Goal: Task Accomplishment & Management: Complete application form

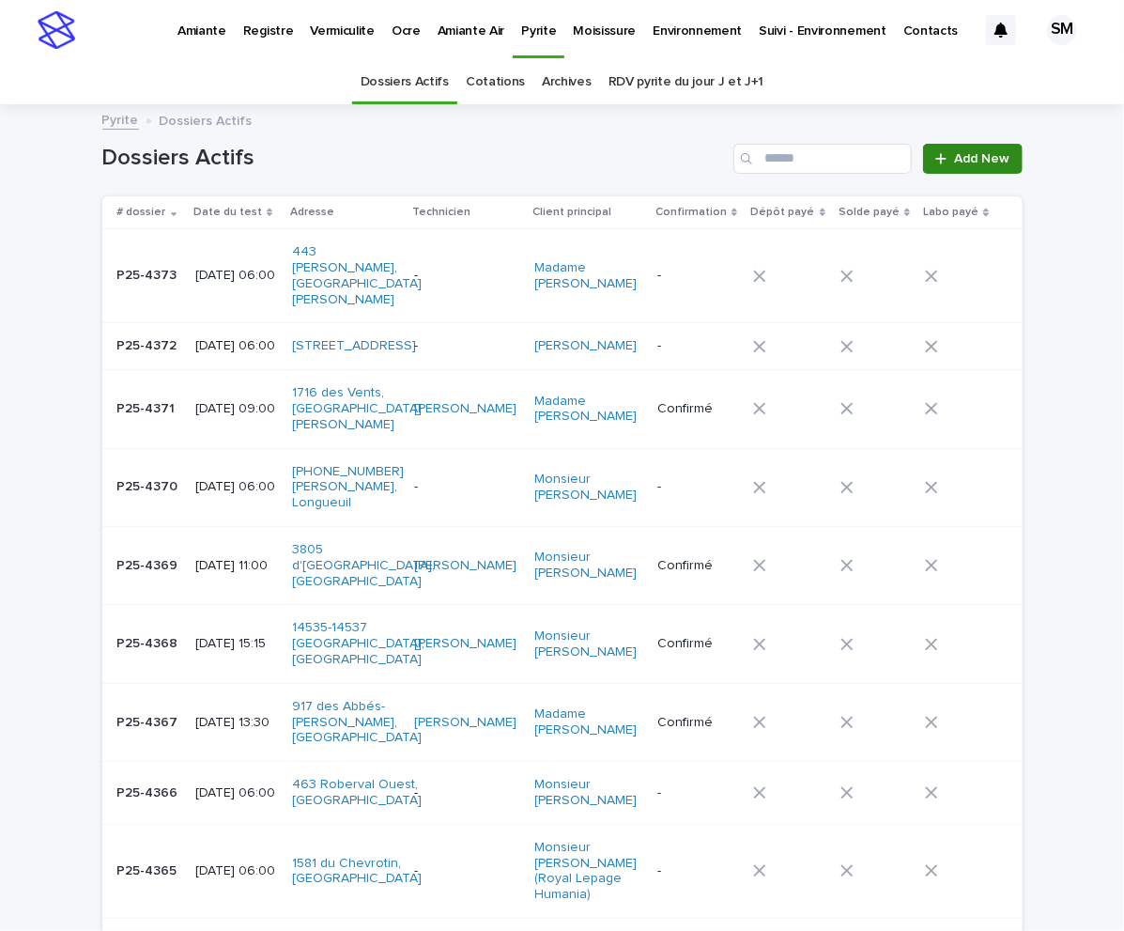
click at [958, 152] on span "Add New" at bounding box center [982, 158] width 55 height 13
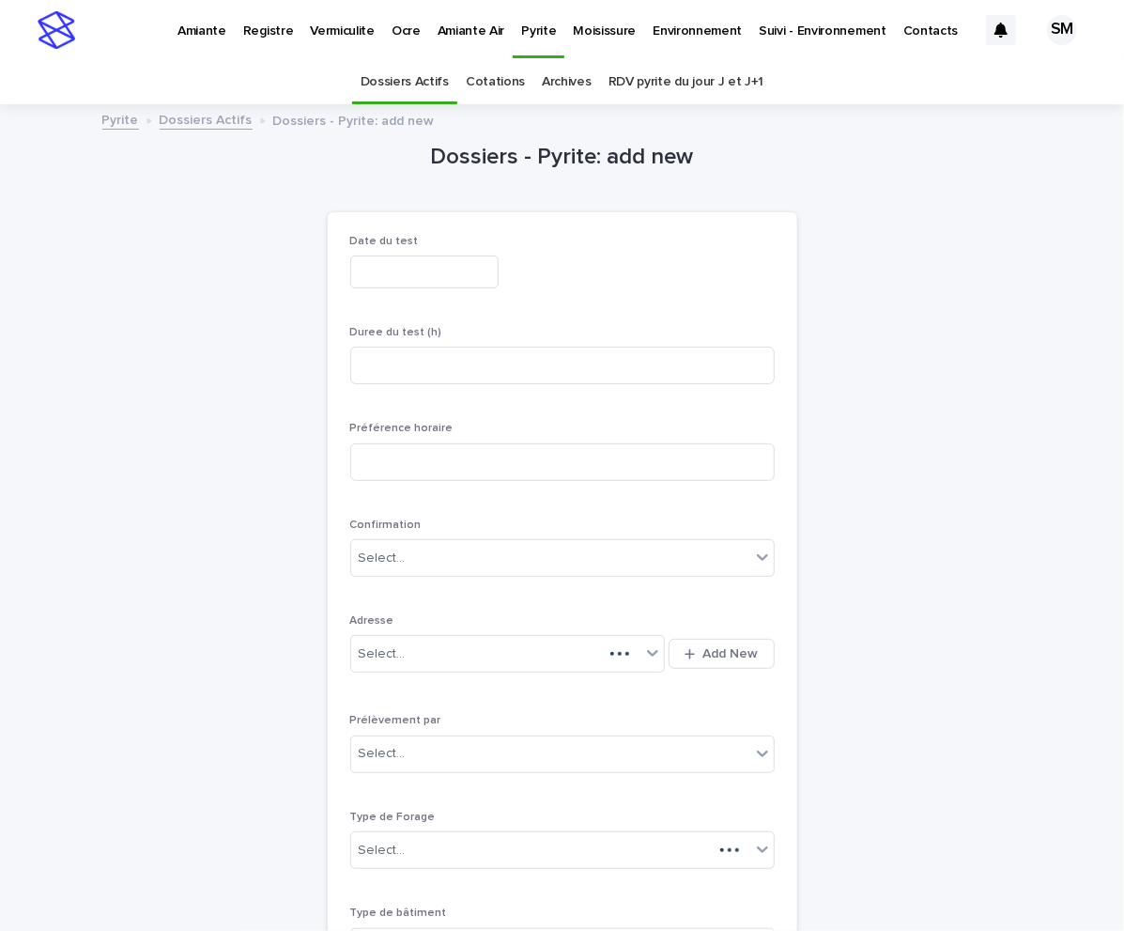
scroll to position [60, 0]
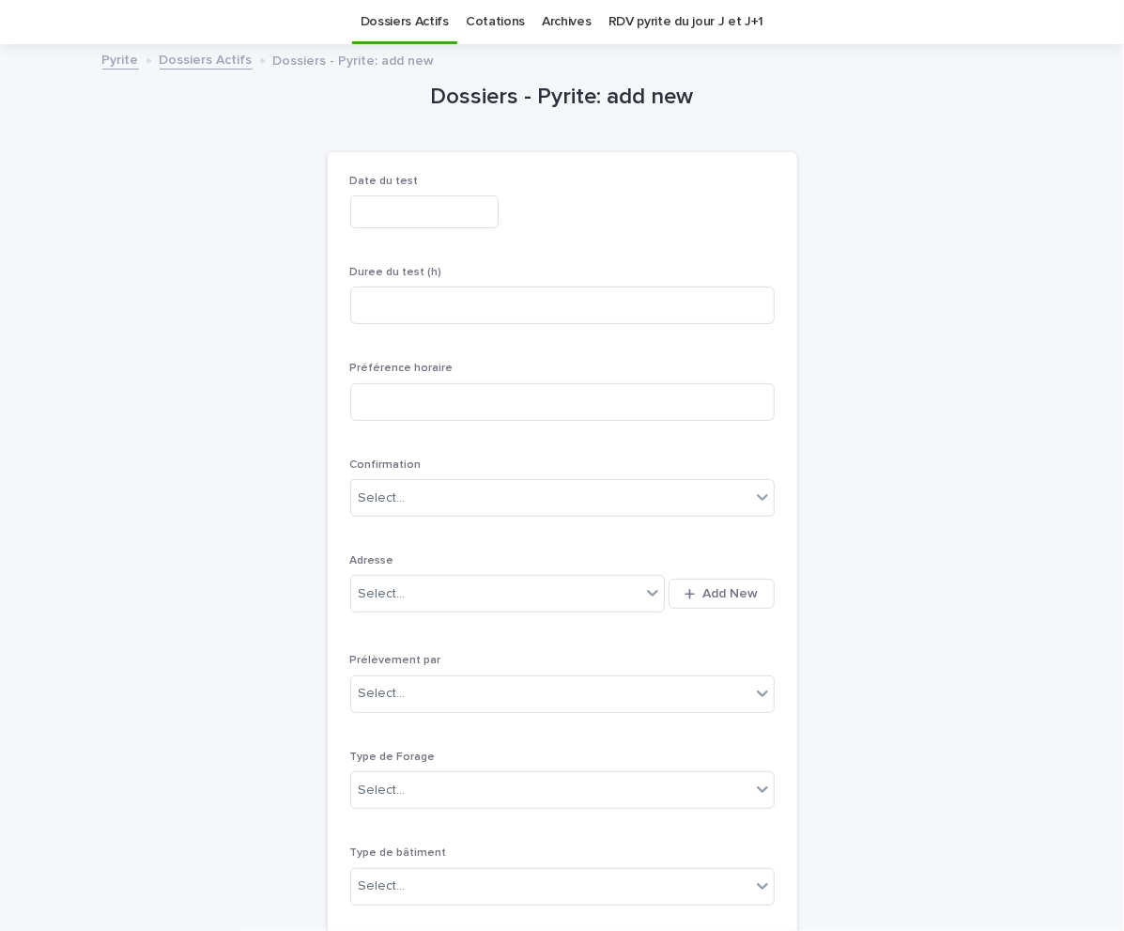
click at [409, 193] on div "Date du test" at bounding box center [562, 209] width 425 height 69
click at [374, 231] on div "Date du test" at bounding box center [562, 209] width 425 height 69
click at [397, 218] on input "text" at bounding box center [424, 211] width 148 height 33
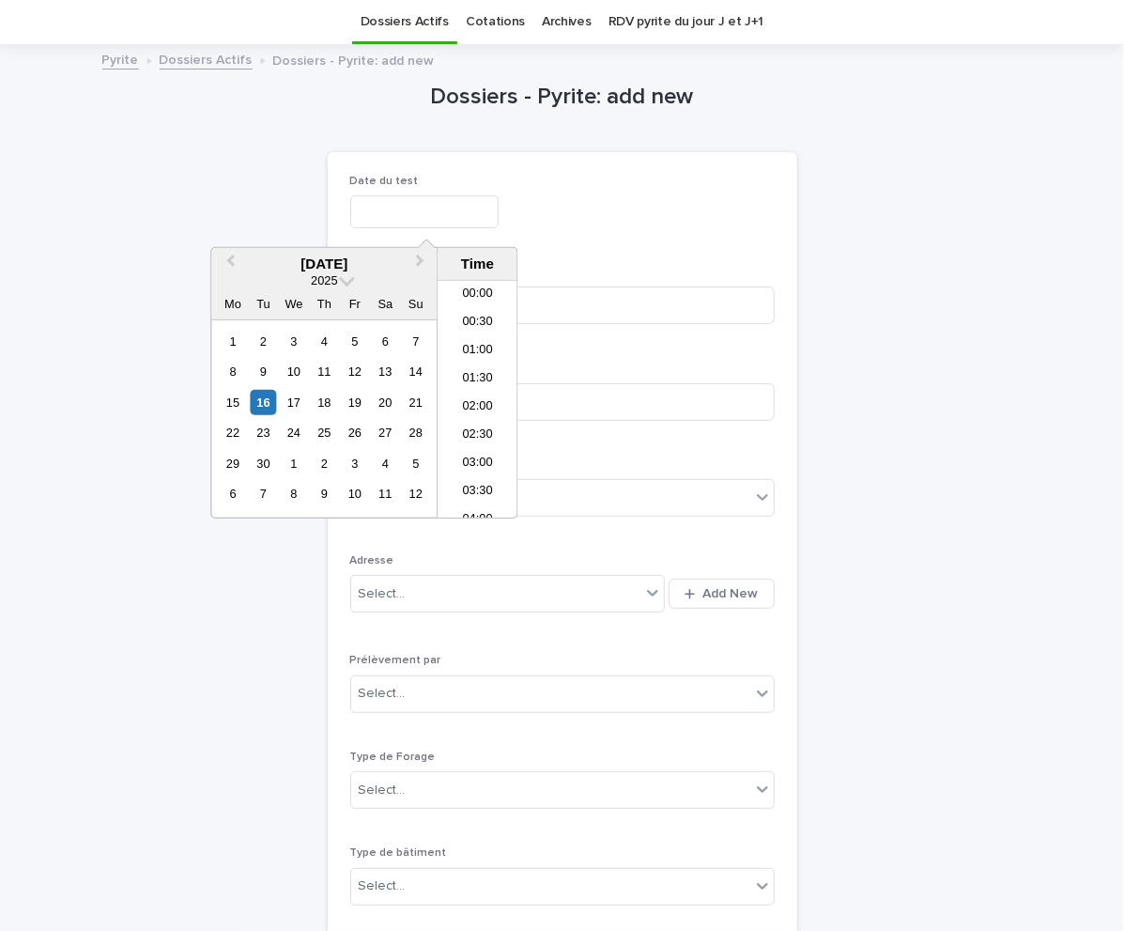
scroll to position [628, 0]
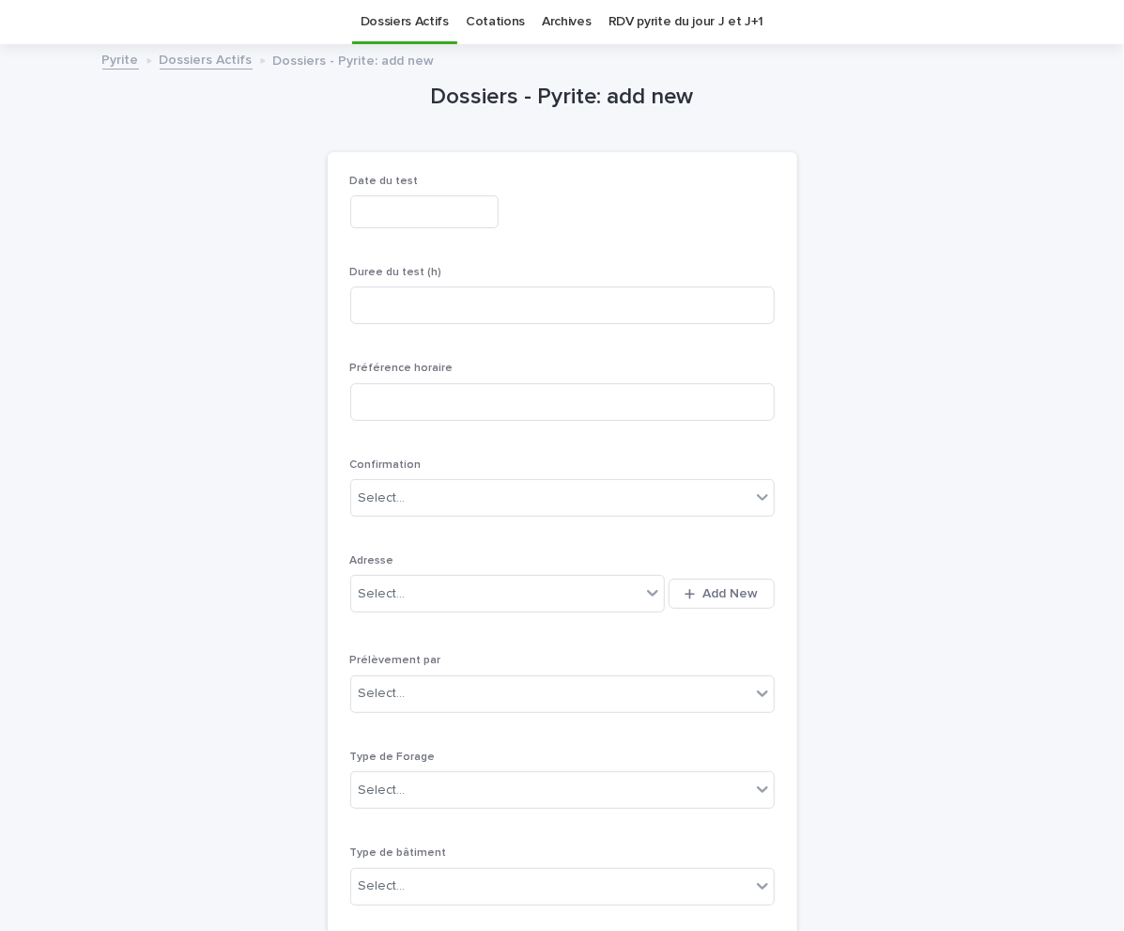
click at [599, 208] on div at bounding box center [562, 211] width 425 height 33
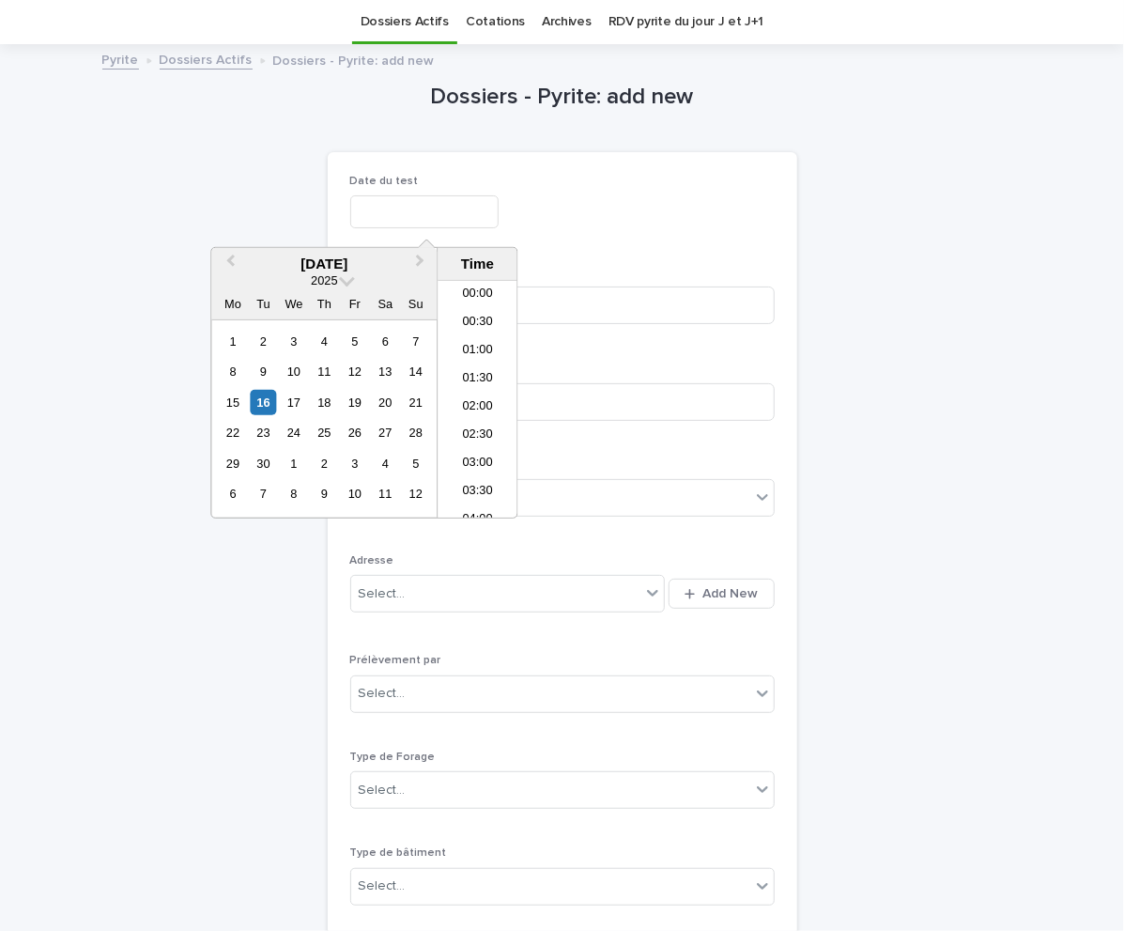
click at [432, 208] on input "text" at bounding box center [424, 211] width 148 height 33
click at [355, 400] on div "19" at bounding box center [354, 402] width 25 height 25
type input "**********"
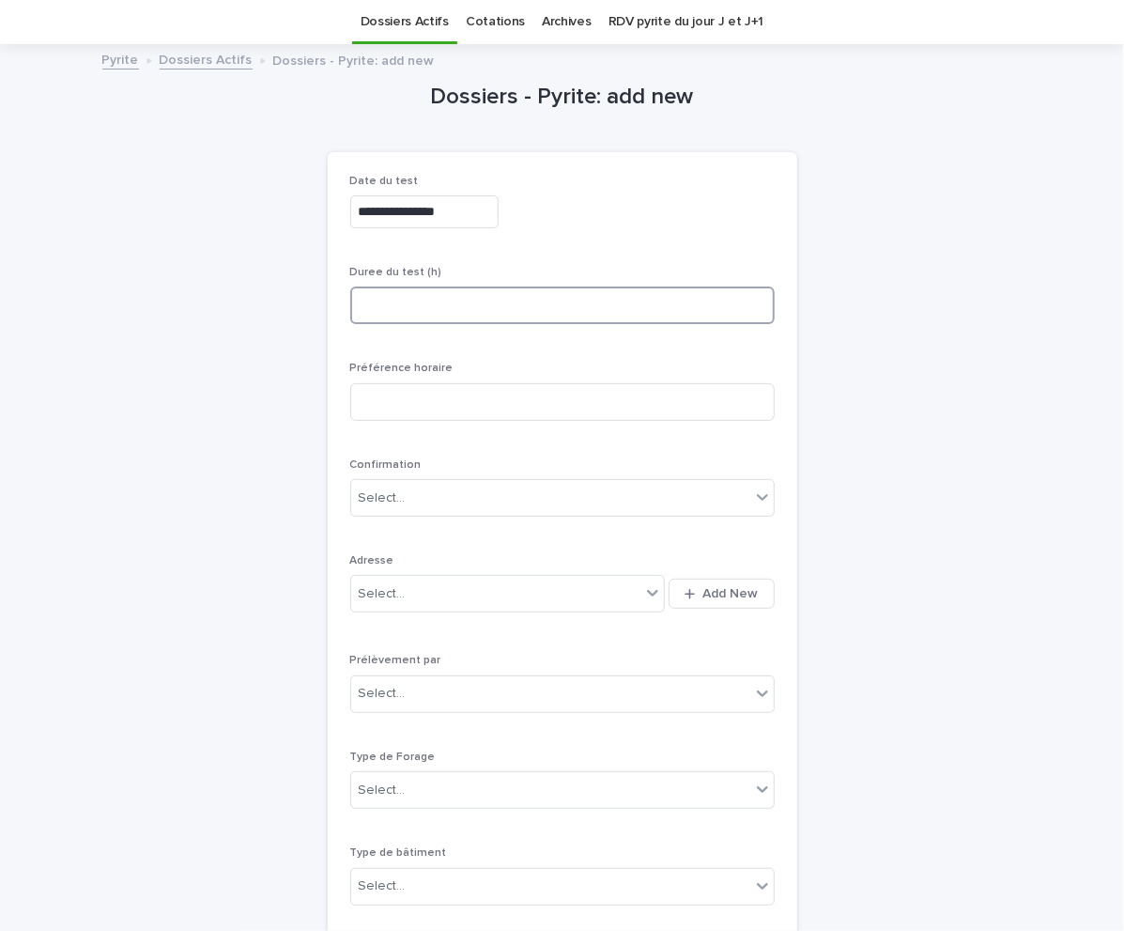
click at [589, 303] on input at bounding box center [562, 306] width 425 height 38
type input "*"
click at [692, 592] on div "button" at bounding box center [694, 594] width 18 height 12
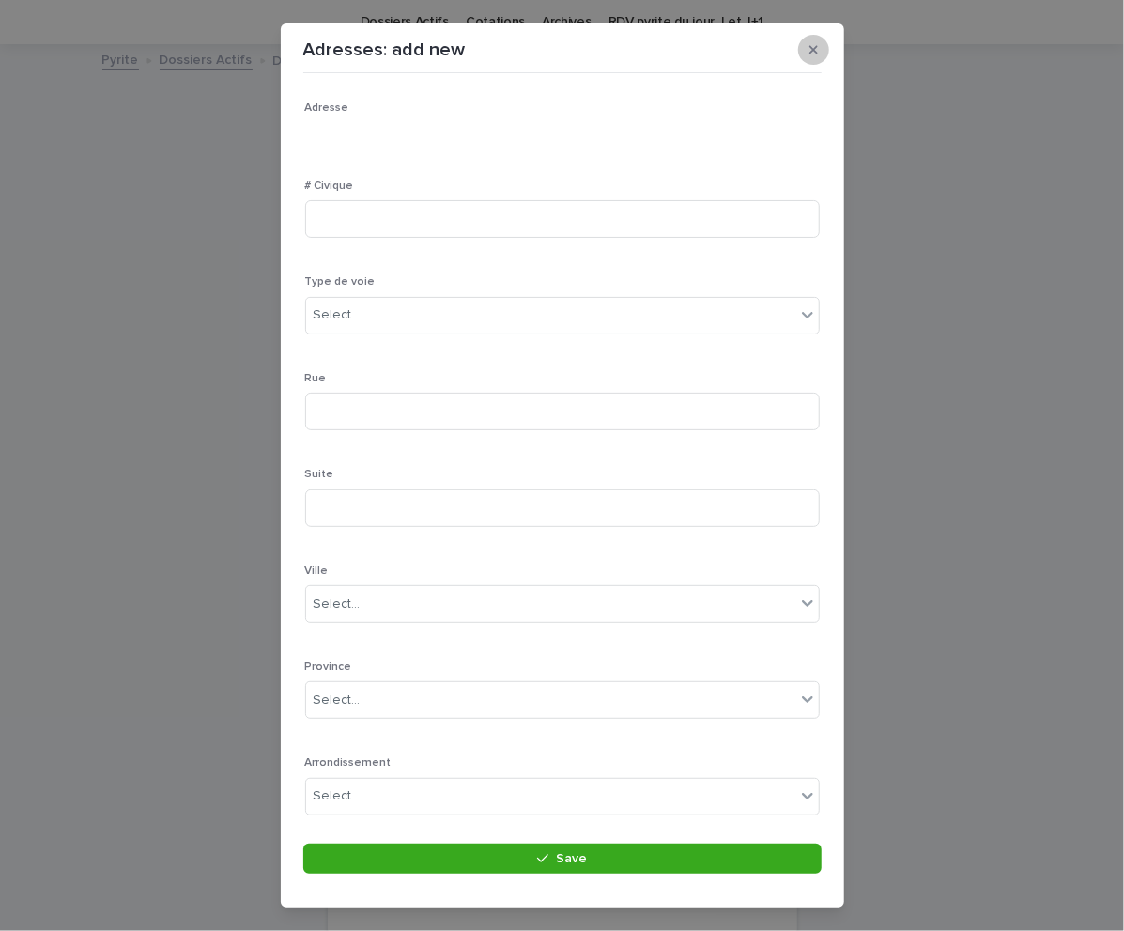
click at [814, 44] on icon "button" at bounding box center [814, 49] width 8 height 13
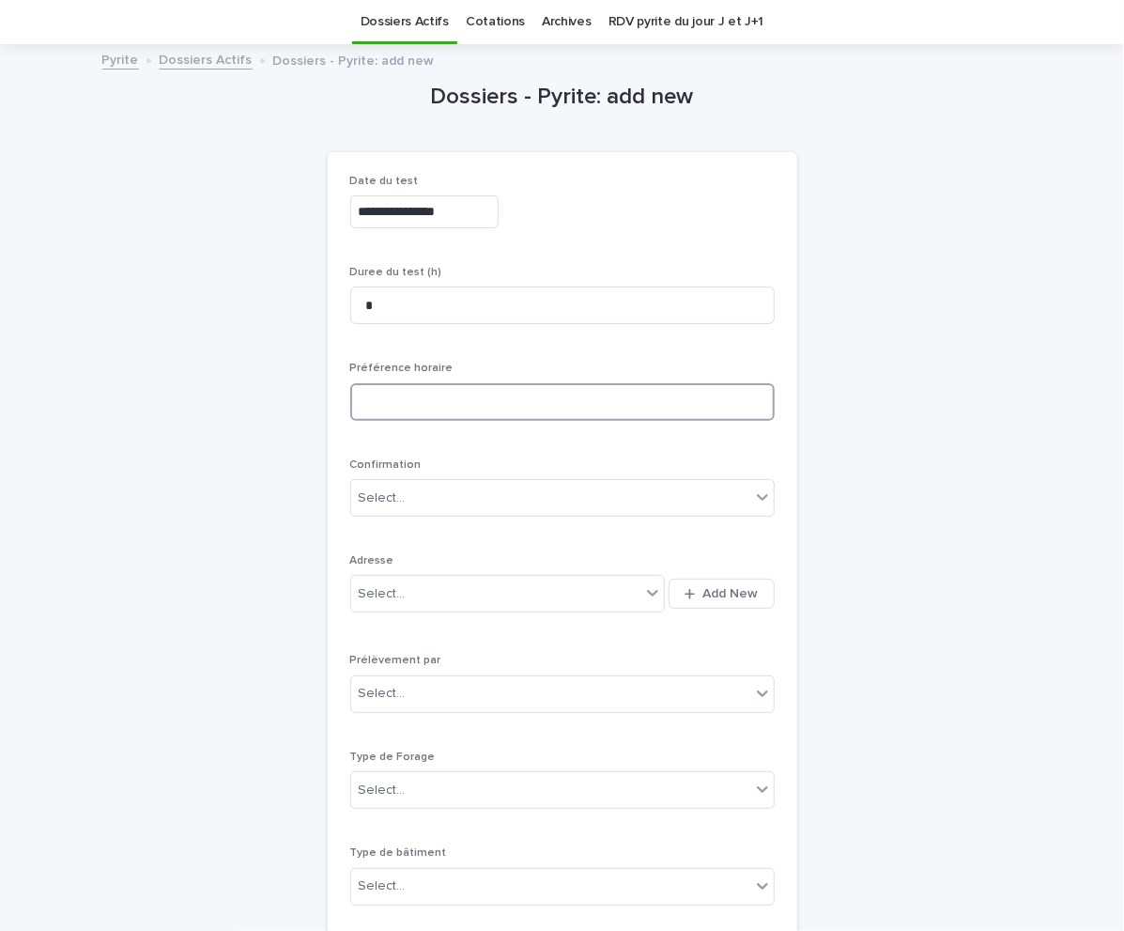
click at [421, 406] on input at bounding box center [562, 402] width 425 height 38
type input "**********"
click at [707, 596] on span "Add New" at bounding box center [731, 593] width 55 height 13
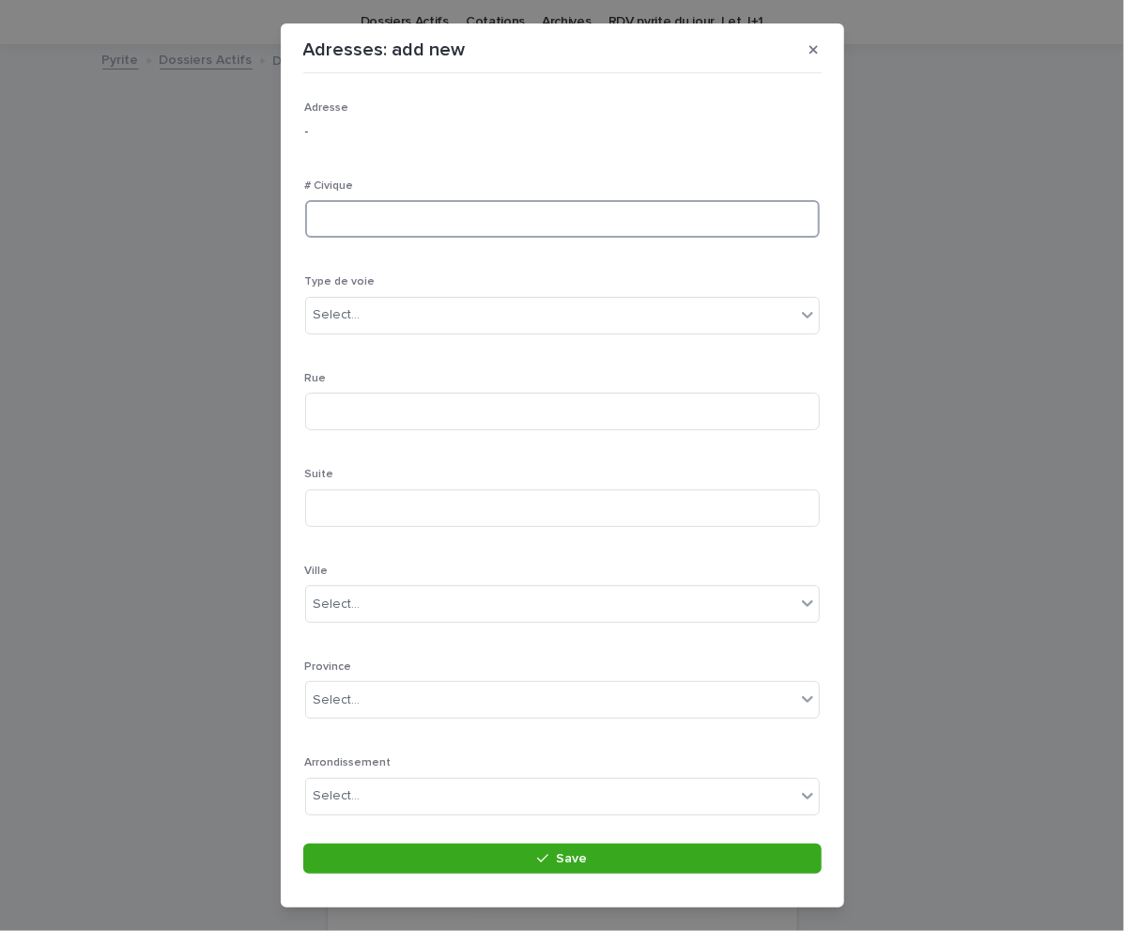
click at [344, 220] on input at bounding box center [562, 219] width 515 height 38
type input "******"
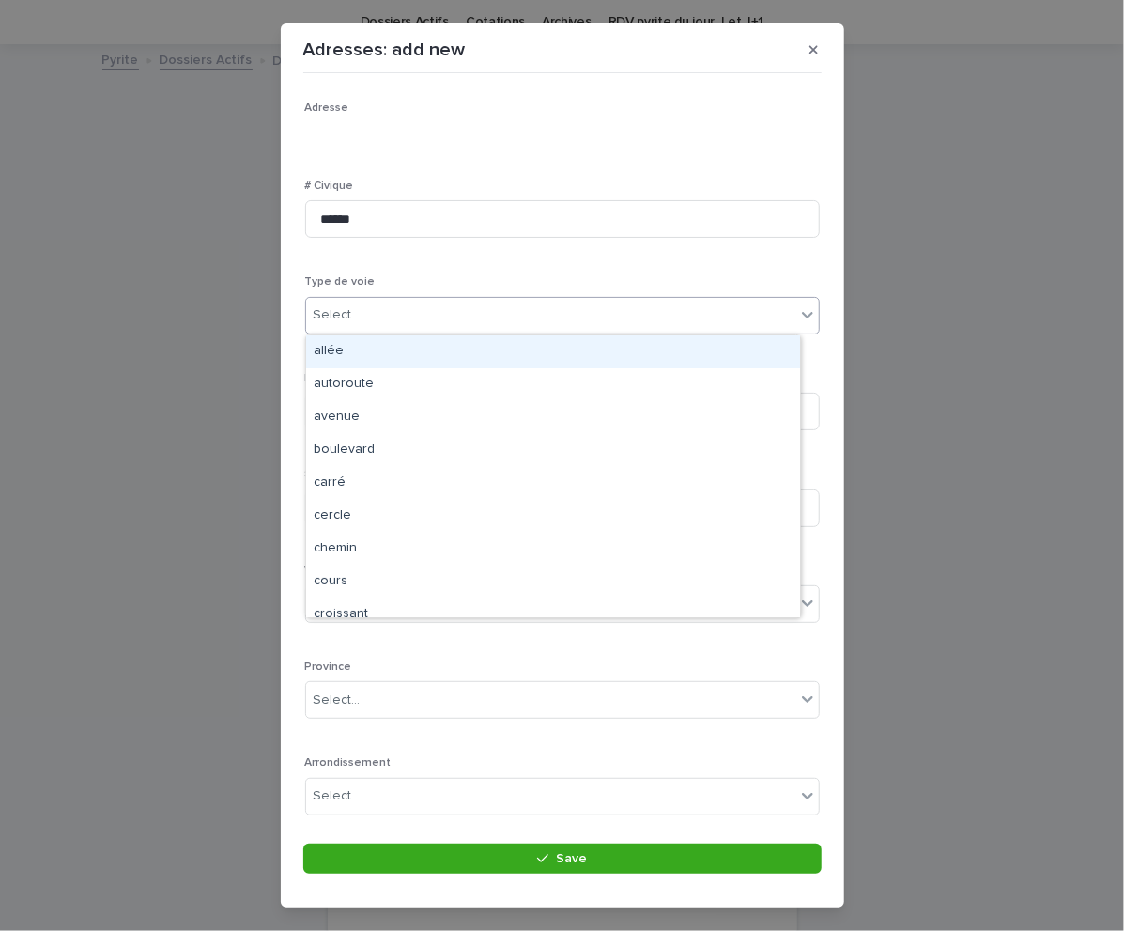
click at [370, 308] on div "Select..." at bounding box center [550, 315] width 489 height 31
type input "***"
click at [351, 356] on div "boulevard" at bounding box center [553, 351] width 494 height 33
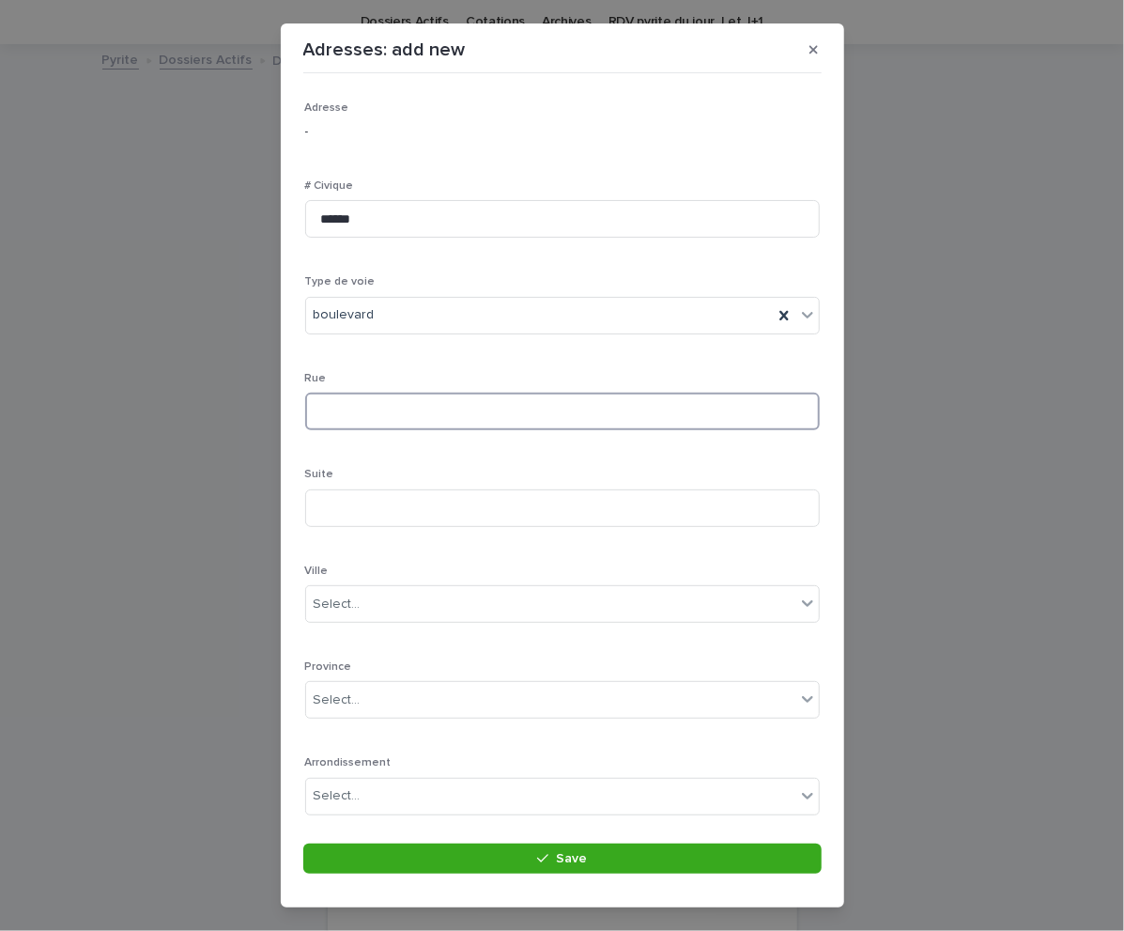
click at [359, 424] on input at bounding box center [562, 412] width 515 height 38
type input "******"
click at [413, 607] on div "Select..." at bounding box center [550, 604] width 489 height 31
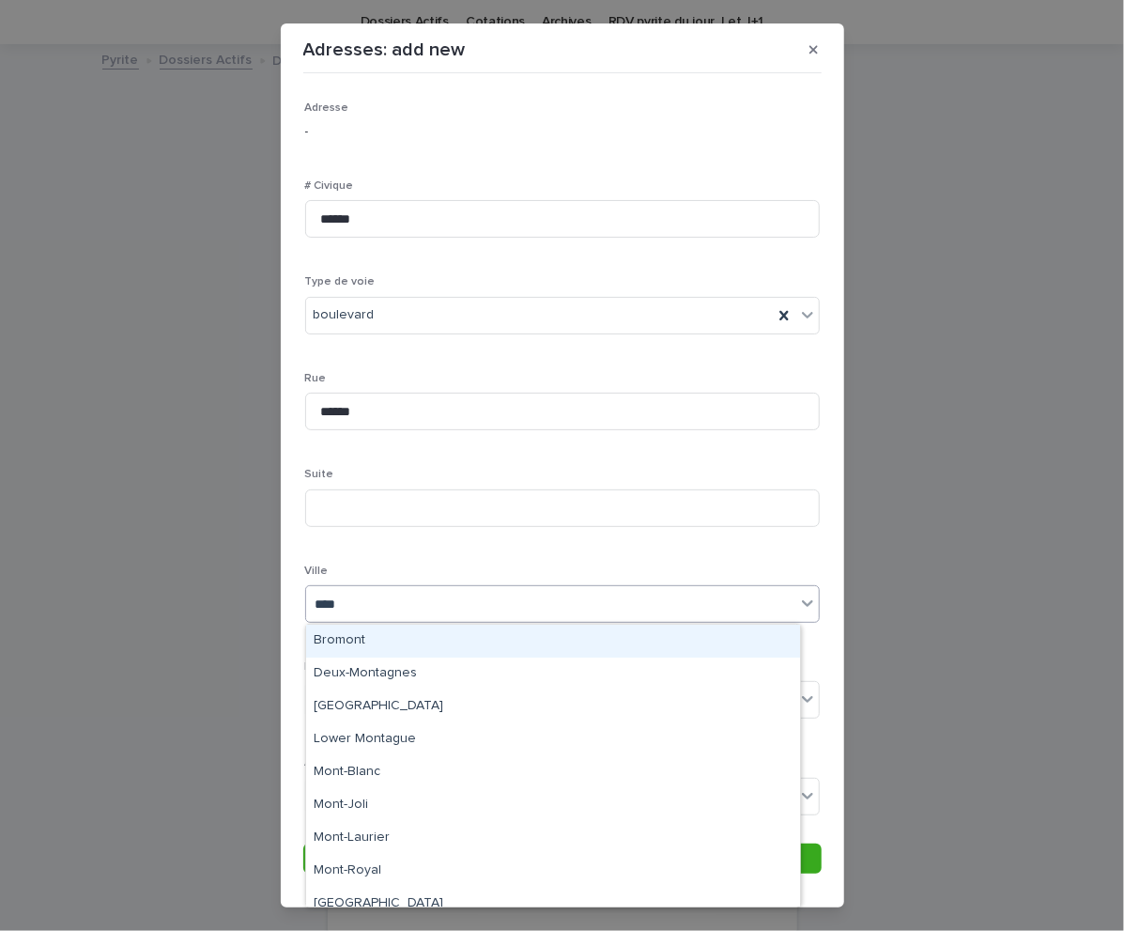
type input "*****"
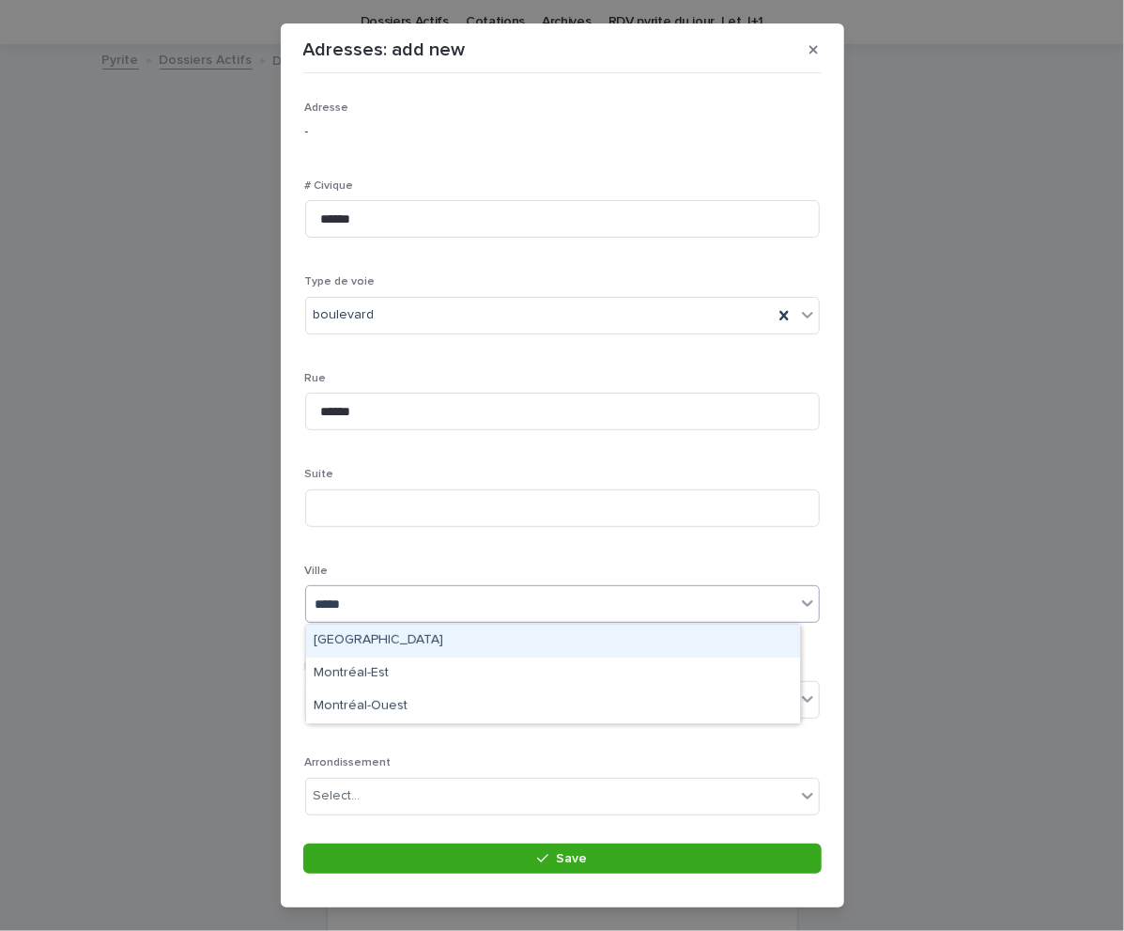
click at [374, 634] on div "[GEOGRAPHIC_DATA]" at bounding box center [553, 641] width 494 height 33
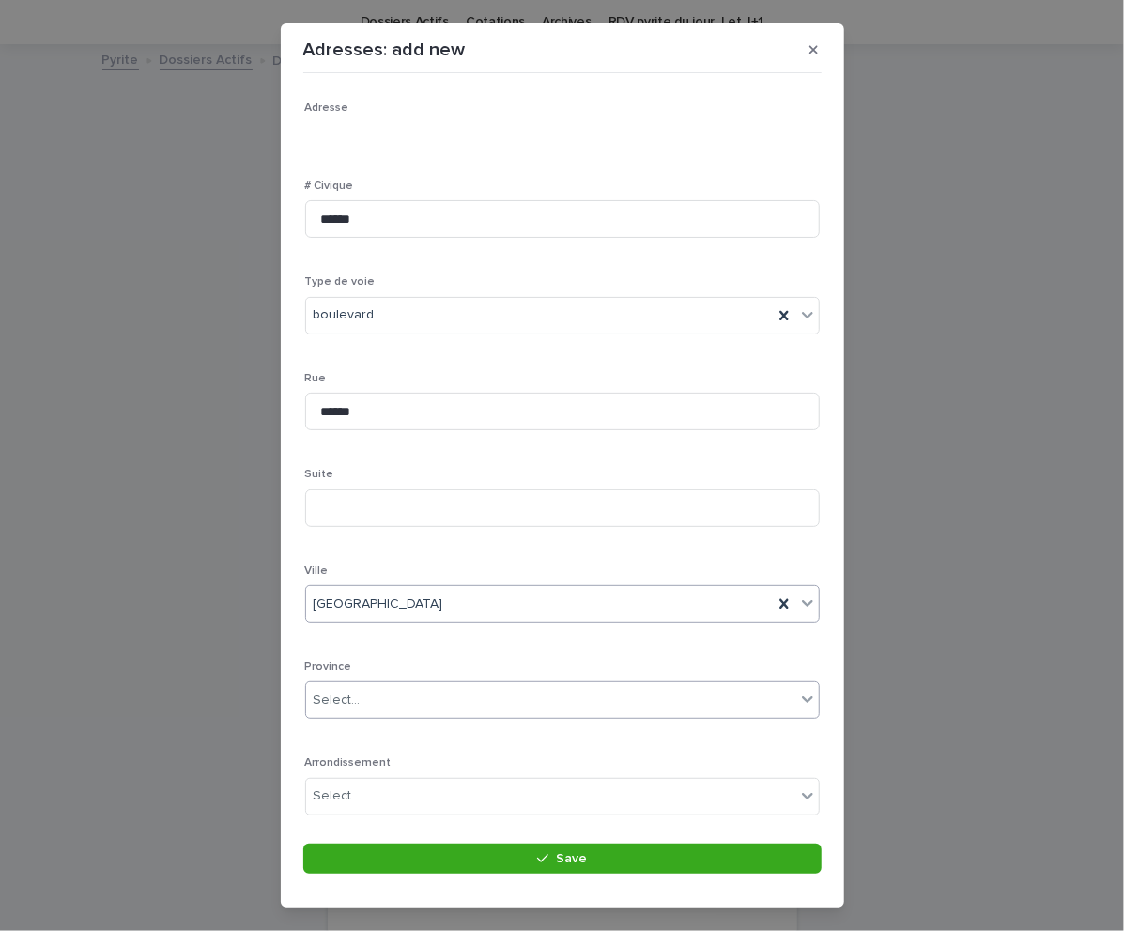
click at [403, 704] on div "Select..." at bounding box center [550, 700] width 489 height 31
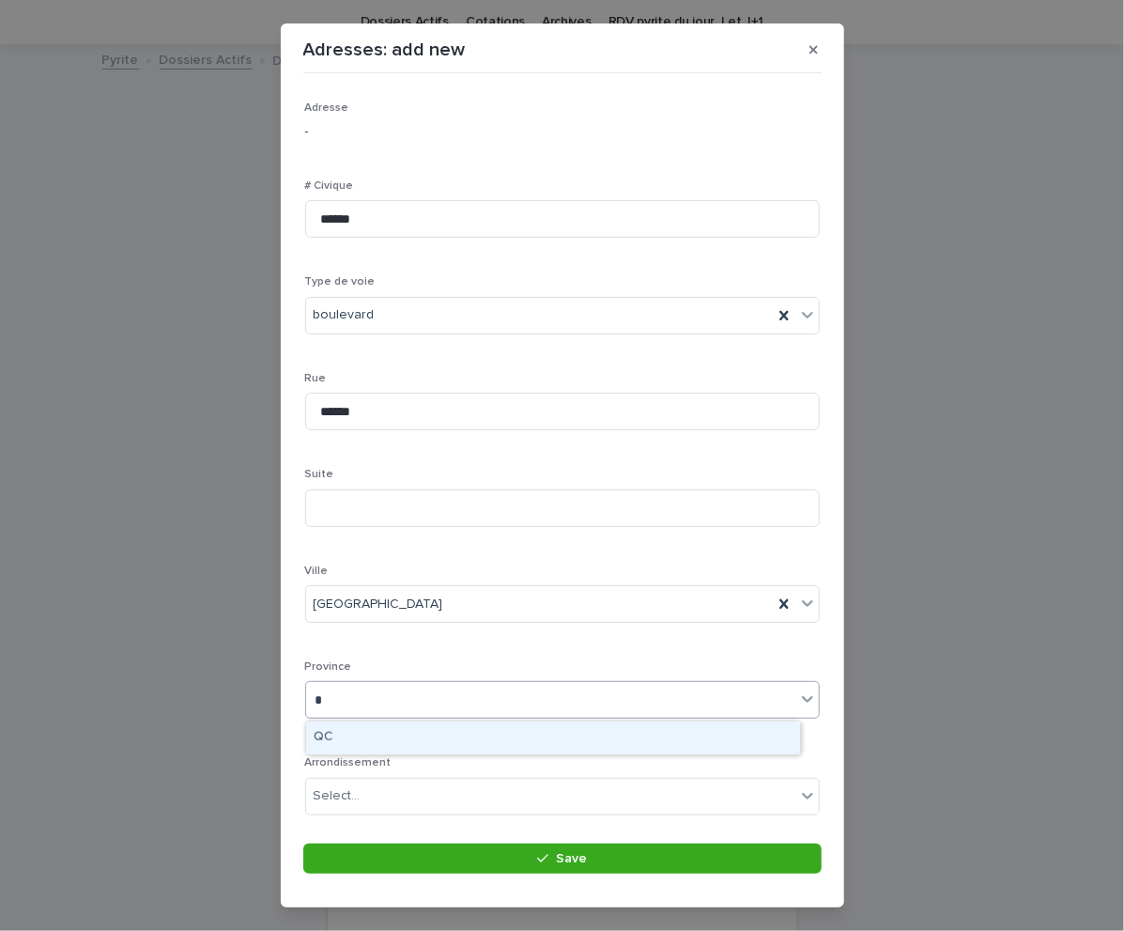
type input "**"
click at [361, 728] on div "QC" at bounding box center [553, 737] width 494 height 33
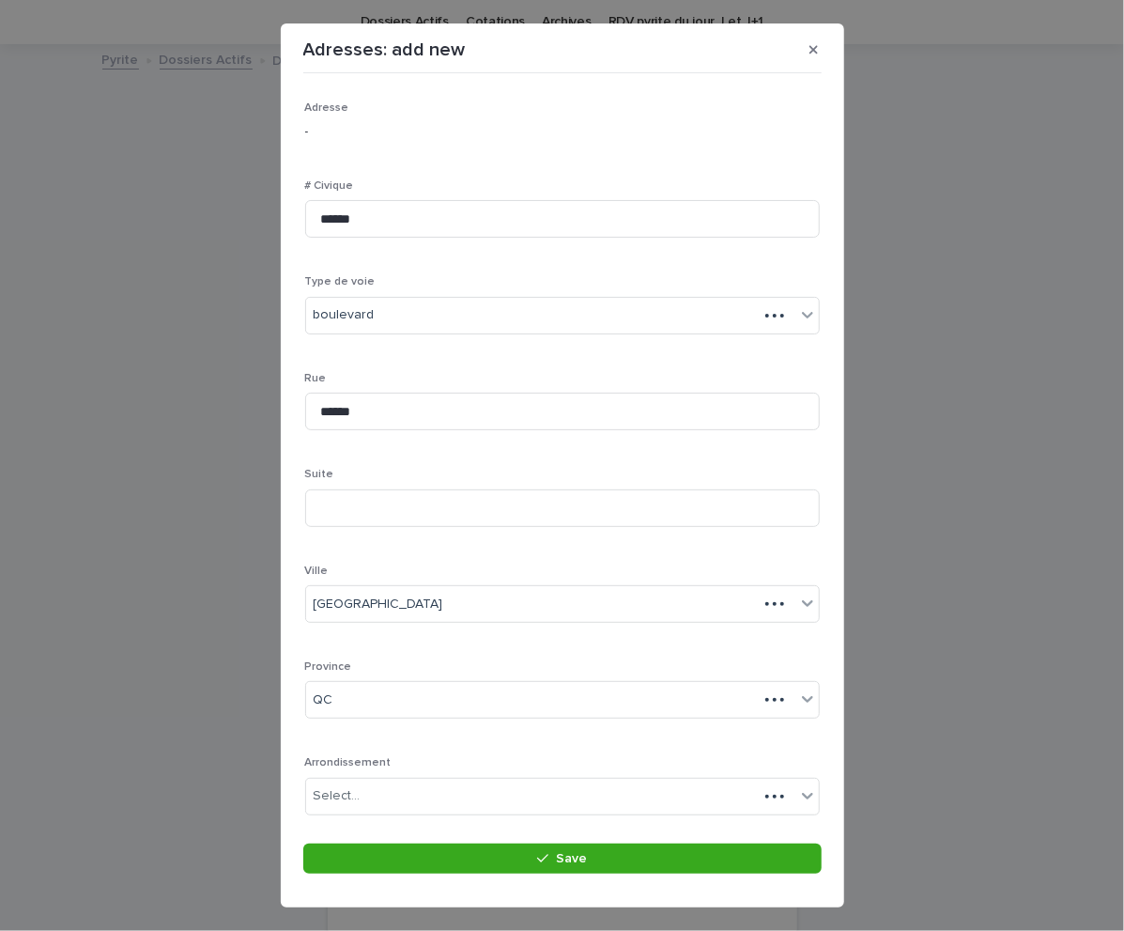
scroll to position [148, 0]
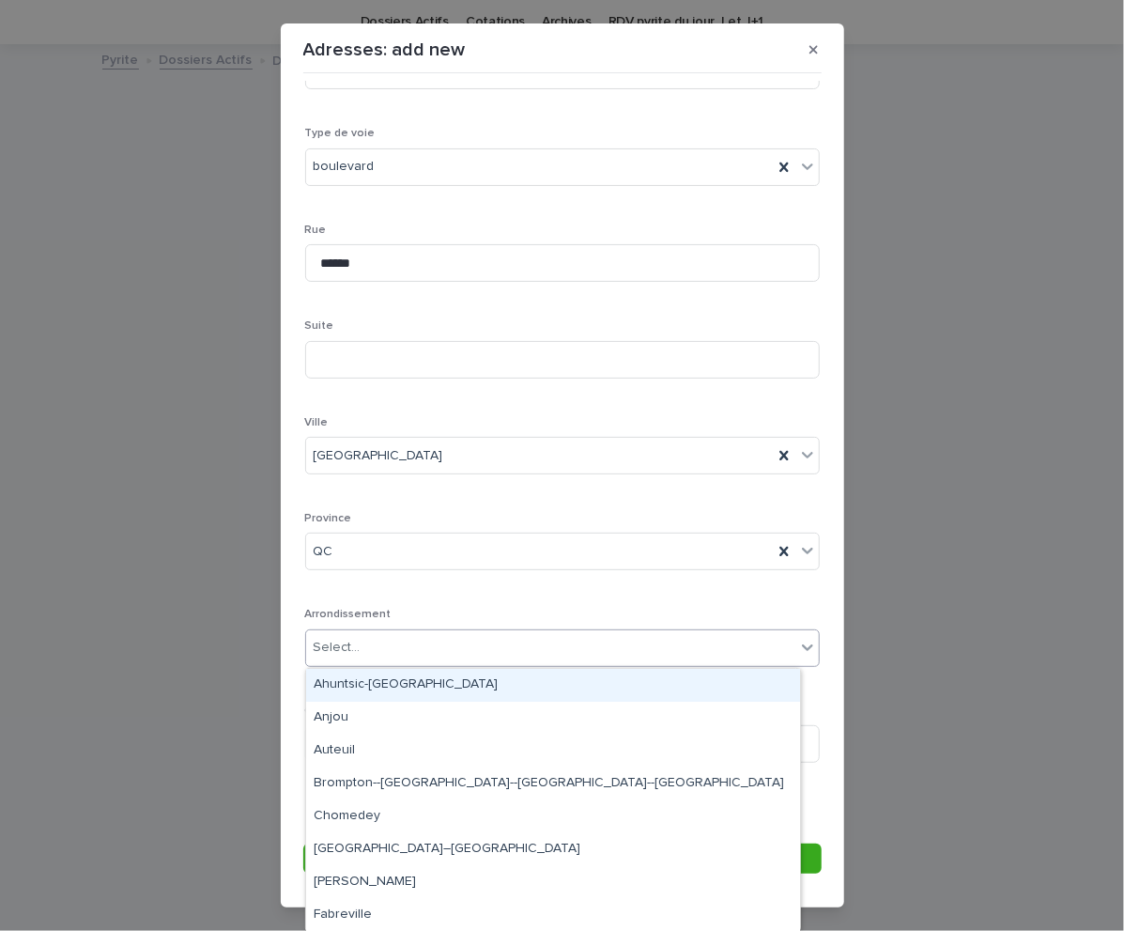
click at [390, 650] on div "Select..." at bounding box center [550, 647] width 489 height 31
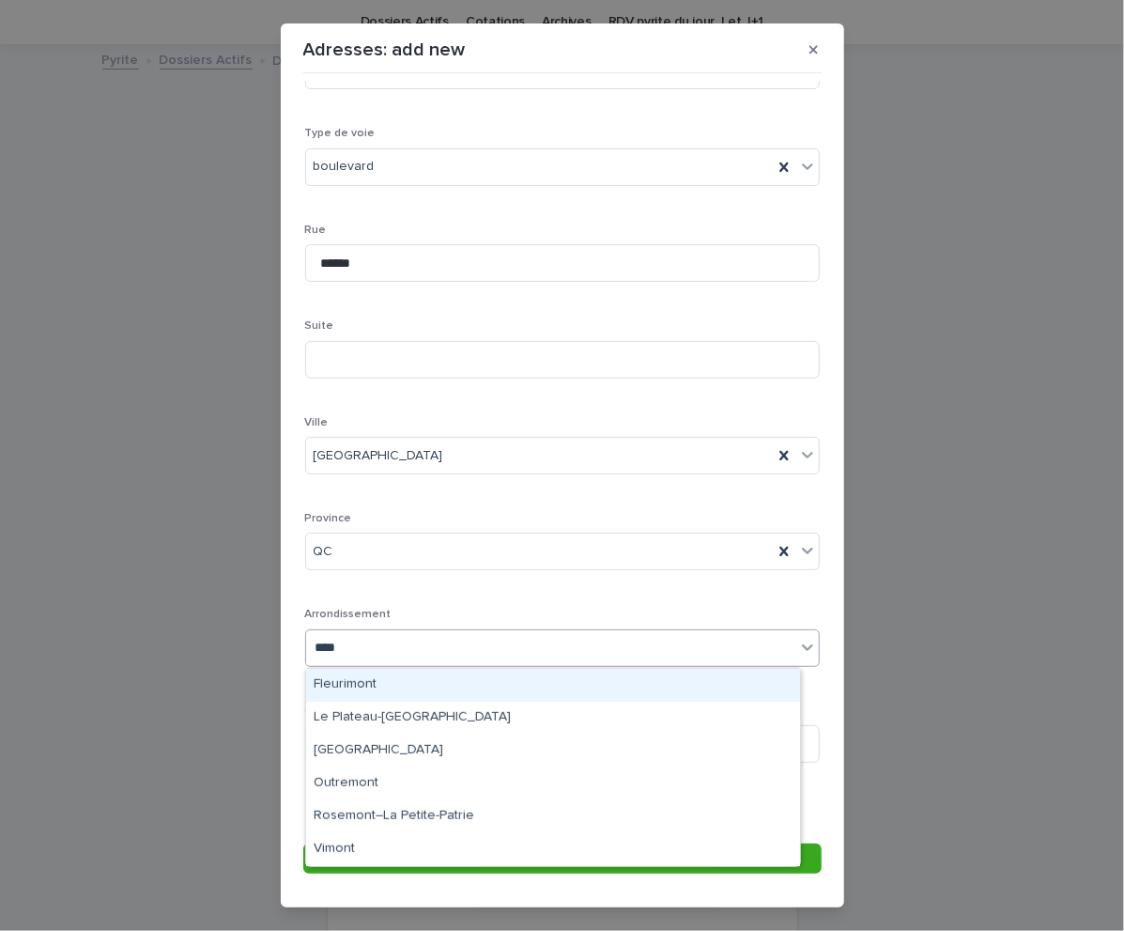
type input "*****"
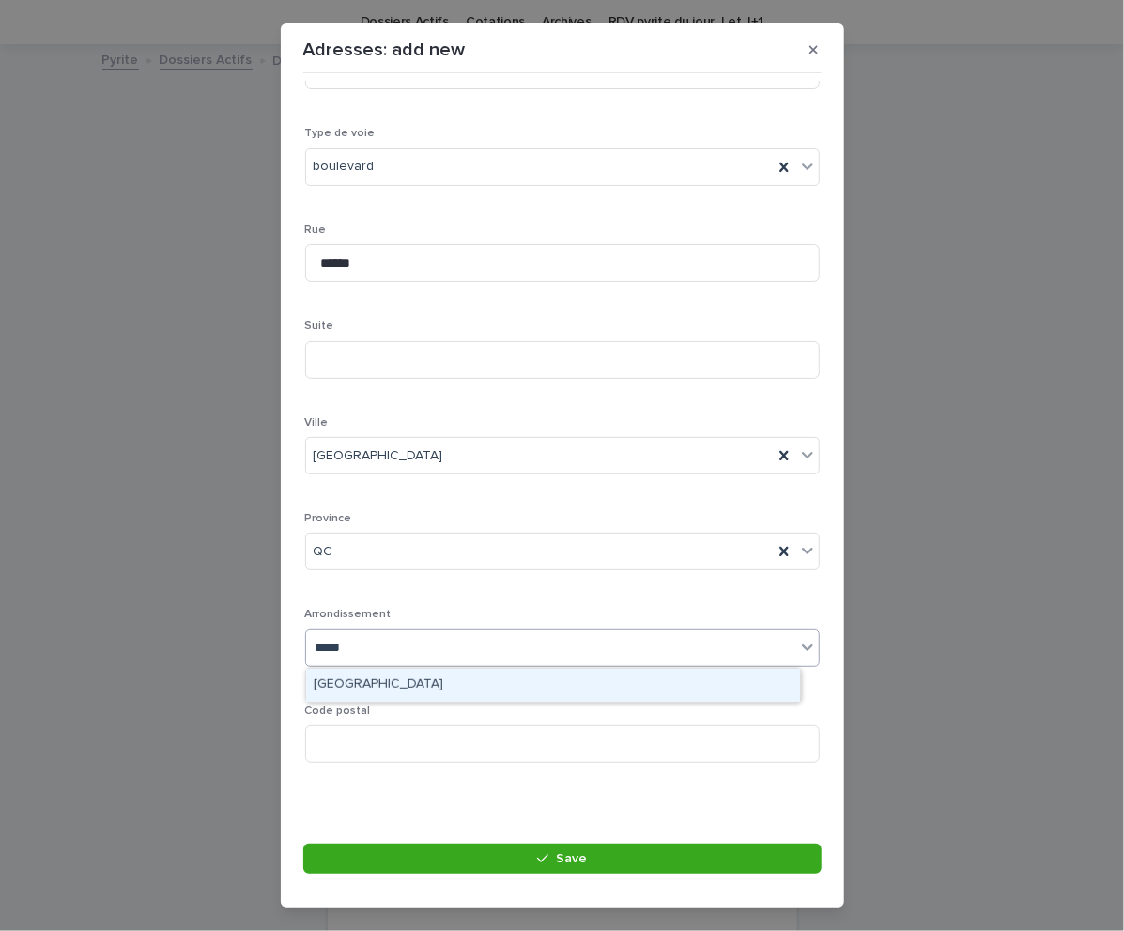
click at [380, 684] on div "[GEOGRAPHIC_DATA]" at bounding box center [553, 685] width 494 height 33
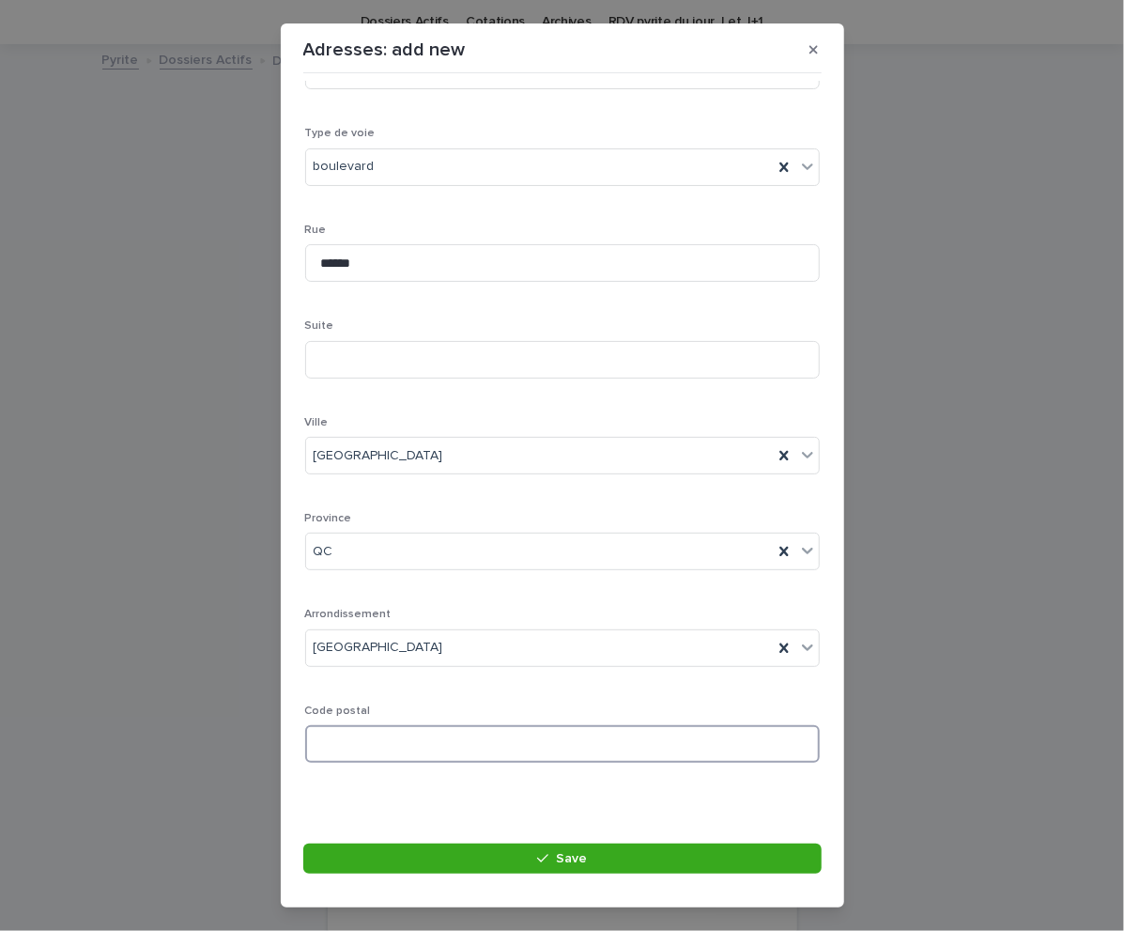
click at [369, 749] on input at bounding box center [562, 744] width 515 height 38
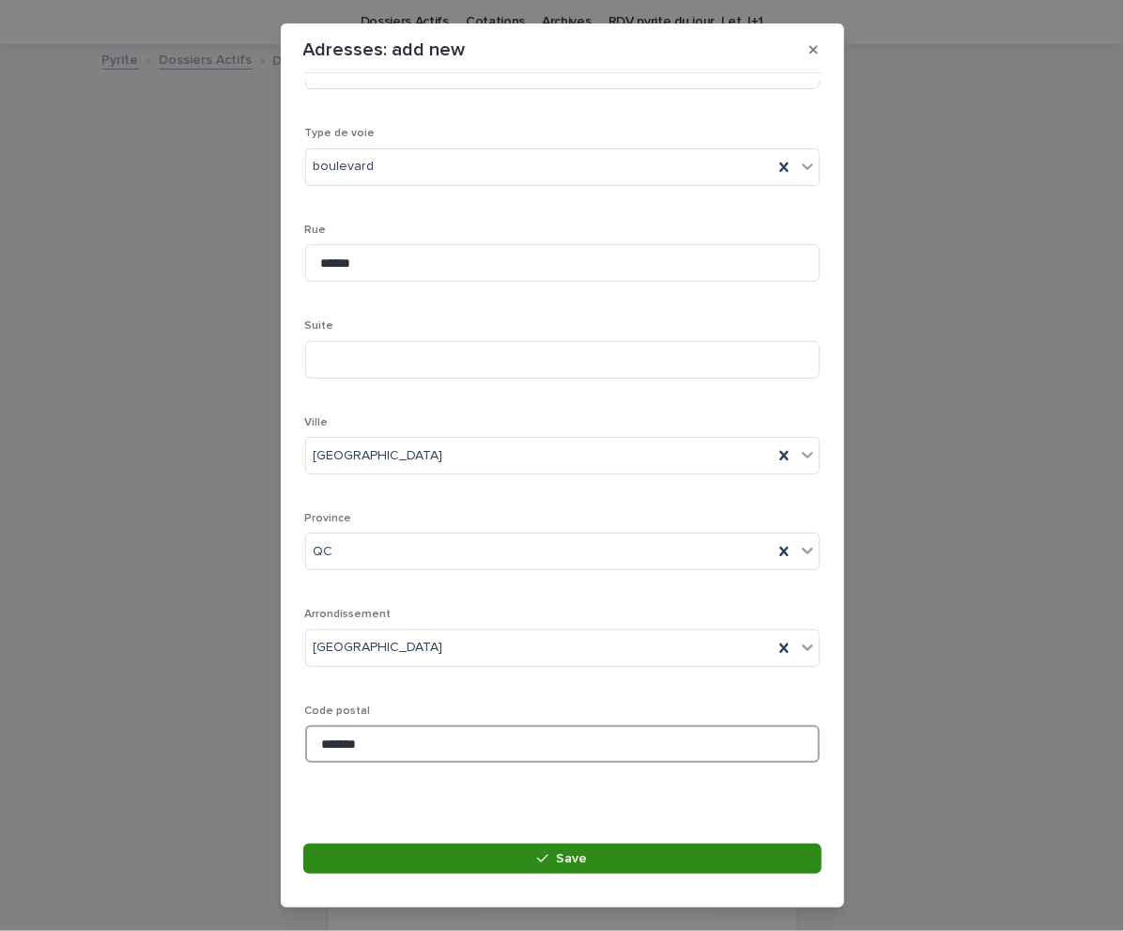
type input "*******"
click at [470, 854] on button "Save" at bounding box center [562, 859] width 519 height 30
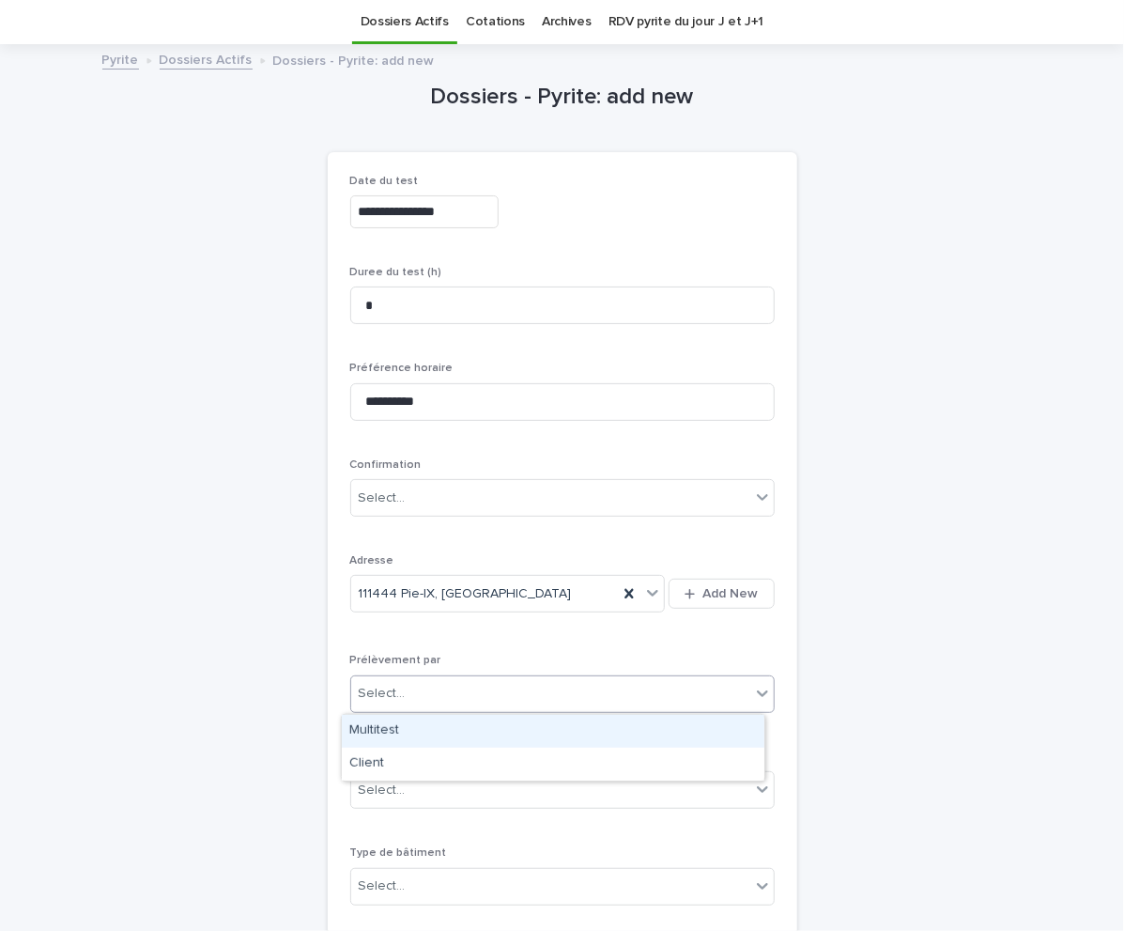
click at [559, 708] on div "Select..." at bounding box center [550, 693] width 399 height 31
click at [430, 737] on div "Multitest" at bounding box center [553, 731] width 423 height 33
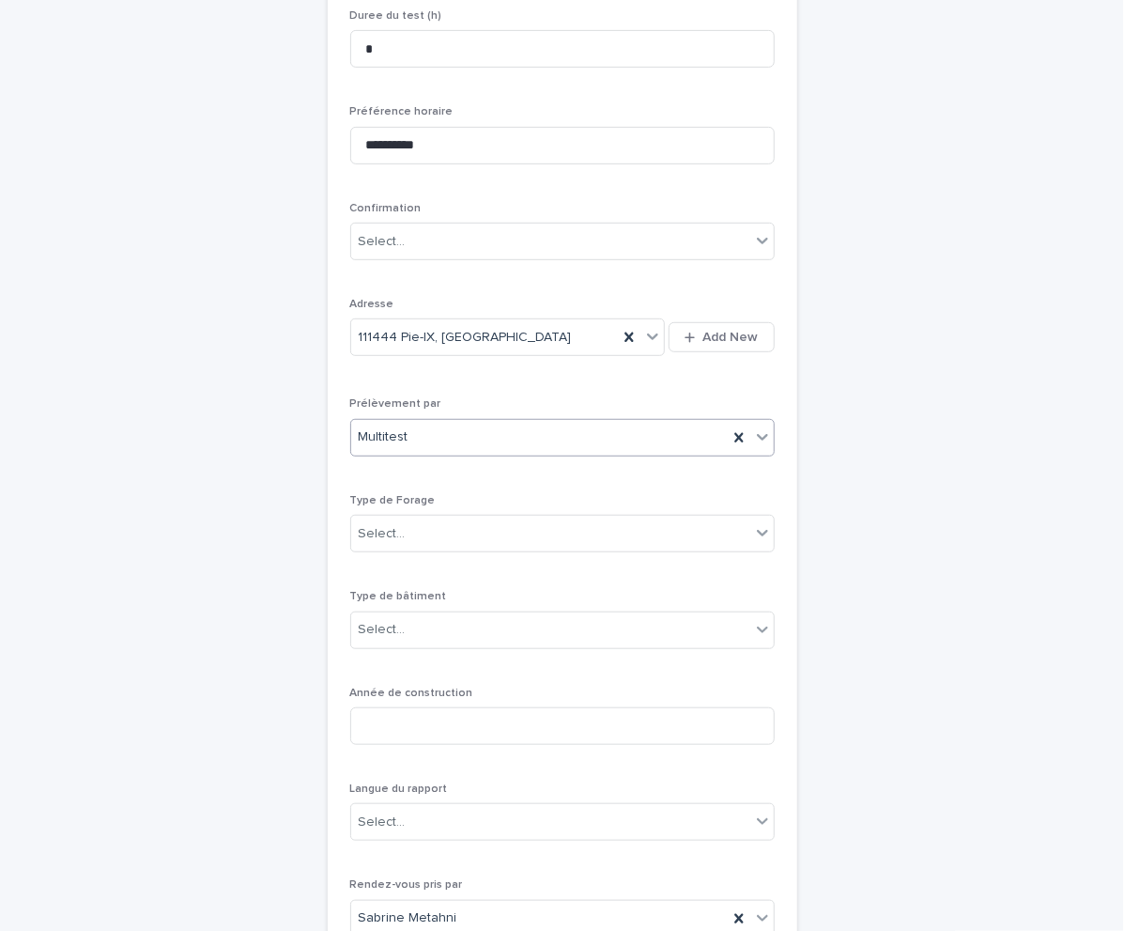
scroll to position [343, 0]
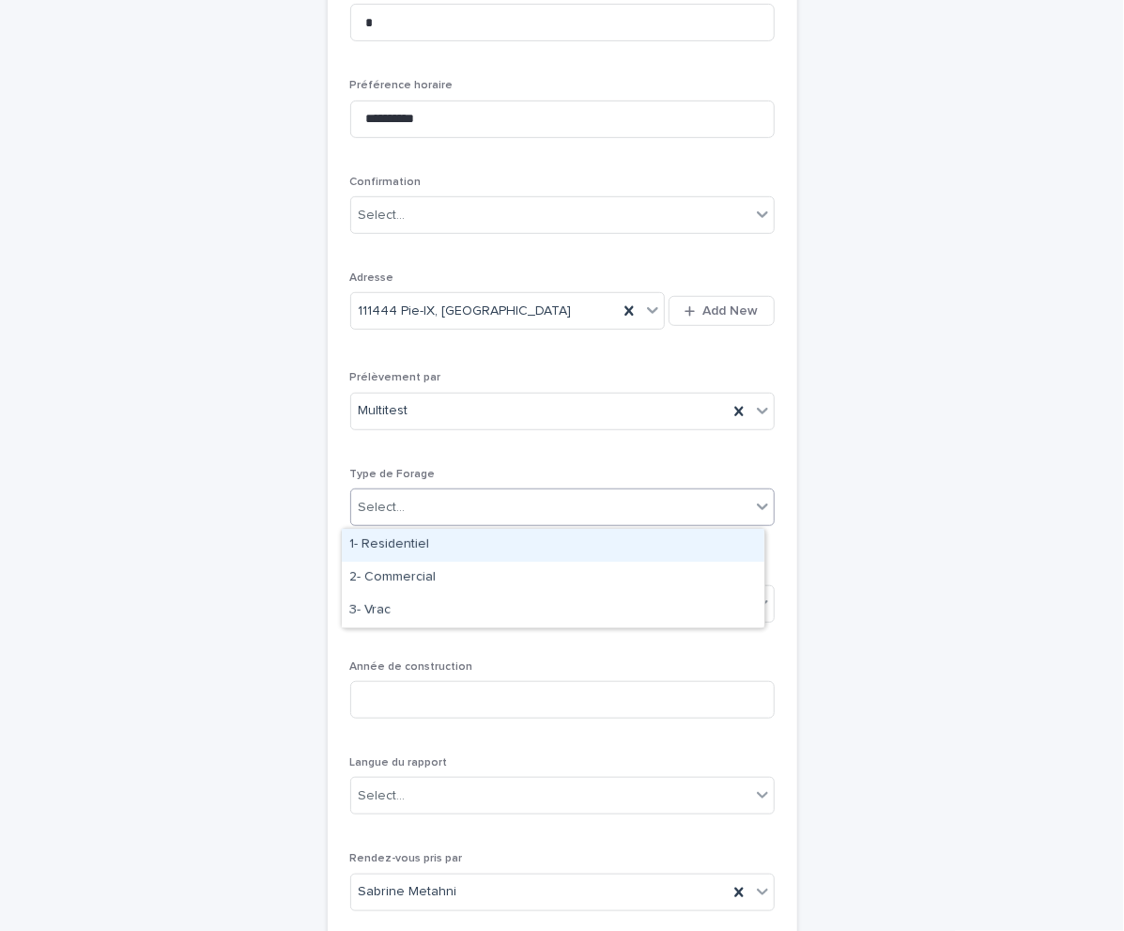
click at [565, 517] on div "Select..." at bounding box center [550, 507] width 399 height 31
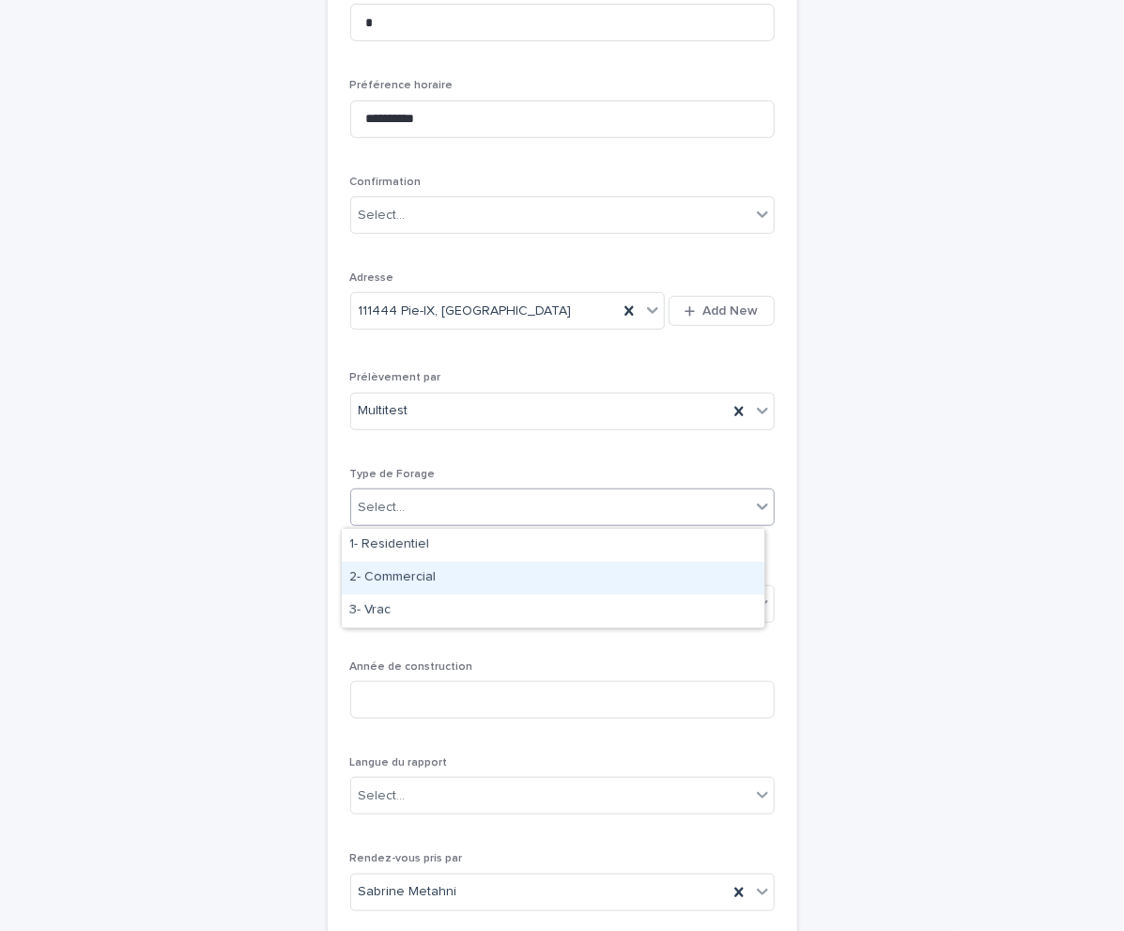
click at [463, 579] on div "2- Commercial" at bounding box center [553, 578] width 423 height 33
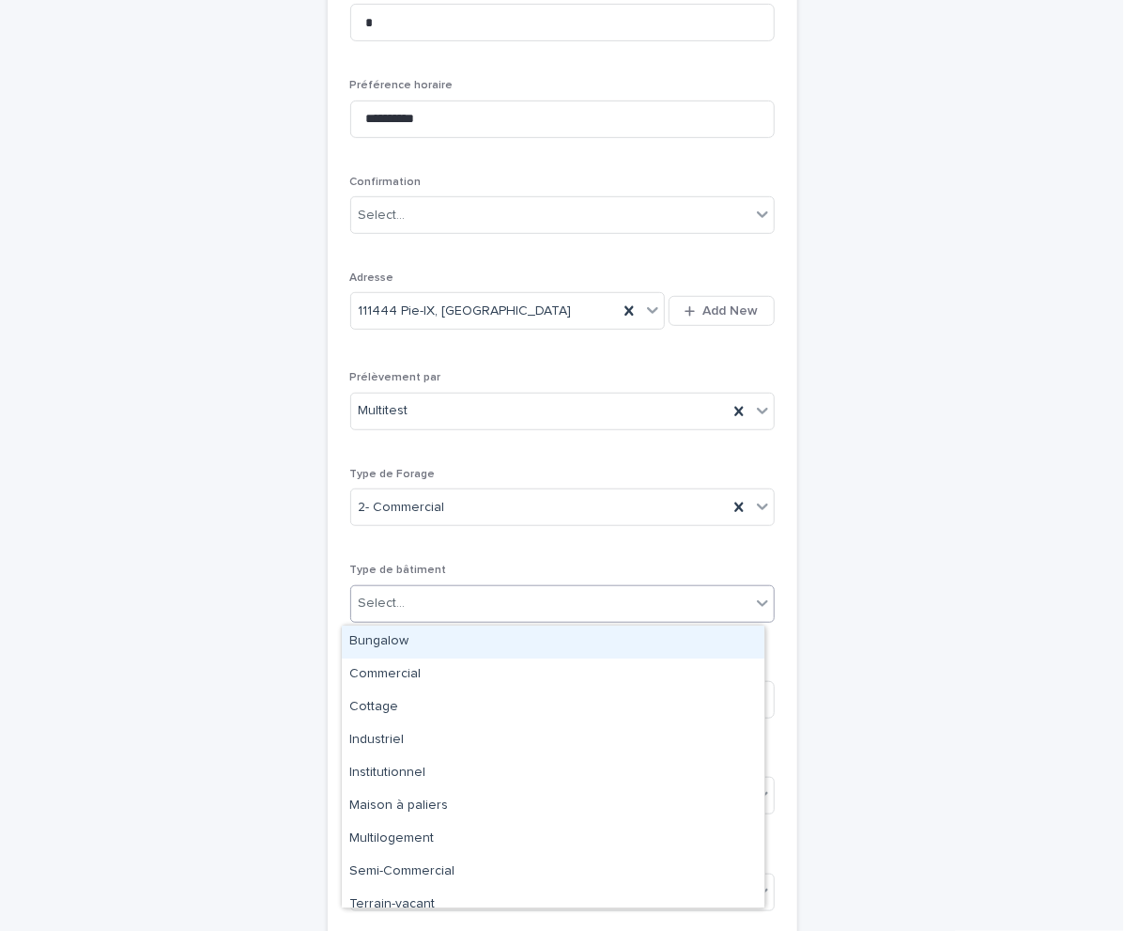
click at [423, 604] on div "Select..." at bounding box center [550, 603] width 399 height 31
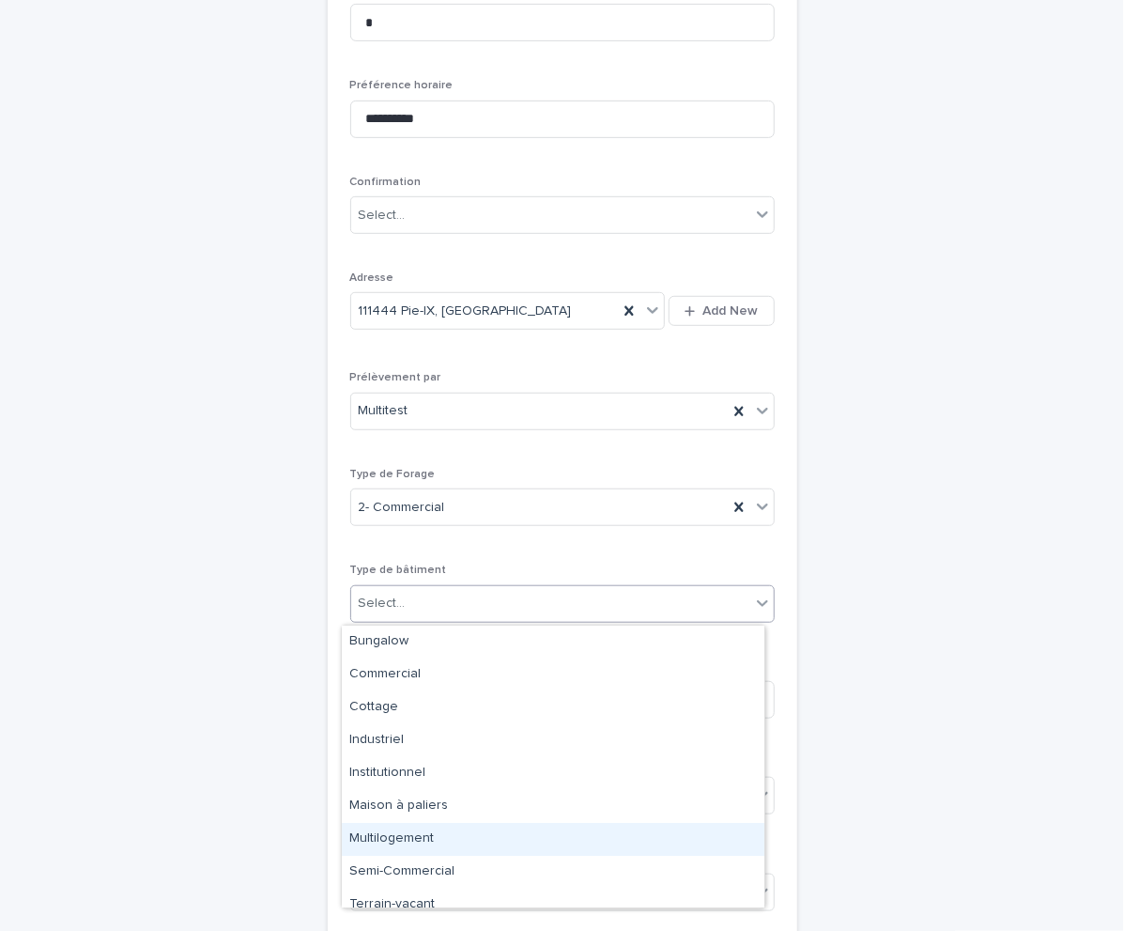
click at [401, 832] on div "Multilogement" at bounding box center [553, 839] width 423 height 33
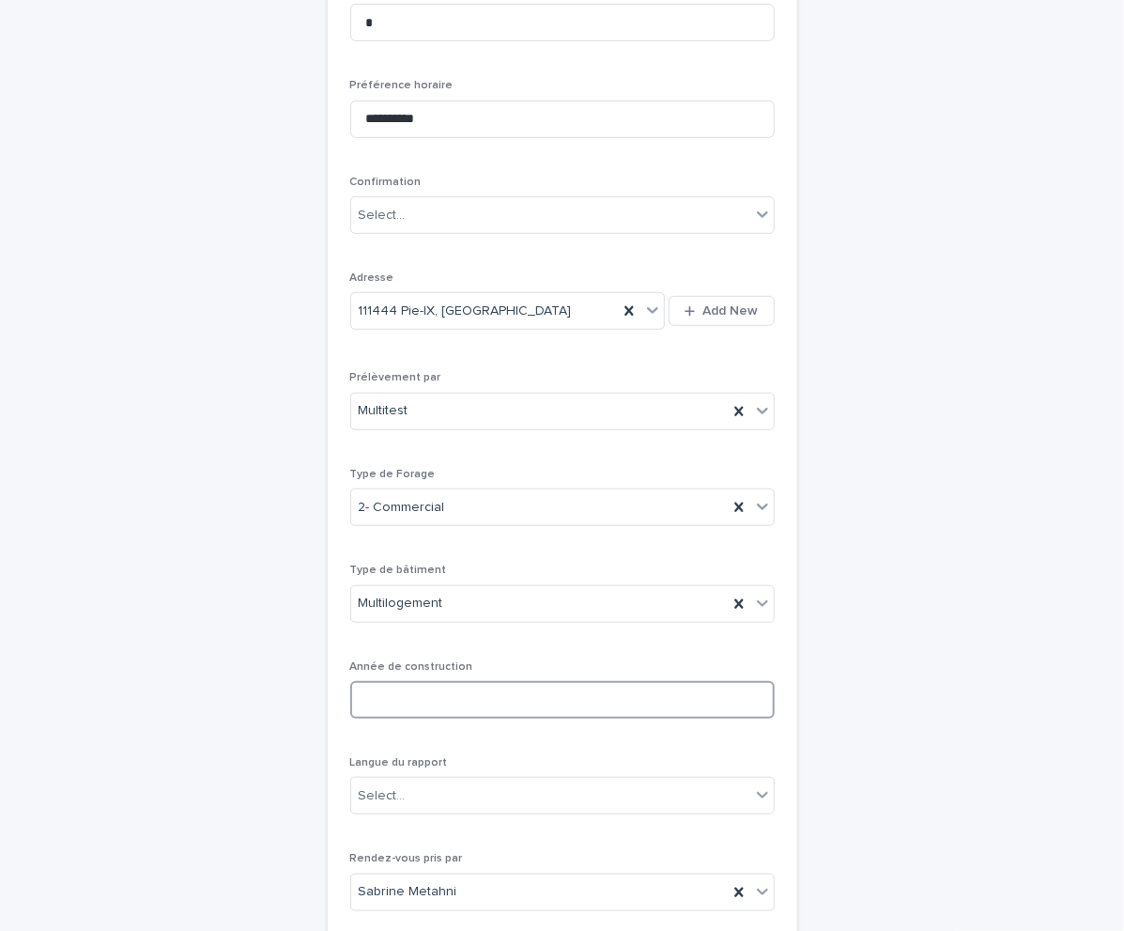
click at [443, 707] on input at bounding box center [562, 700] width 425 height 38
type input "****"
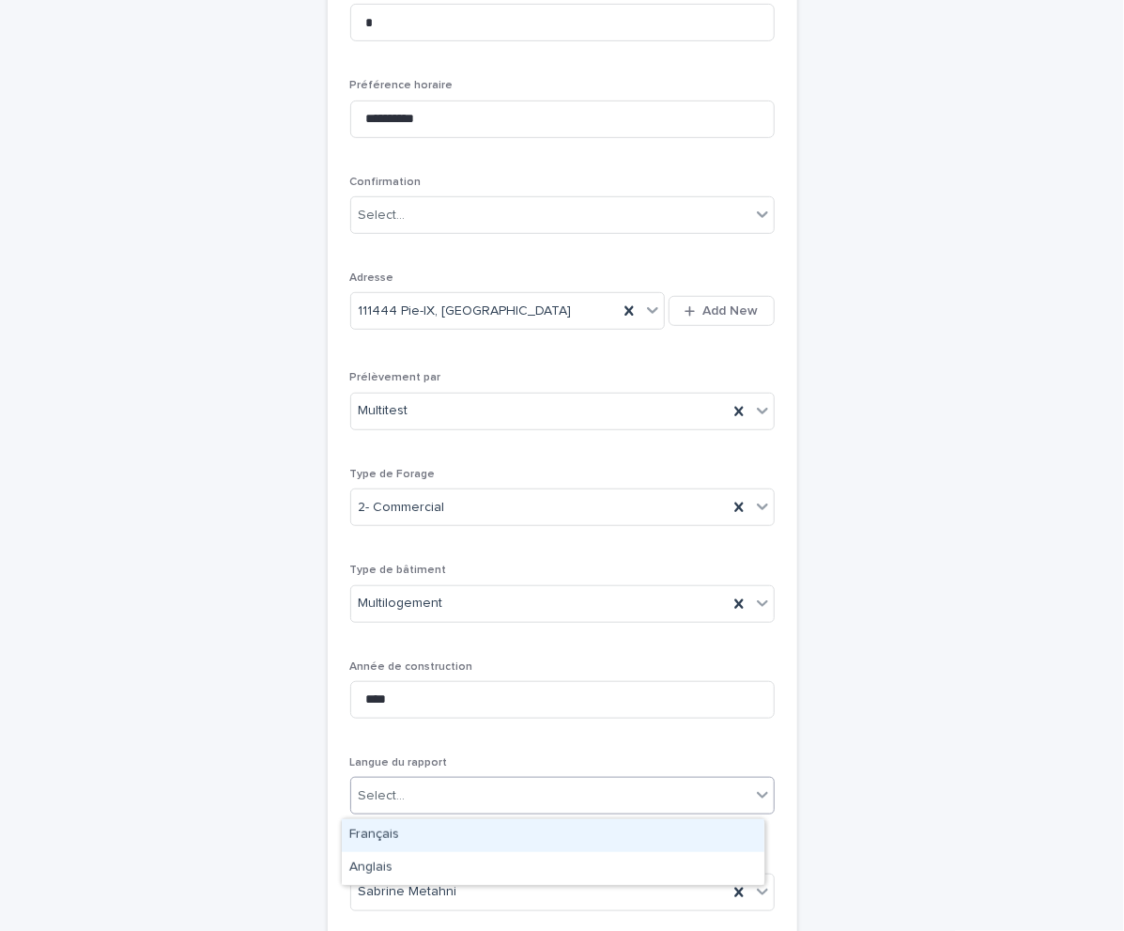
click at [508, 790] on div "Select..." at bounding box center [550, 796] width 399 height 31
click at [419, 836] on div "Français" at bounding box center [553, 835] width 423 height 33
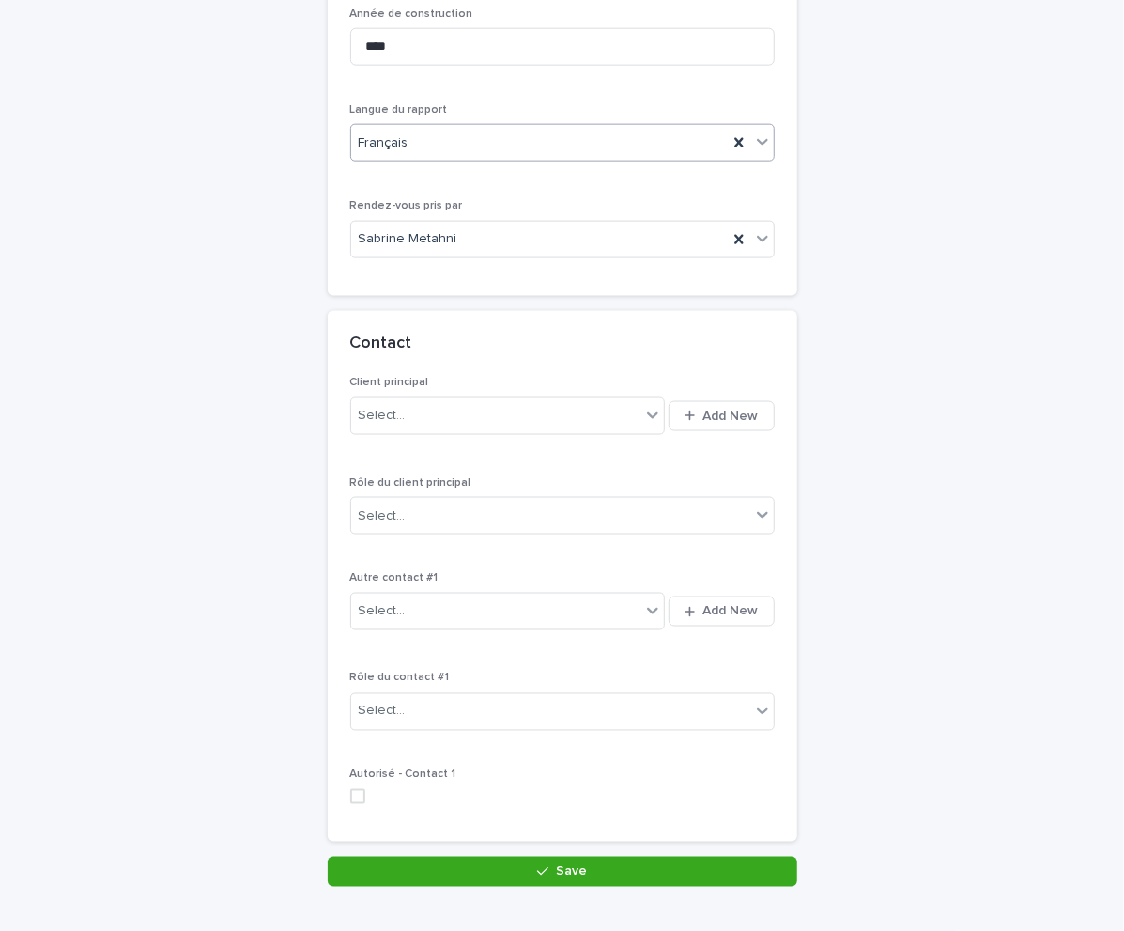
scroll to position [1067, 0]
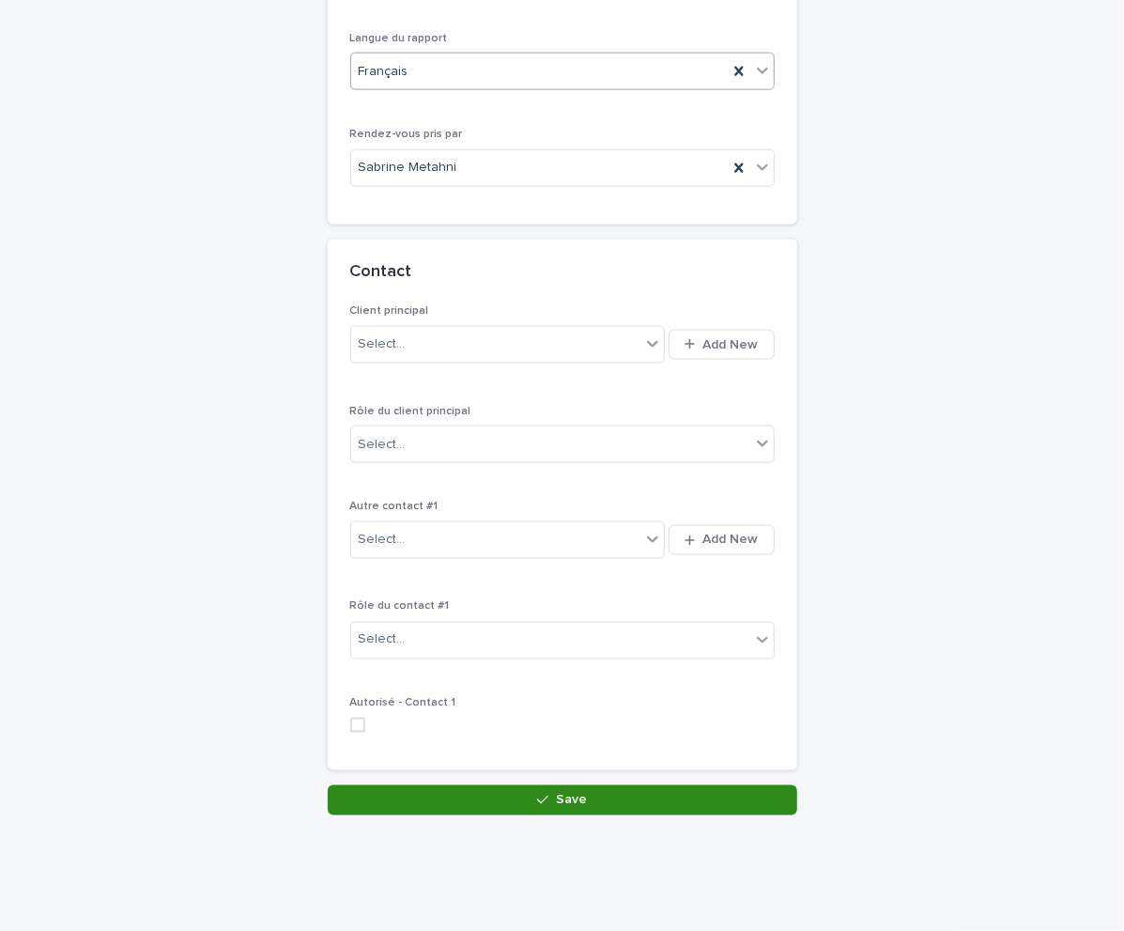
click at [487, 799] on button "Save" at bounding box center [563, 800] width 470 height 30
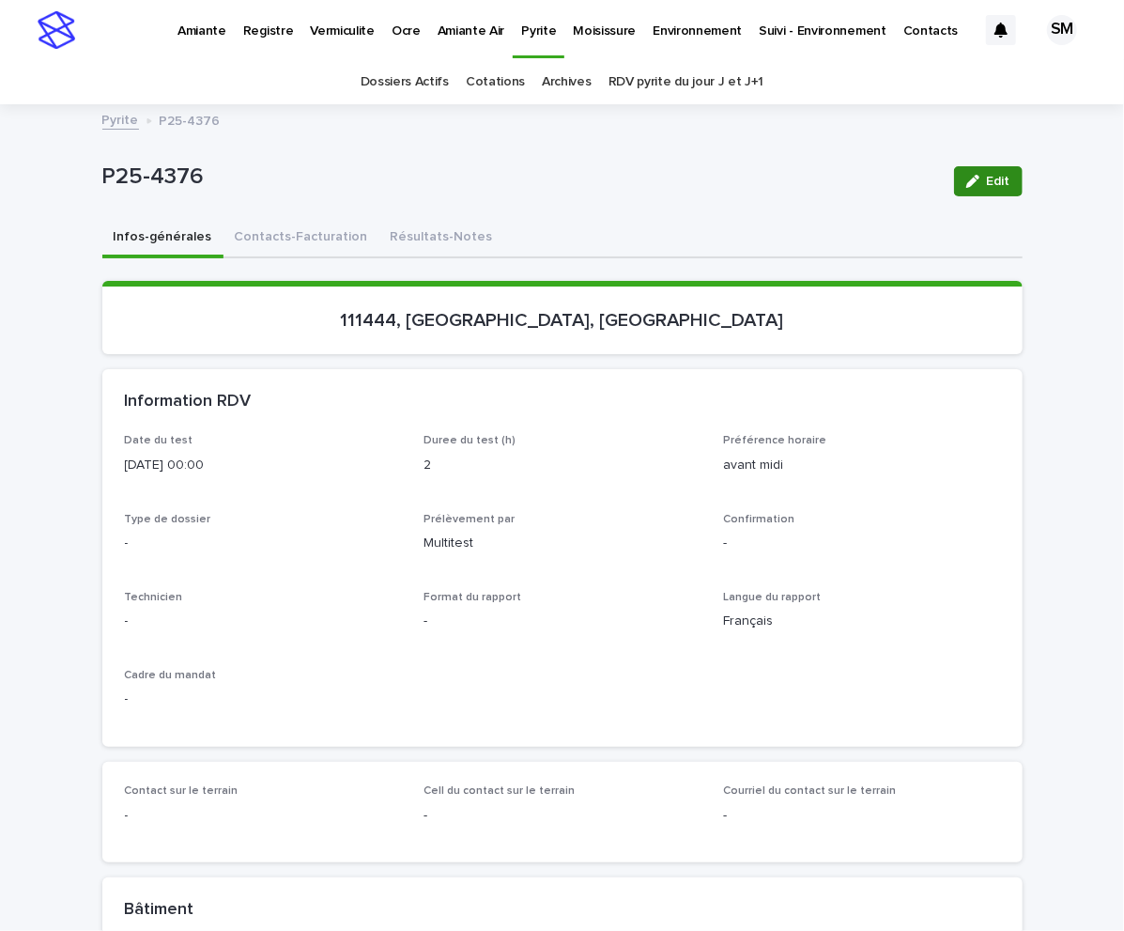
click at [969, 185] on icon "button" at bounding box center [973, 181] width 13 height 13
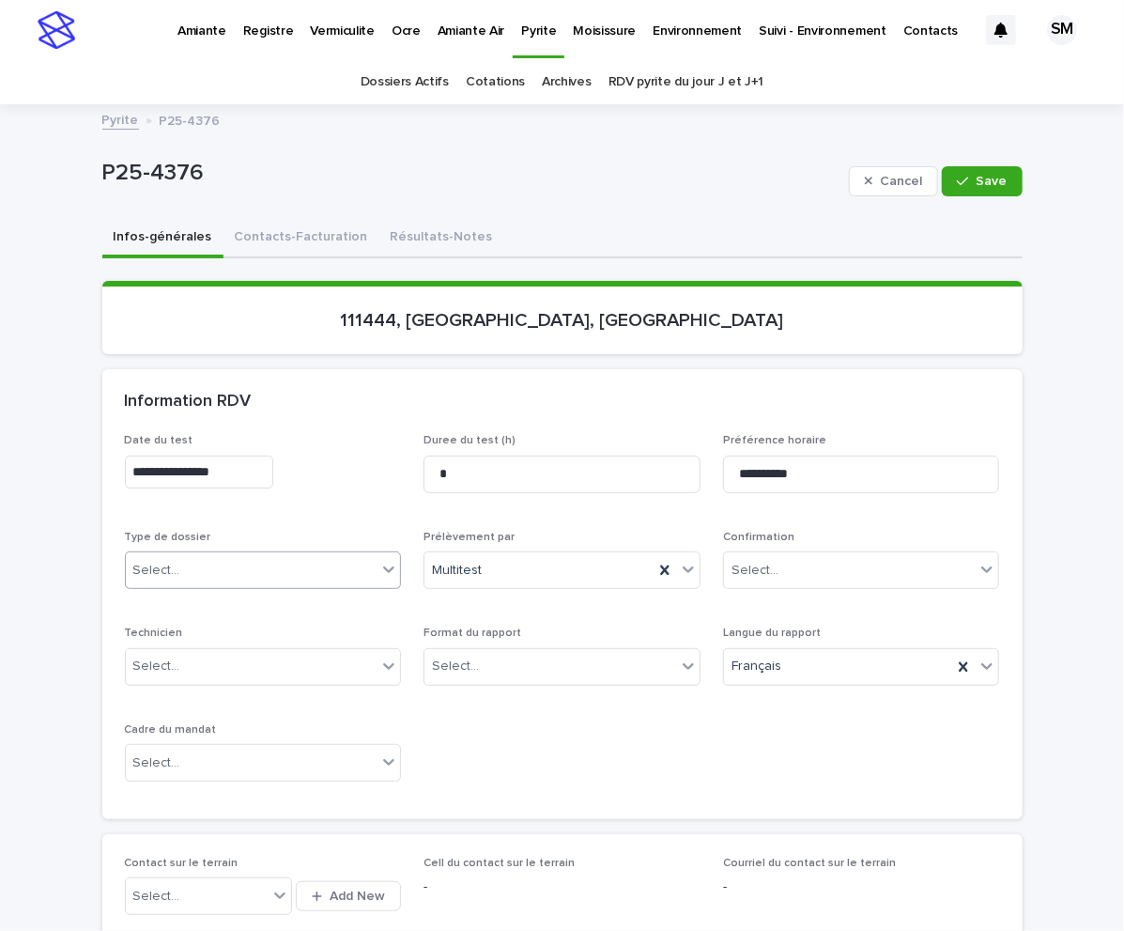
click at [223, 563] on div "Select..." at bounding box center [252, 570] width 252 height 31
click at [183, 602] on div "Échantillonnage" at bounding box center [253, 605] width 275 height 33
click at [462, 659] on div "Select..." at bounding box center [455, 667] width 47 height 20
click at [455, 711] on div "Électronique" at bounding box center [552, 702] width 275 height 33
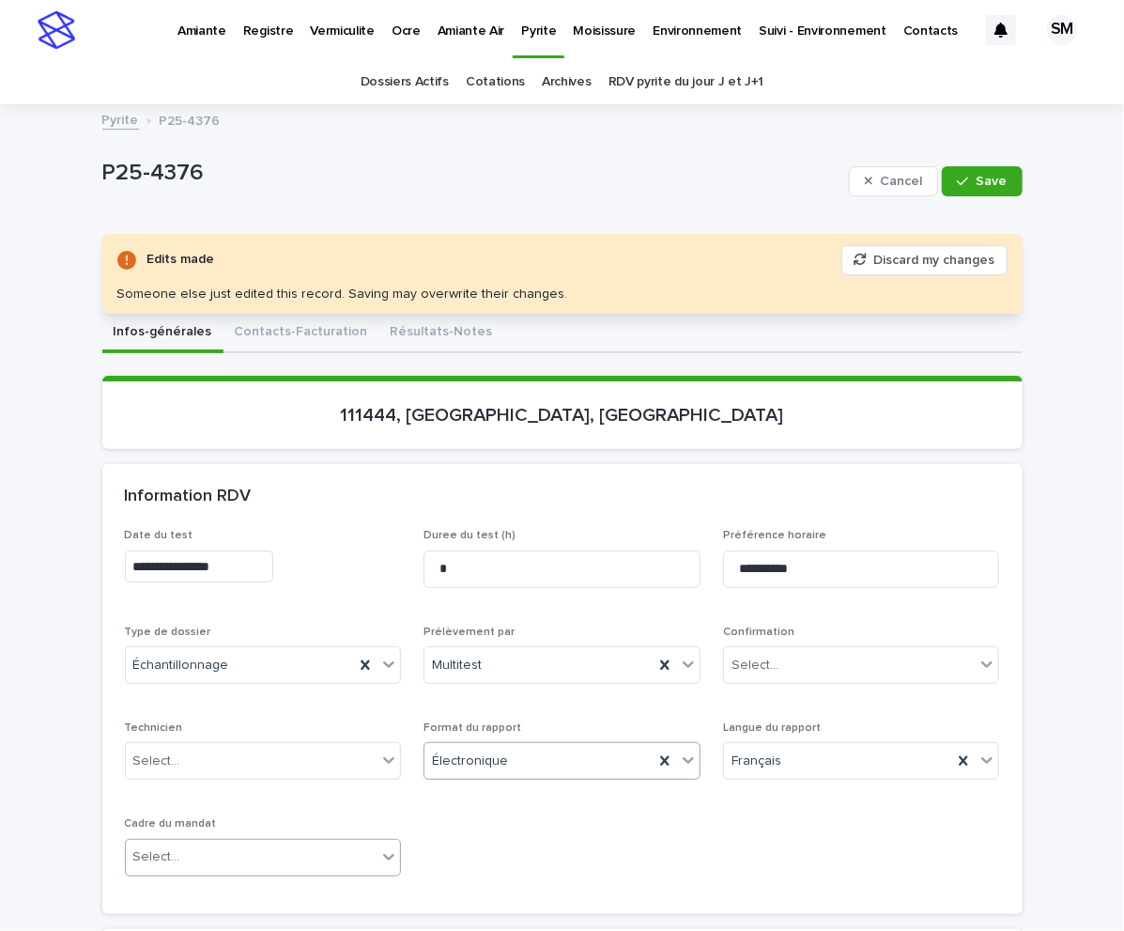
click at [363, 850] on div "Select..." at bounding box center [252, 857] width 252 height 31
click at [256, 808] on div "Travaux" at bounding box center [253, 820] width 275 height 33
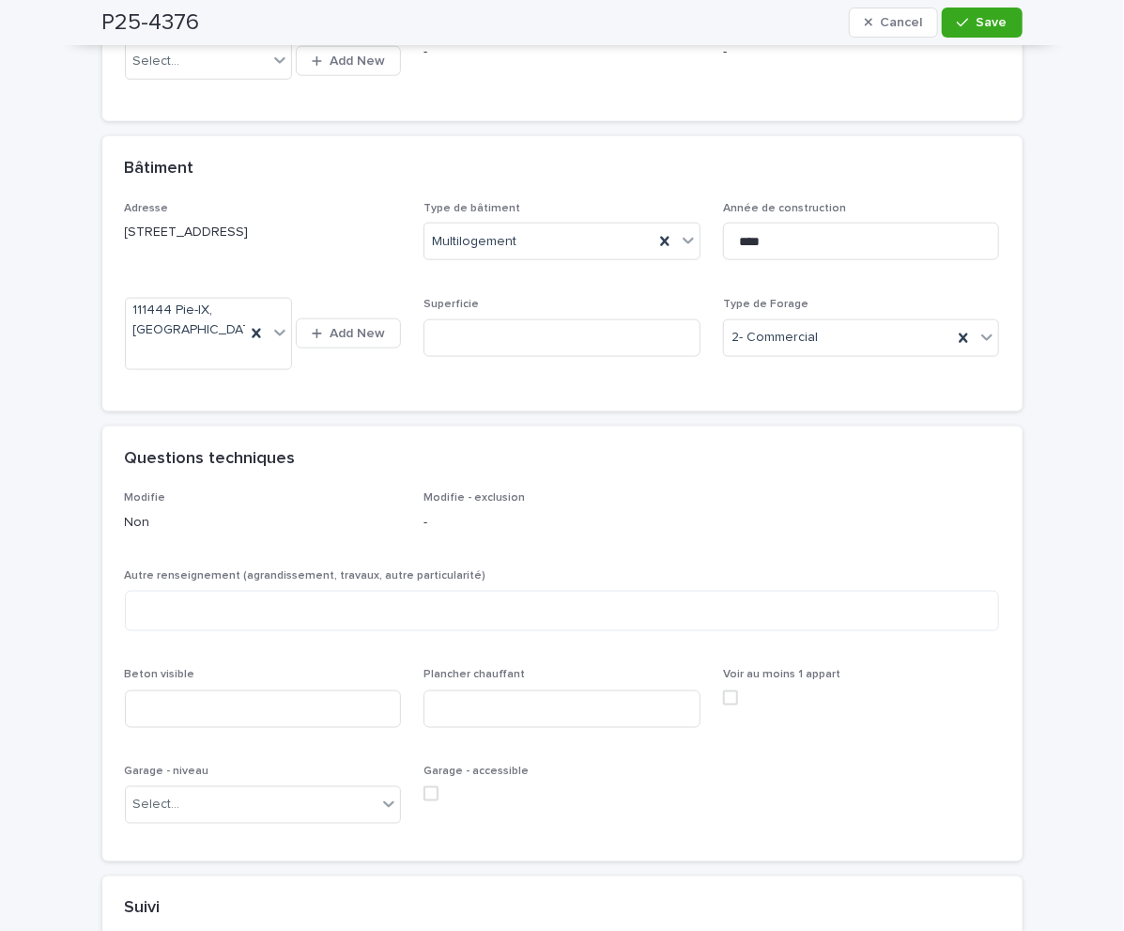
scroll to position [944, 0]
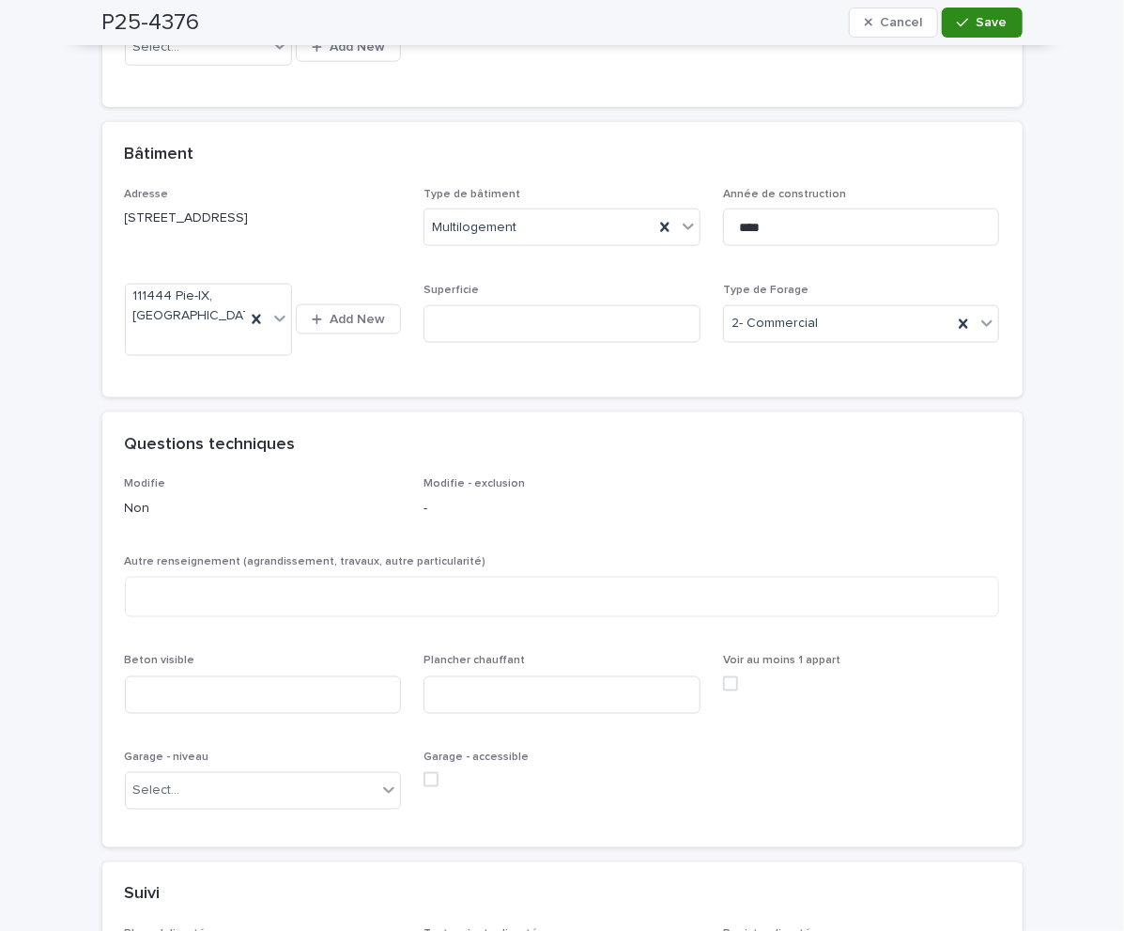
click at [989, 29] on button "Save" at bounding box center [982, 23] width 80 height 30
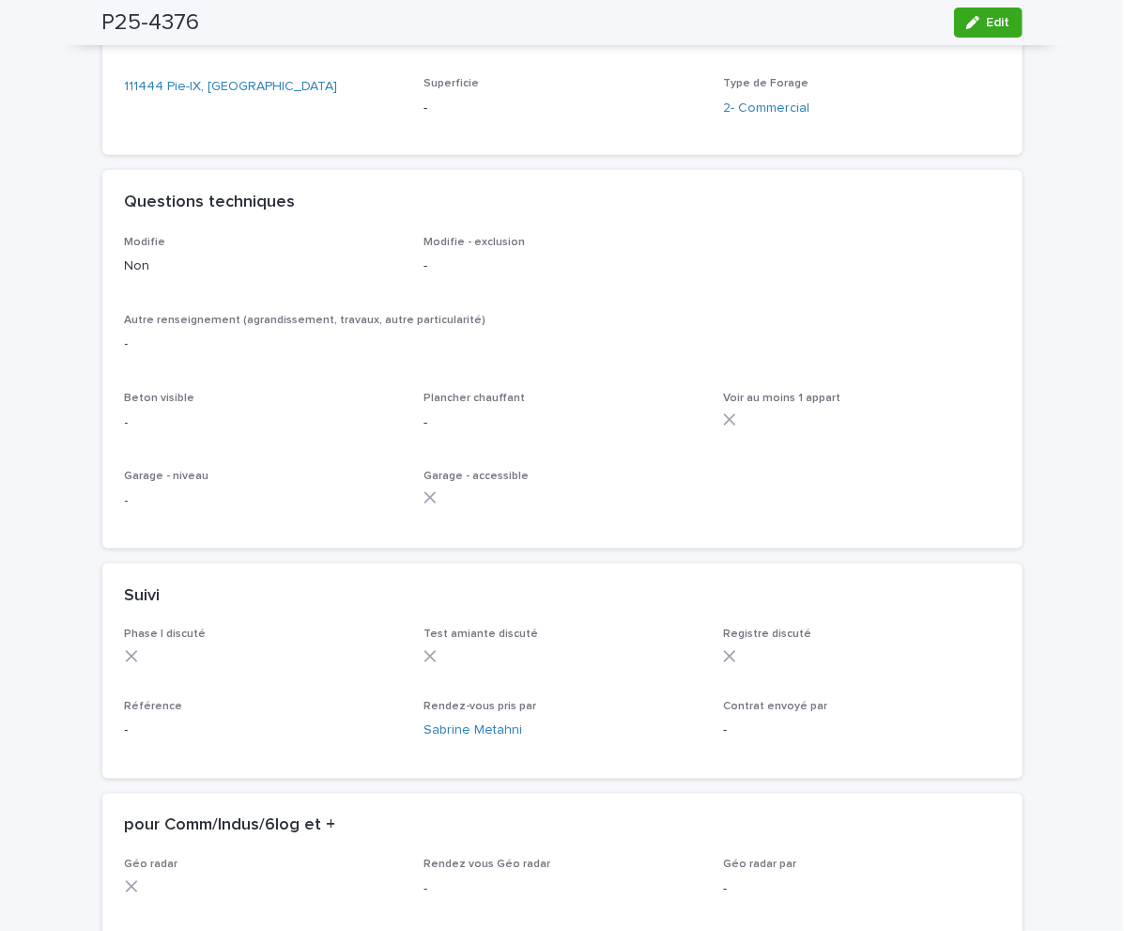
scroll to position [783, 0]
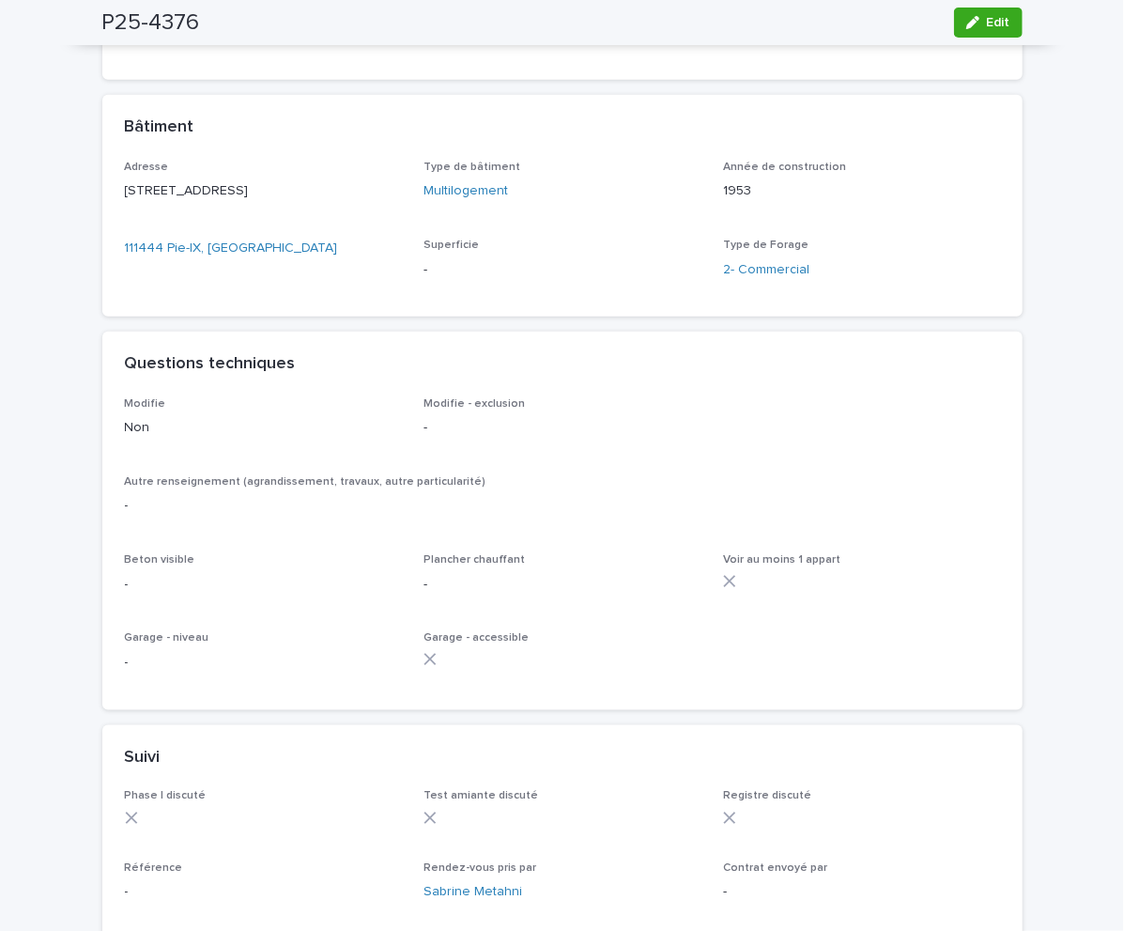
click at [989, 29] on button "Edit" at bounding box center [988, 23] width 69 height 30
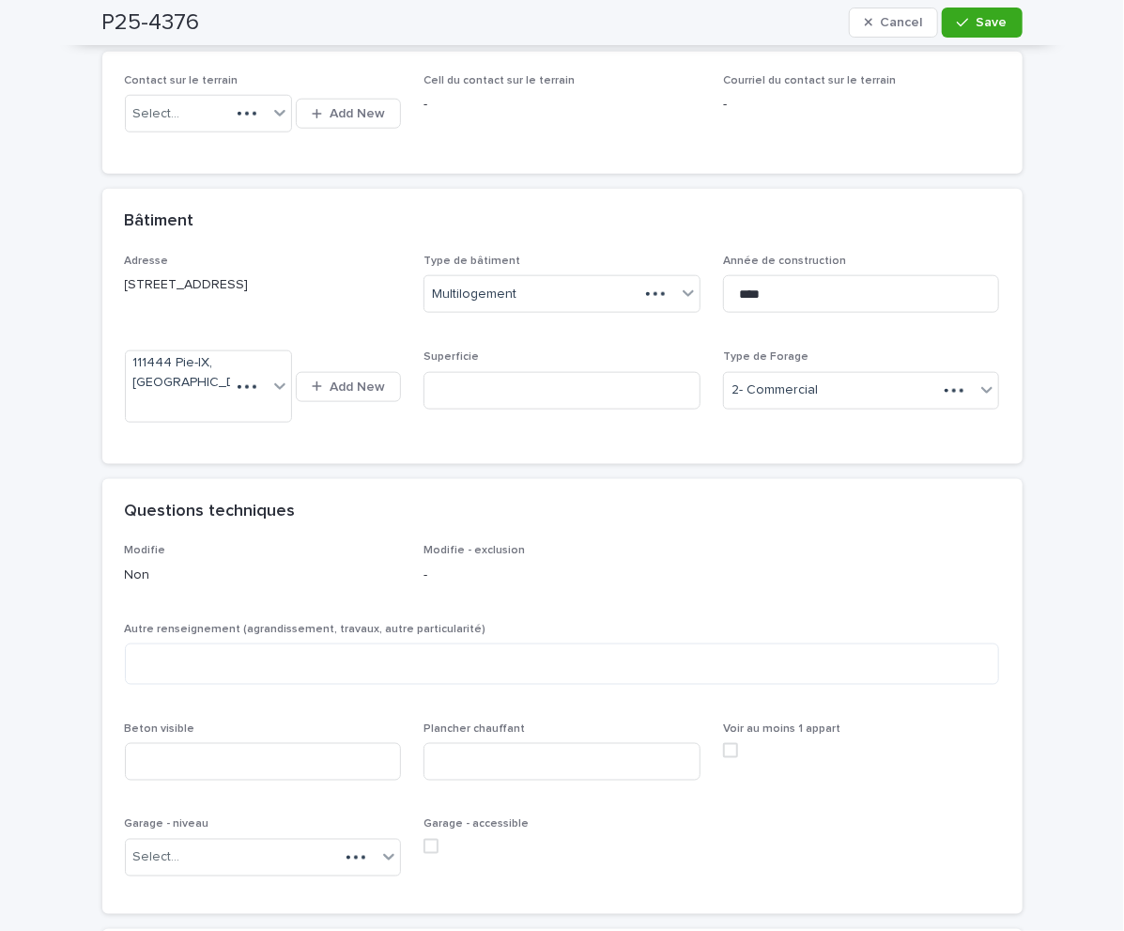
scroll to position [897, 0]
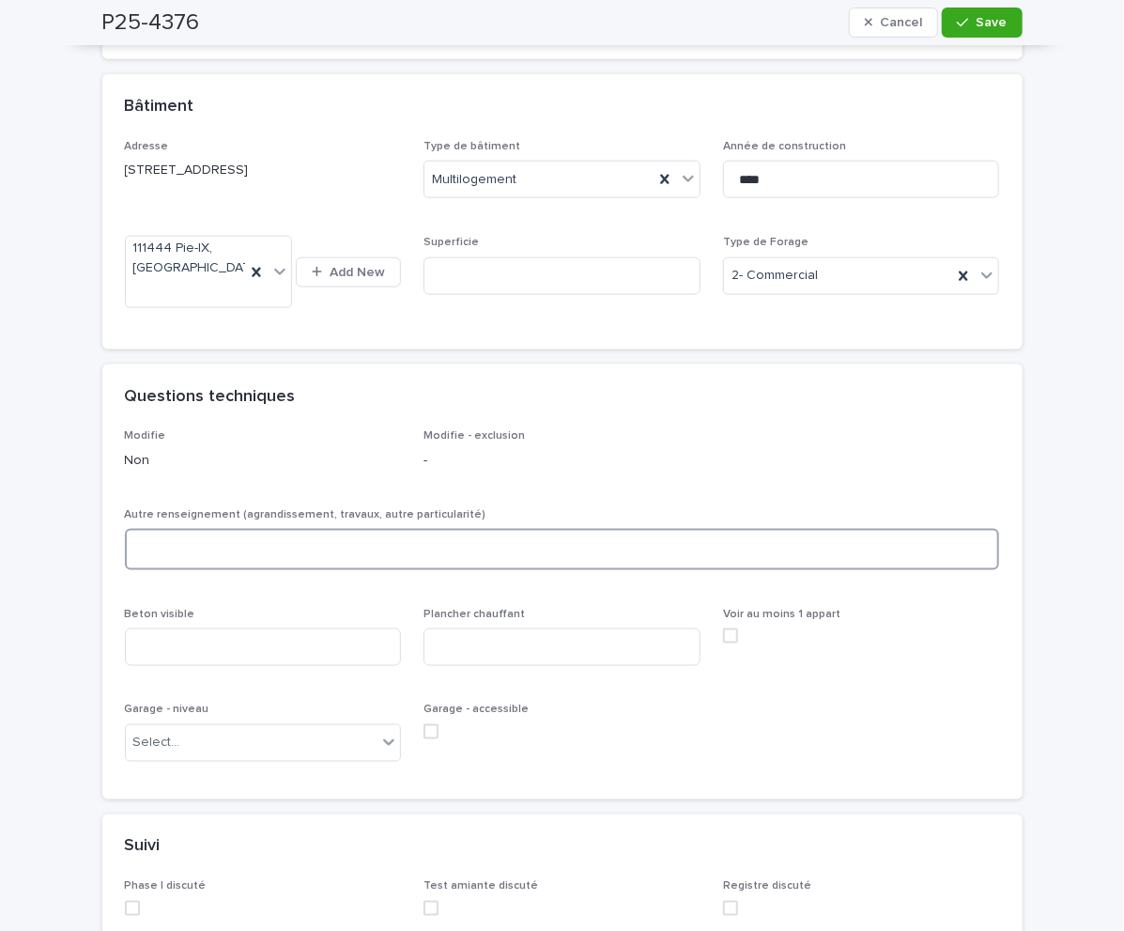
click at [227, 570] on textarea at bounding box center [563, 549] width 876 height 41
type textarea "*****"
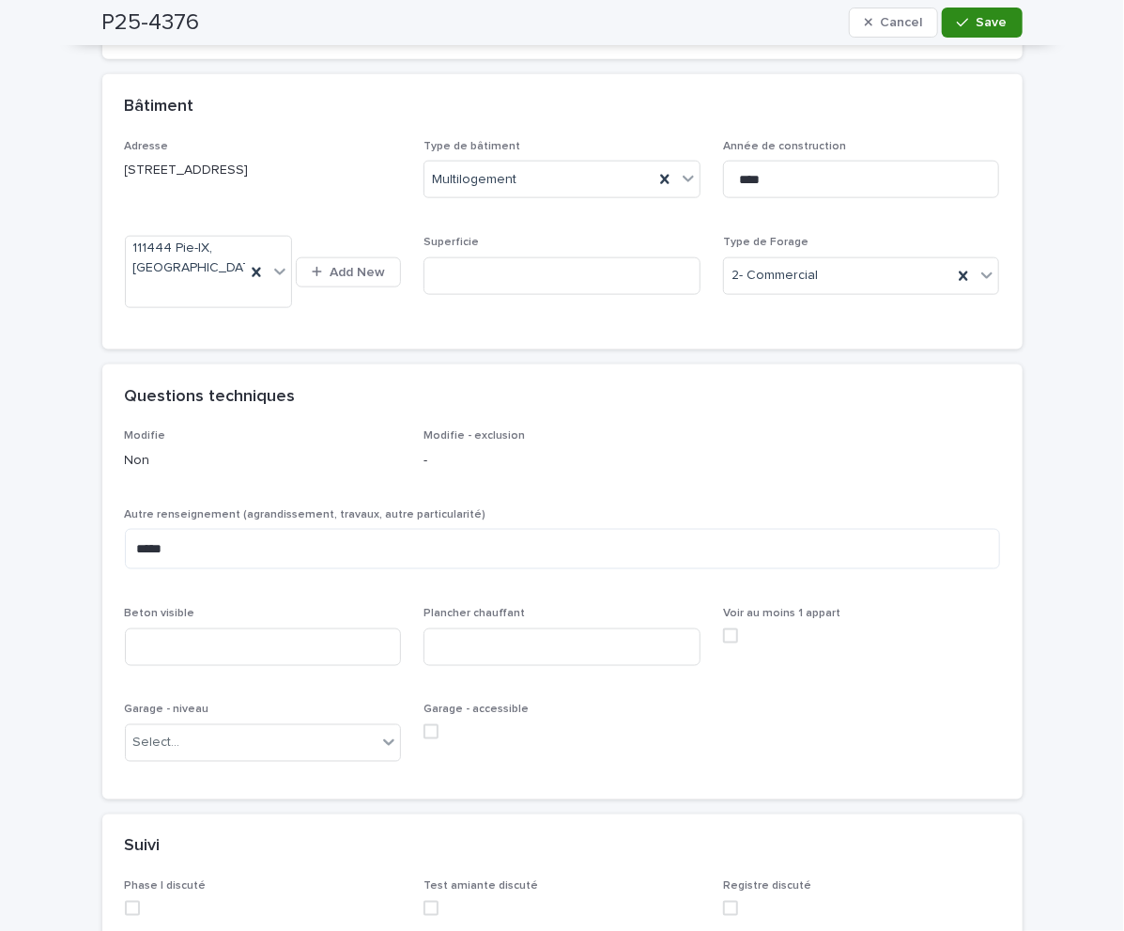
click at [971, 29] on button "Save" at bounding box center [982, 23] width 80 height 30
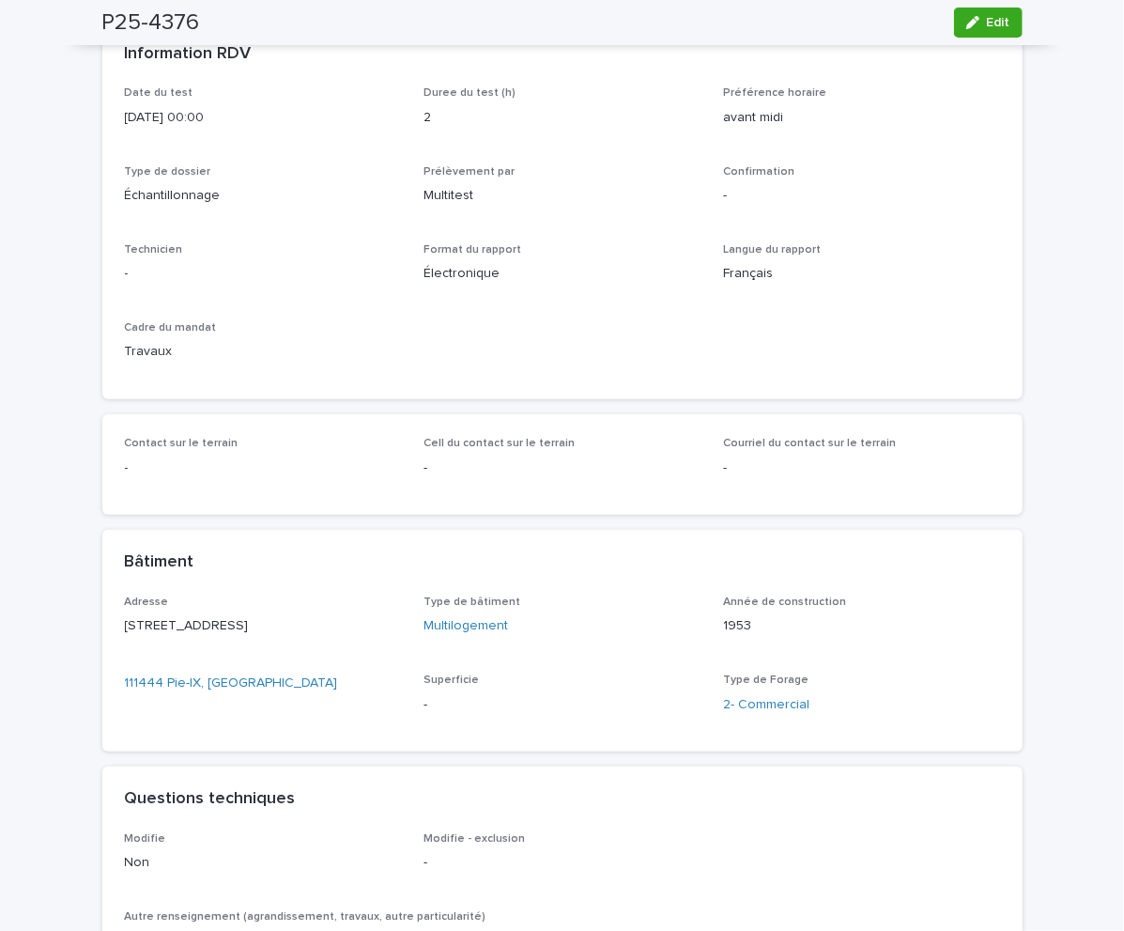
scroll to position [0, 0]
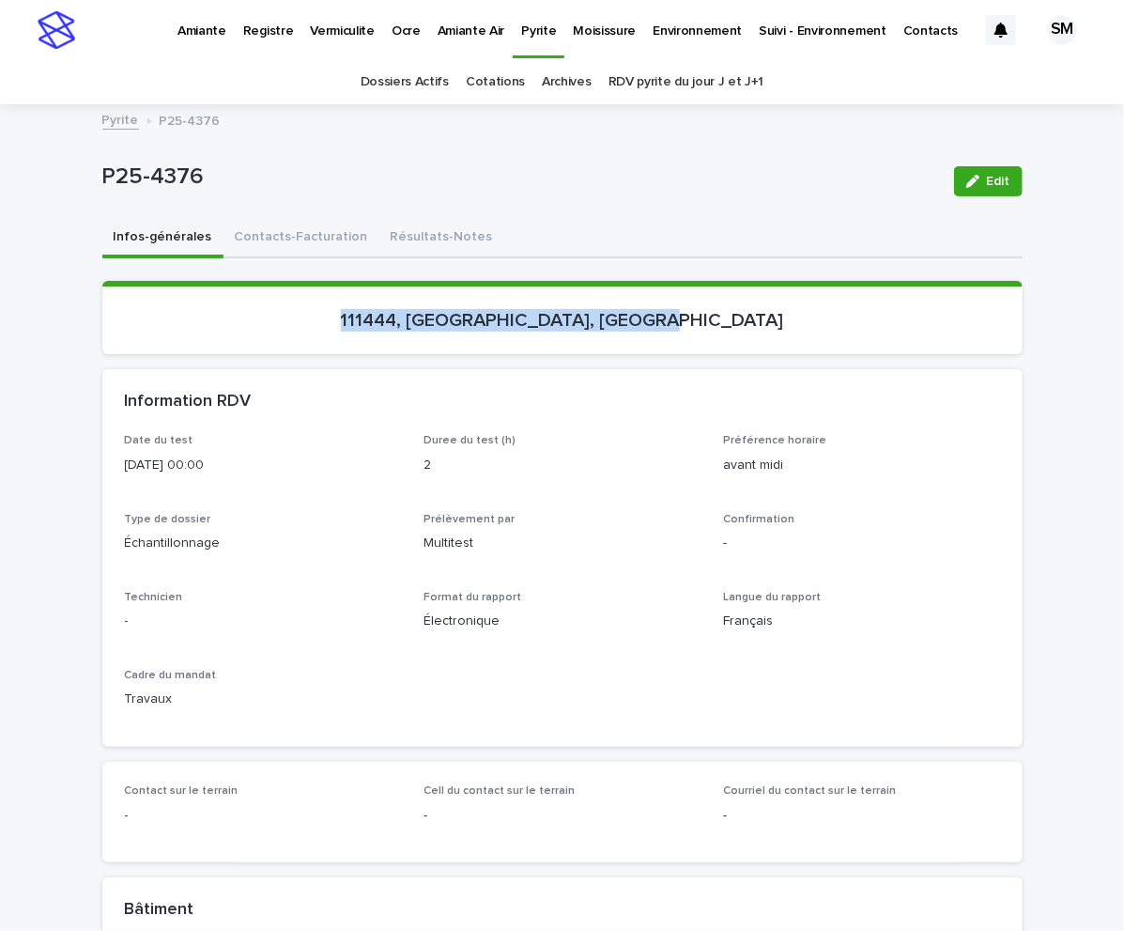
drag, startPoint x: 799, startPoint y: 293, endPoint x: 373, endPoint y: 321, distance: 427.4
click at [373, 321] on section "111444, [GEOGRAPHIC_DATA], [GEOGRAPHIC_DATA]" at bounding box center [562, 317] width 921 height 73
copy p "111444, [GEOGRAPHIC_DATA], [GEOGRAPHIC_DATA]"
click at [164, 352] on div "Loading... Saving… [STREET_ADDRESS]" at bounding box center [562, 325] width 921 height 88
drag, startPoint x: 1095, startPoint y: 138, endPoint x: 1067, endPoint y: 287, distance: 151.1
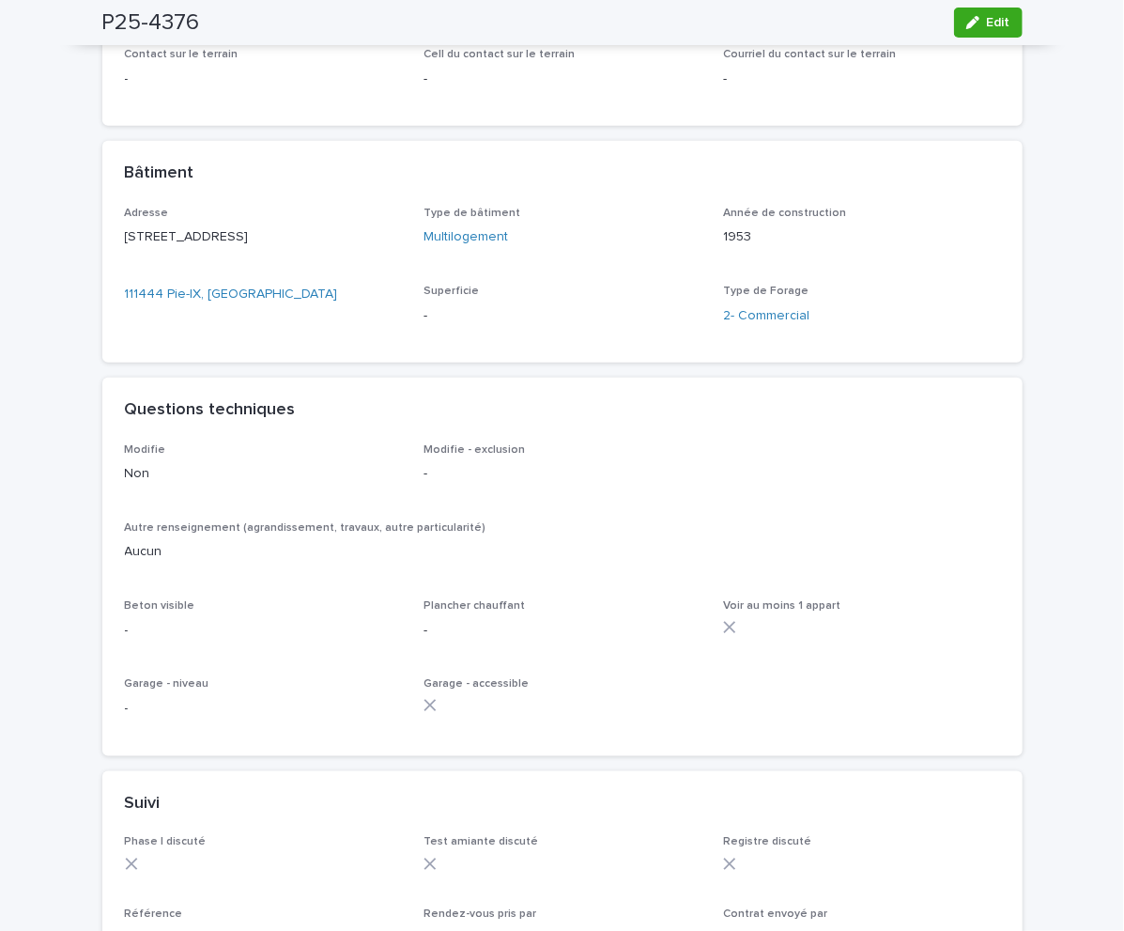
scroll to position [740, 0]
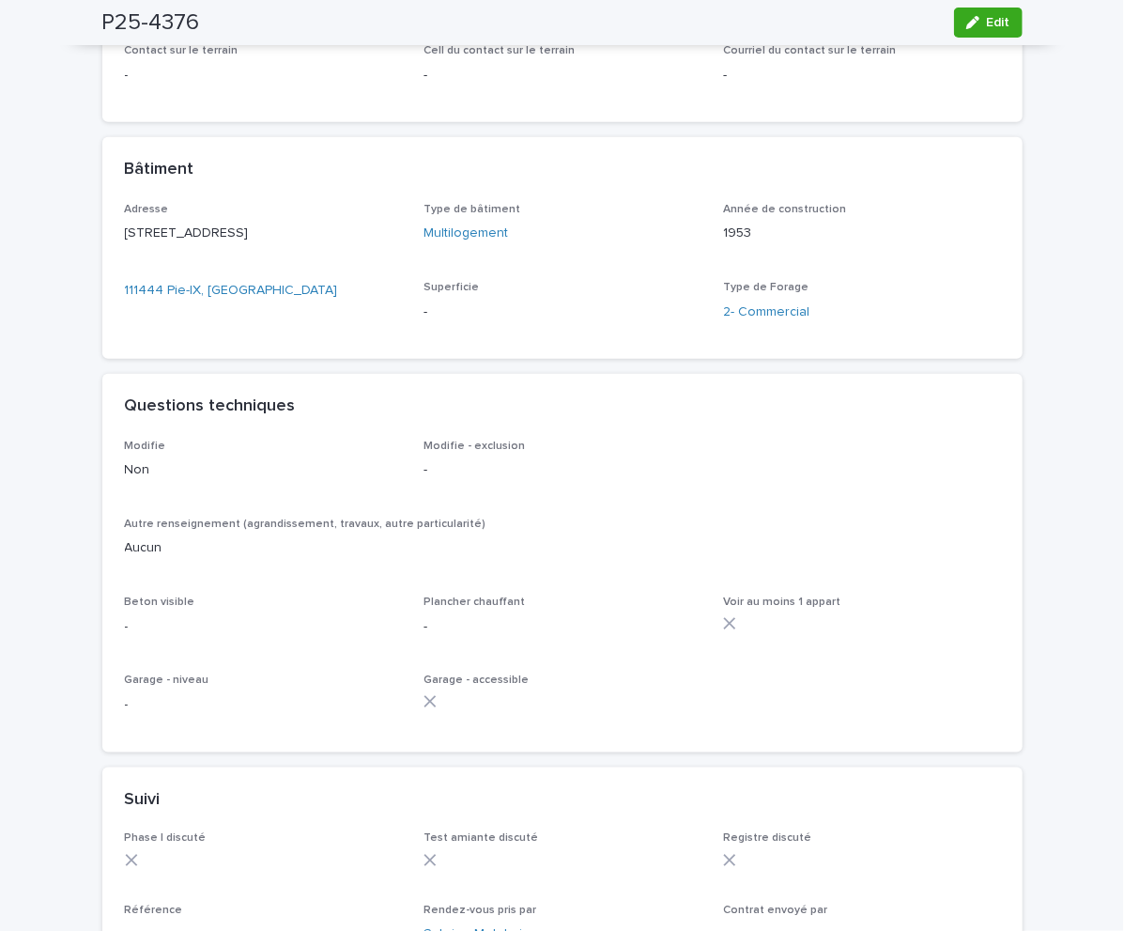
click at [983, 8] on button "Edit" at bounding box center [988, 23] width 69 height 30
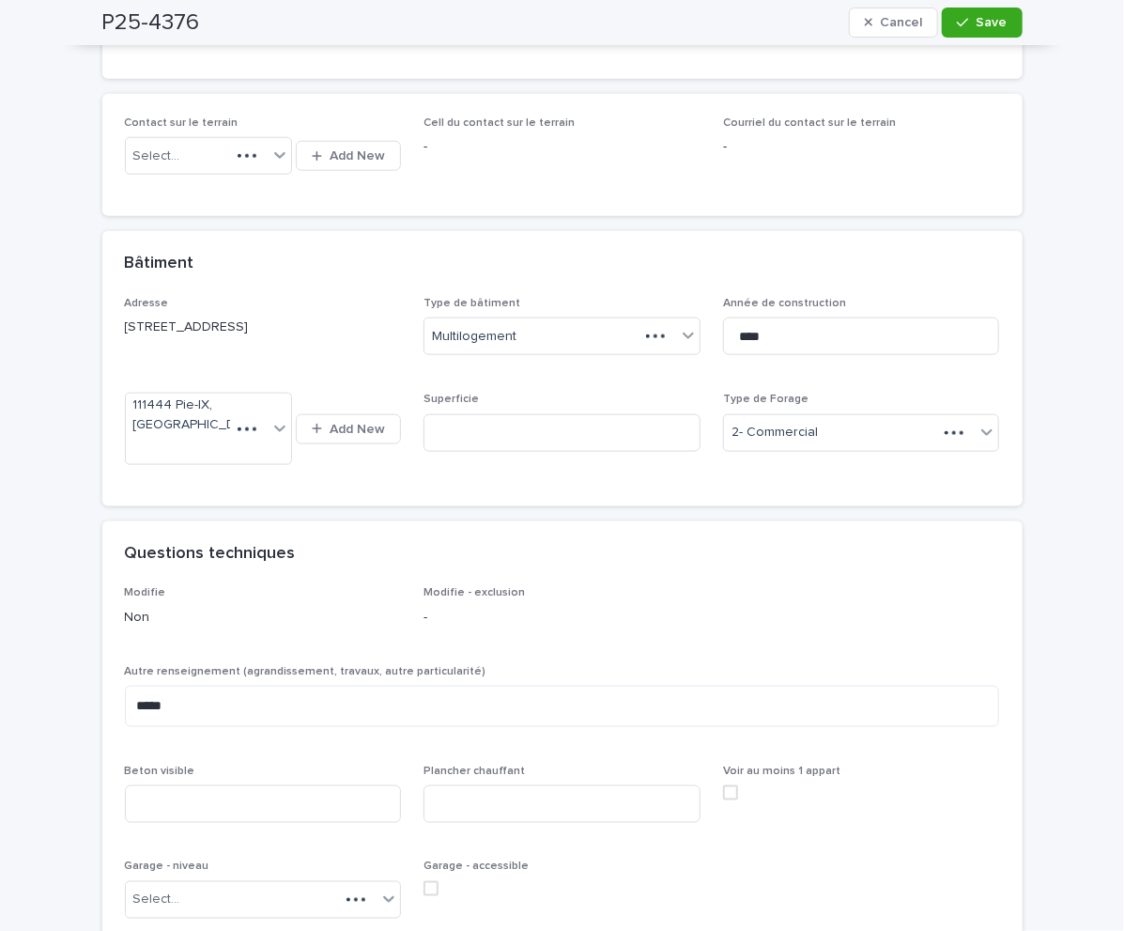
scroll to position [855, 0]
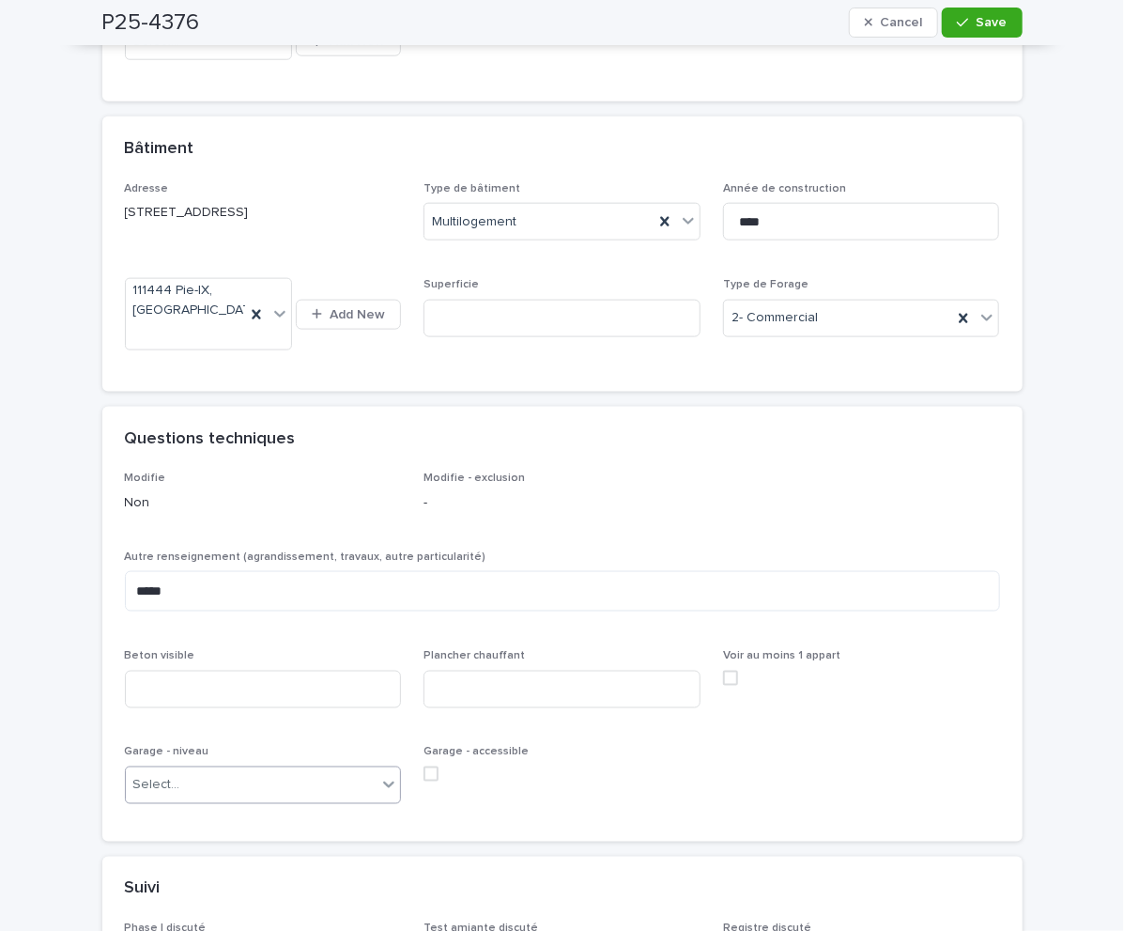
click at [209, 801] on div "Select..." at bounding box center [252, 785] width 252 height 31
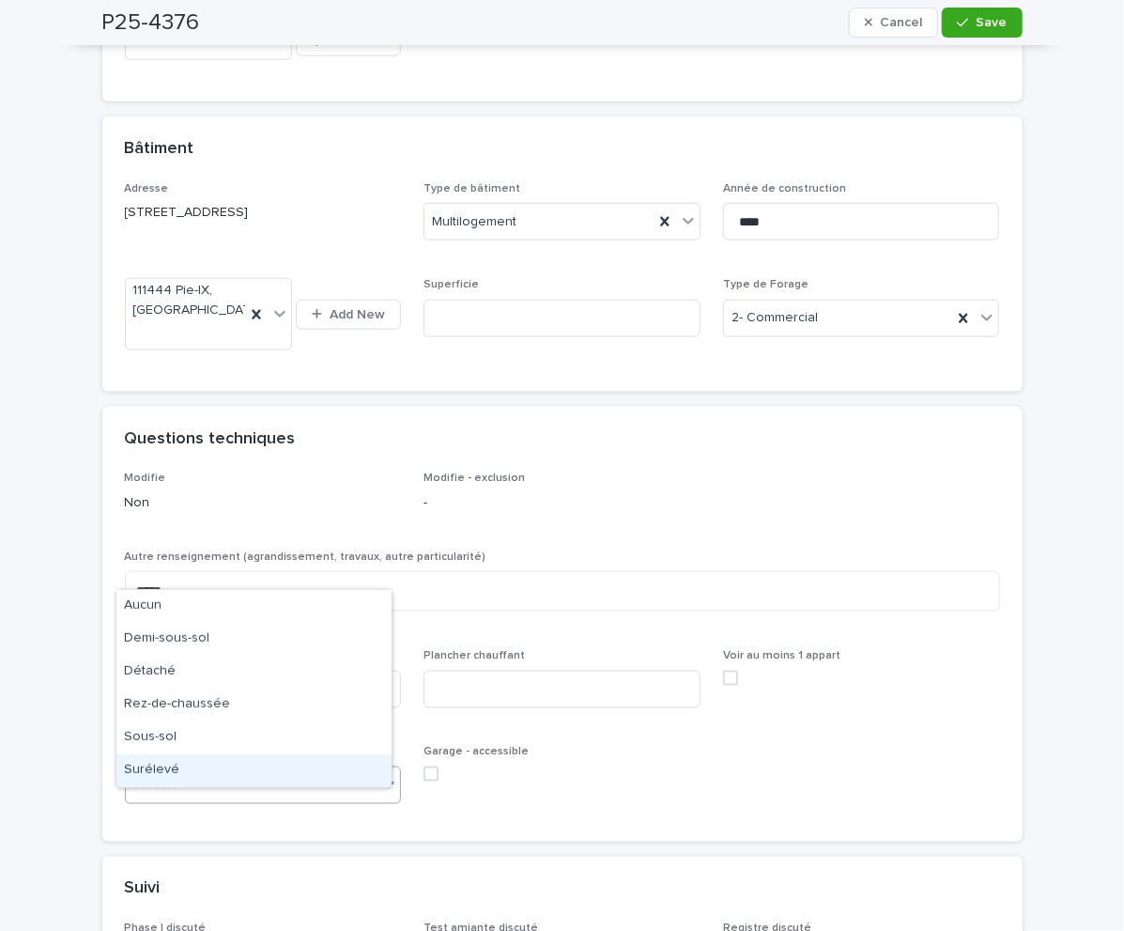
click at [158, 796] on div "Select..." at bounding box center [156, 786] width 47 height 20
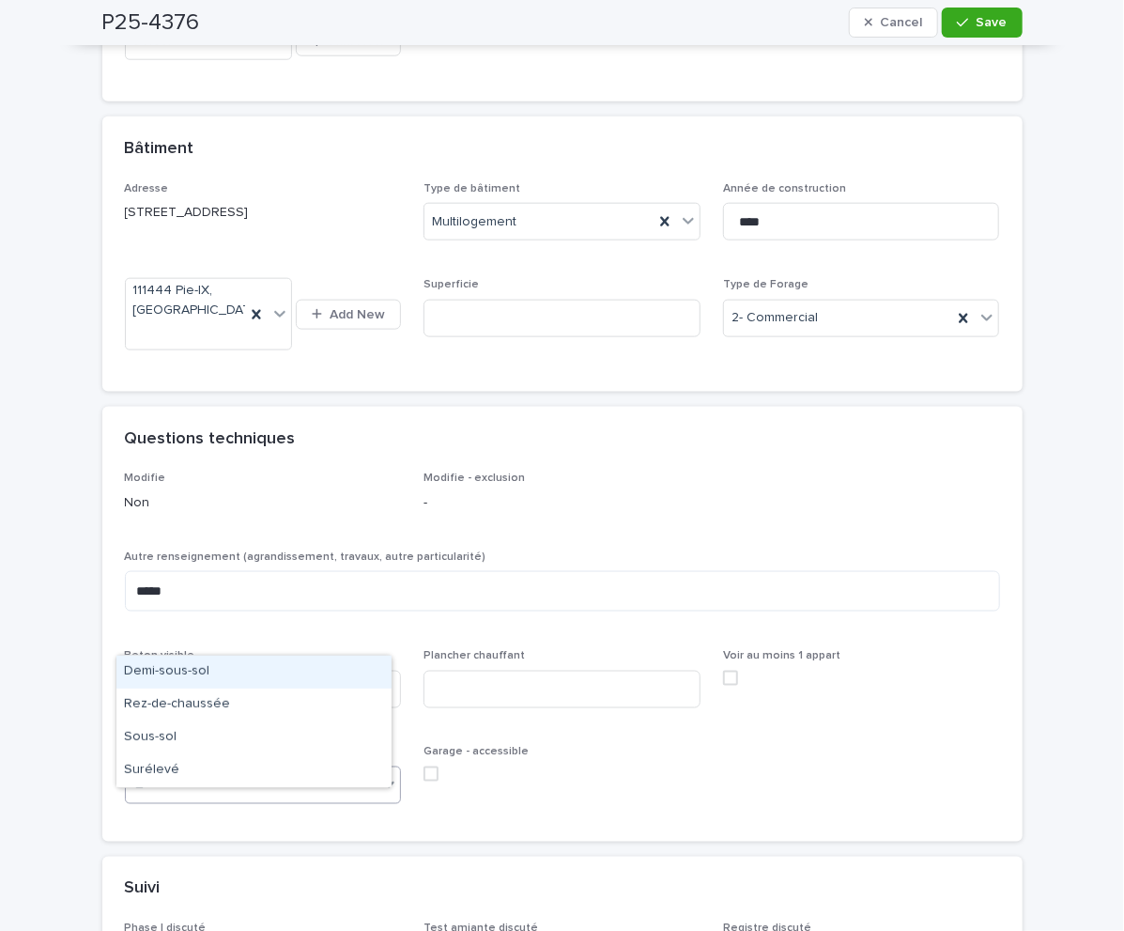
type input "***"
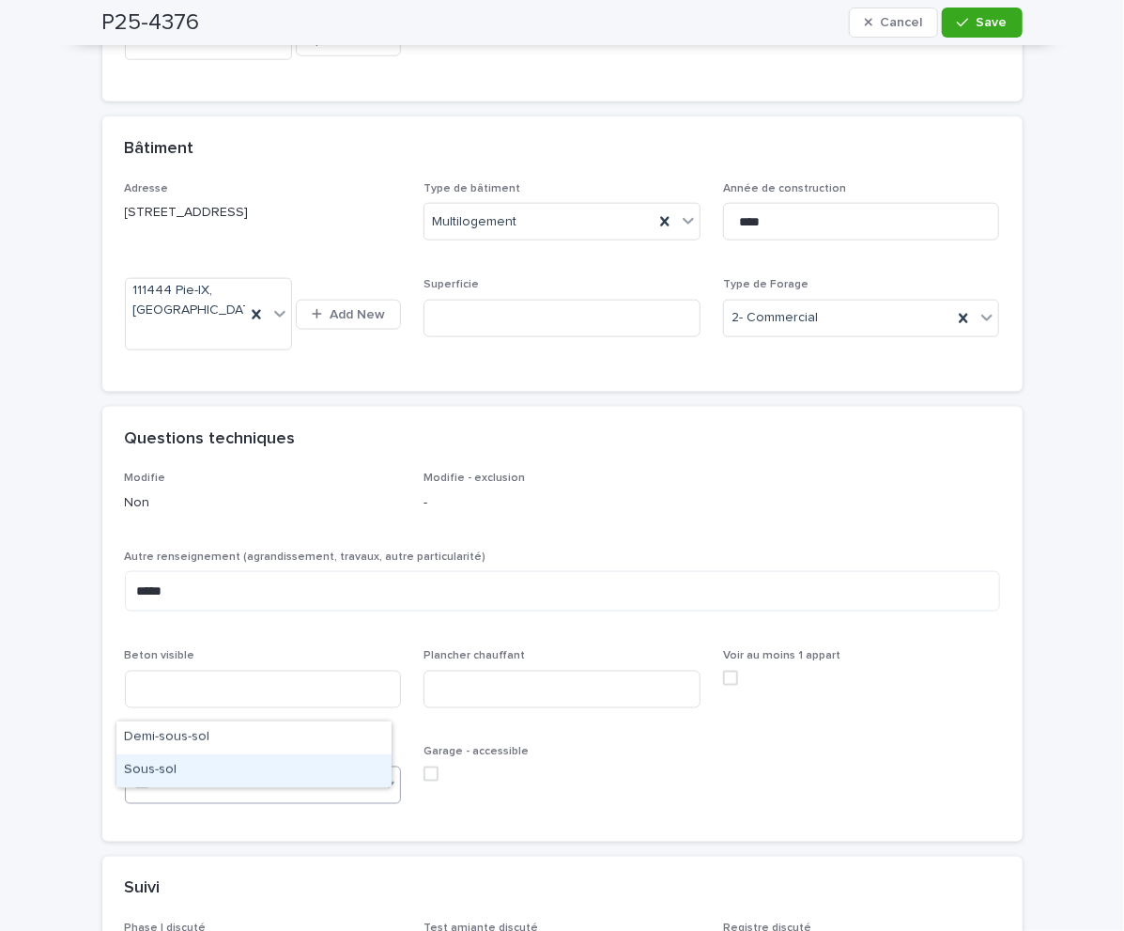
click at [160, 758] on div "Sous-sol" at bounding box center [253, 770] width 275 height 33
click at [957, 16] on icon "button" at bounding box center [962, 22] width 11 height 13
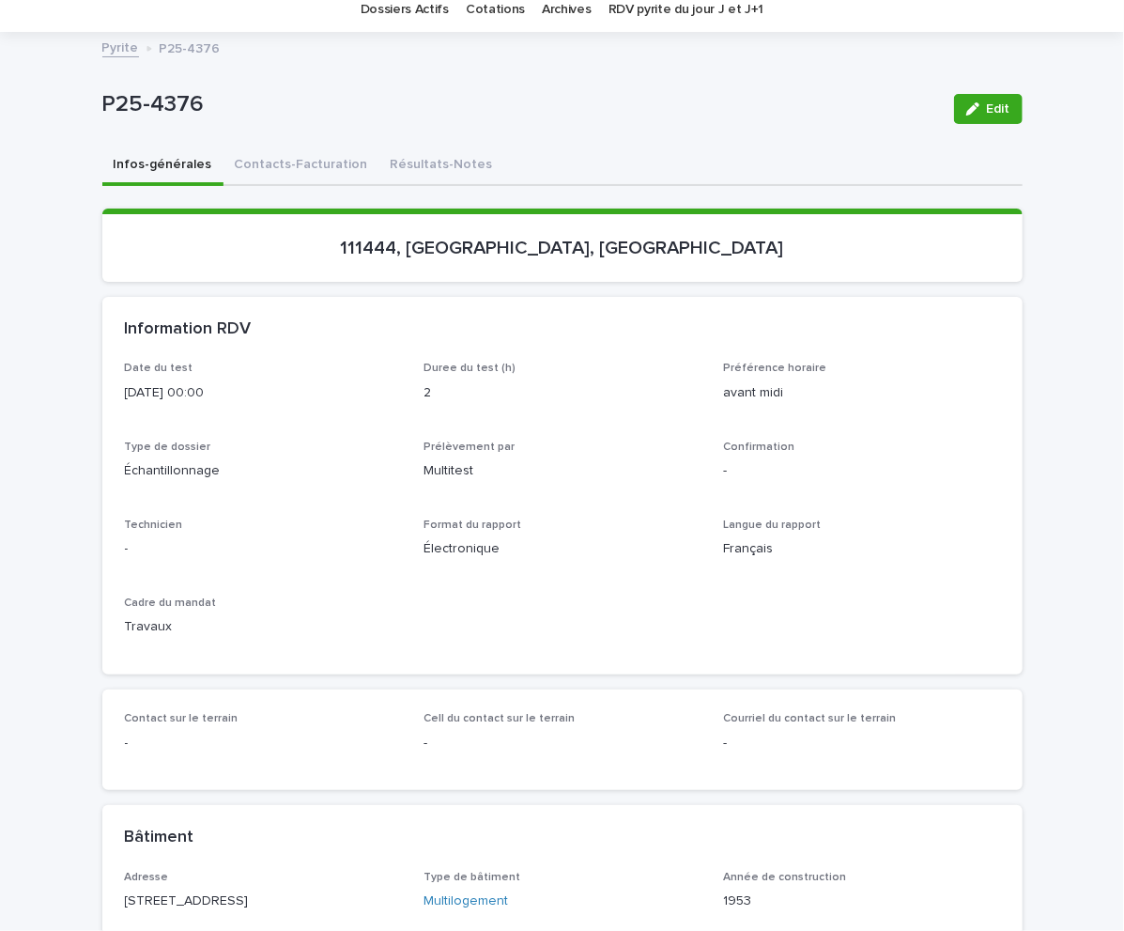
scroll to position [56, 0]
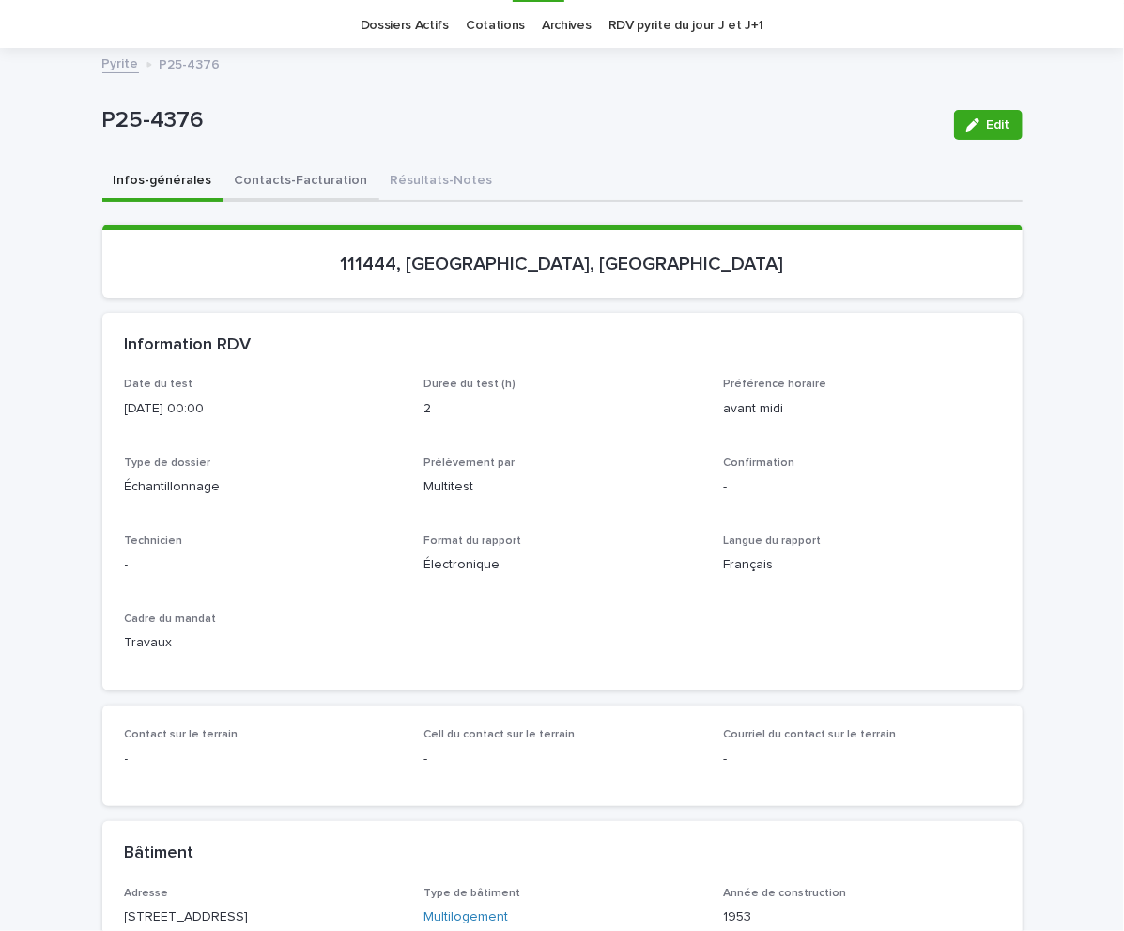
click at [262, 181] on button "Contacts-Facturation" at bounding box center [302, 182] width 156 height 39
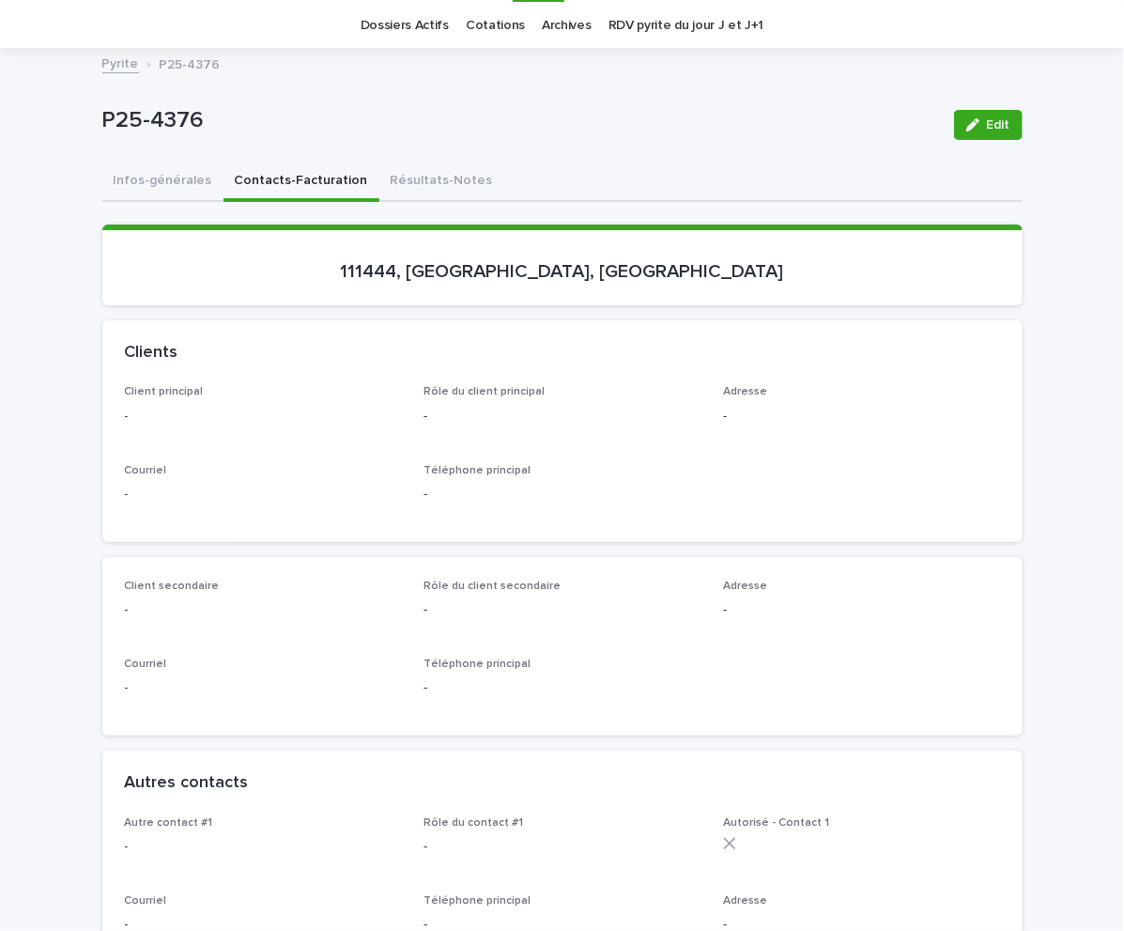
click at [876, 150] on div "P25-4376 Edit" at bounding box center [562, 124] width 921 height 75
click at [967, 118] on icon "button" at bounding box center [973, 124] width 13 height 13
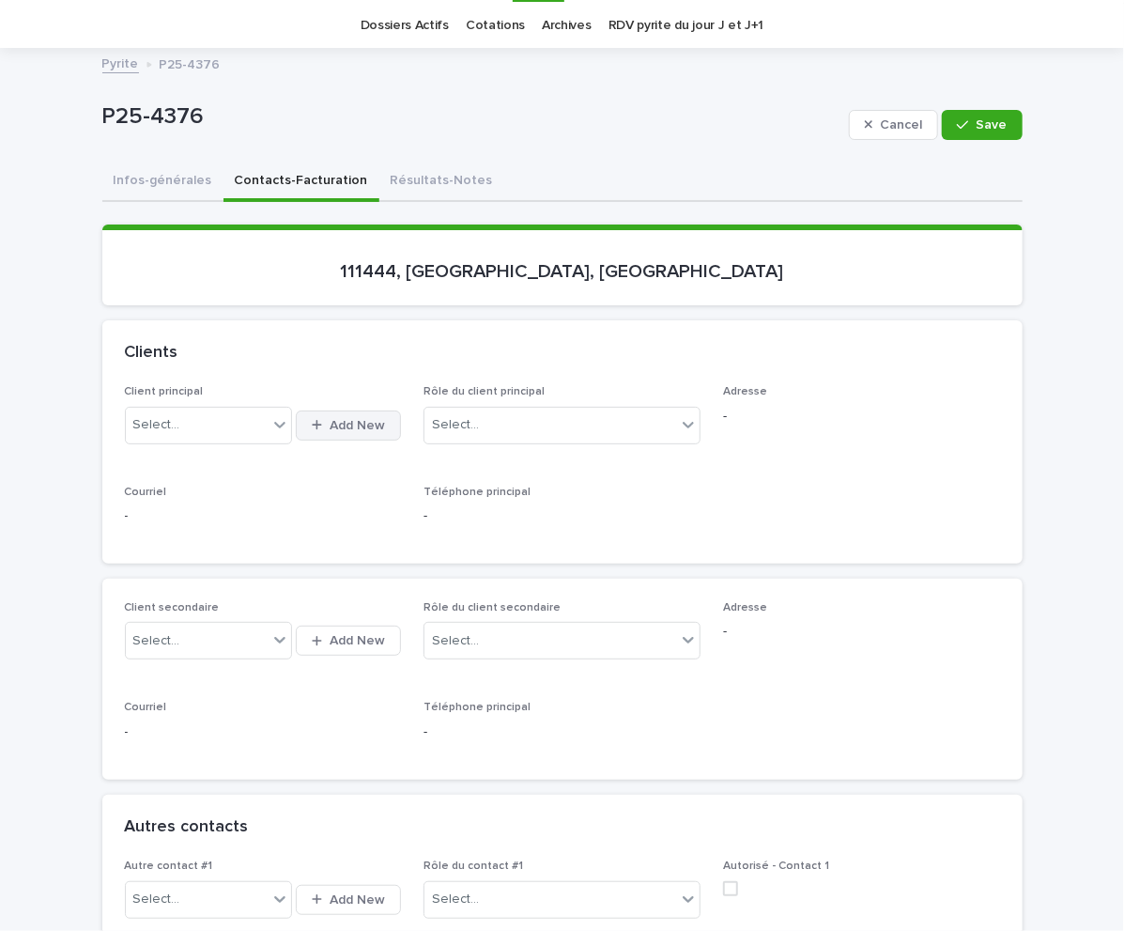
click at [330, 424] on span "Add New" at bounding box center [357, 425] width 55 height 13
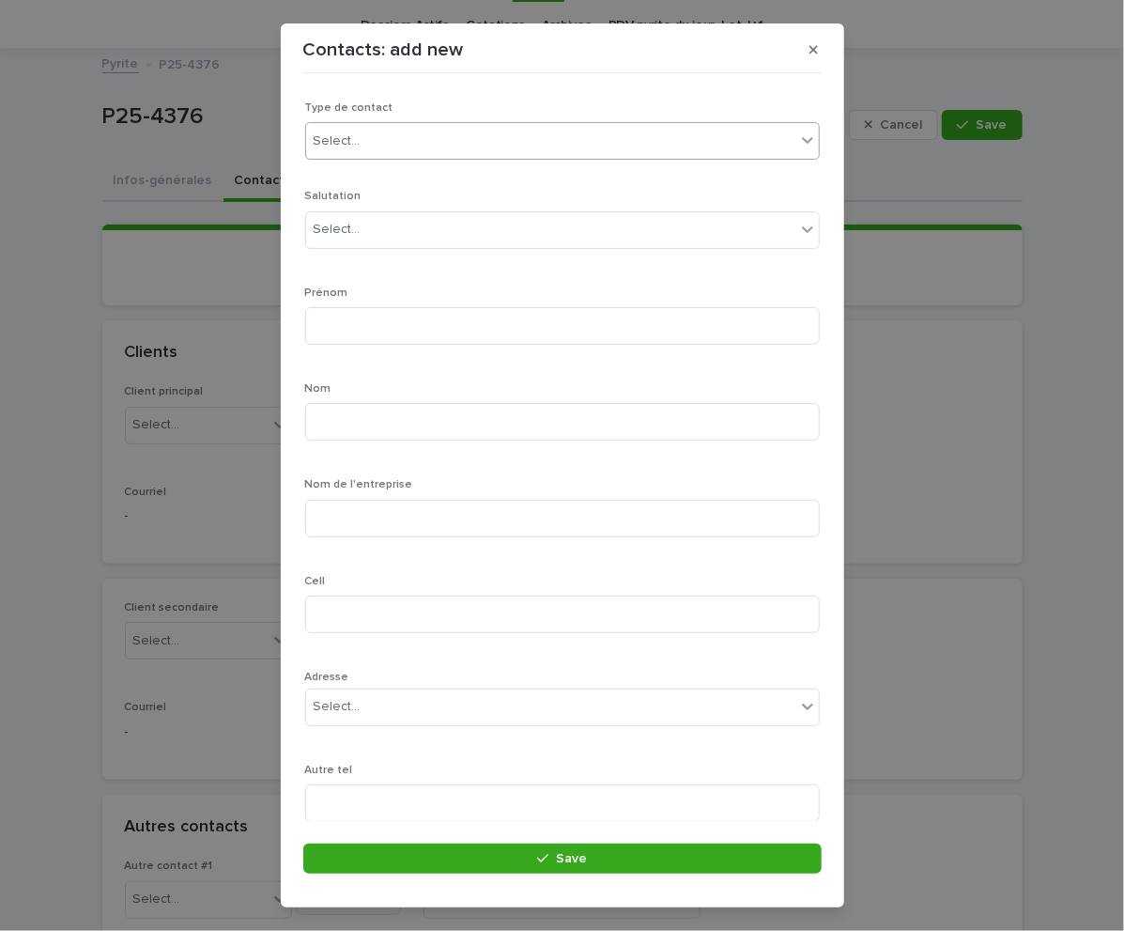
click at [350, 134] on div "Select..." at bounding box center [337, 142] width 47 height 20
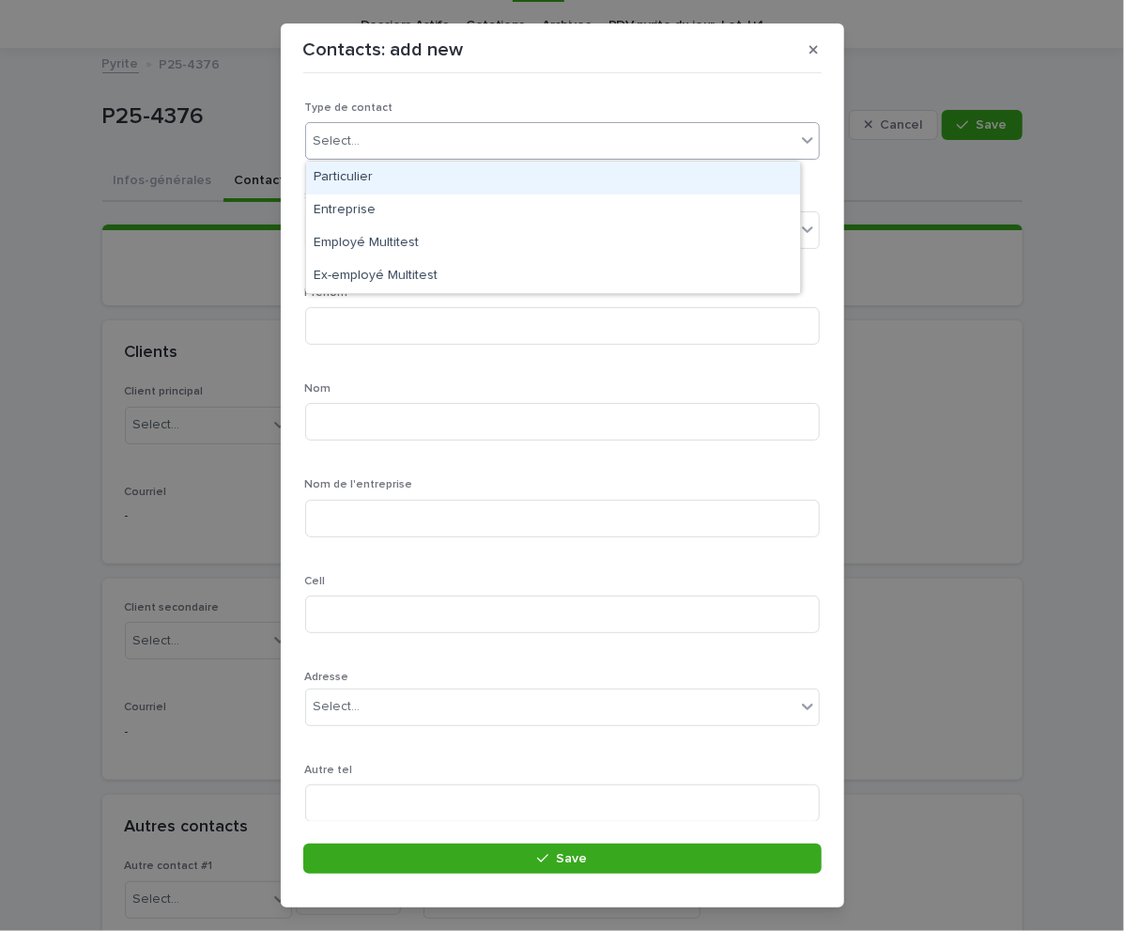
click at [362, 177] on div "Particulier" at bounding box center [553, 178] width 494 height 33
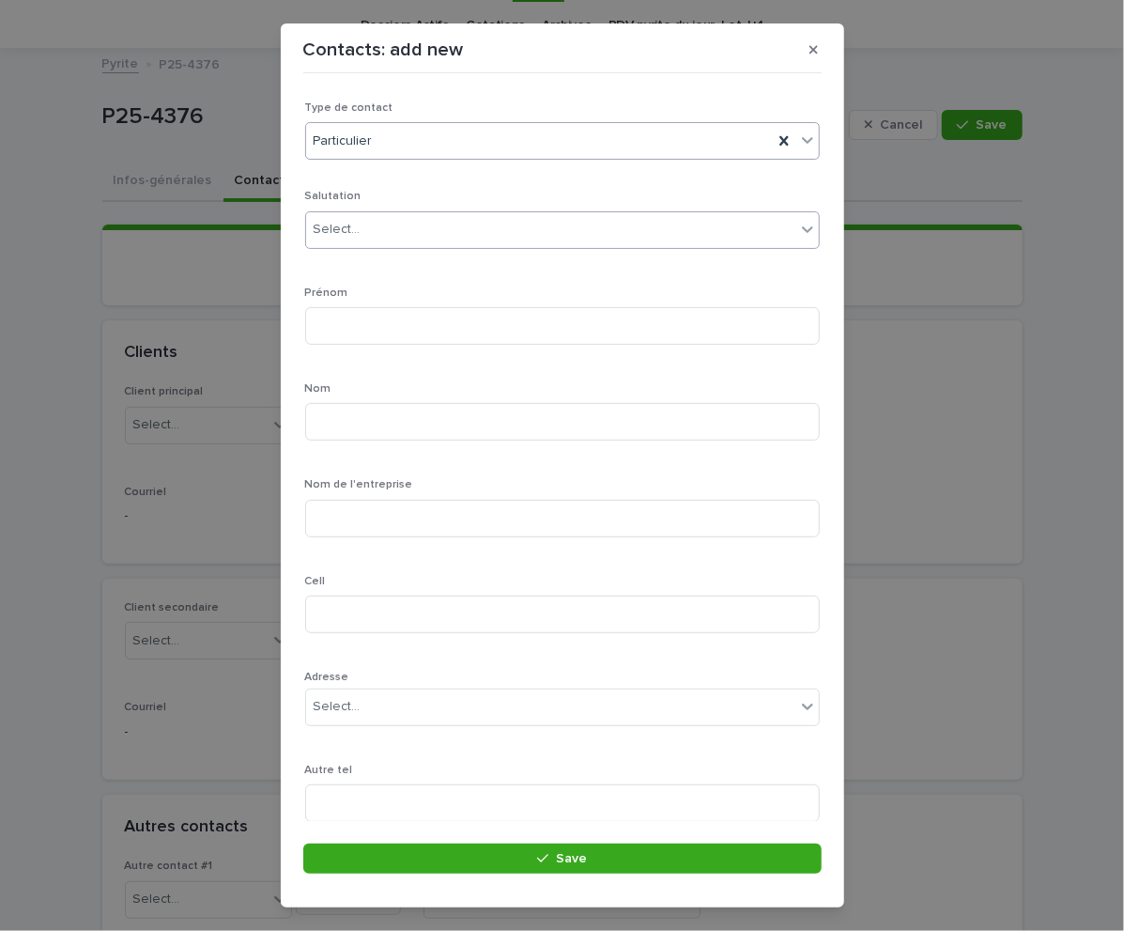
click at [363, 219] on div at bounding box center [364, 229] width 2 height 23
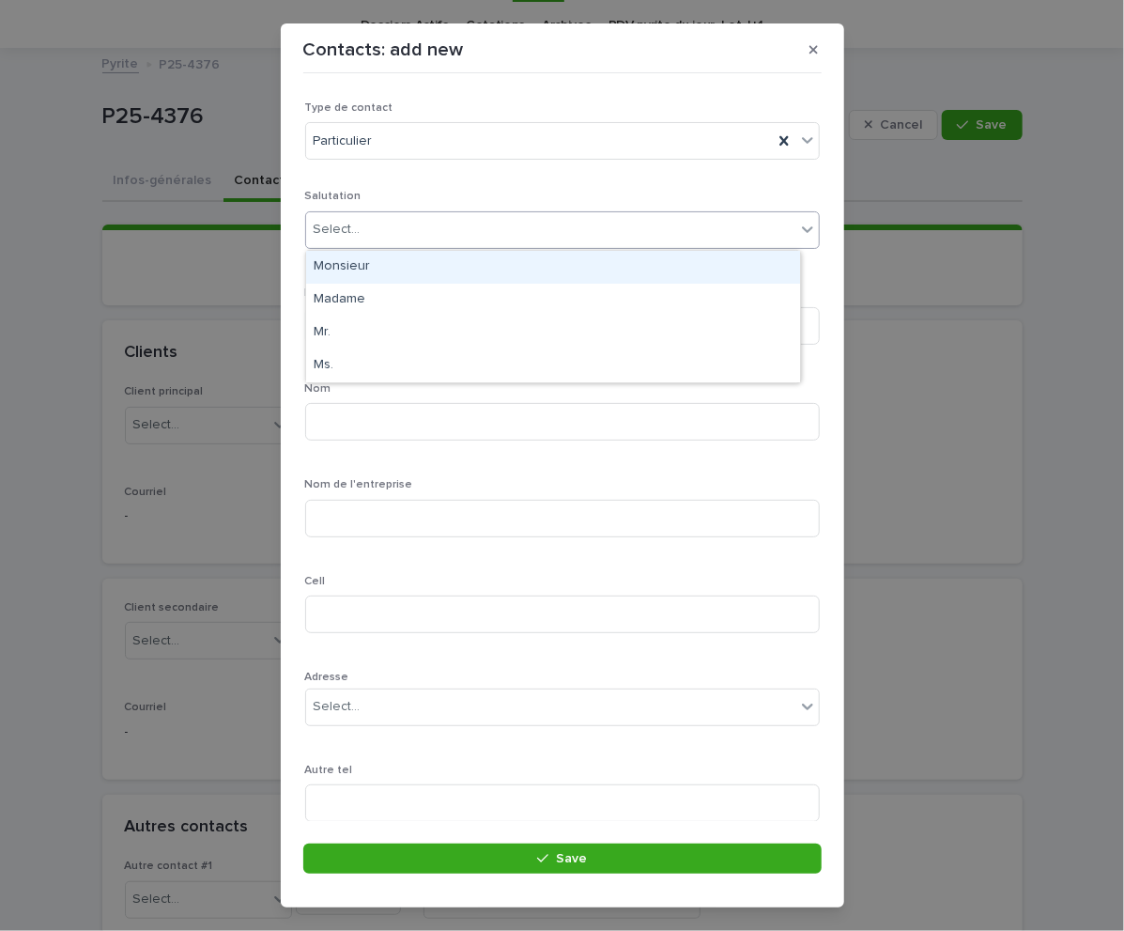
click at [357, 271] on div "Monsieur" at bounding box center [553, 267] width 494 height 33
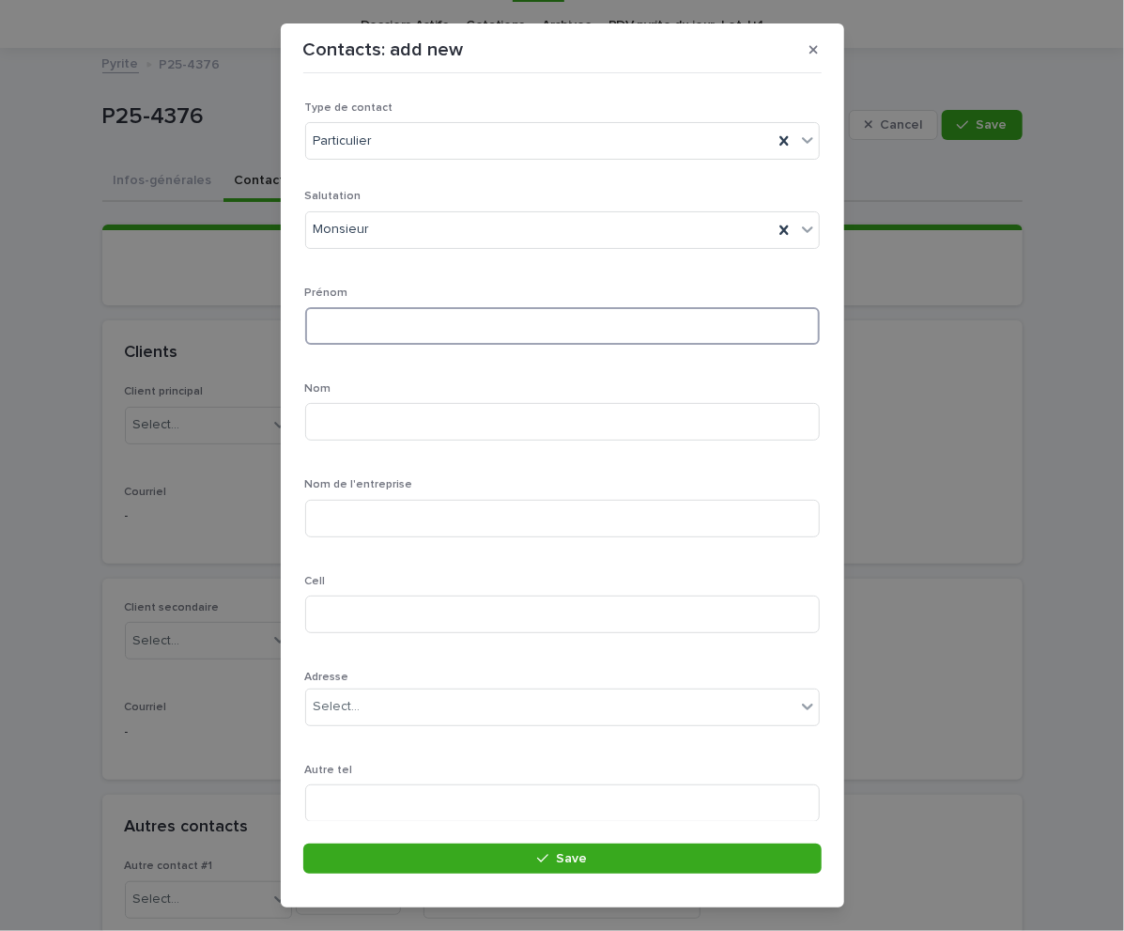
click at [333, 331] on input at bounding box center [562, 326] width 515 height 38
type input "******"
click at [386, 417] on input at bounding box center [562, 422] width 515 height 38
type input "*****"
click at [823, 422] on section "Contacts: add new Loading... Saving… Loading... Saving… Loading... Saving… Type…" at bounding box center [563, 465] width 564 height 884
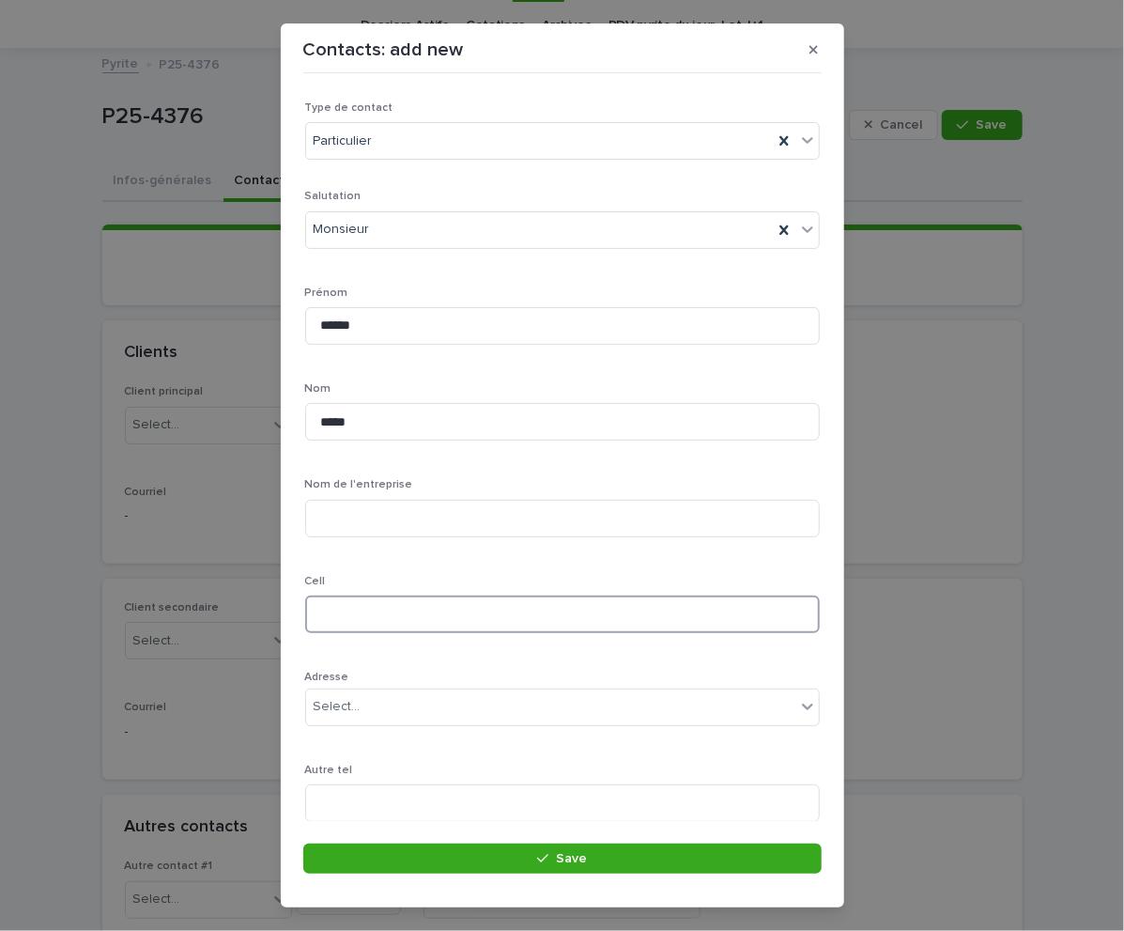
click at [350, 611] on input at bounding box center [562, 615] width 515 height 38
paste input "**********"
click at [322, 621] on input "**********" at bounding box center [562, 615] width 515 height 38
type input "**********"
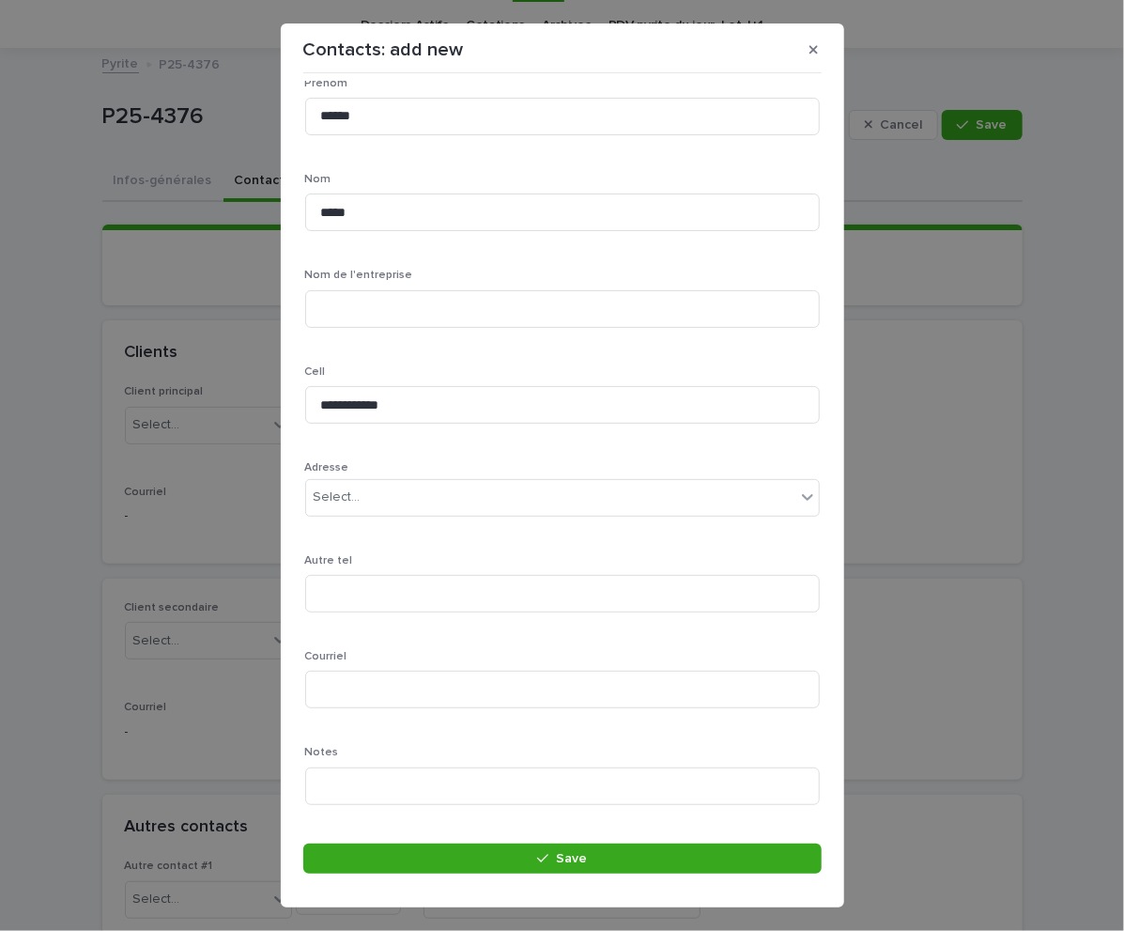
scroll to position [234, 0]
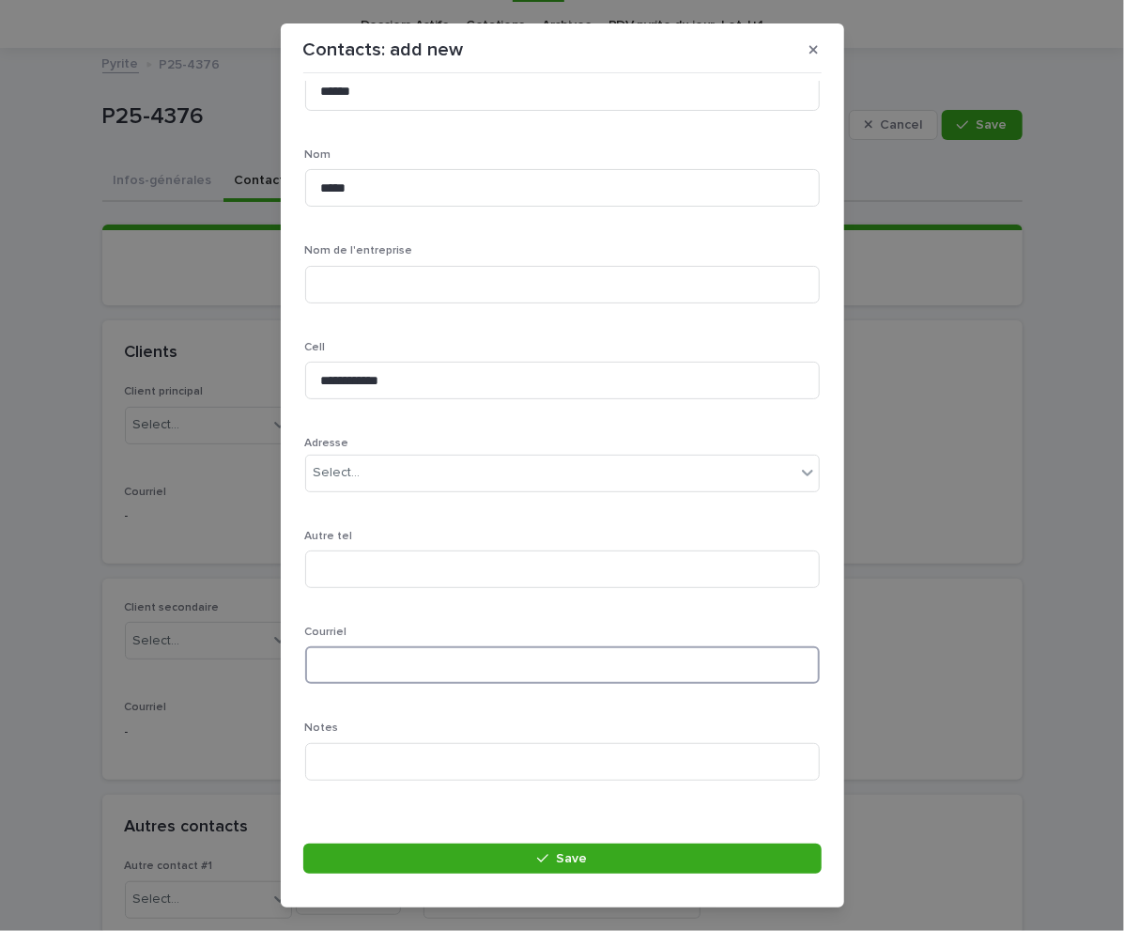
click at [357, 665] on input at bounding box center [562, 665] width 515 height 38
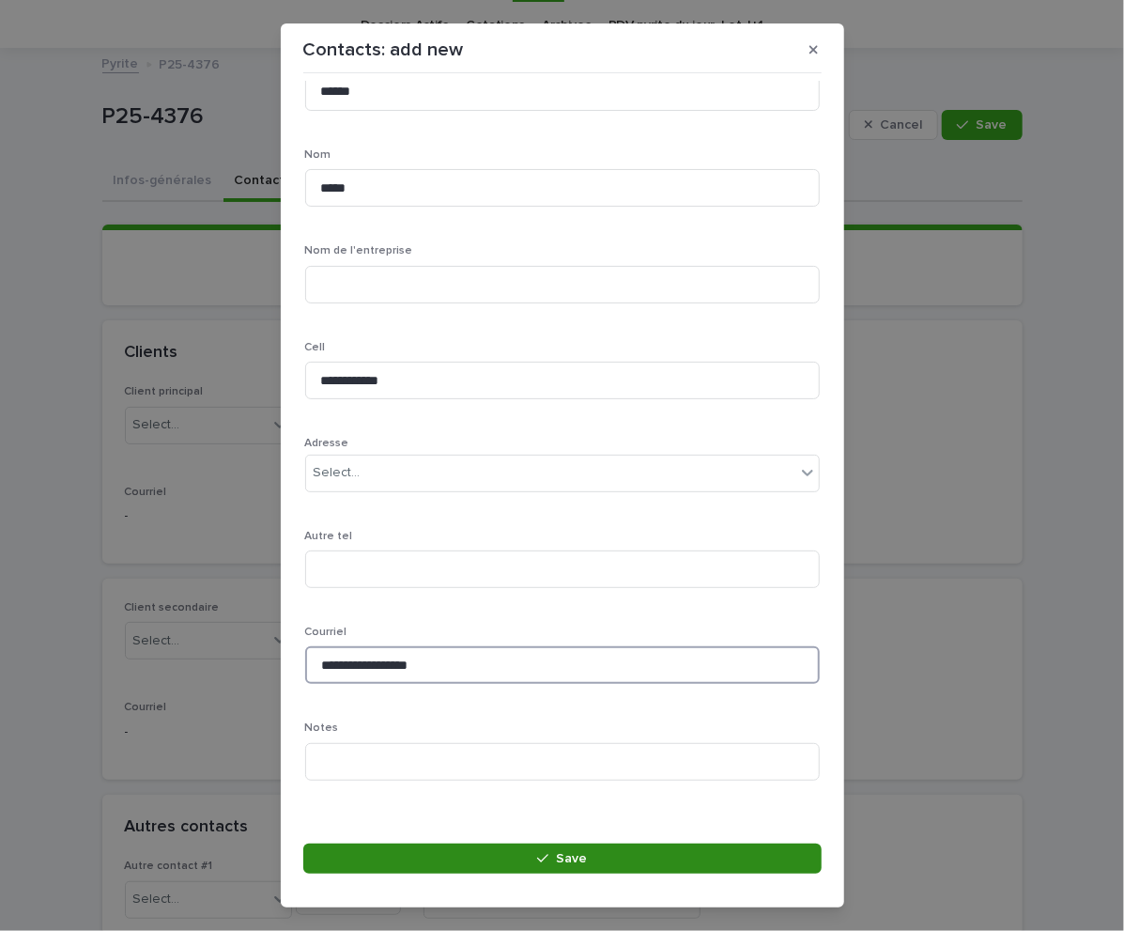
type input "**********"
click at [482, 856] on button "Save" at bounding box center [562, 859] width 519 height 30
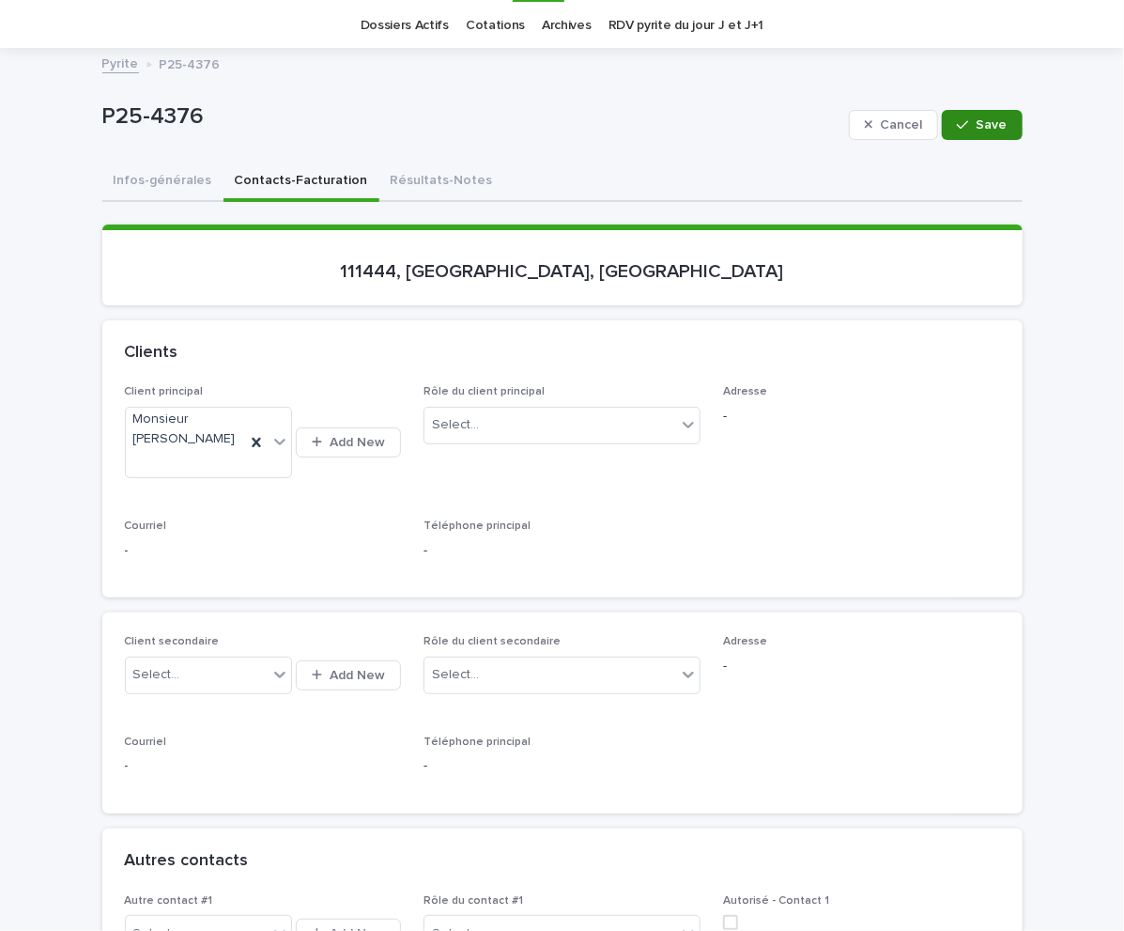
click at [970, 115] on button "Save" at bounding box center [982, 125] width 80 height 30
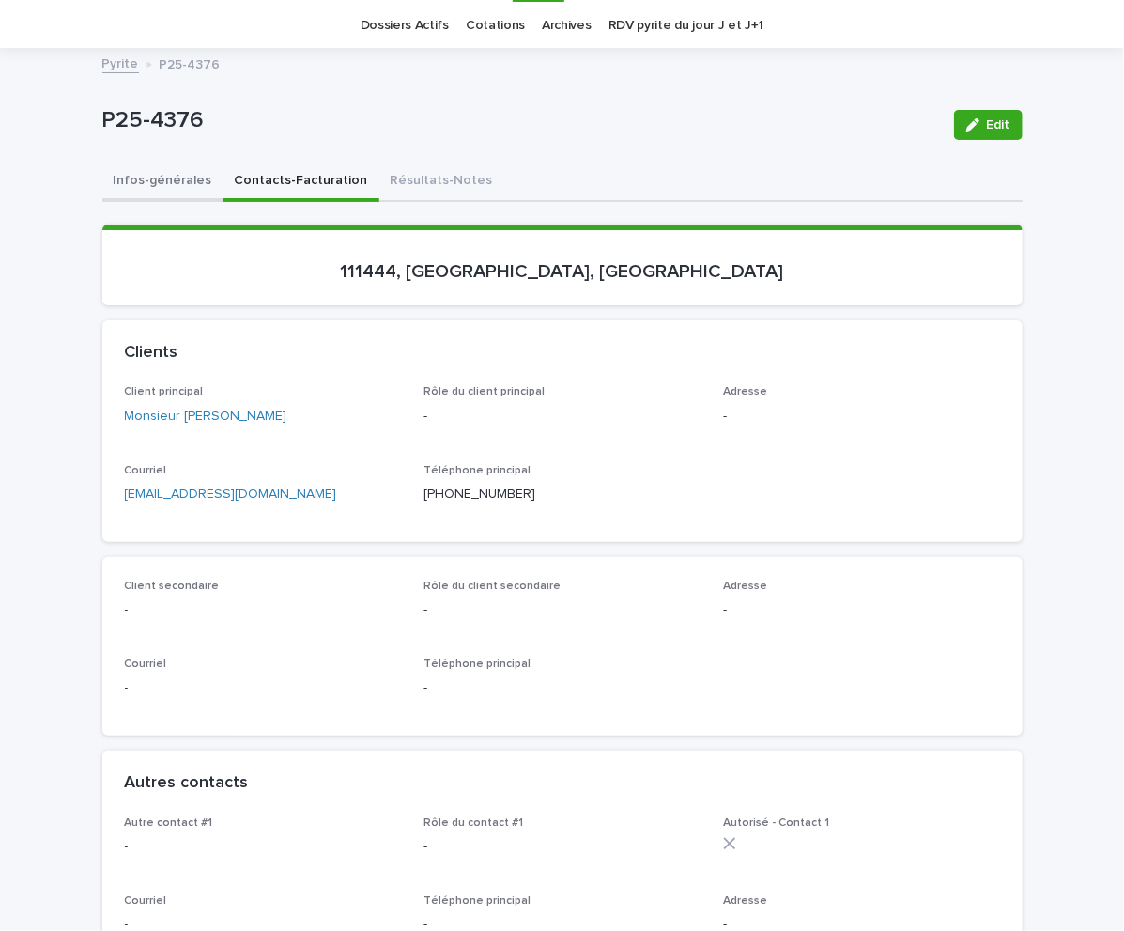
click at [146, 170] on button "Infos-générales" at bounding box center [162, 182] width 121 height 39
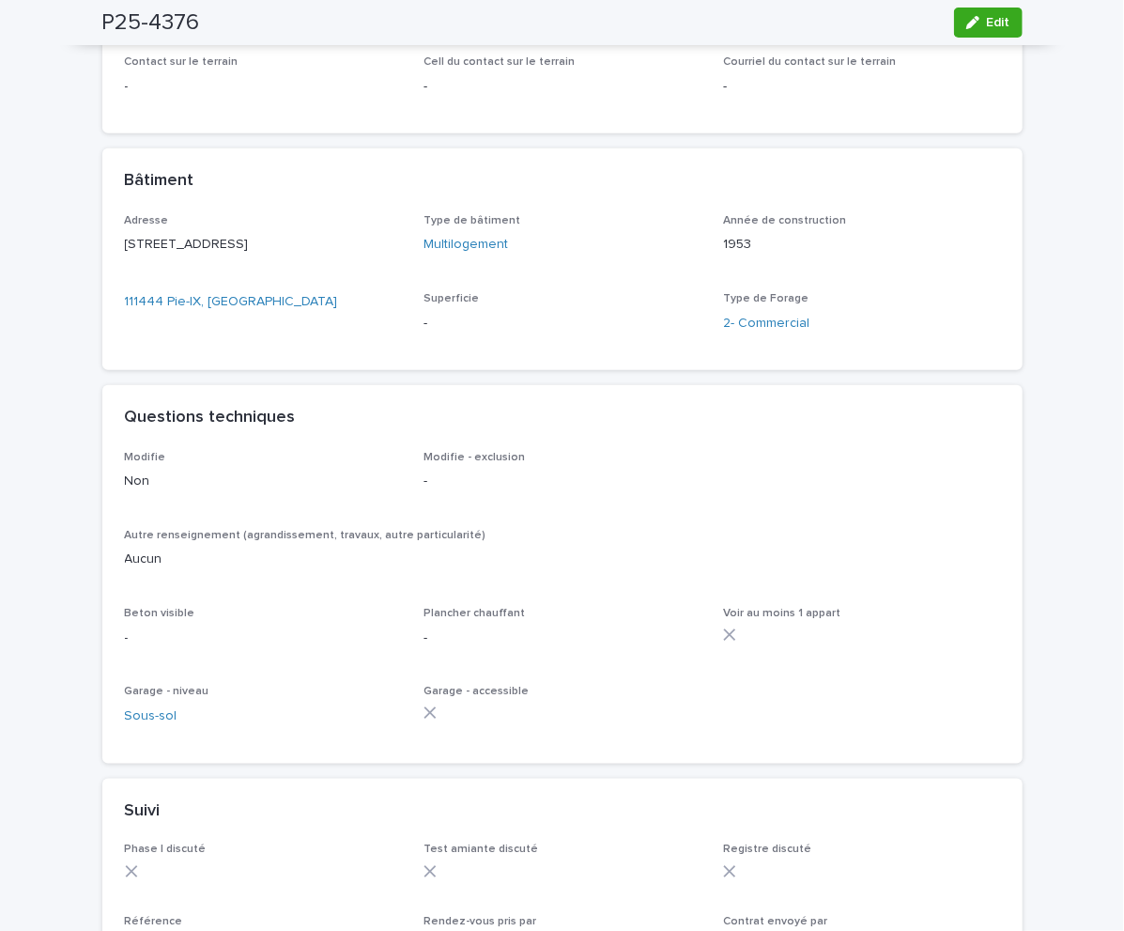
scroll to position [735, 0]
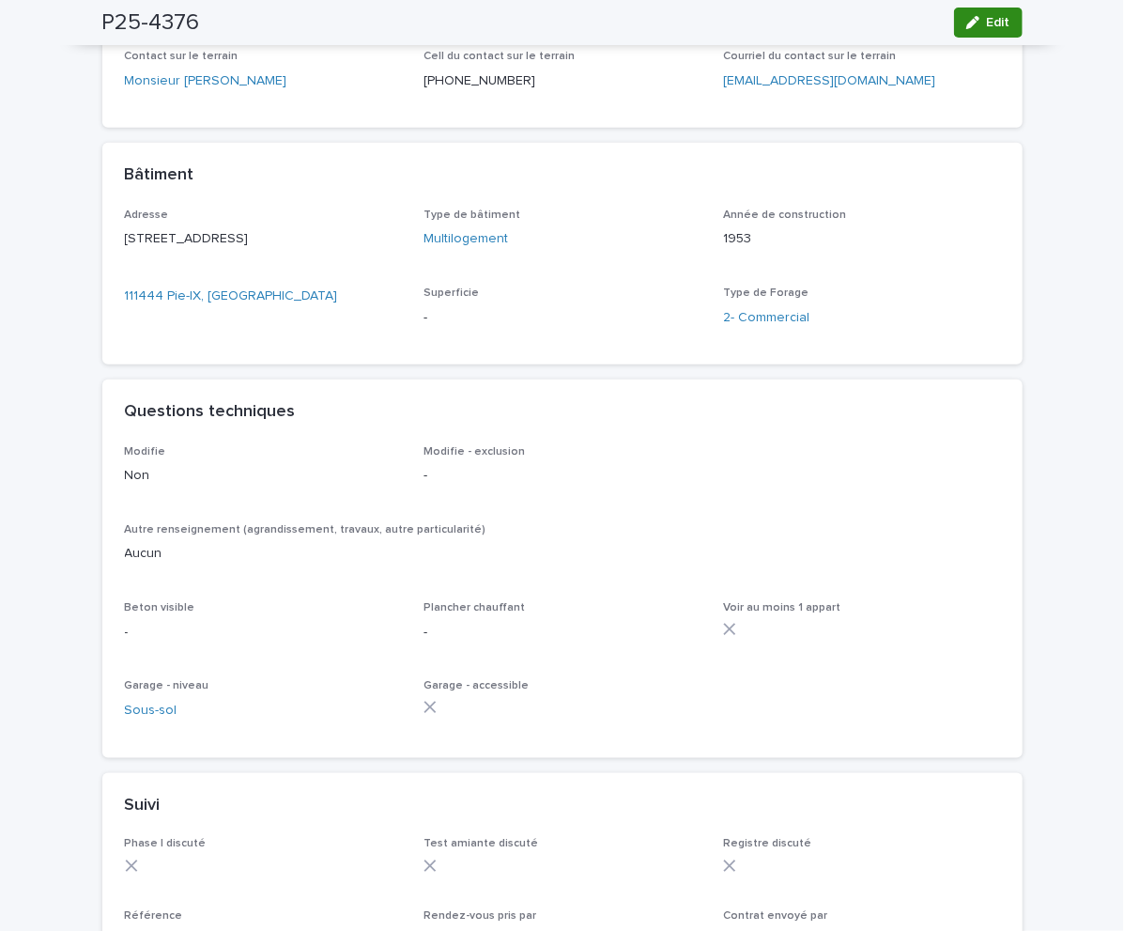
click at [954, 9] on button "Edit" at bounding box center [988, 23] width 69 height 30
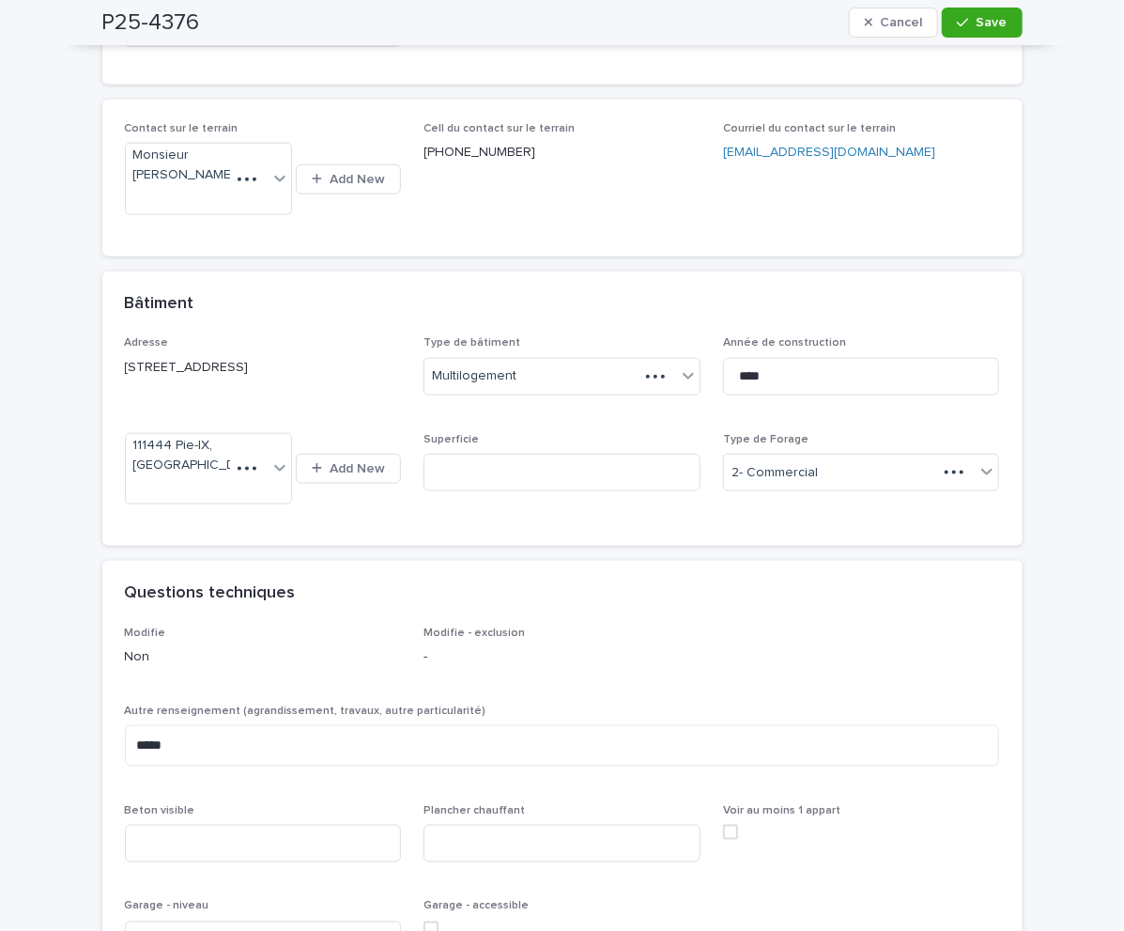
scroll to position [866, 0]
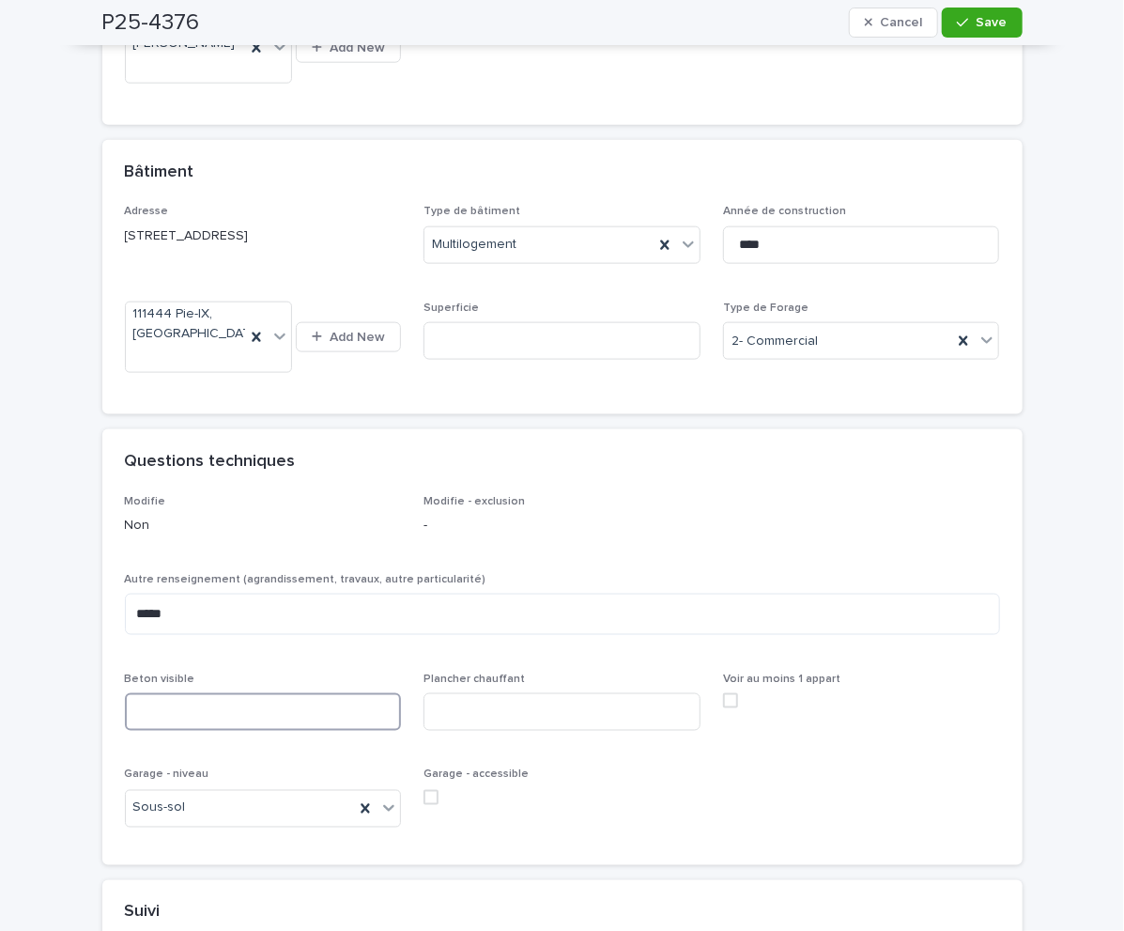
click at [209, 731] on input at bounding box center [263, 712] width 277 height 38
type input "***"
click at [508, 725] on input at bounding box center [562, 712] width 277 height 38
type input "***"
click at [981, 25] on span "Save" at bounding box center [992, 22] width 31 height 13
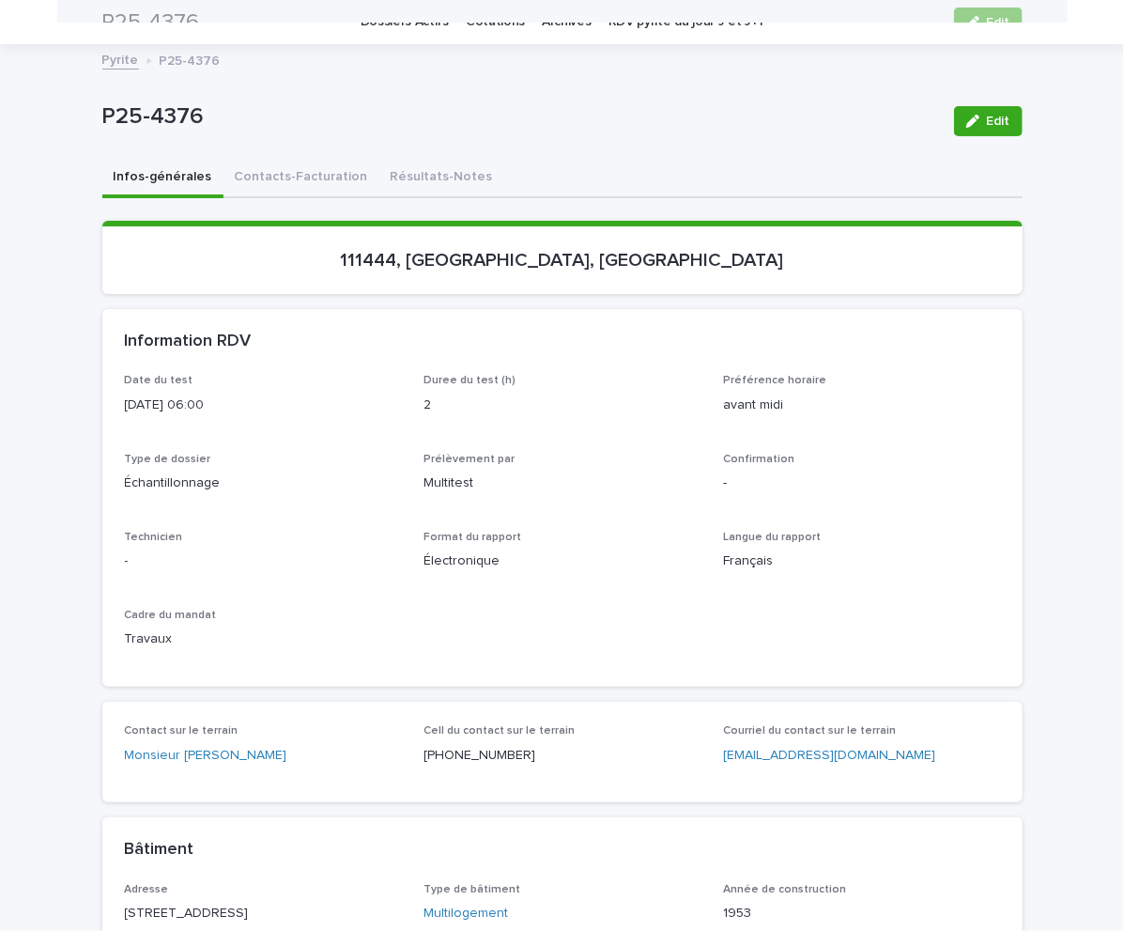
scroll to position [0, 0]
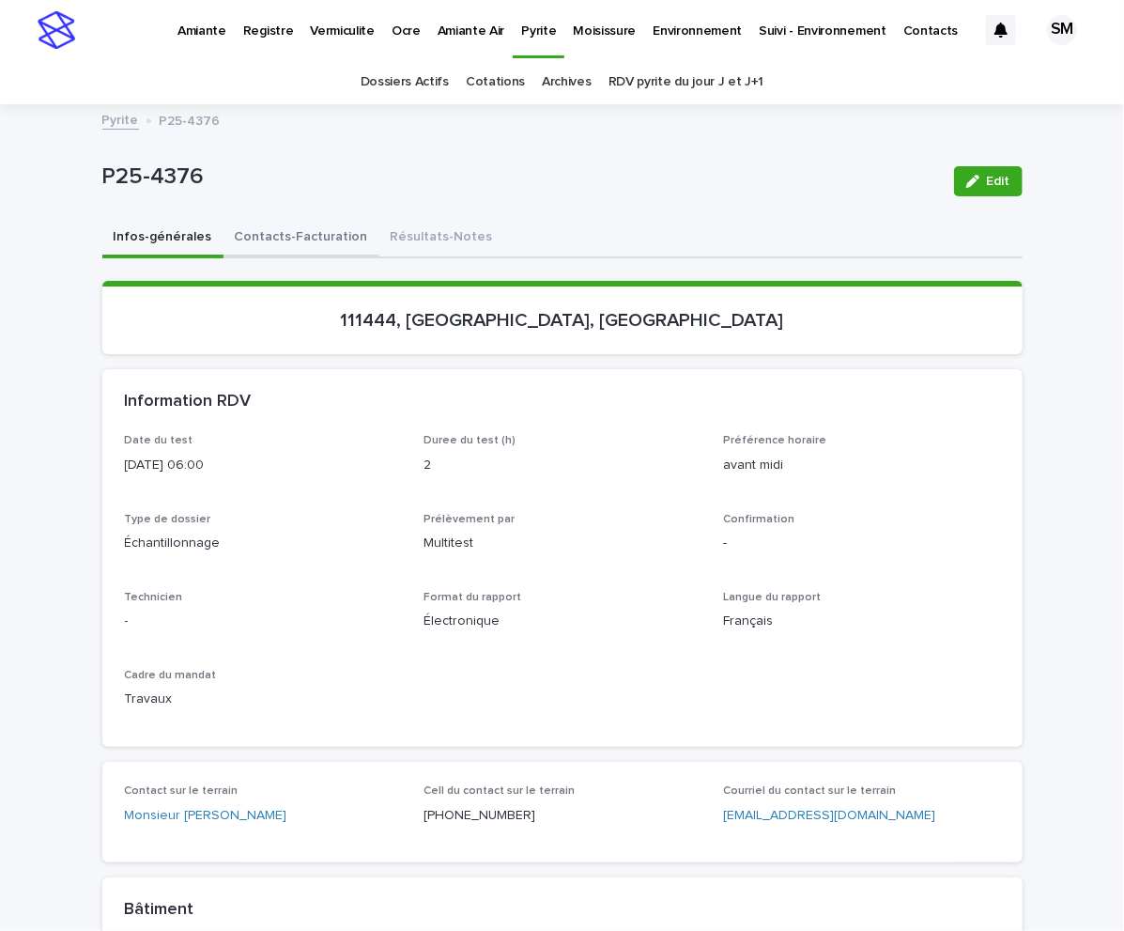
click at [289, 239] on button "Contacts-Facturation" at bounding box center [302, 238] width 156 height 39
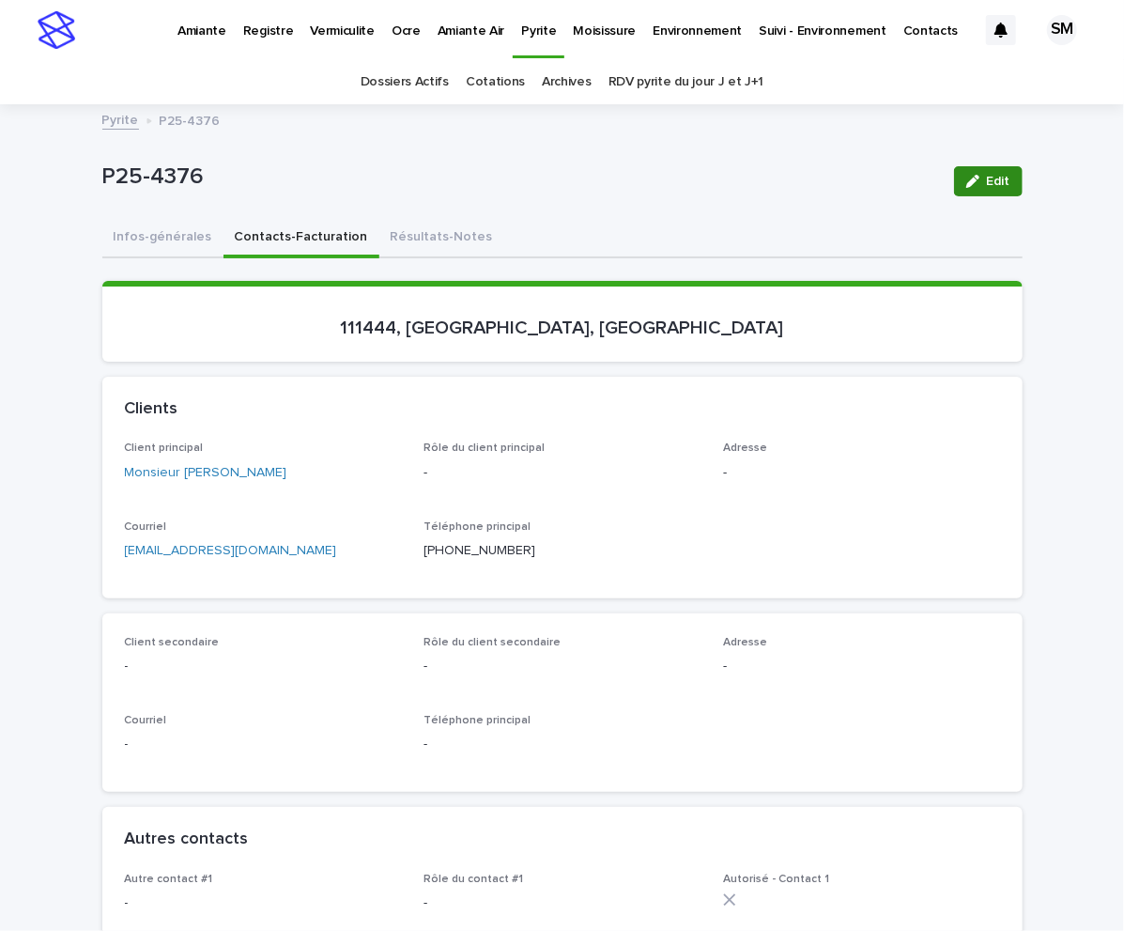
click at [981, 166] on button "Edit" at bounding box center [988, 181] width 69 height 30
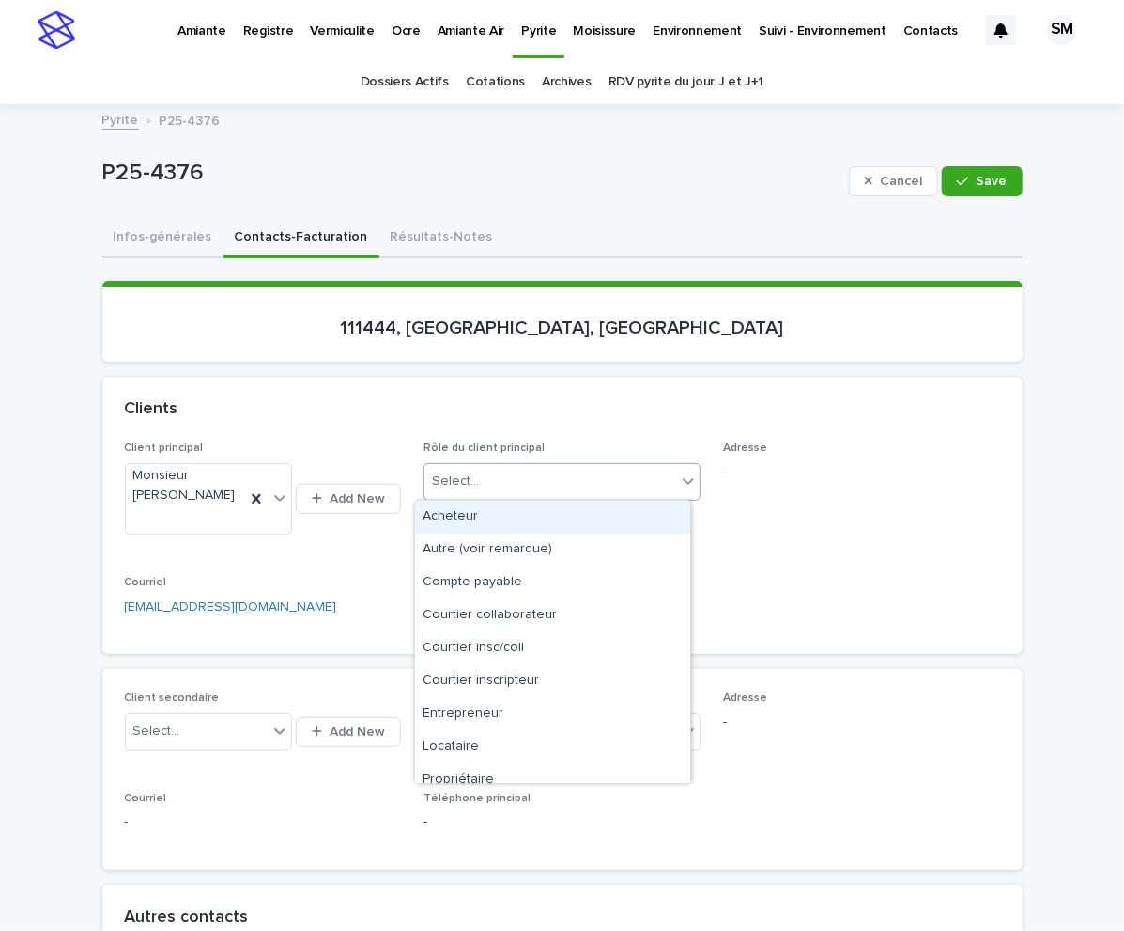
click at [678, 467] on div at bounding box center [688, 481] width 23 height 34
click at [462, 781] on div "Propriétaire" at bounding box center [552, 780] width 275 height 33
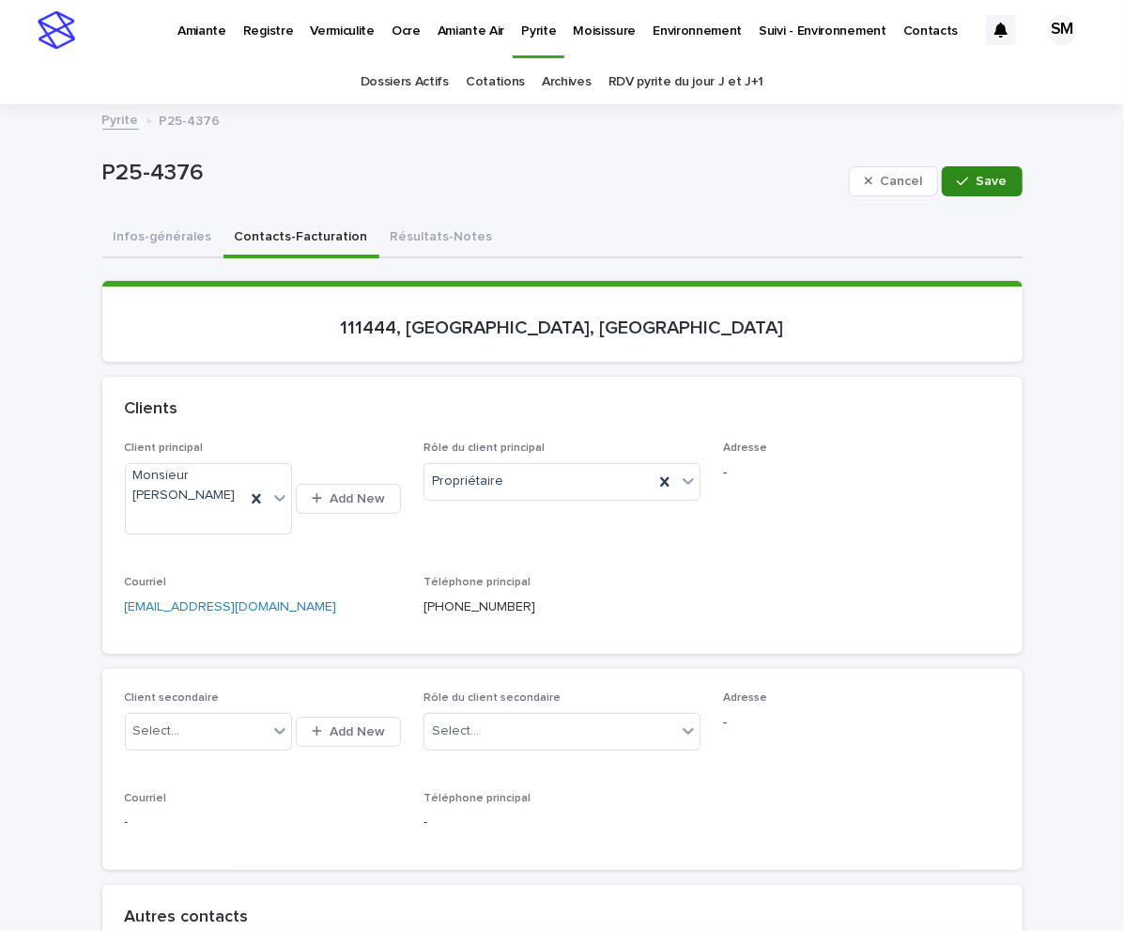
click at [975, 169] on button "Save" at bounding box center [982, 181] width 80 height 30
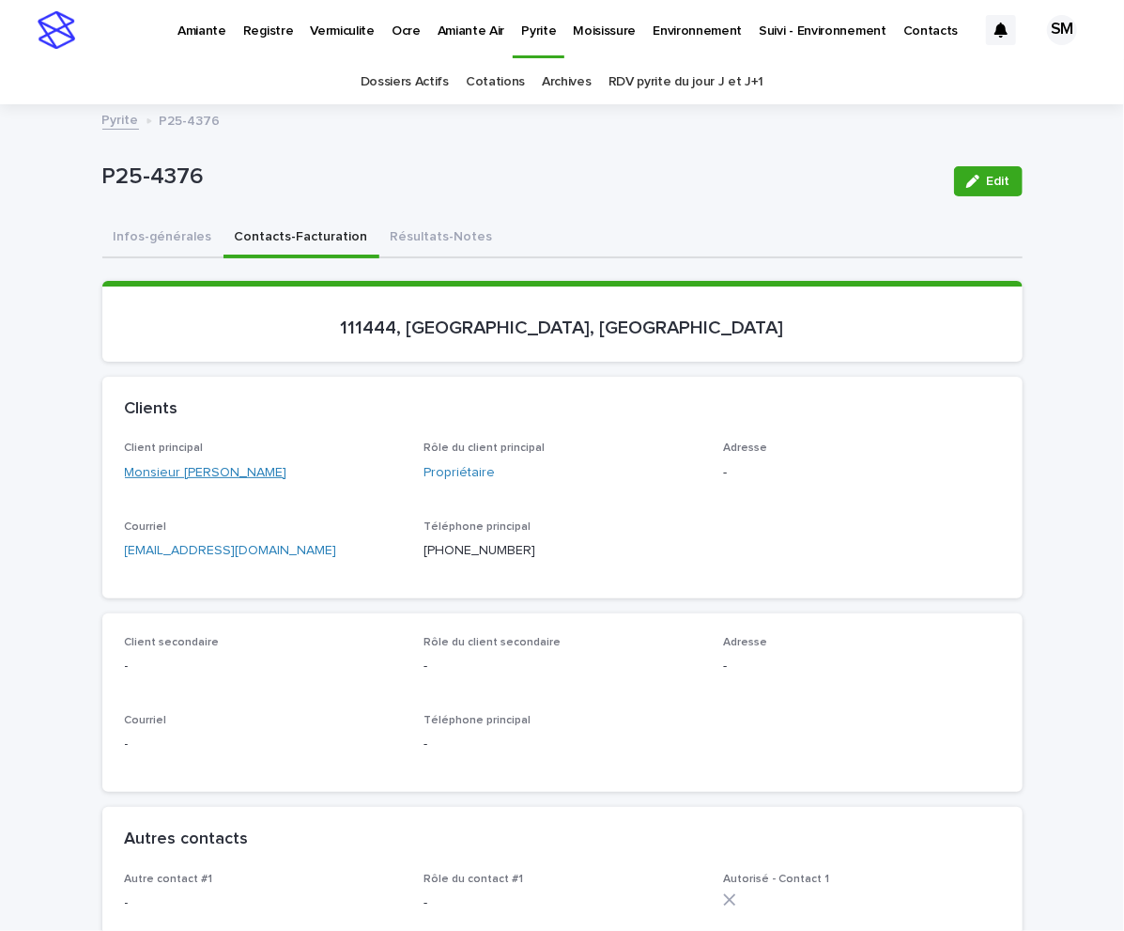
click at [168, 464] on link "Monsieur [PERSON_NAME]" at bounding box center [206, 473] width 163 height 20
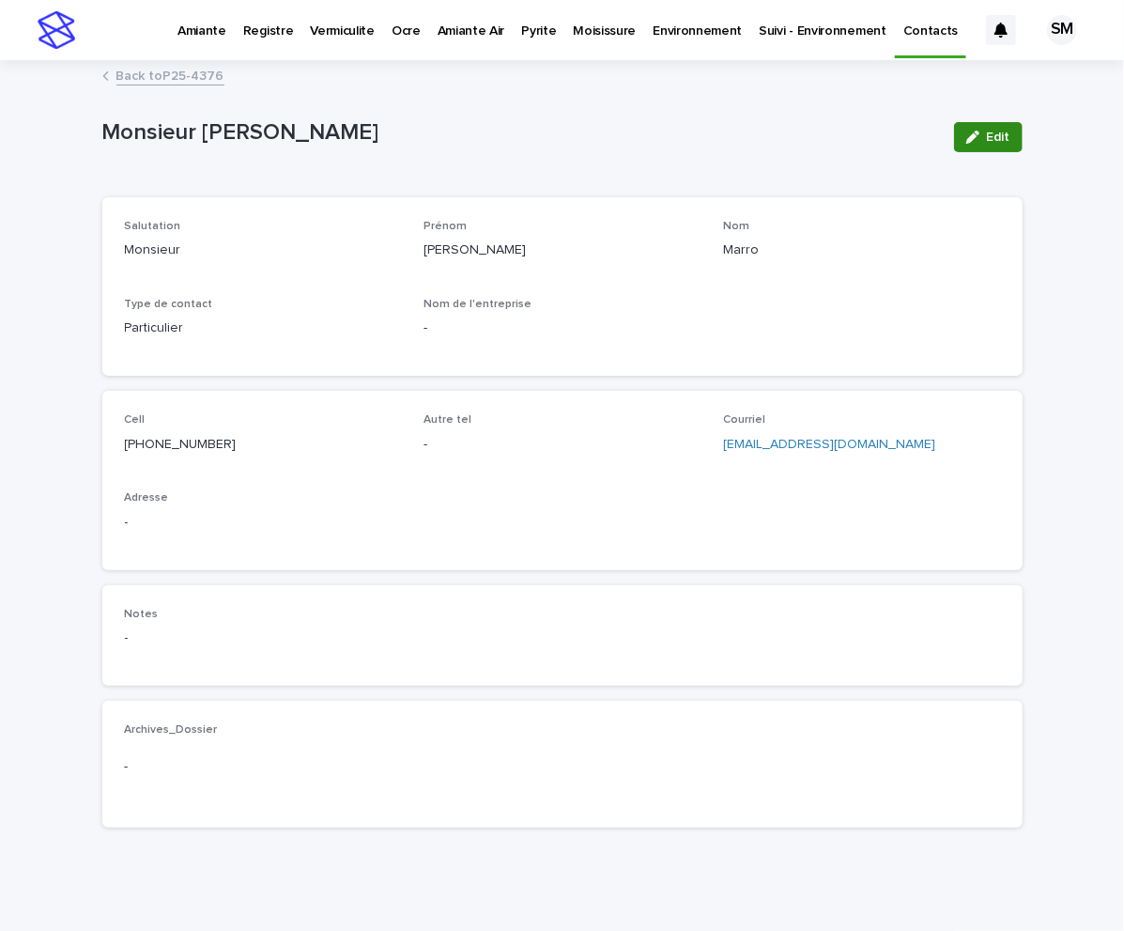
click at [969, 147] on button "Edit" at bounding box center [988, 137] width 69 height 30
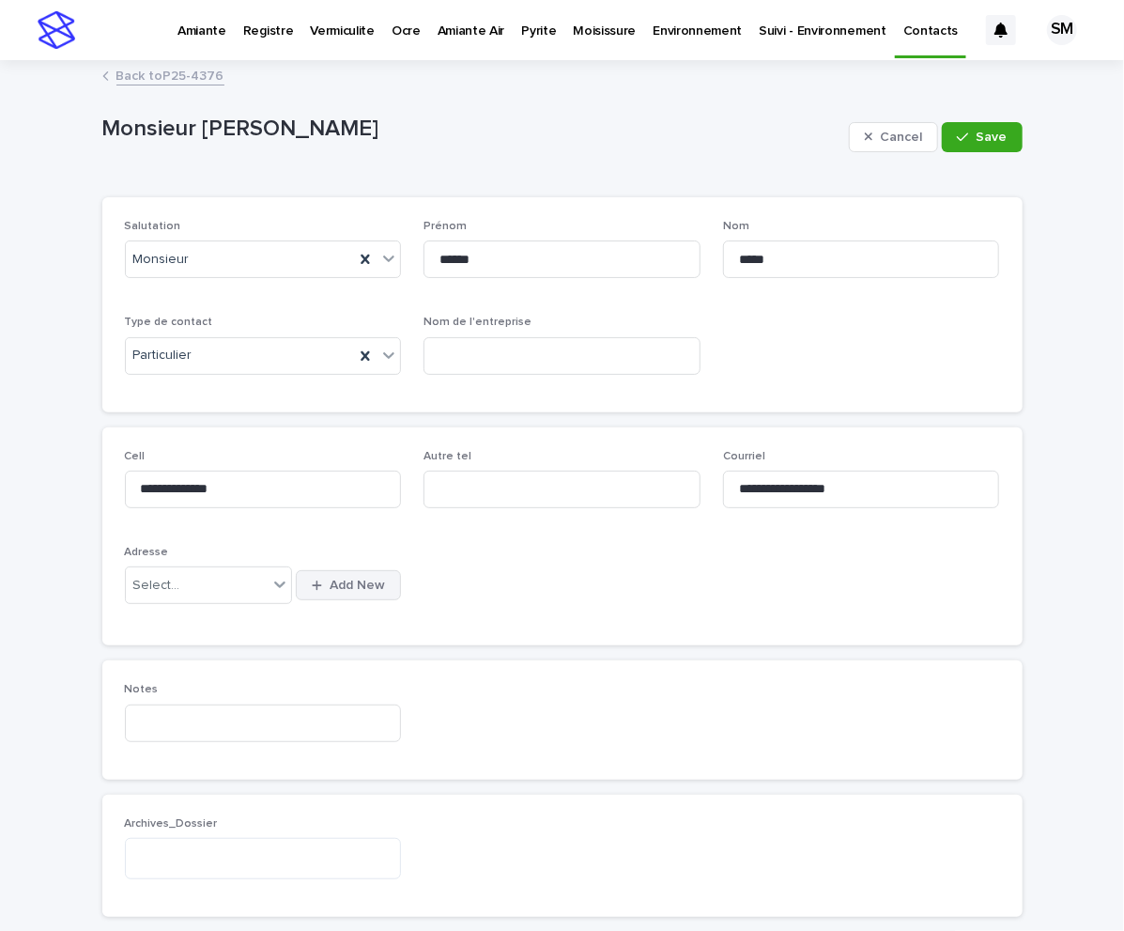
click at [313, 588] on icon "button" at bounding box center [317, 586] width 10 height 12
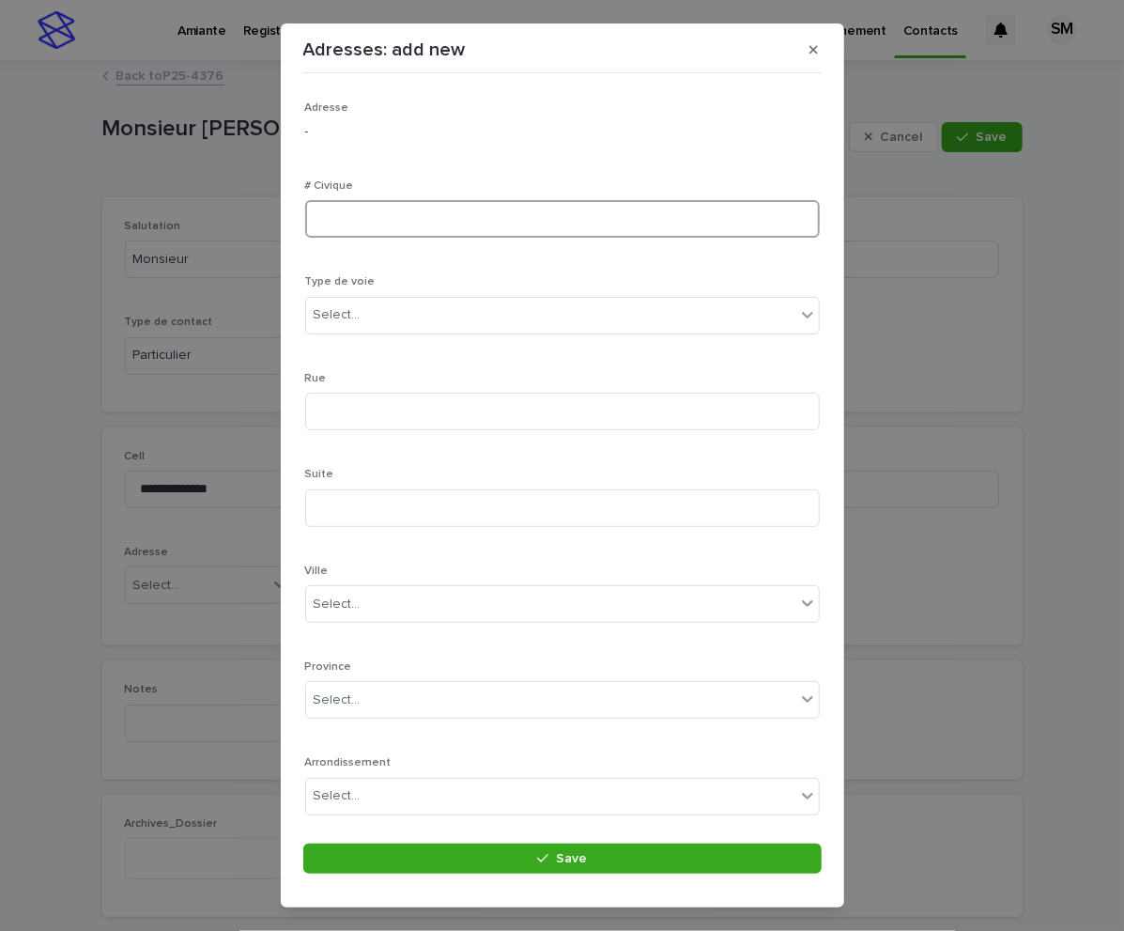
click at [381, 218] on input at bounding box center [562, 219] width 515 height 38
type input "***"
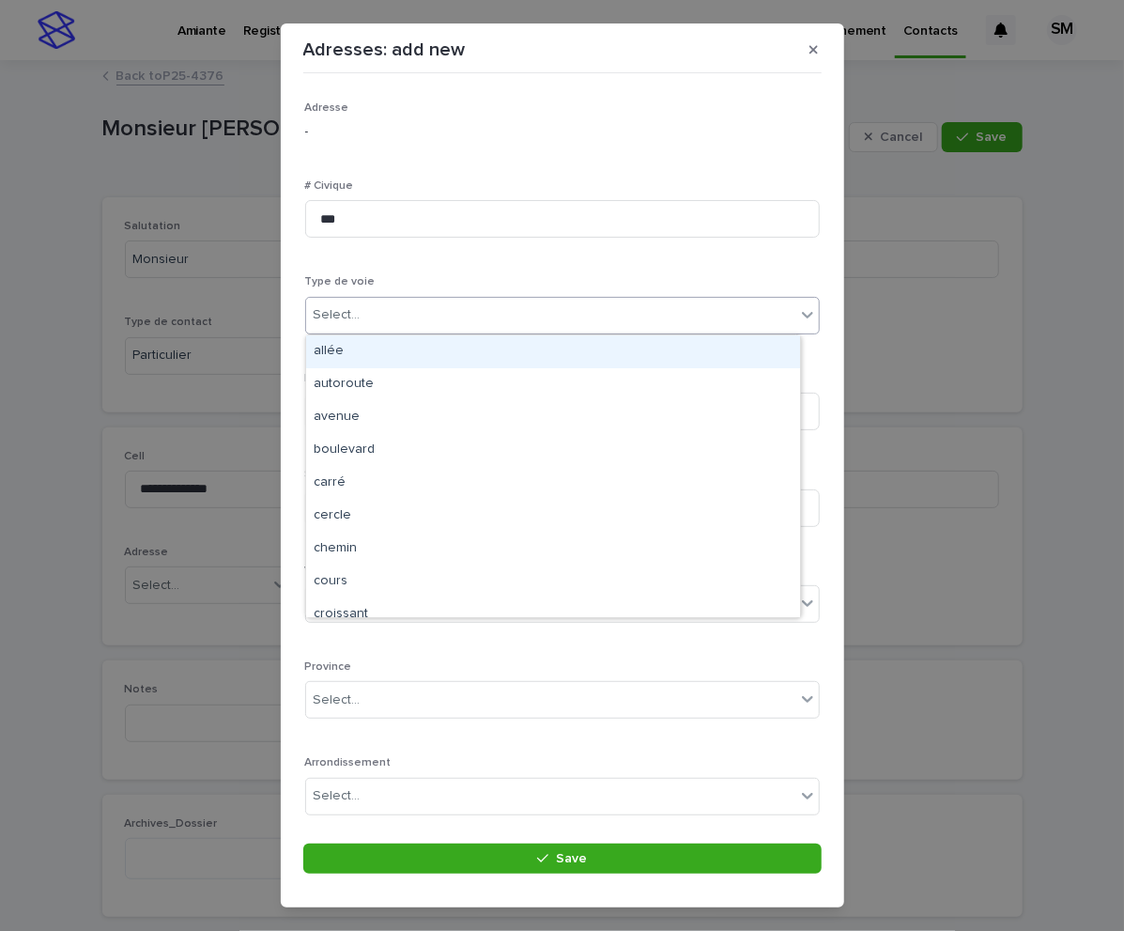
click at [339, 319] on div "Select..." at bounding box center [337, 315] width 47 height 20
type input "***"
click at [358, 346] on div "rue" at bounding box center [553, 351] width 494 height 33
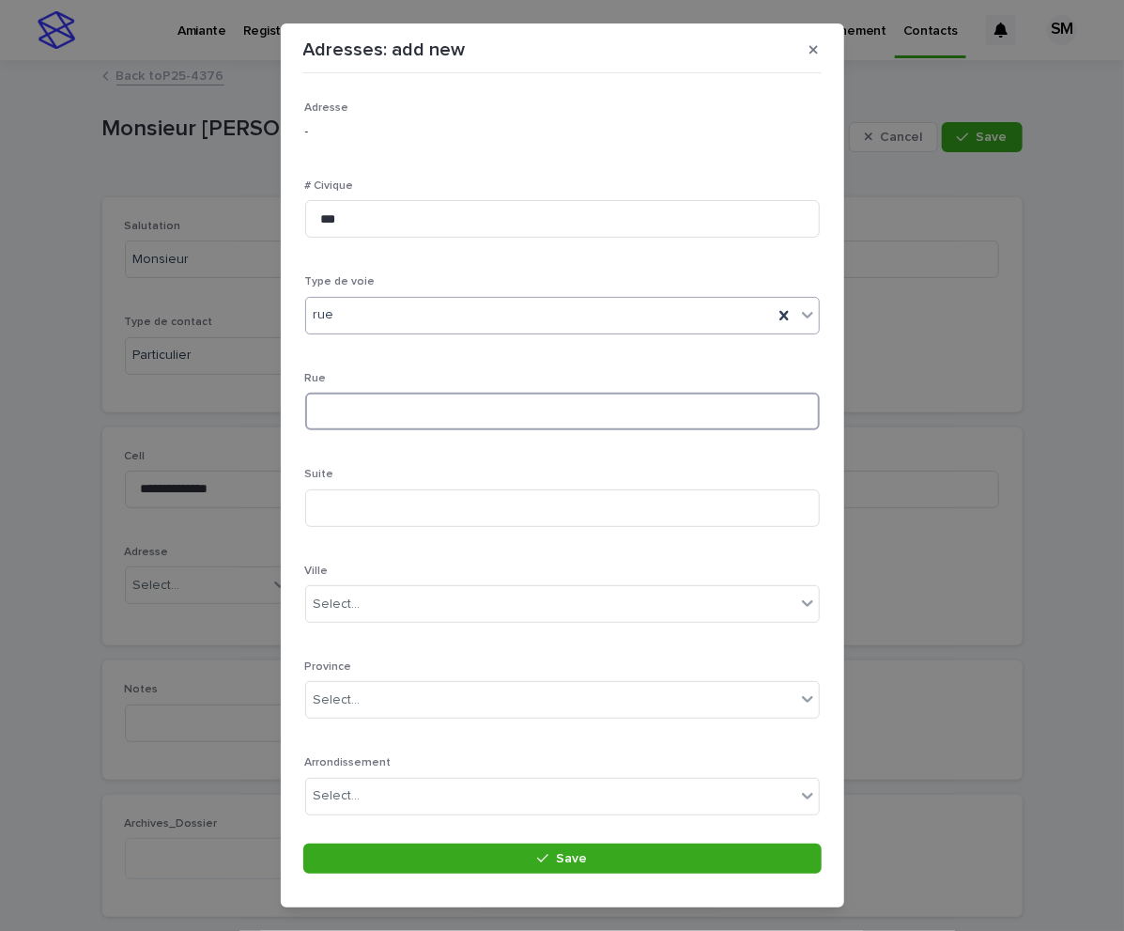
click at [377, 426] on input at bounding box center [562, 412] width 515 height 38
type input "**********"
click at [395, 611] on div "Select..." at bounding box center [550, 604] width 489 height 31
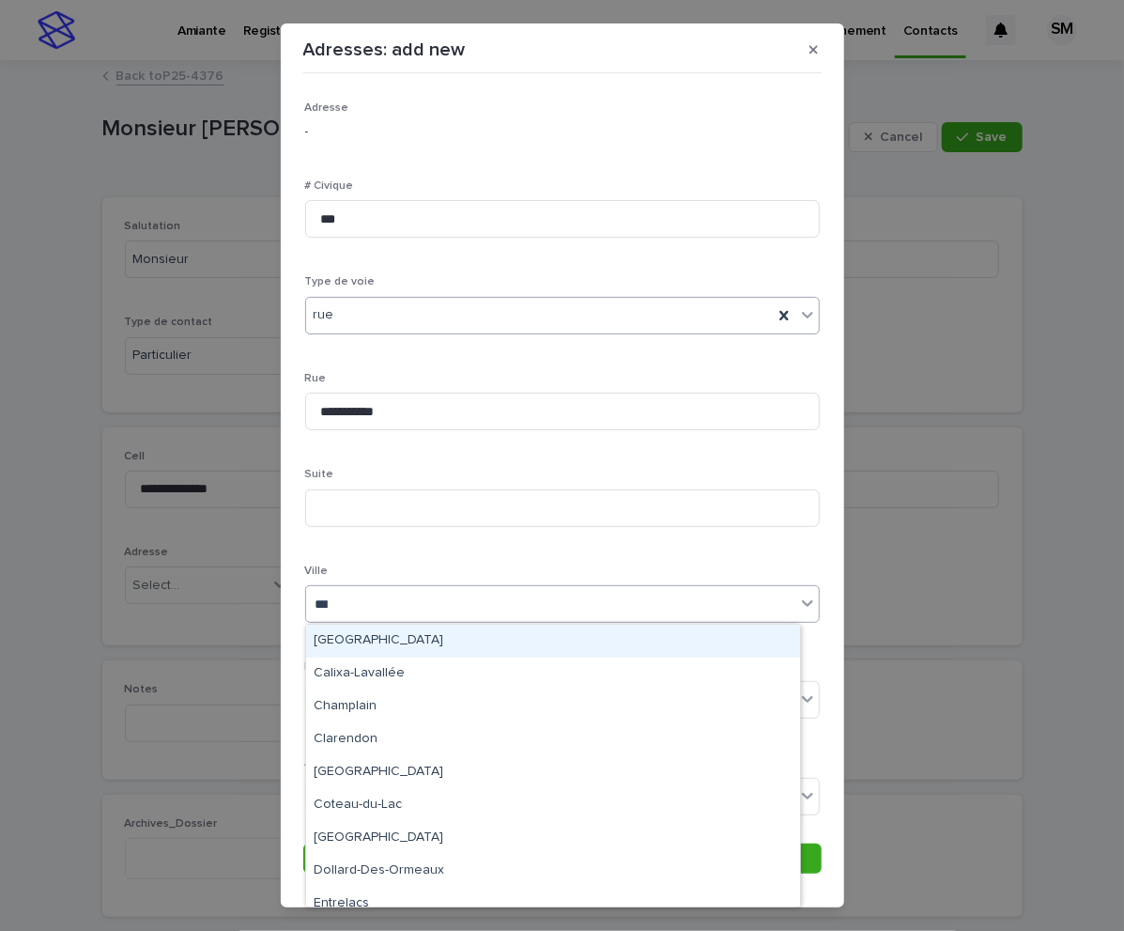
type input "****"
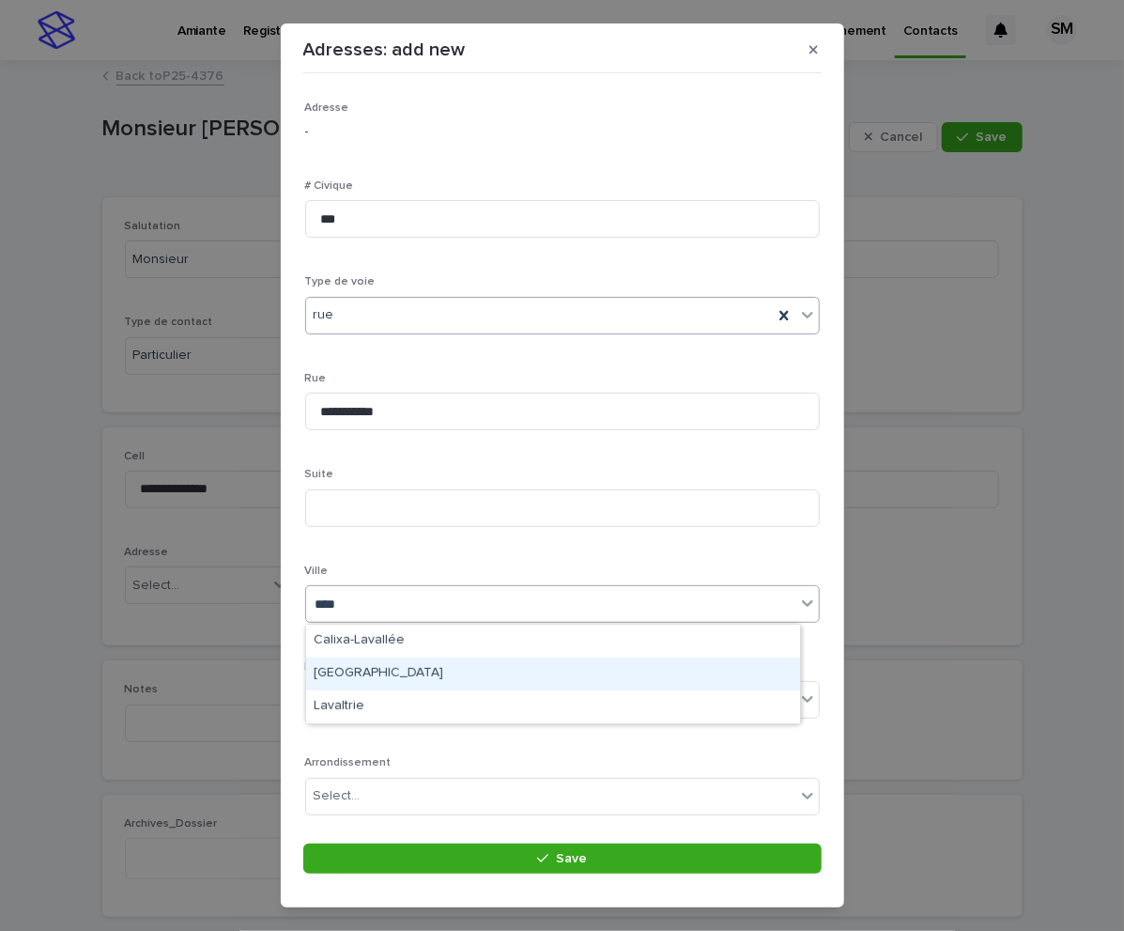
click at [344, 665] on div "[GEOGRAPHIC_DATA]" at bounding box center [553, 674] width 494 height 33
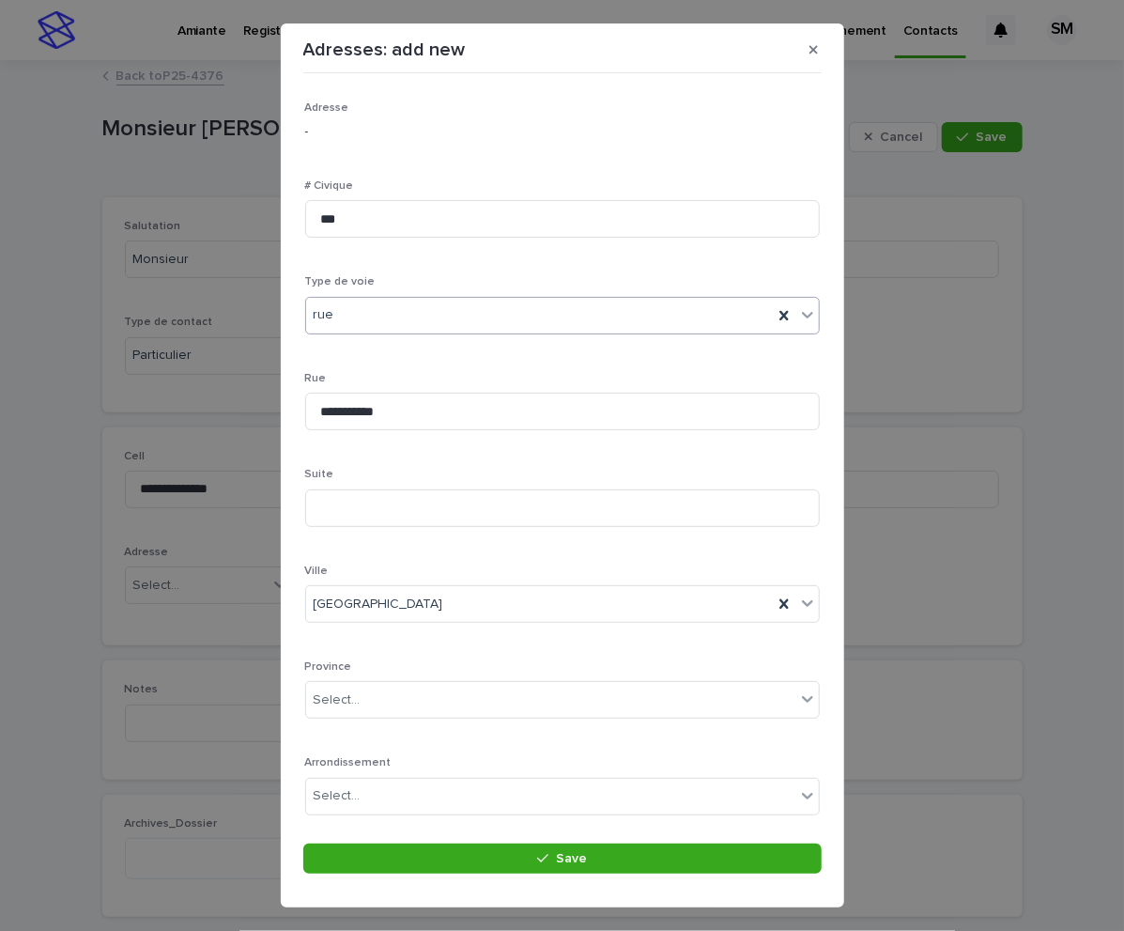
scroll to position [148, 0]
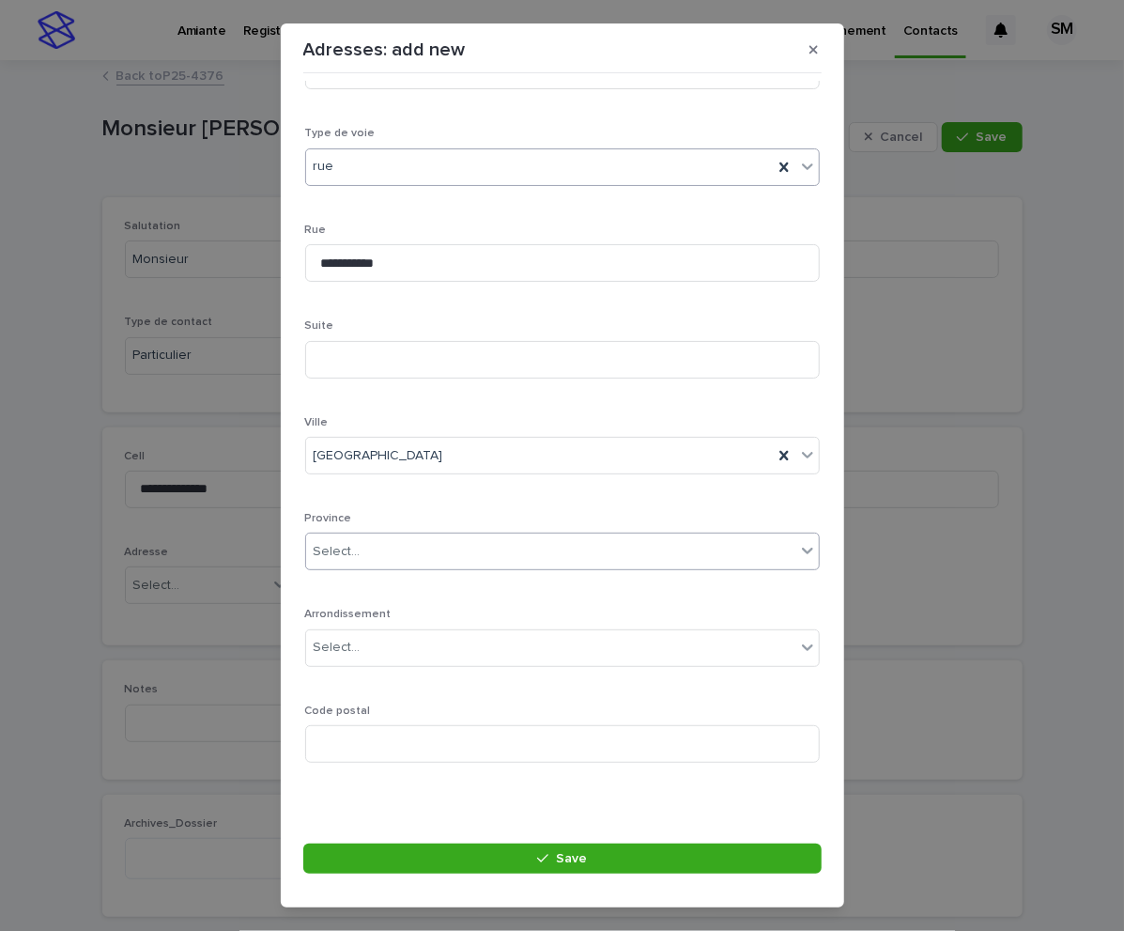
click at [442, 551] on div "Select..." at bounding box center [550, 551] width 489 height 31
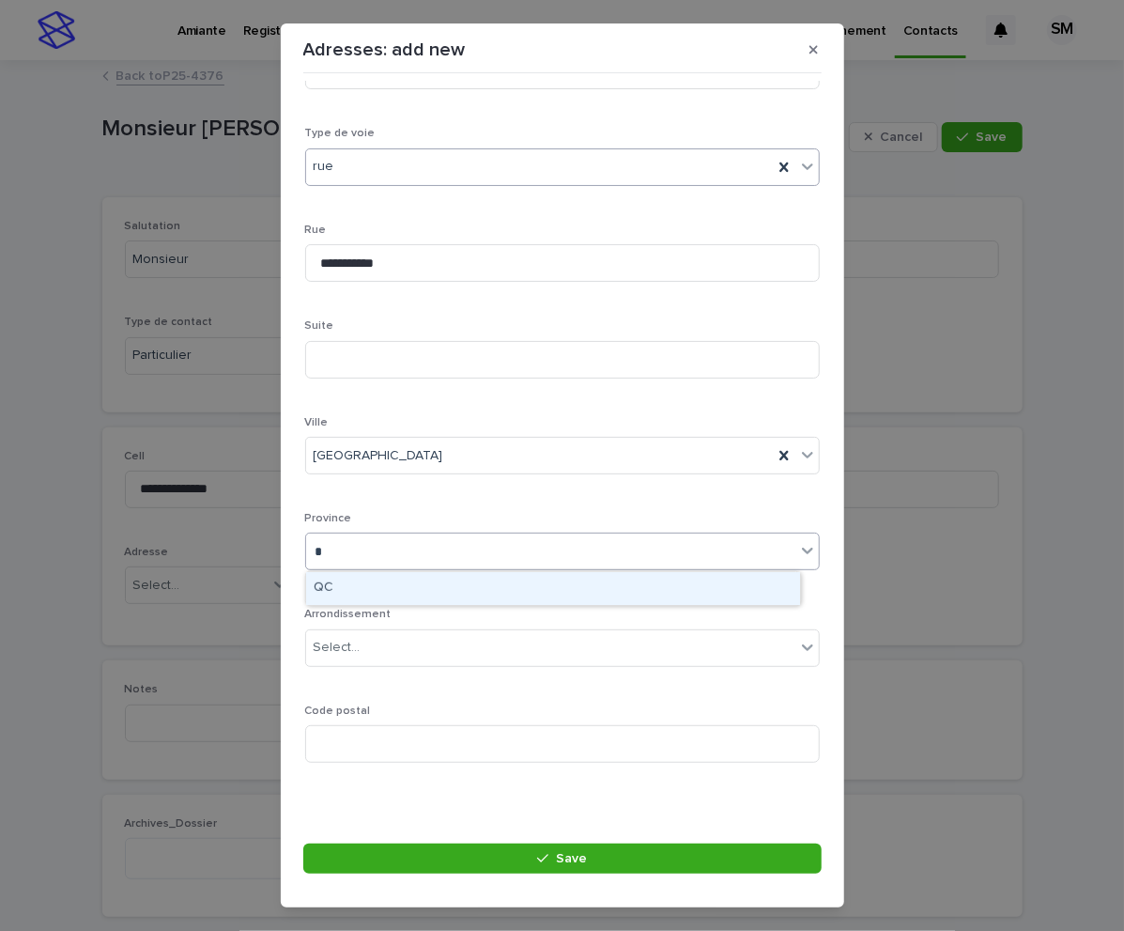
type input "**"
click at [351, 599] on div "QC" at bounding box center [553, 588] width 494 height 33
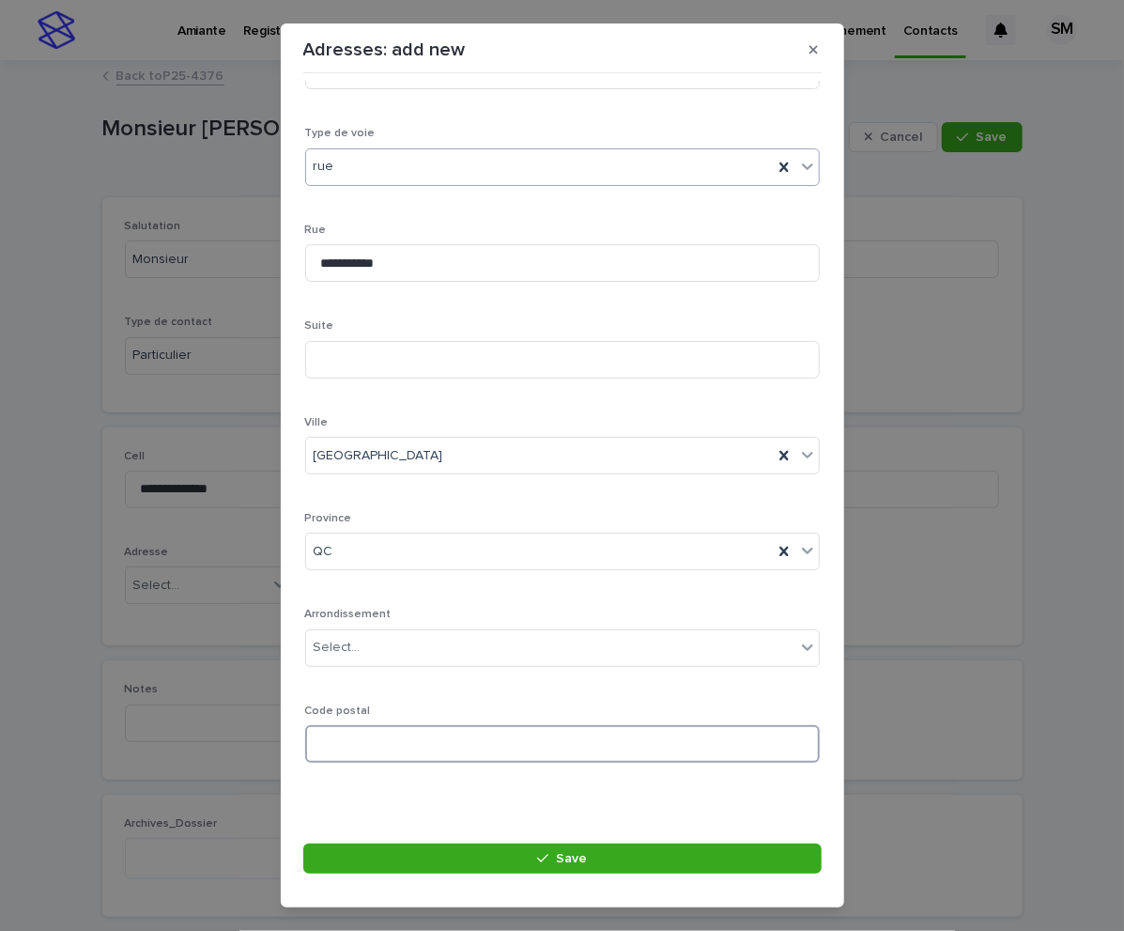
click at [389, 743] on input at bounding box center [562, 744] width 515 height 38
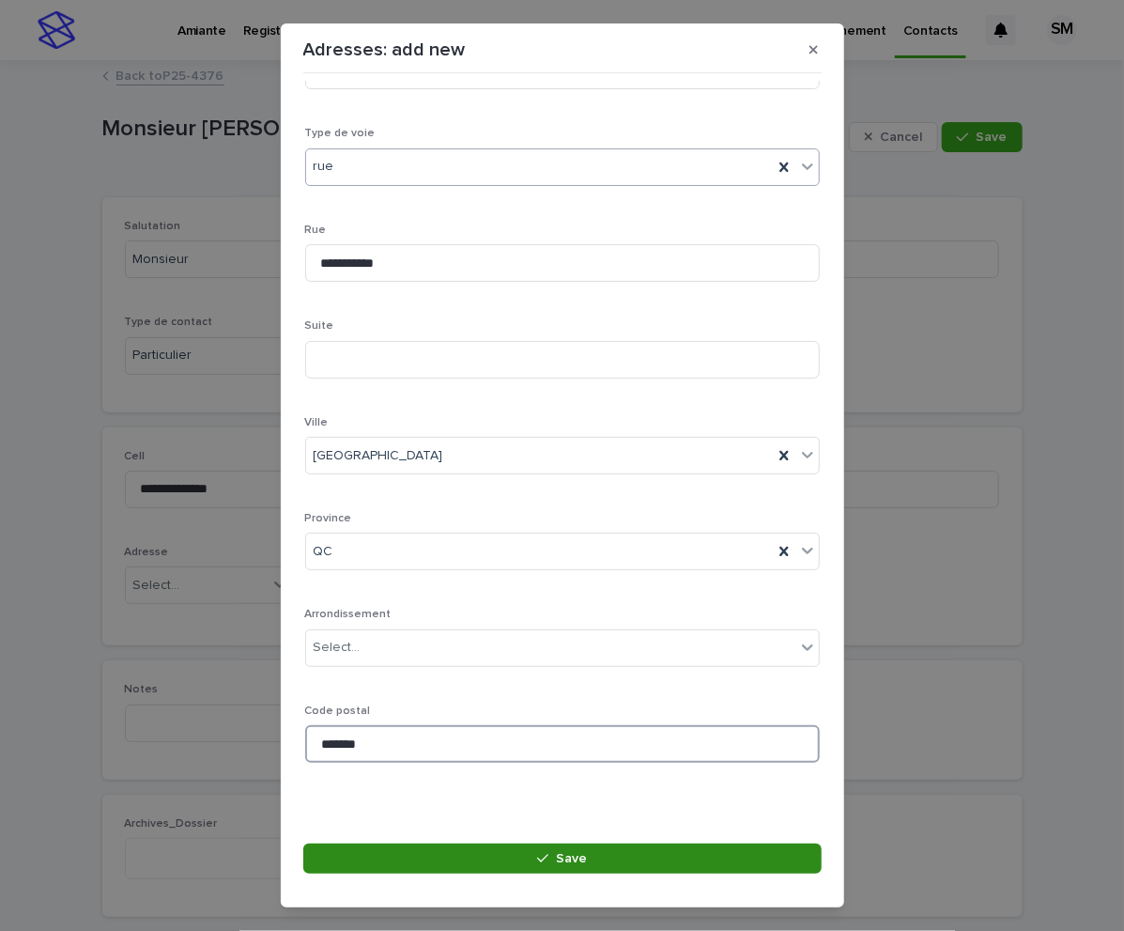
type input "*******"
click at [521, 856] on button "Save" at bounding box center [562, 859] width 519 height 30
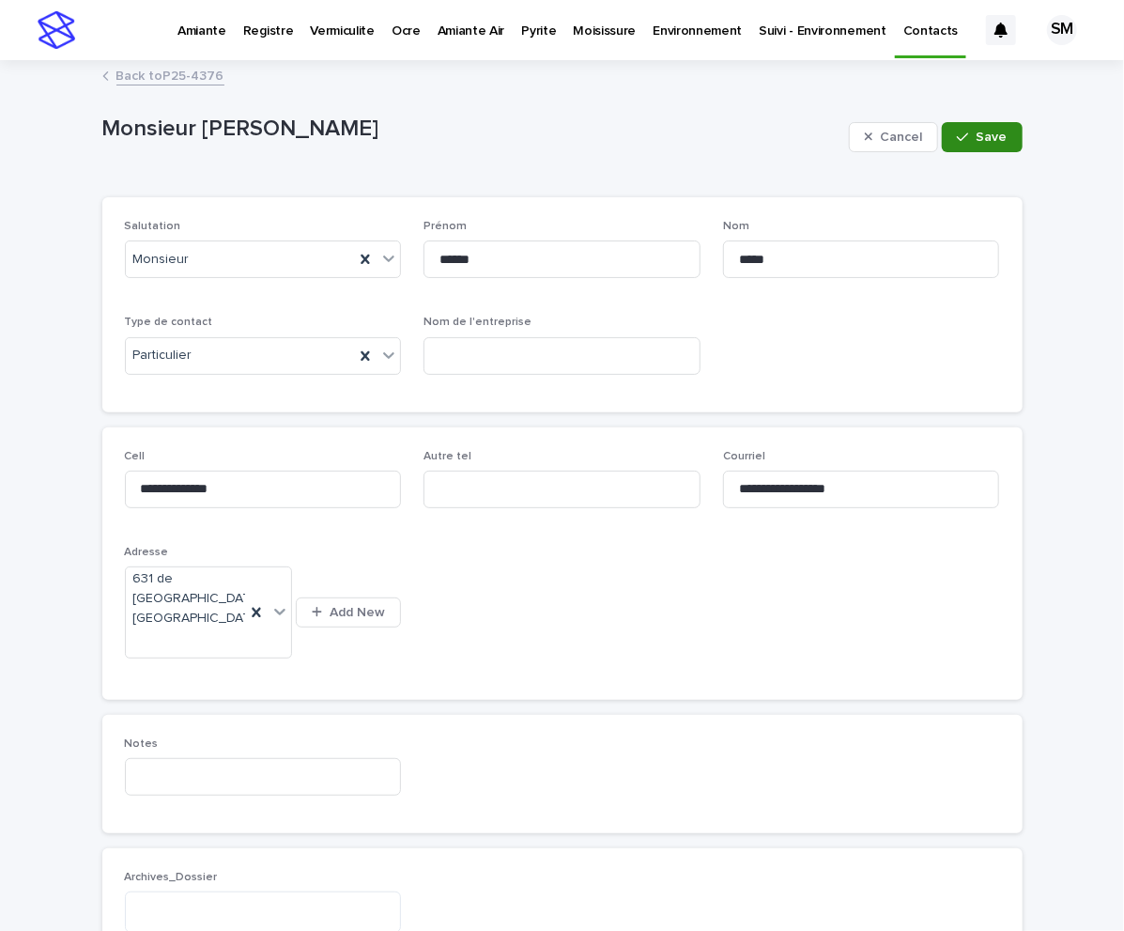
click at [978, 131] on span "Save" at bounding box center [992, 137] width 31 height 13
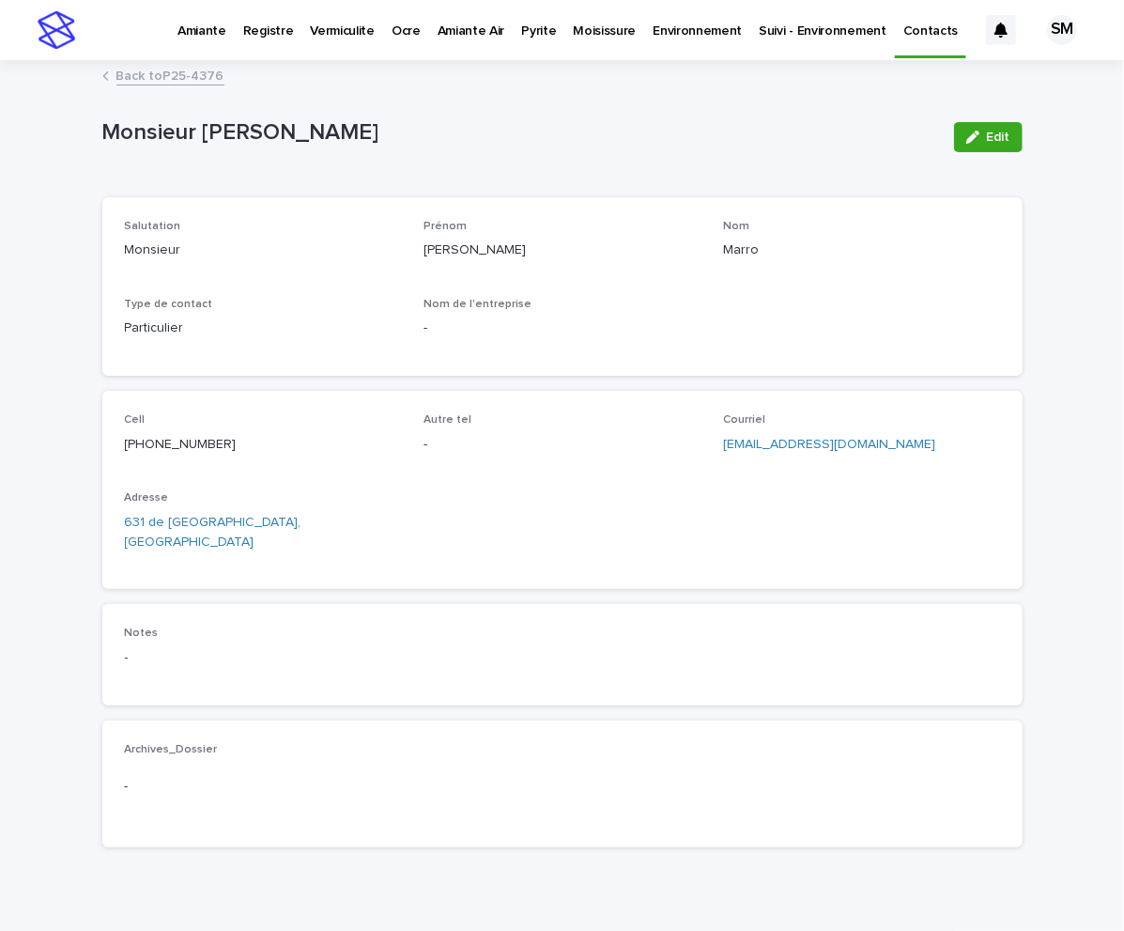
click at [169, 77] on link "Back to P25-4376" at bounding box center [170, 75] width 108 height 22
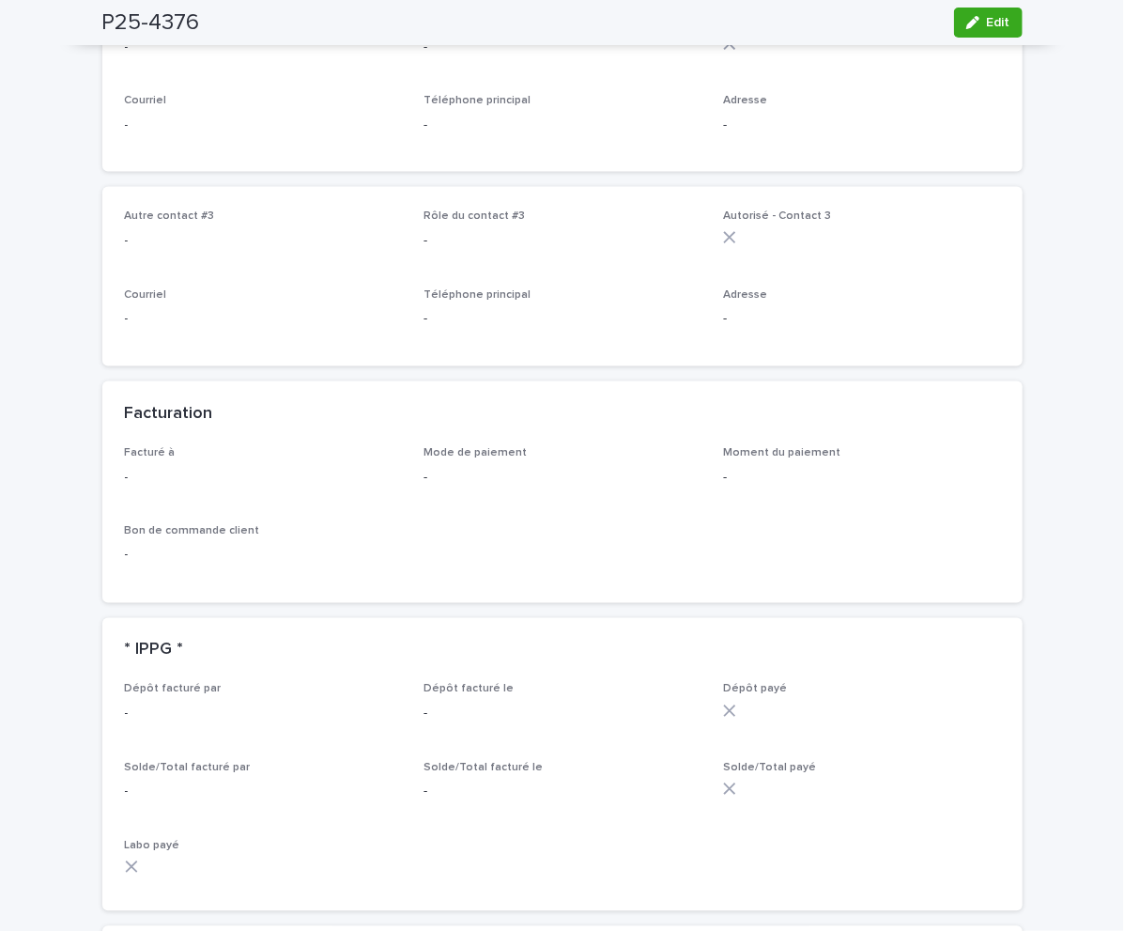
scroll to position [1099, 0]
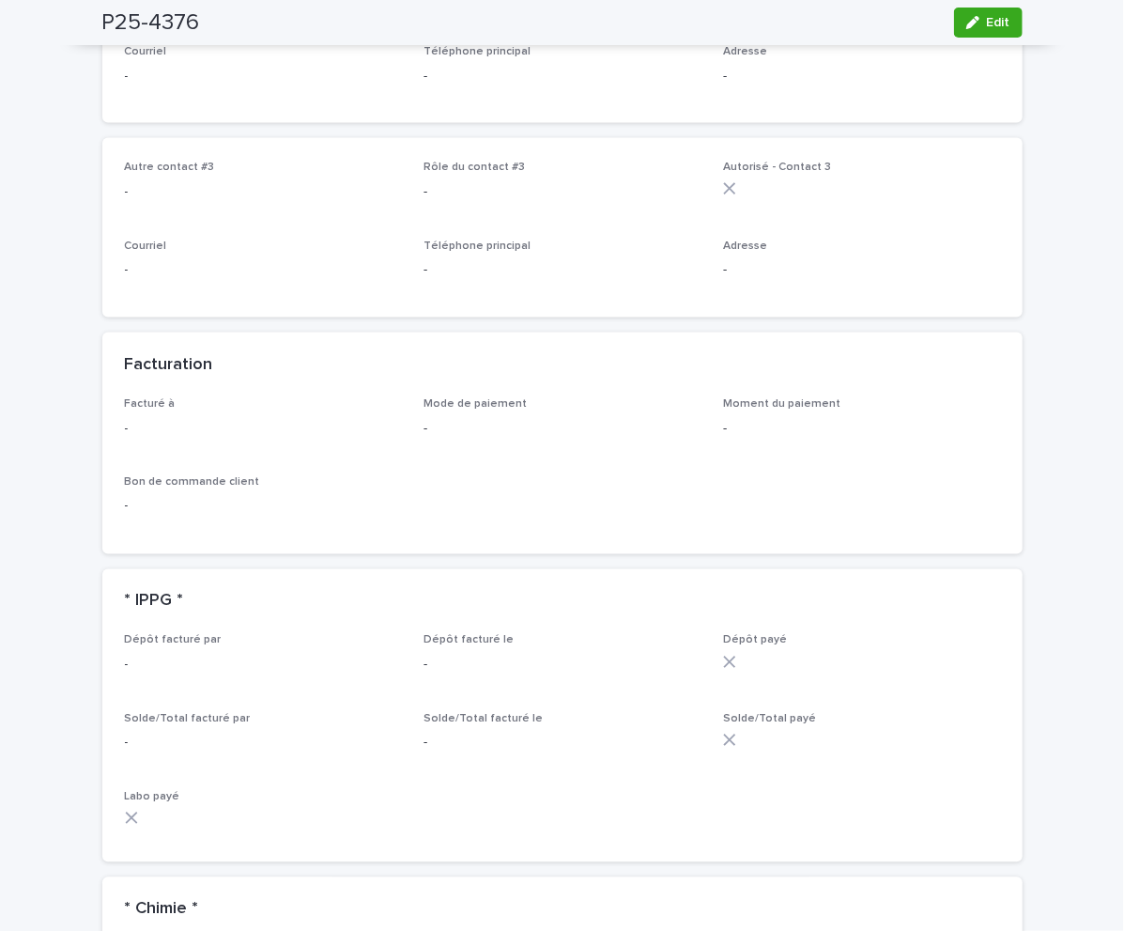
click at [967, 22] on icon "button" at bounding box center [973, 22] width 13 height 13
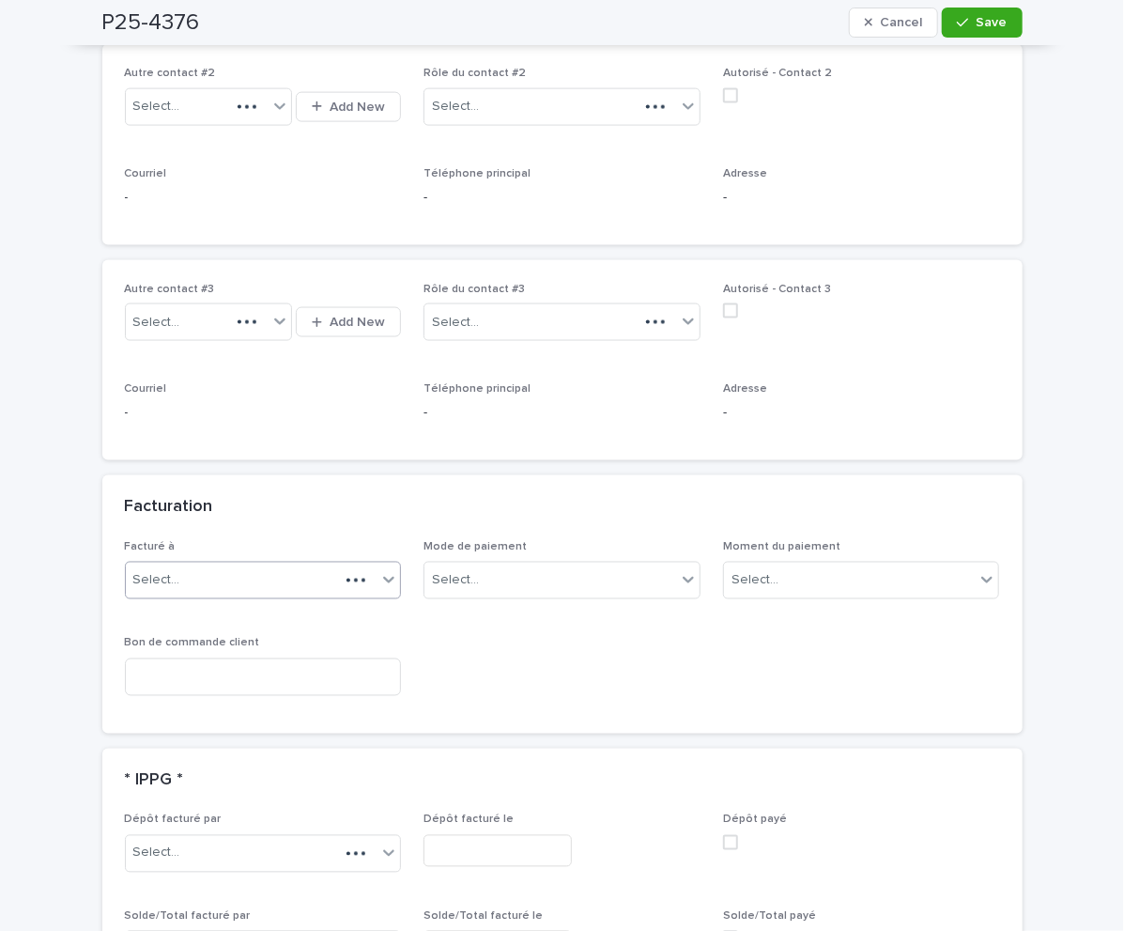
scroll to position [1246, 0]
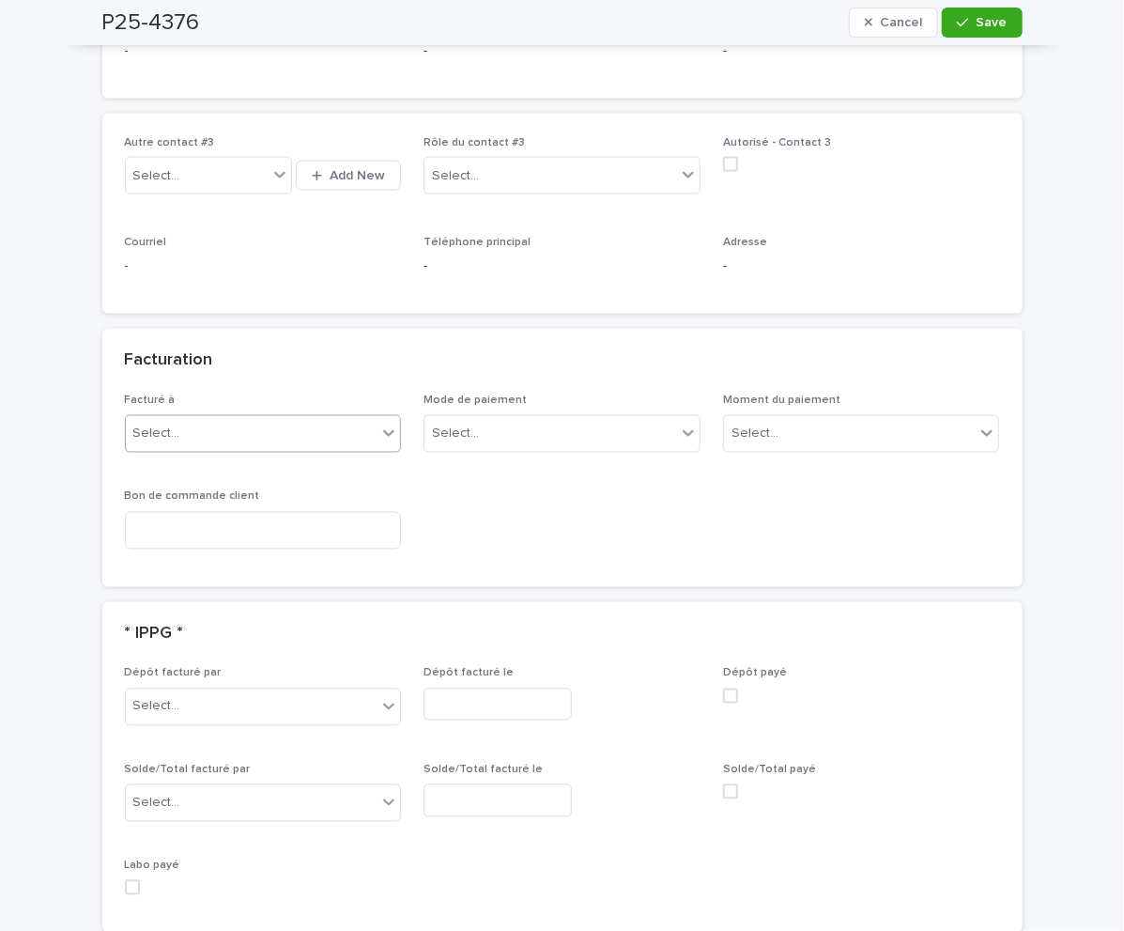
click at [380, 436] on icon at bounding box center [389, 433] width 19 height 19
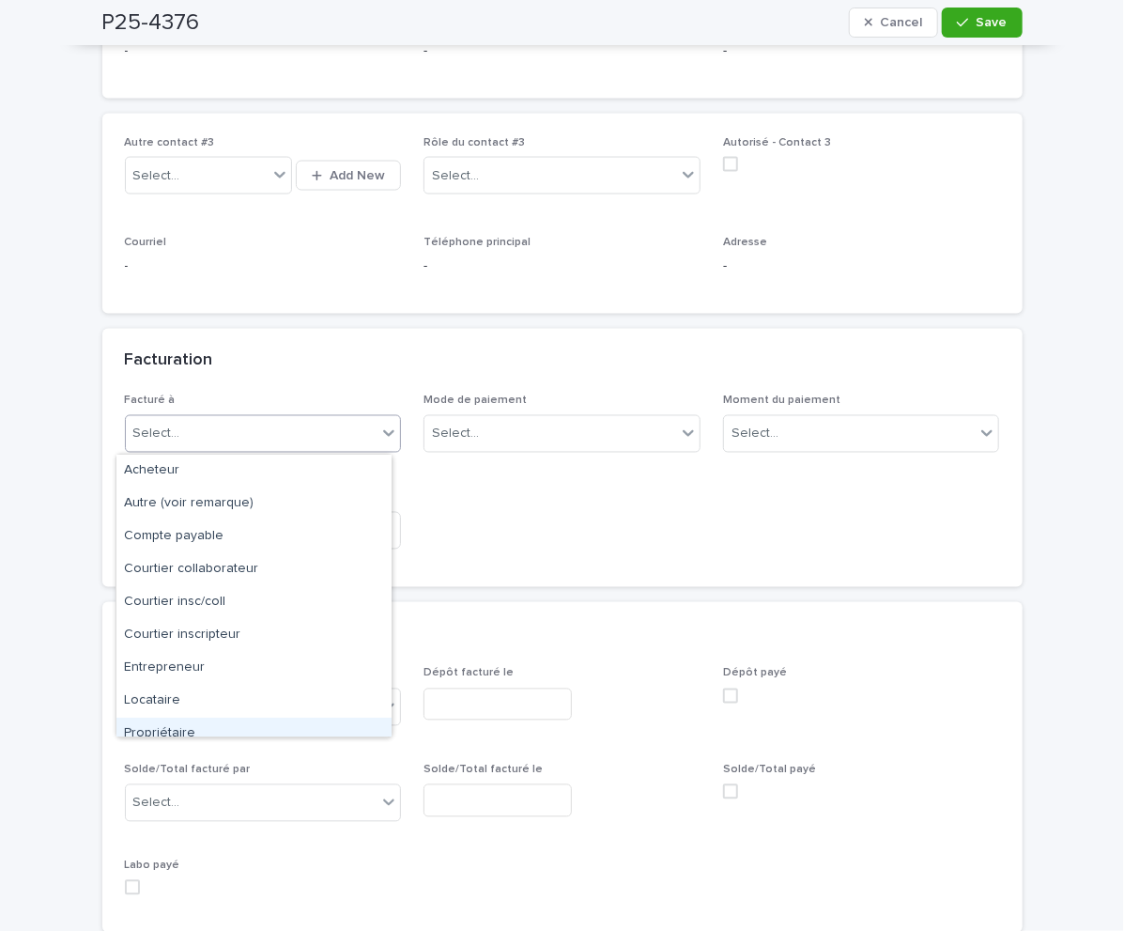
click at [218, 725] on div "Propriétaire" at bounding box center [253, 734] width 275 height 33
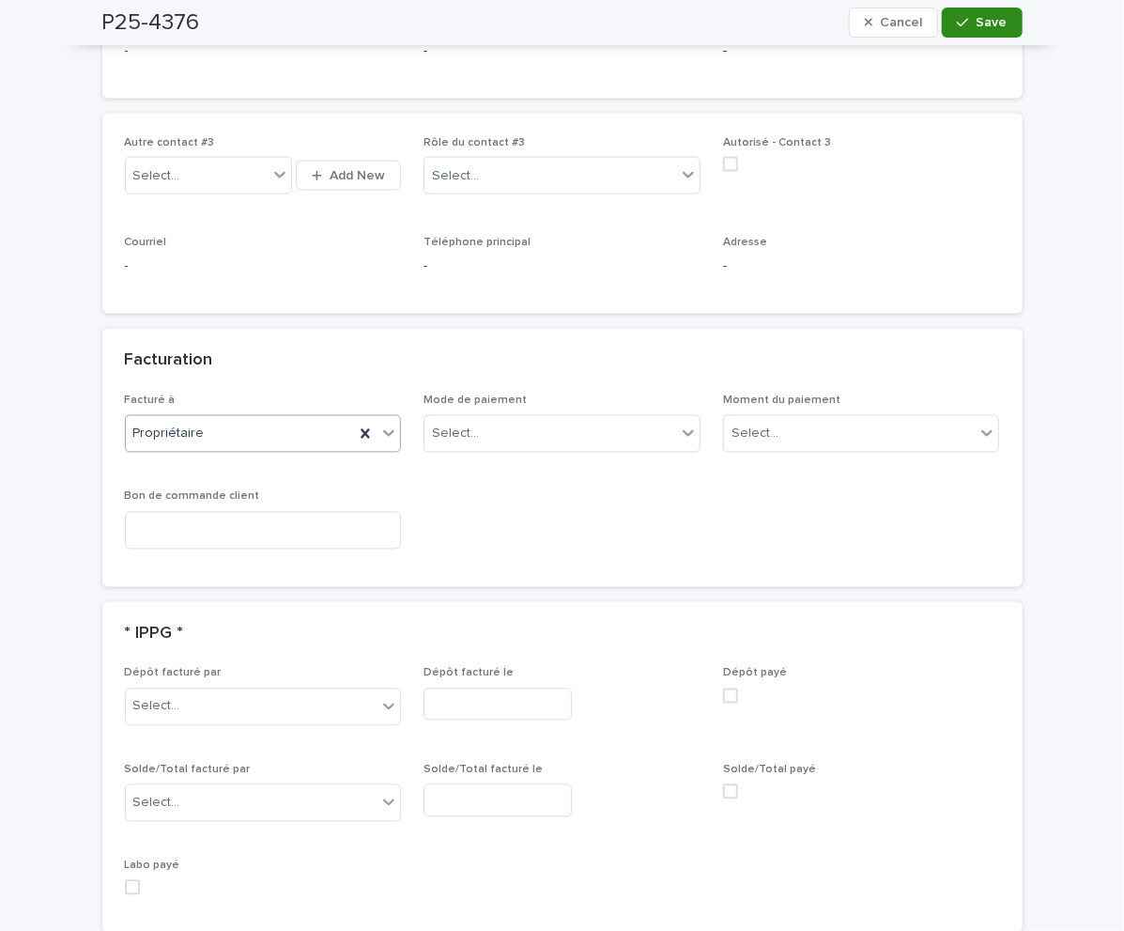
click at [947, 23] on button "Save" at bounding box center [982, 23] width 80 height 30
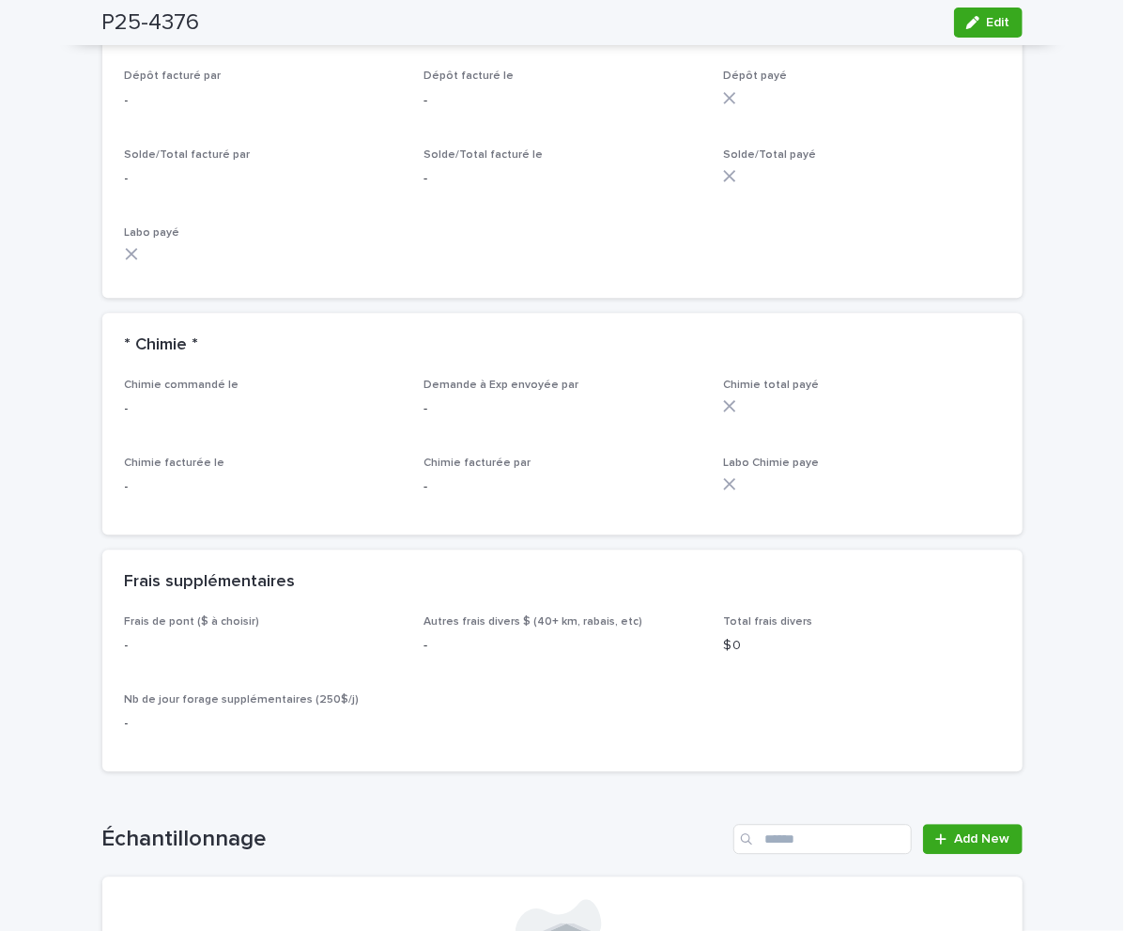
scroll to position [1926, 0]
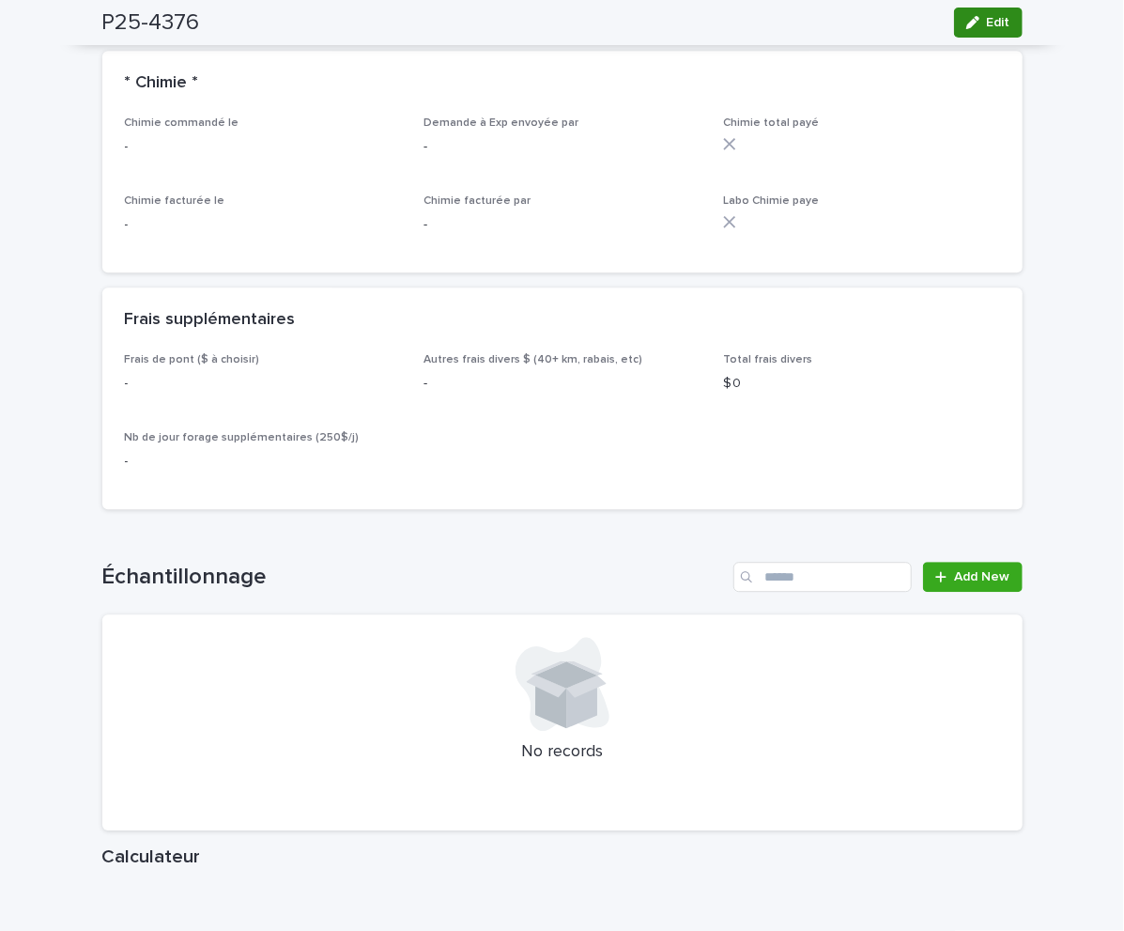
click at [969, 24] on icon "button" at bounding box center [973, 22] width 13 height 13
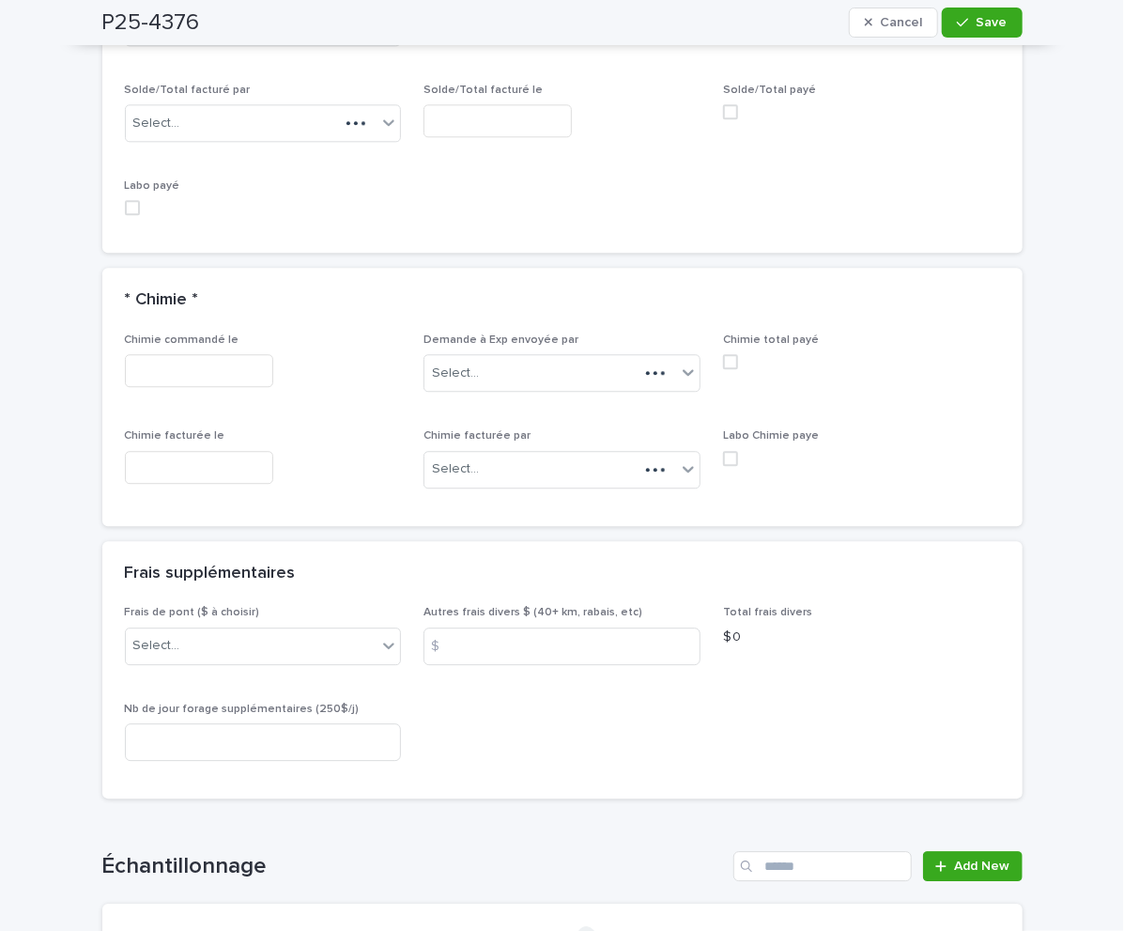
scroll to position [2071, 0]
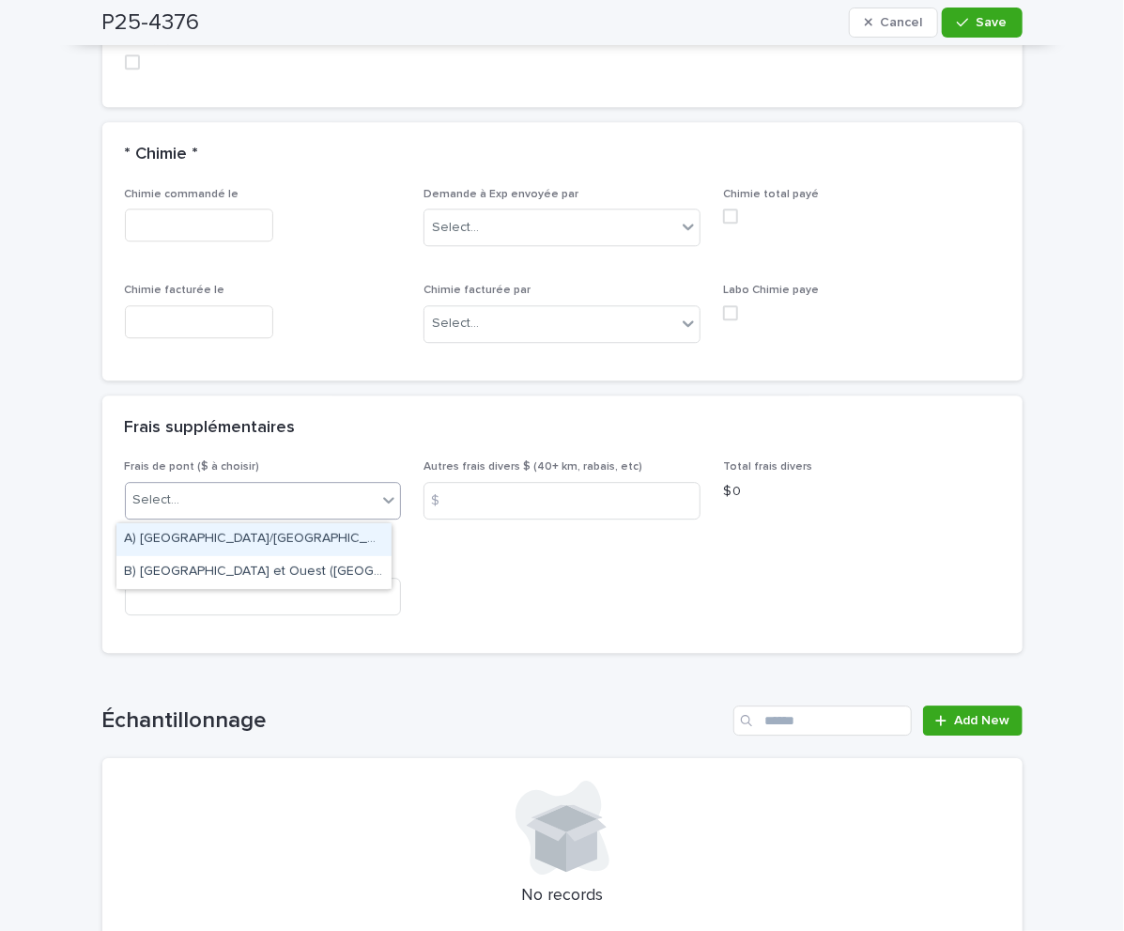
click at [179, 498] on div "Select..." at bounding box center [252, 500] width 252 height 31
click at [211, 529] on div "A) [GEOGRAPHIC_DATA]/[GEOGRAPHIC_DATA] 2024: 15$" at bounding box center [253, 539] width 275 height 33
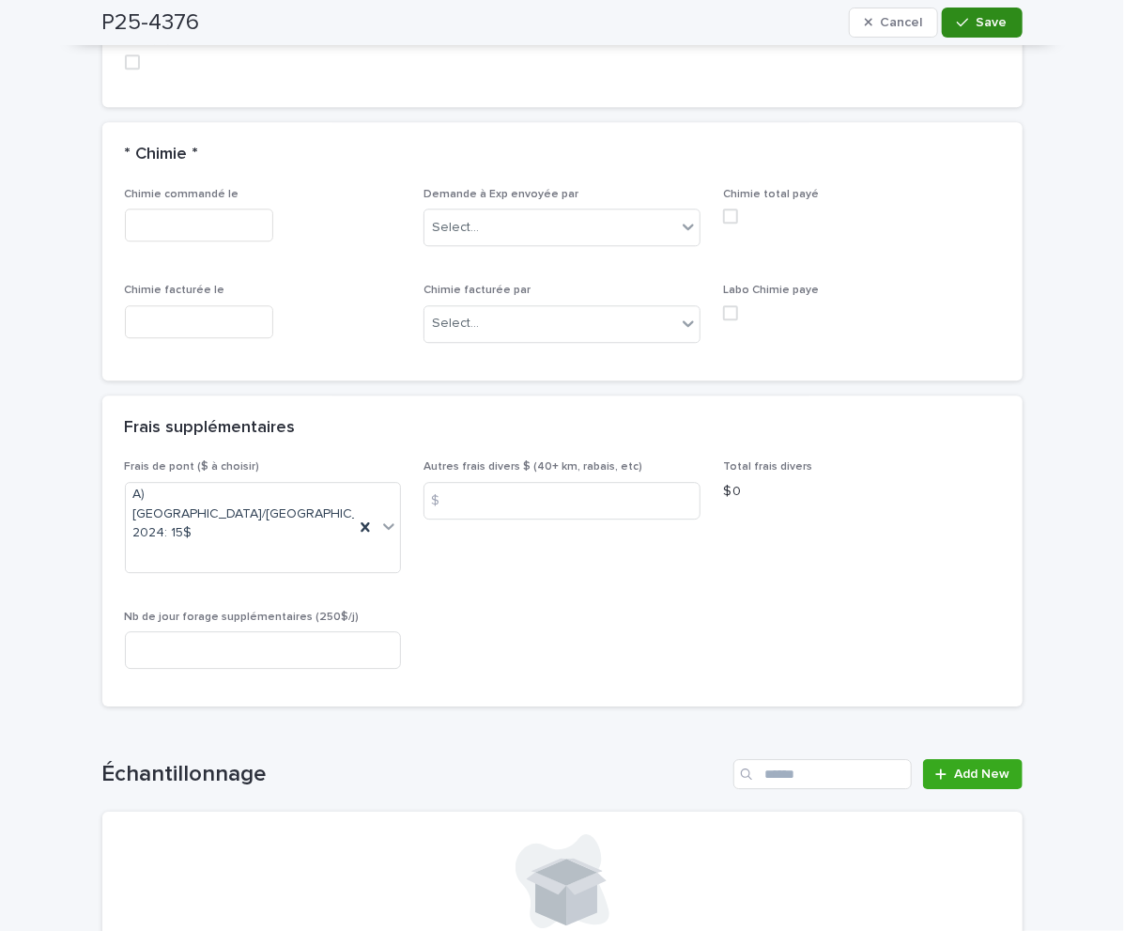
click at [962, 18] on div "button" at bounding box center [966, 22] width 19 height 13
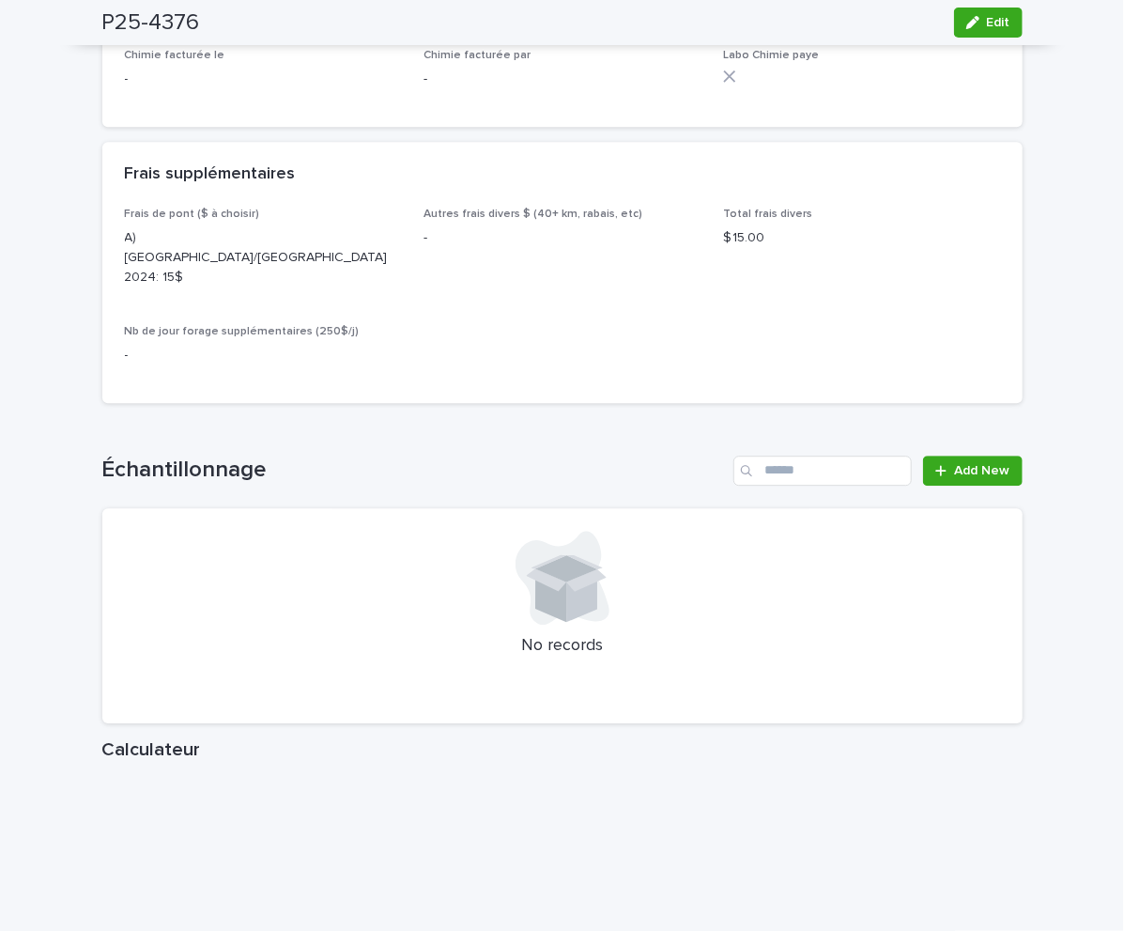
scroll to position [1926, 0]
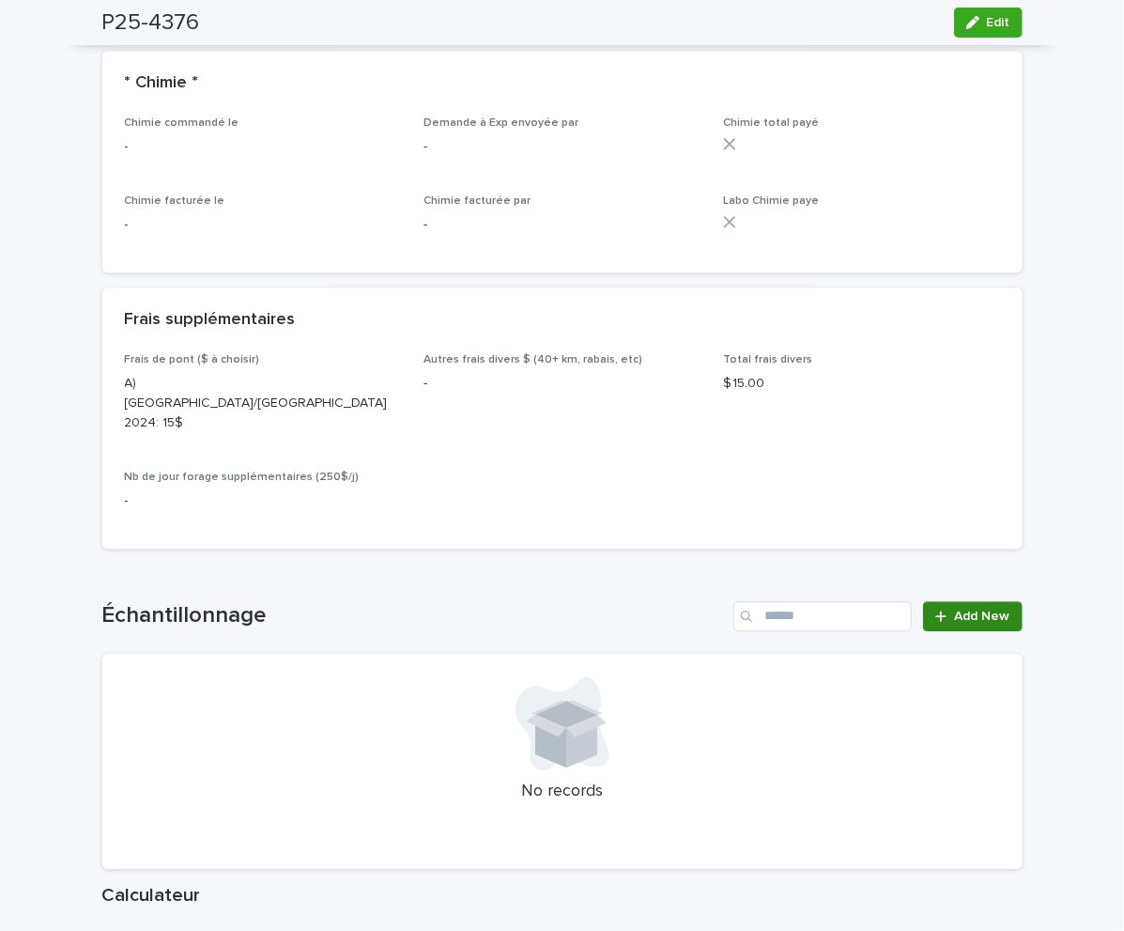
click at [966, 601] on link "Add New" at bounding box center [972, 616] width 99 height 30
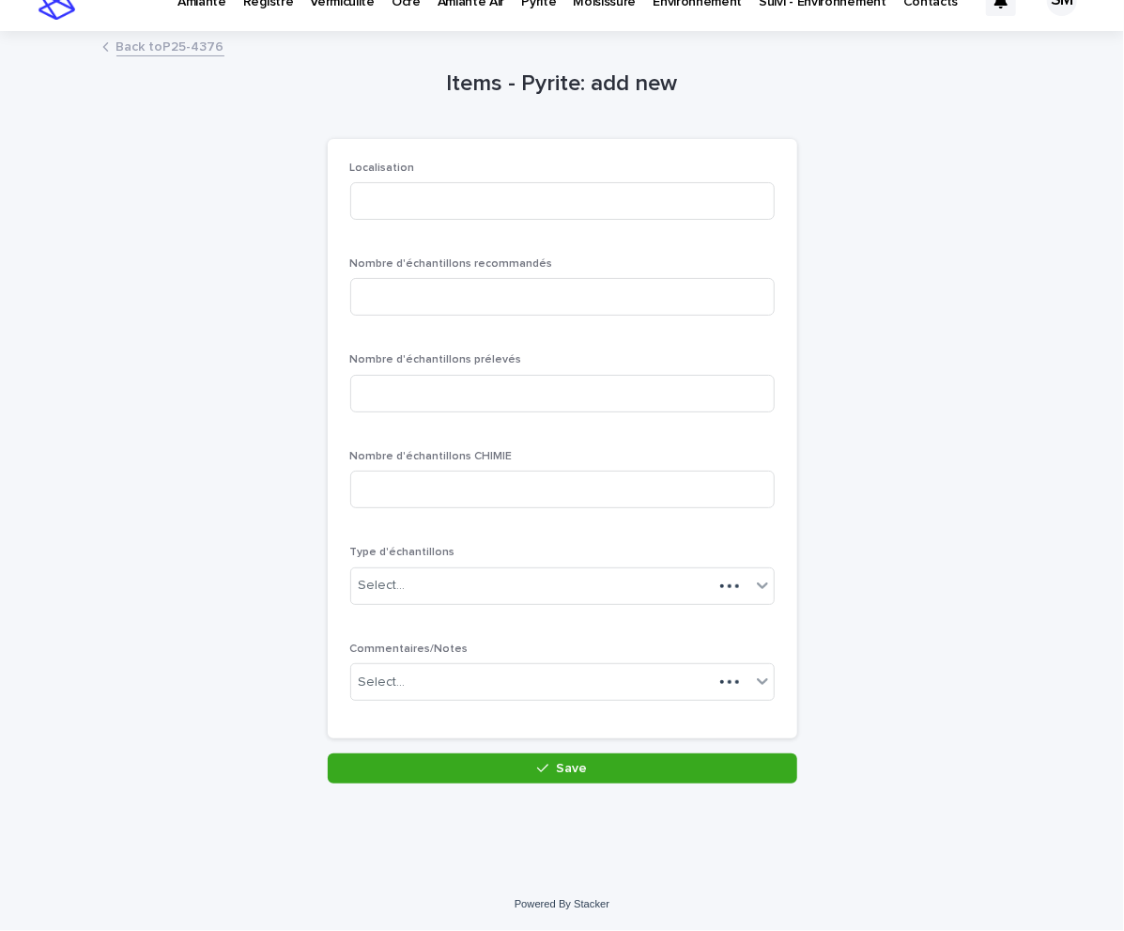
scroll to position [27, 0]
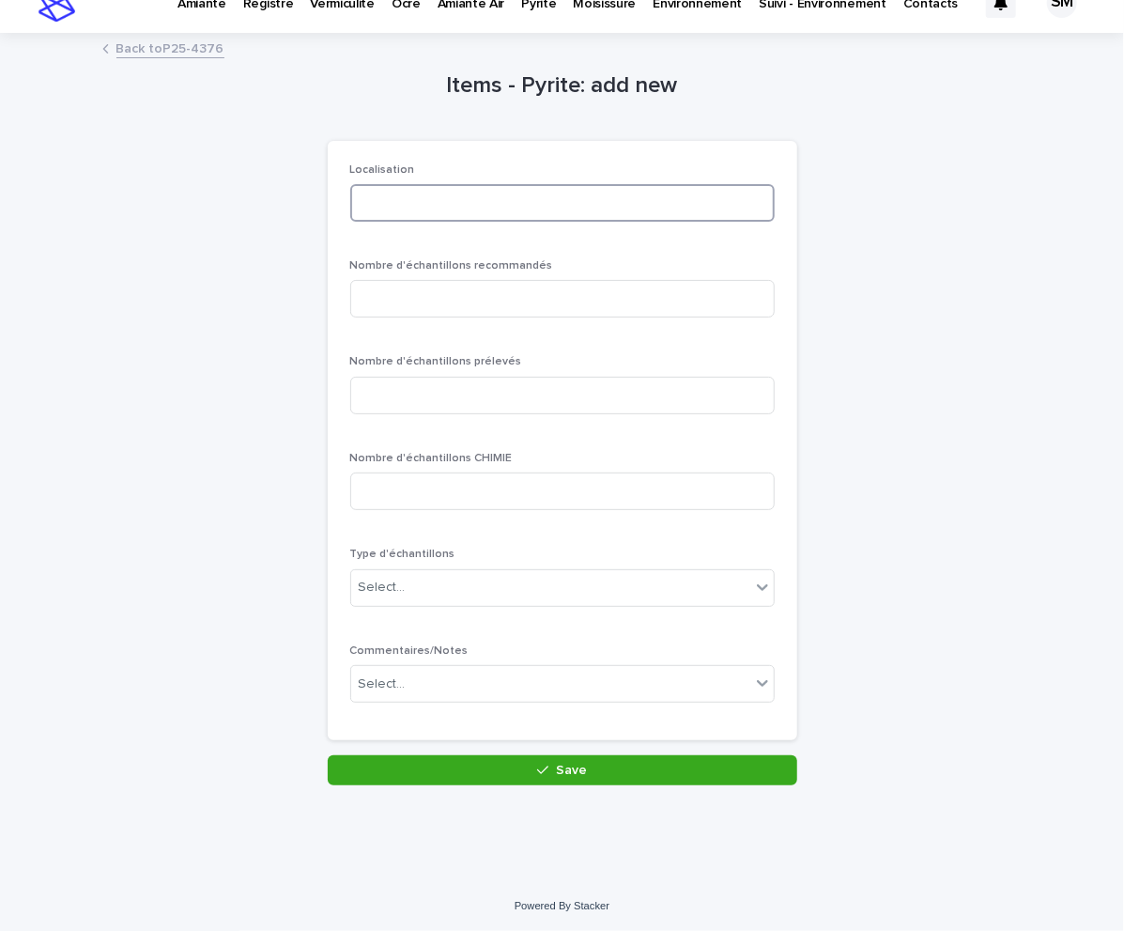
click at [397, 201] on input at bounding box center [562, 203] width 425 height 38
type input "********"
click at [368, 305] on input at bounding box center [562, 299] width 425 height 38
type input "*"
click at [427, 386] on input at bounding box center [562, 396] width 425 height 38
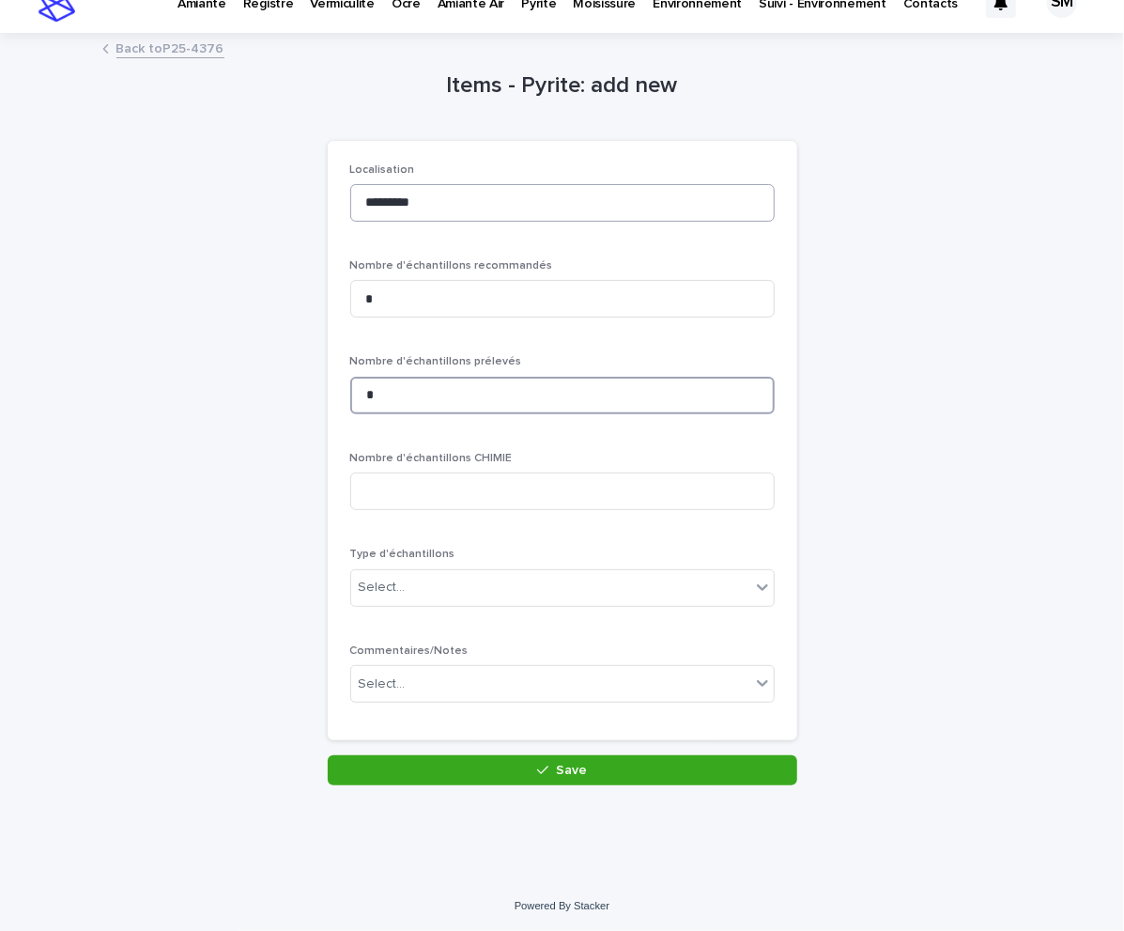
type input "*"
click at [465, 210] on input "********" at bounding box center [562, 203] width 425 height 38
type input "**********"
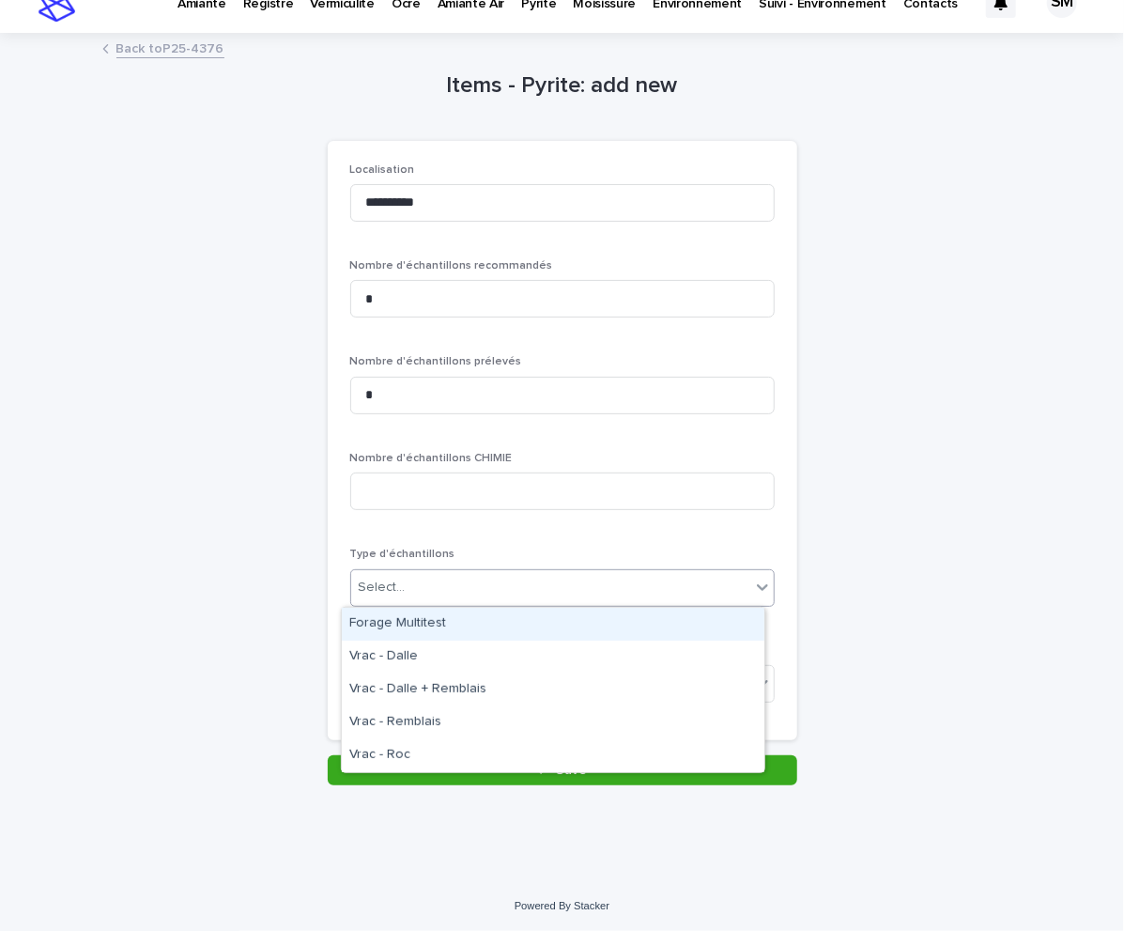
click at [416, 581] on div "Select..." at bounding box center [550, 587] width 399 height 31
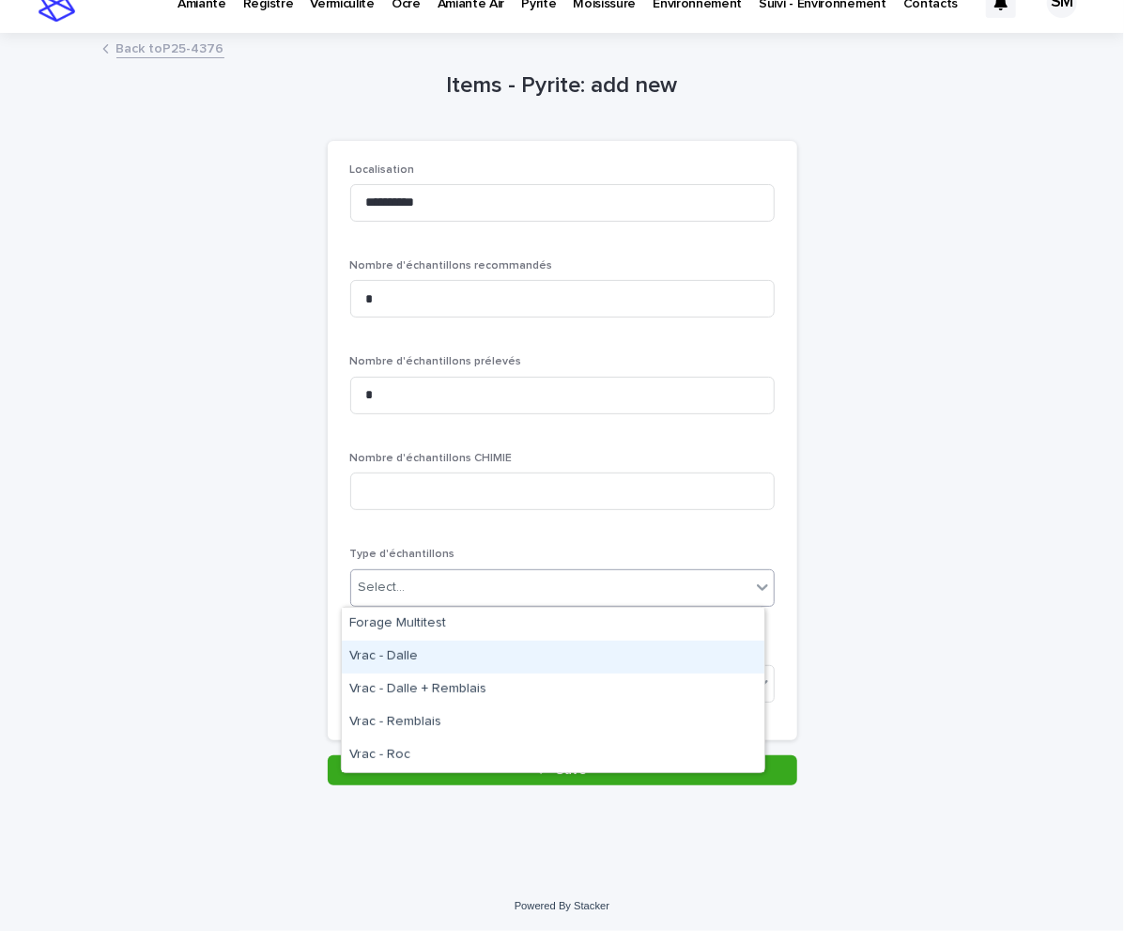
click at [412, 641] on div "Vrac - Dalle" at bounding box center [553, 657] width 423 height 33
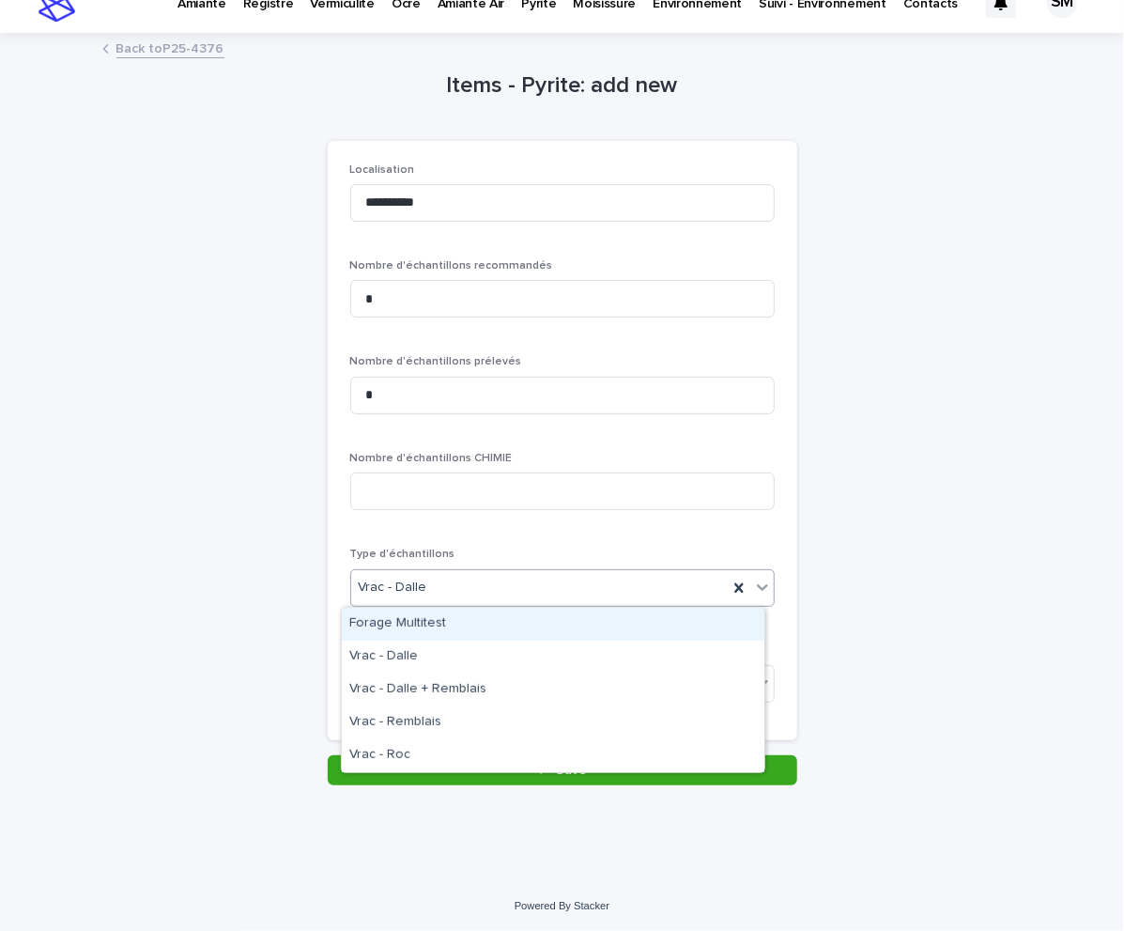
click at [757, 587] on icon at bounding box center [762, 587] width 11 height 7
click at [541, 613] on div "Forage Multitest" at bounding box center [553, 624] width 423 height 33
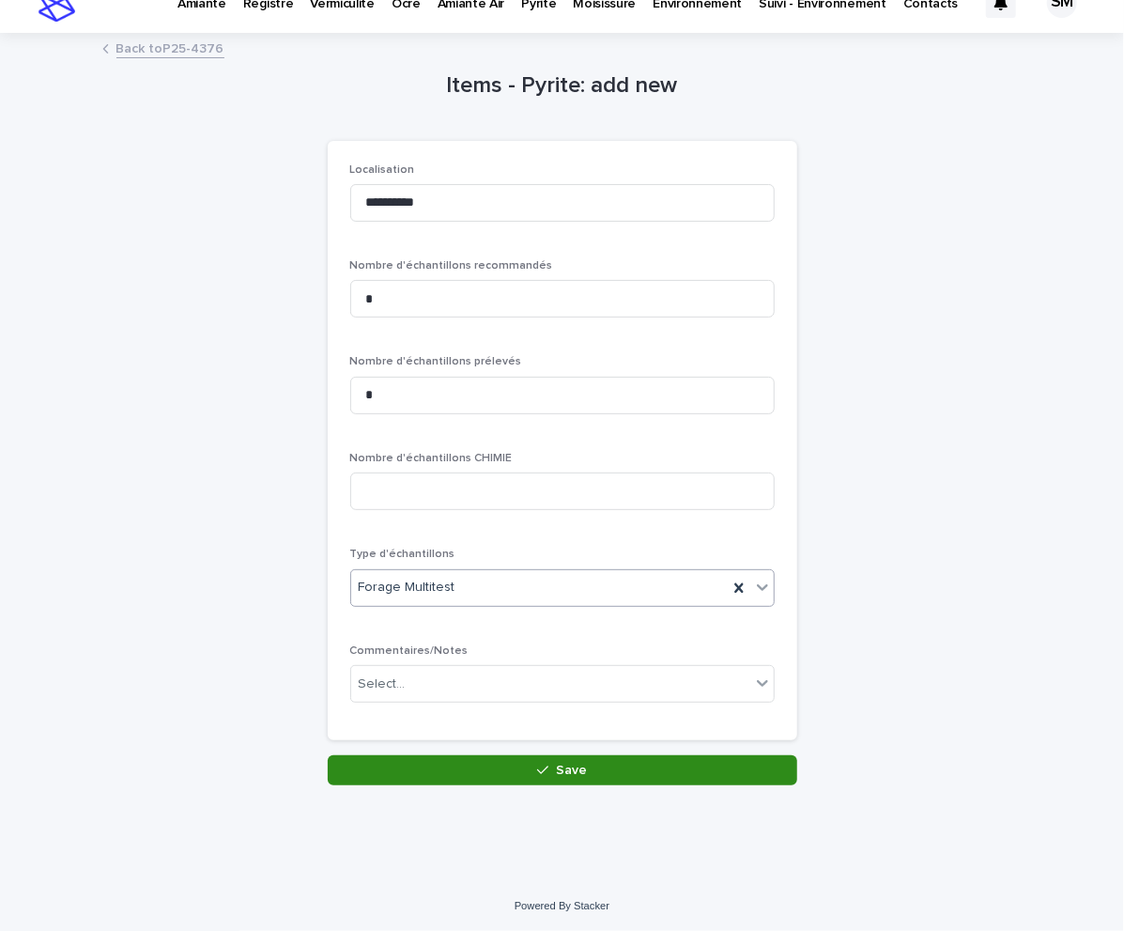
click at [448, 772] on button "Save" at bounding box center [563, 770] width 470 height 30
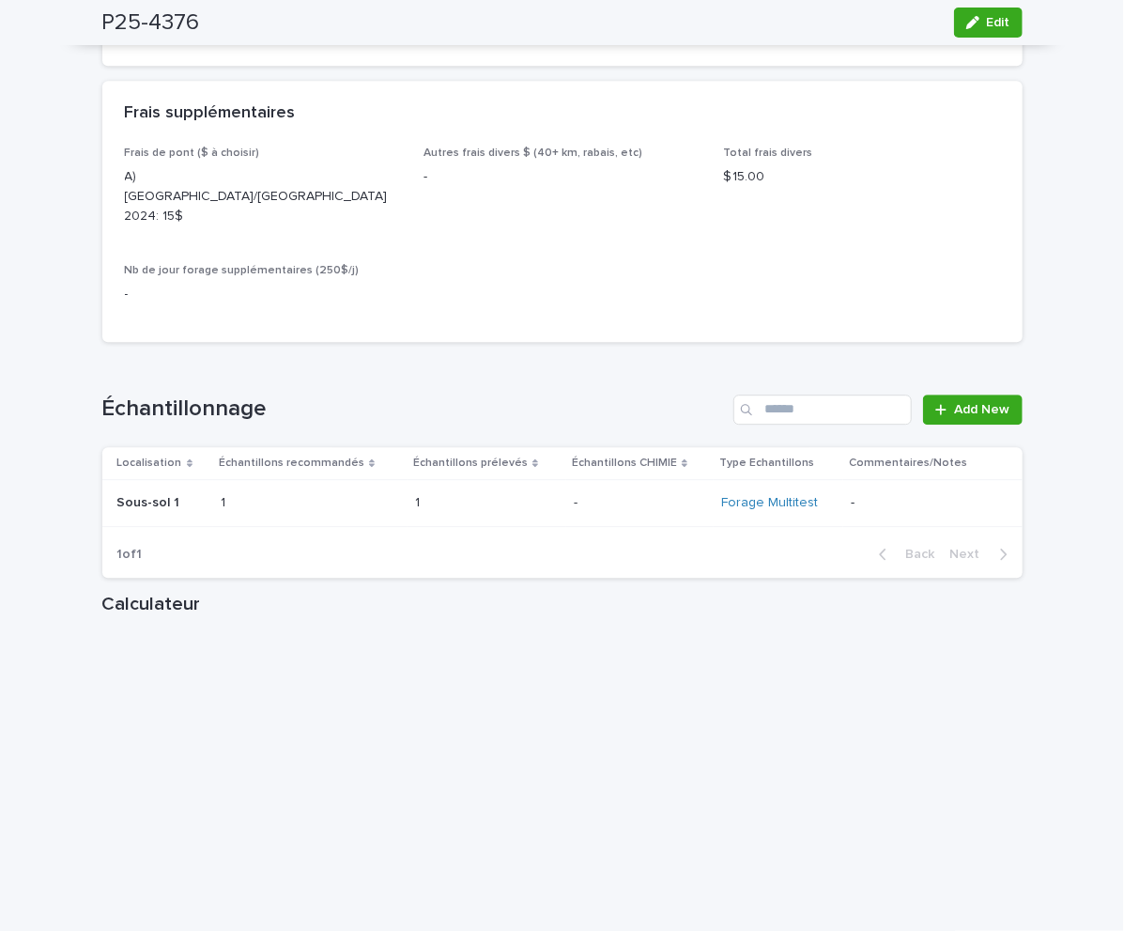
scroll to position [2121, 0]
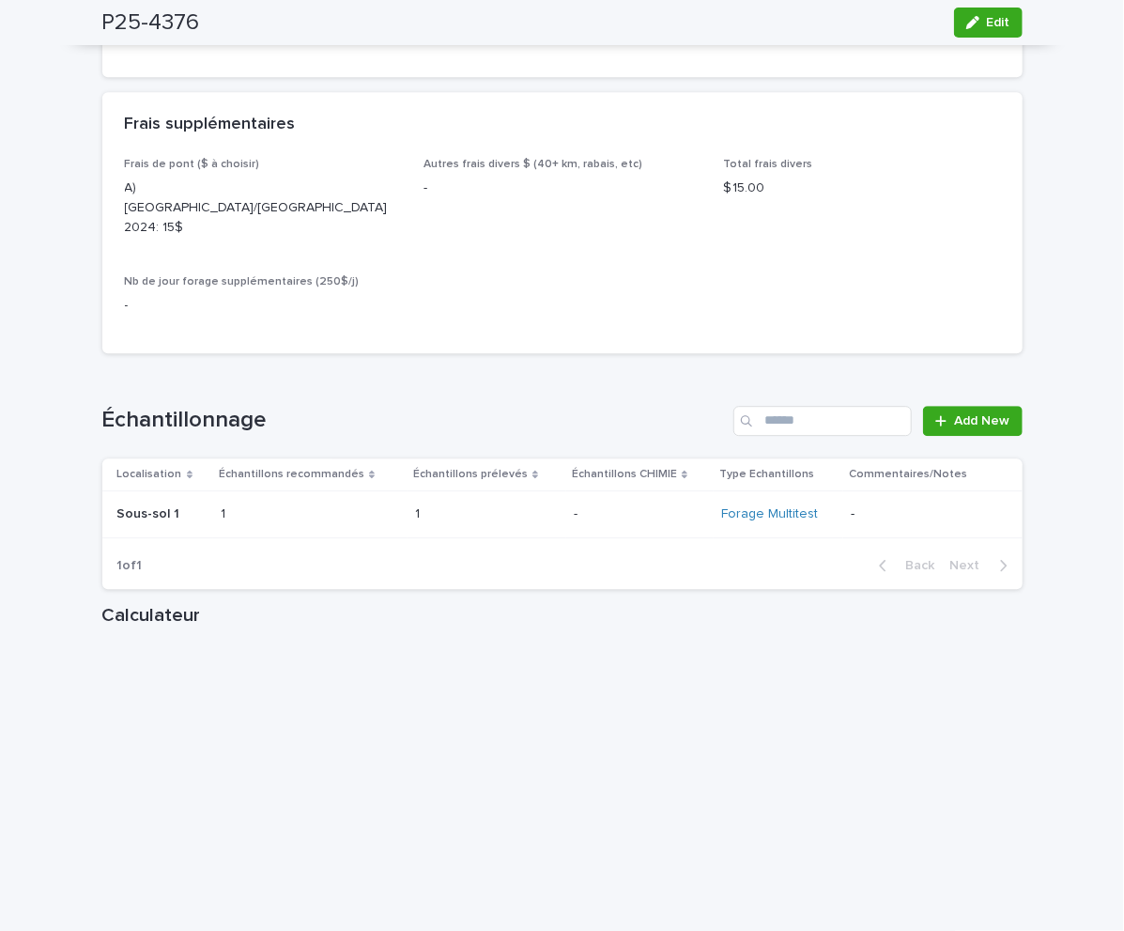
drag, startPoint x: 953, startPoint y: 386, endPoint x: 1052, endPoint y: 333, distance: 112.2
click at [936, 414] on icon at bounding box center [941, 420] width 11 height 13
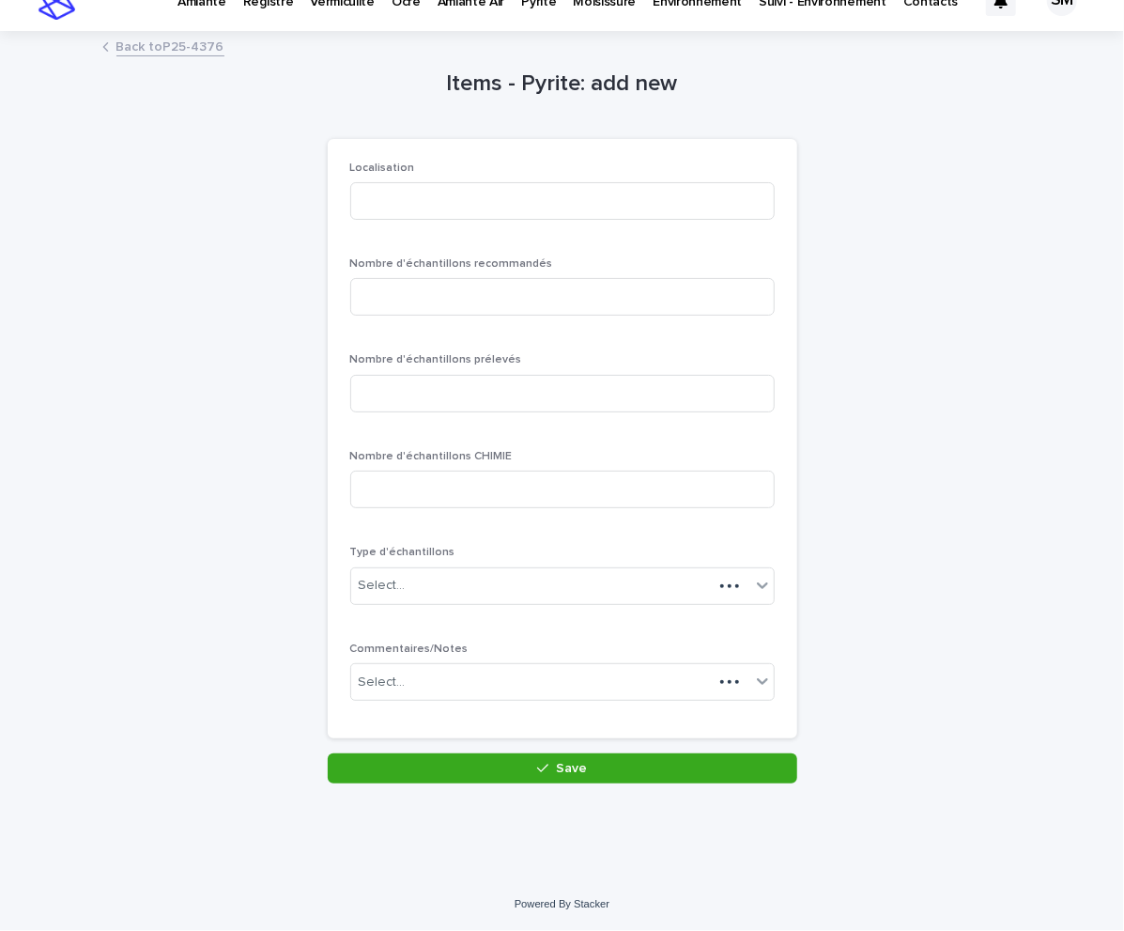
scroll to position [27, 0]
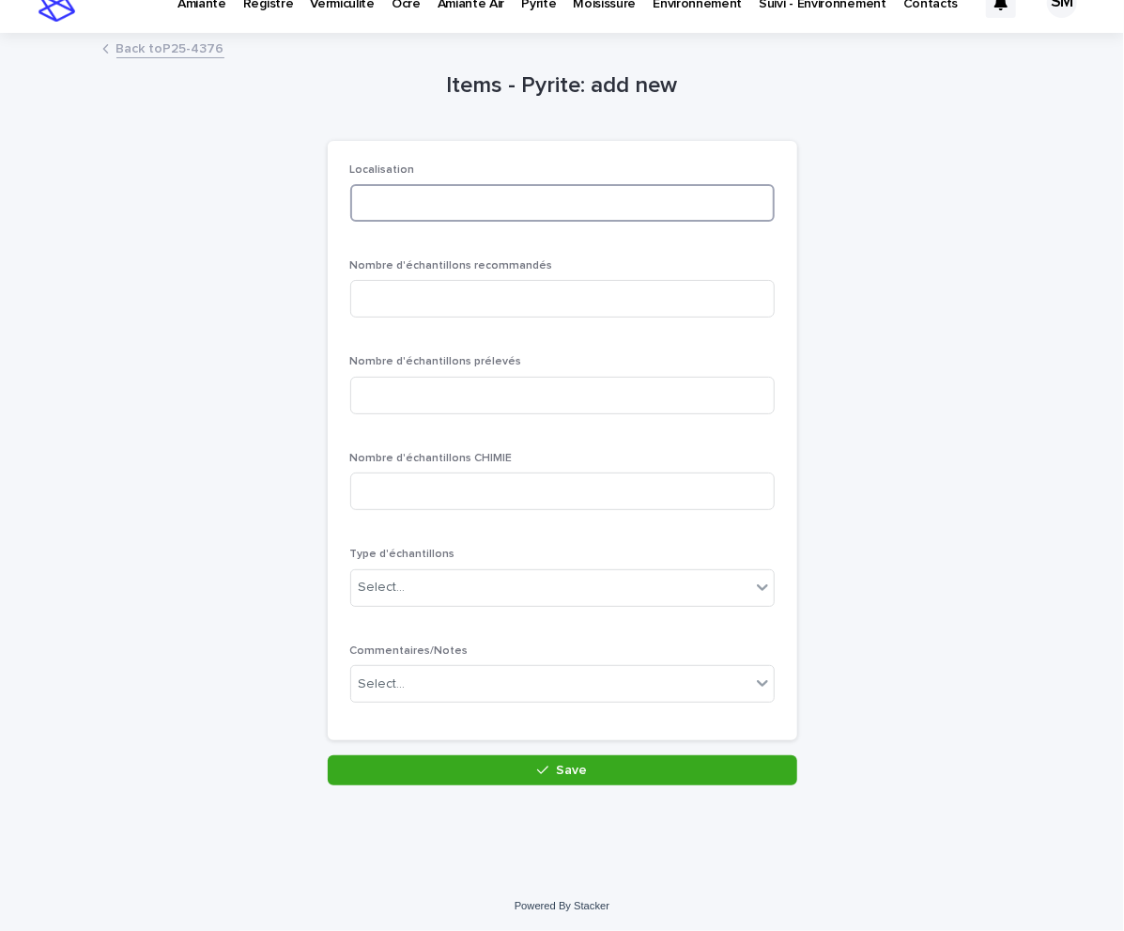
click at [502, 201] on input at bounding box center [562, 203] width 425 height 38
type input "**********"
click at [381, 302] on input at bounding box center [562, 299] width 425 height 38
type input "*"
click at [416, 390] on input at bounding box center [562, 396] width 425 height 38
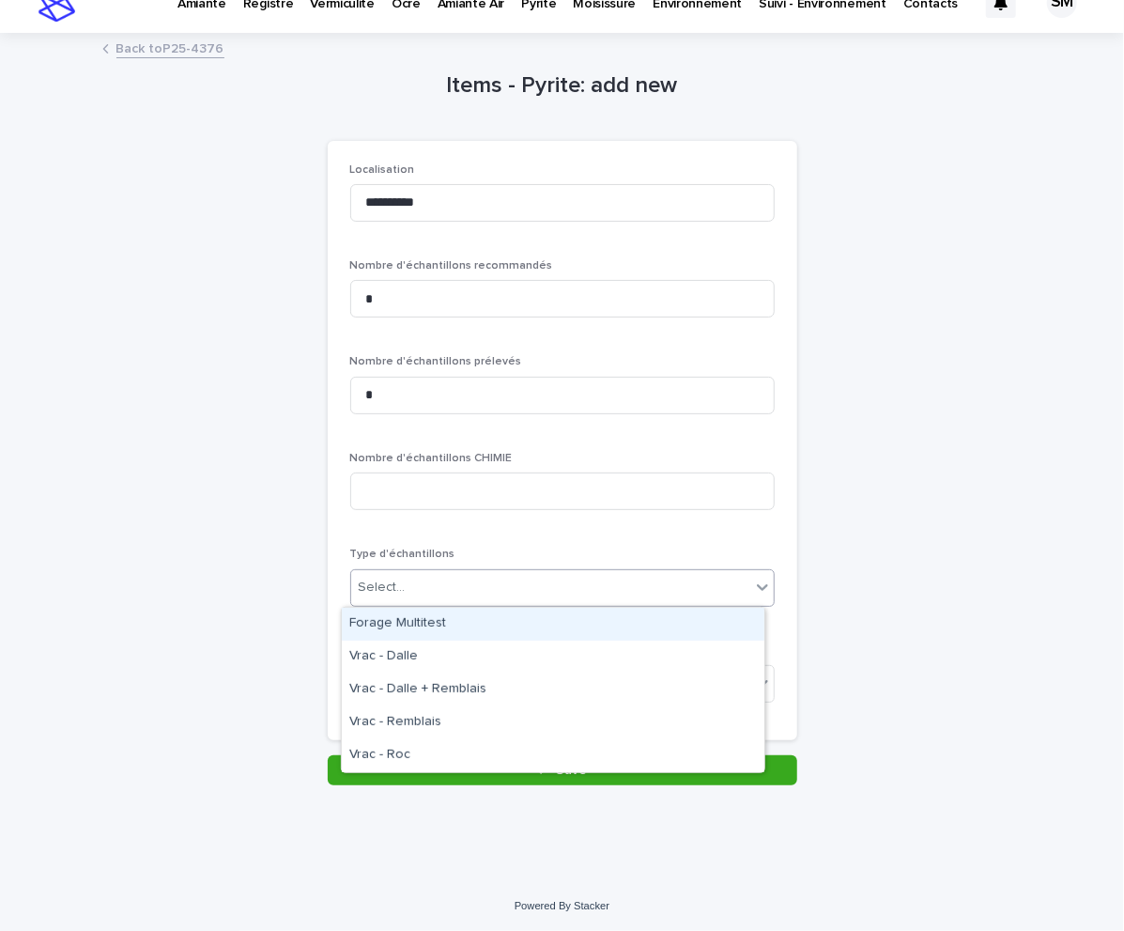
click at [431, 586] on div "Select..." at bounding box center [550, 587] width 399 height 31
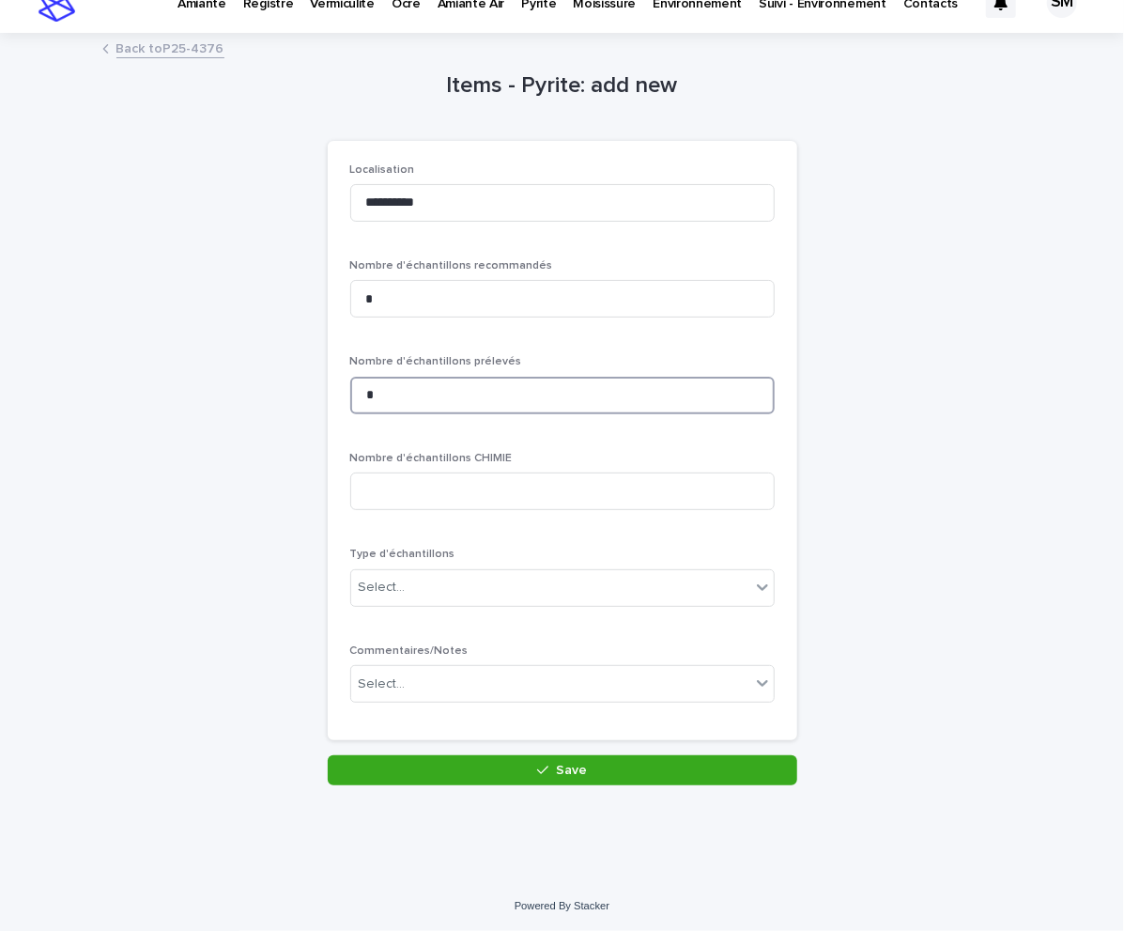
drag, startPoint x: 409, startPoint y: 386, endPoint x: 338, endPoint y: 389, distance: 70.5
click at [338, 389] on div "**********" at bounding box center [563, 440] width 470 height 599
drag, startPoint x: 430, startPoint y: 401, endPoint x: 255, endPoint y: 394, distance: 175.8
click at [255, 394] on div "**********" at bounding box center [562, 410] width 921 height 751
type input "*"
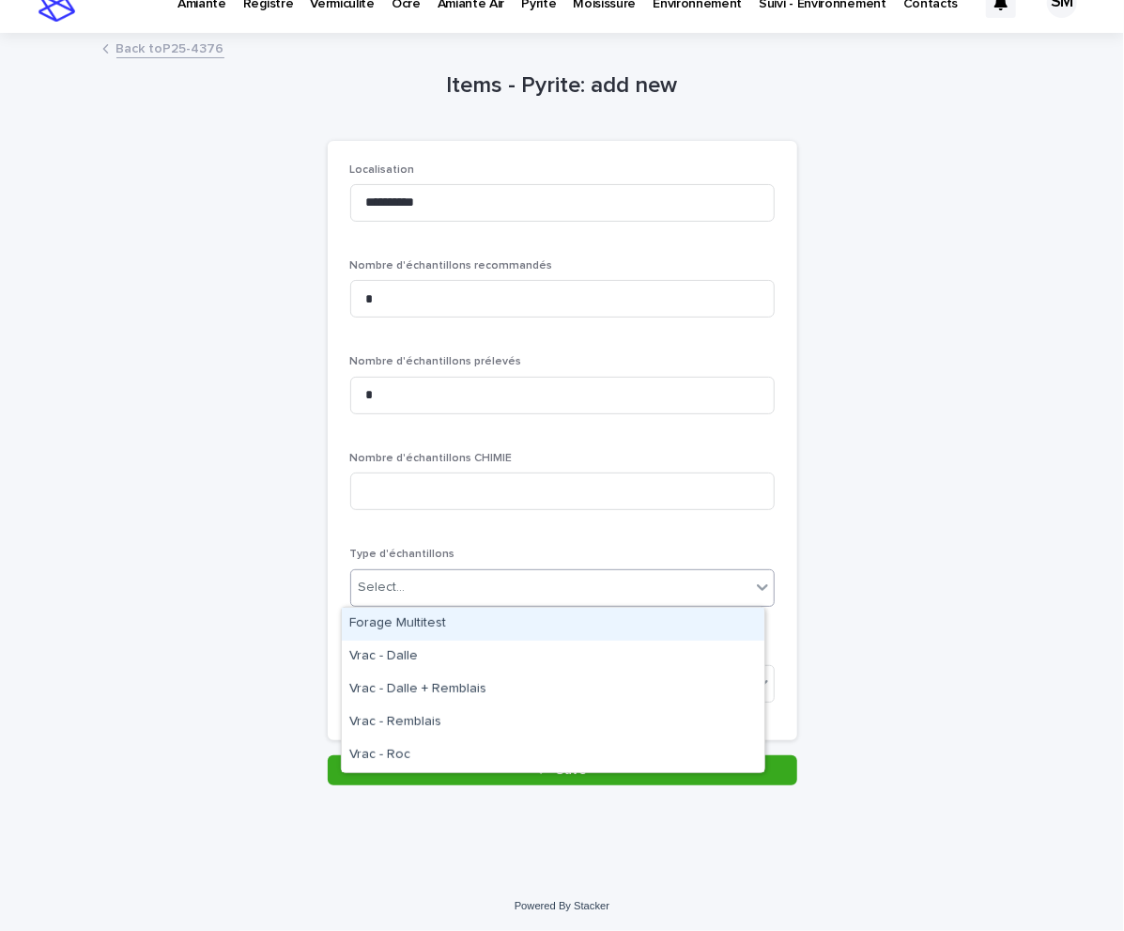
click at [374, 588] on div "Select..." at bounding box center [382, 588] width 47 height 20
click at [407, 619] on div "Forage Multitest" at bounding box center [553, 624] width 423 height 33
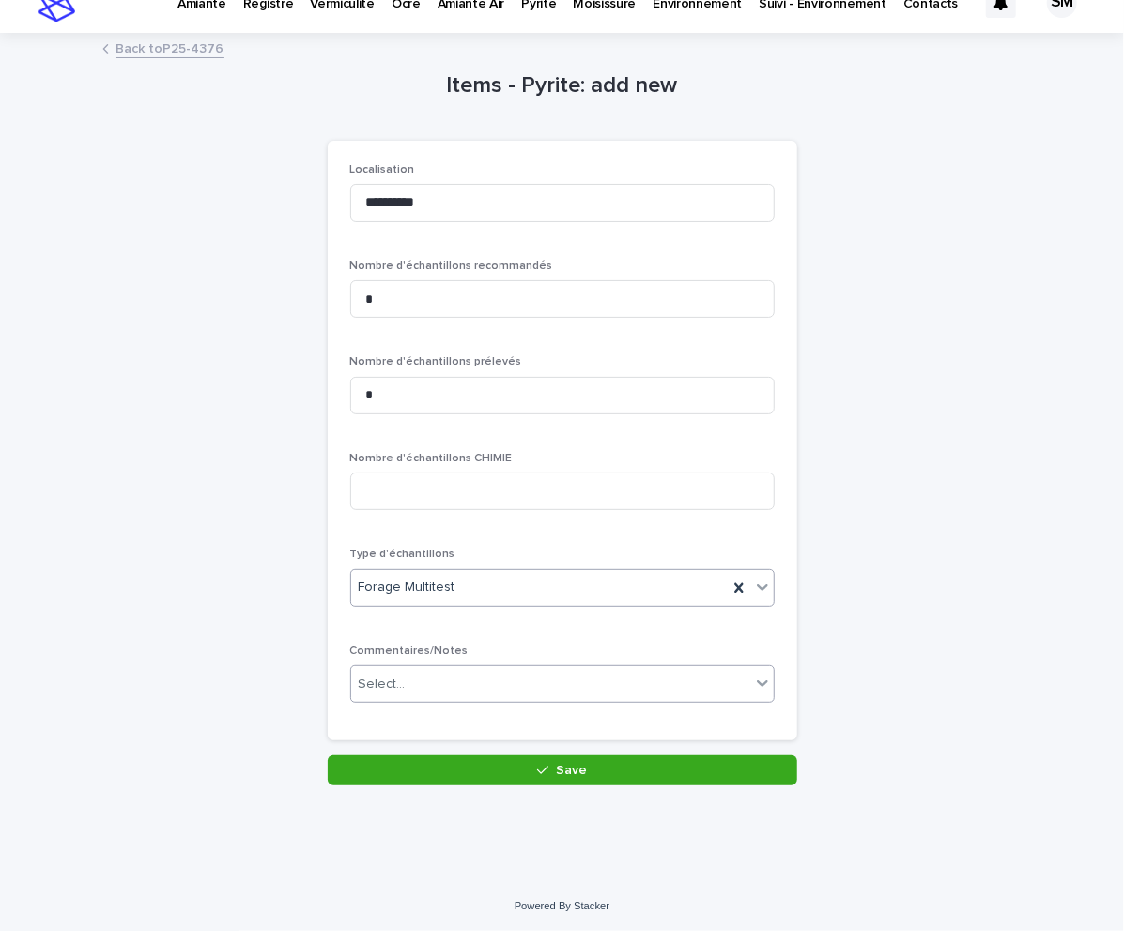
click at [428, 689] on div "Select..." at bounding box center [550, 684] width 399 height 31
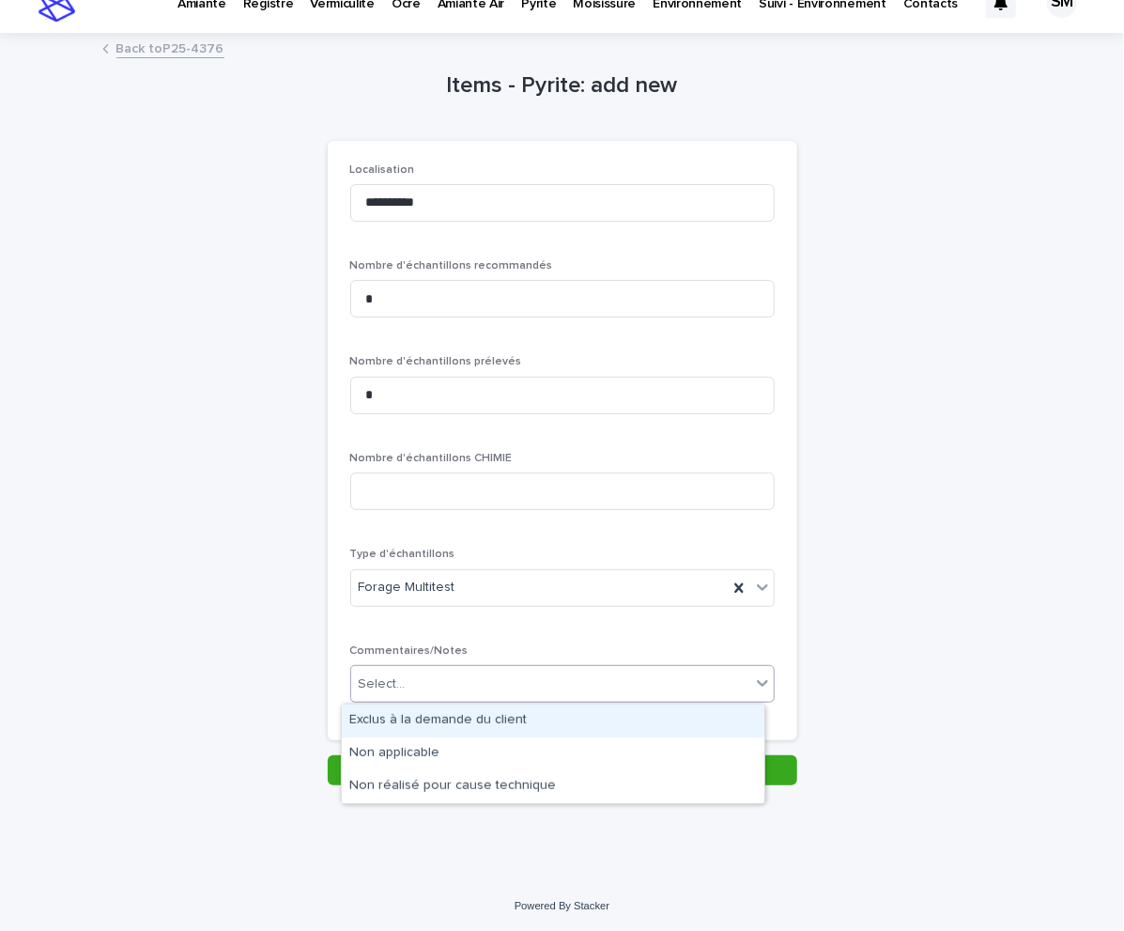
click at [432, 720] on div "Exclus à la demande du client" at bounding box center [553, 721] width 423 height 33
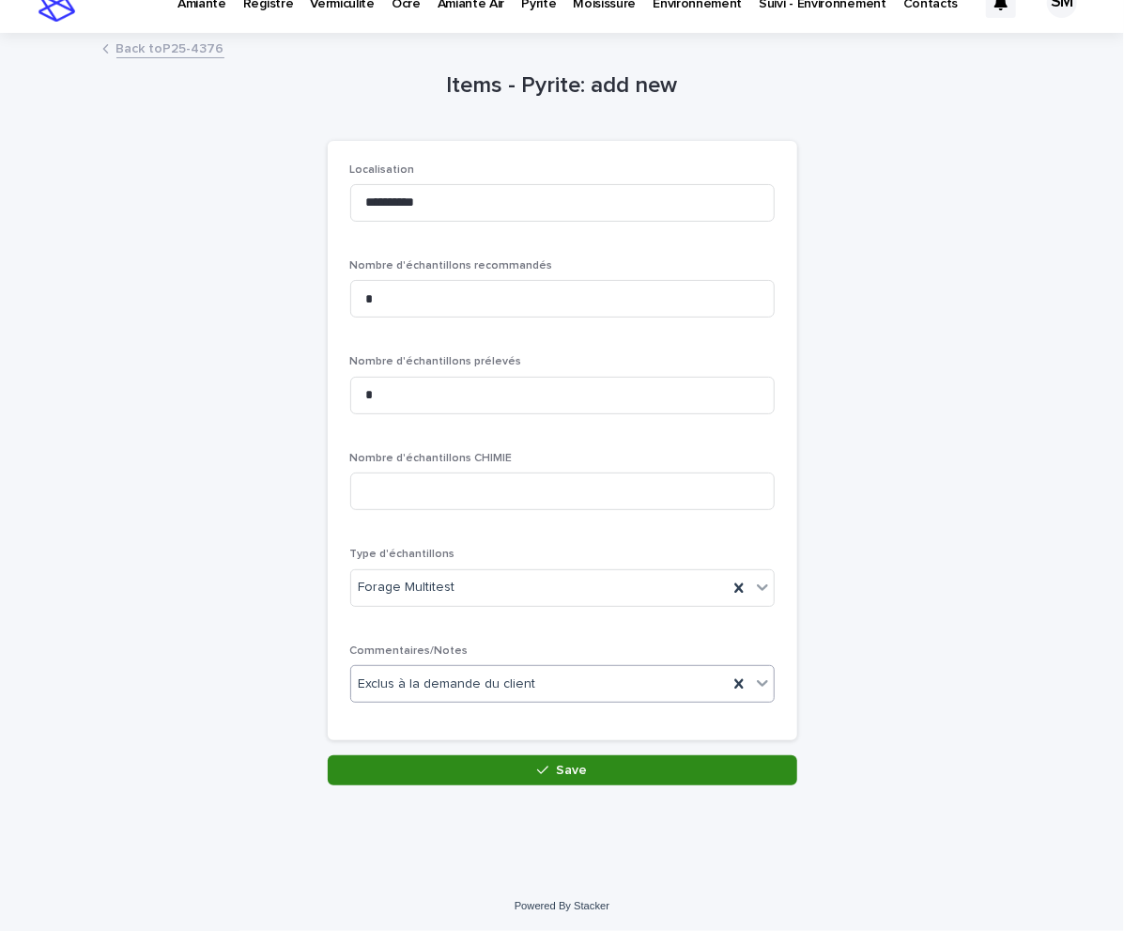
click at [448, 784] on button "Save" at bounding box center [563, 770] width 470 height 30
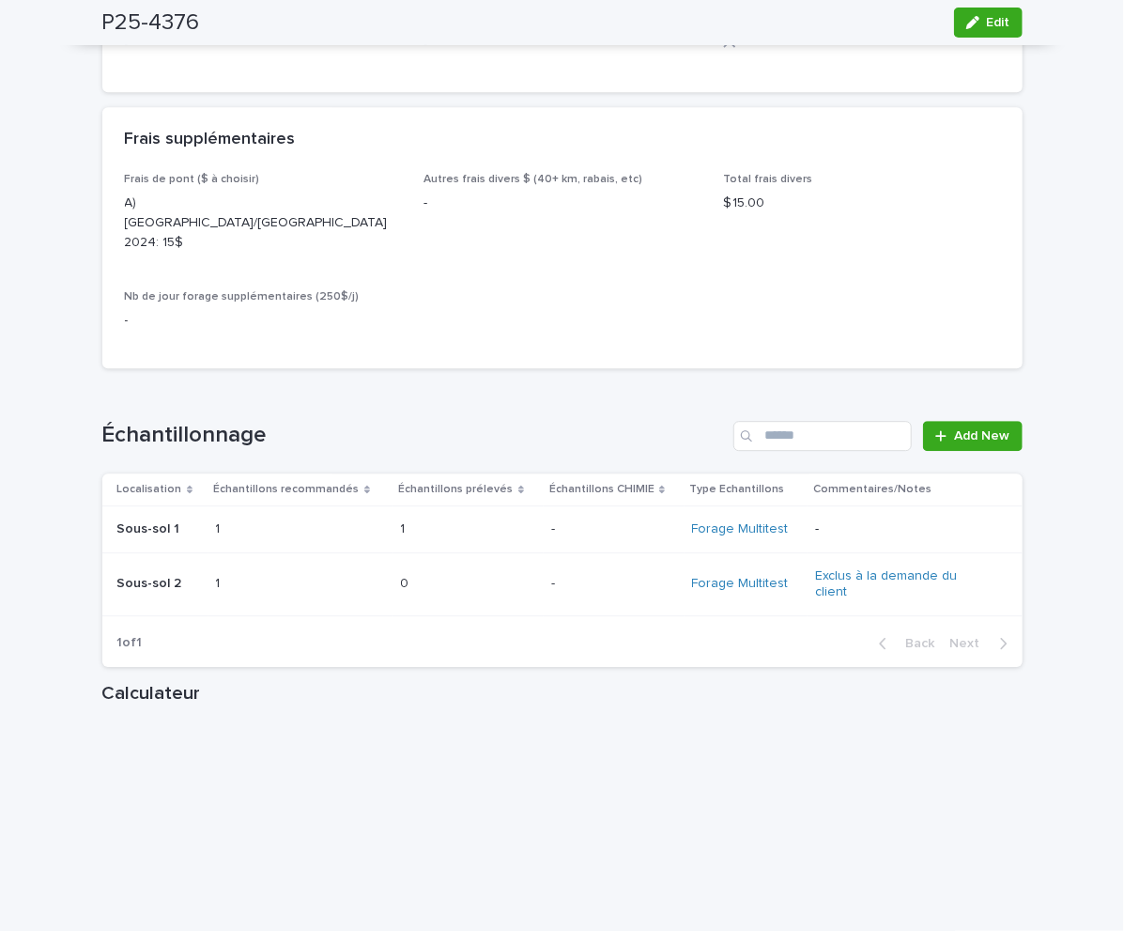
scroll to position [2113, 0]
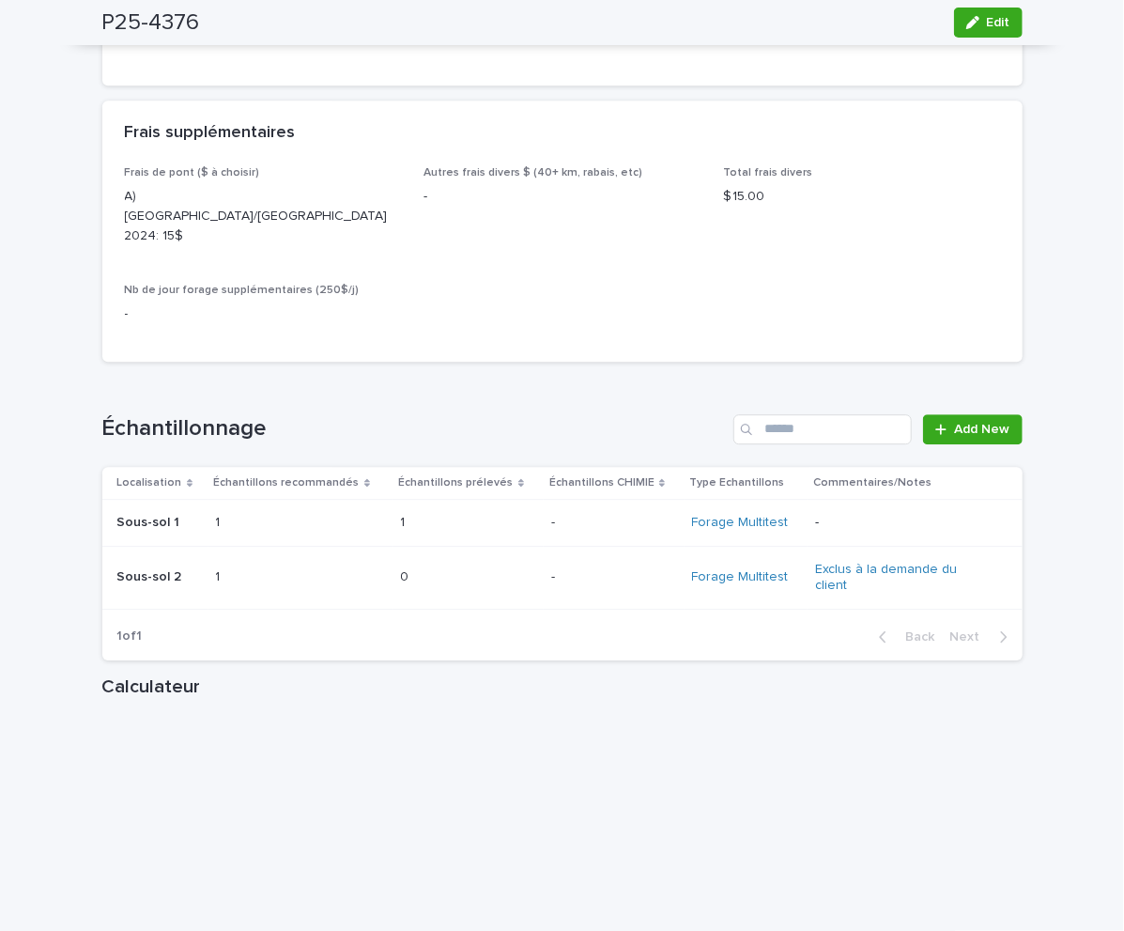
click at [306, 507] on div "1 1" at bounding box center [301, 522] width 170 height 31
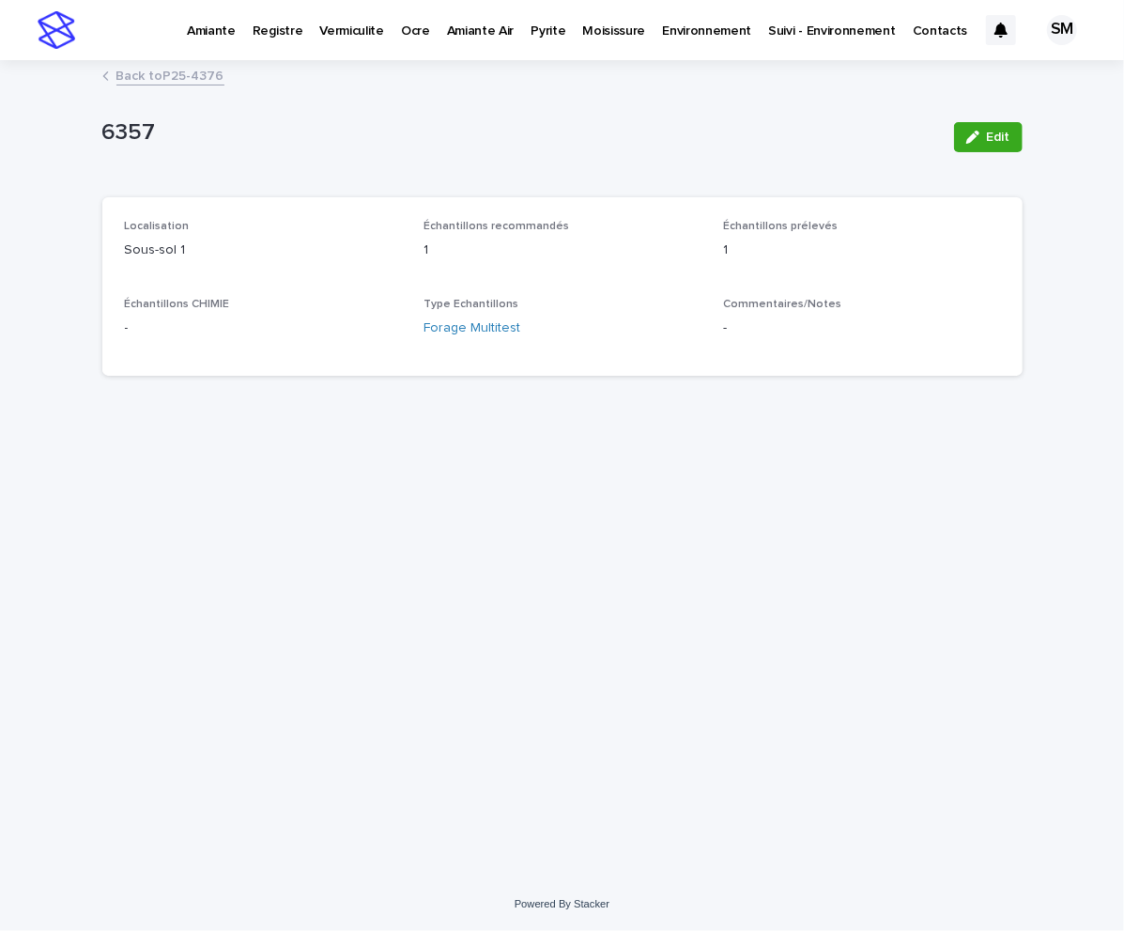
click at [173, 84] on link "Back to P25-4376" at bounding box center [170, 75] width 108 height 22
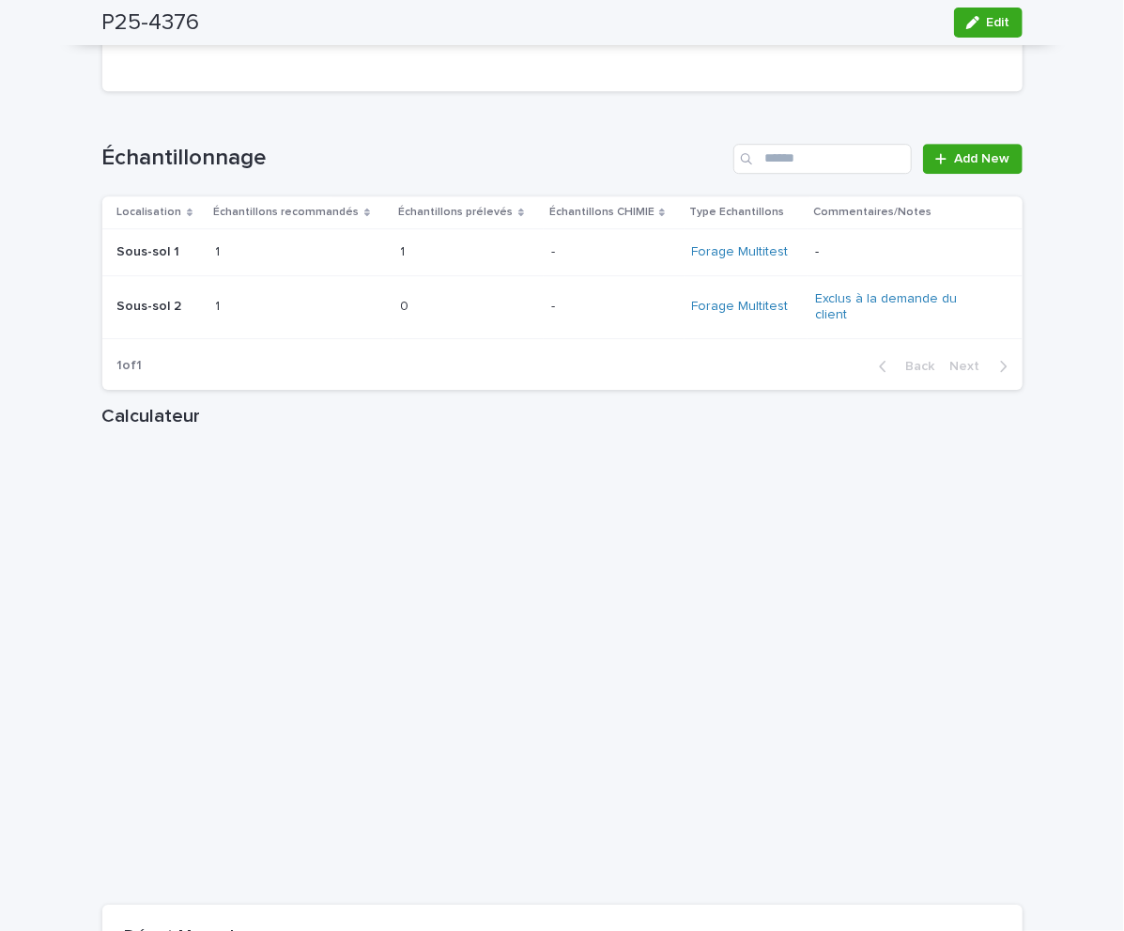
scroll to position [2367, 0]
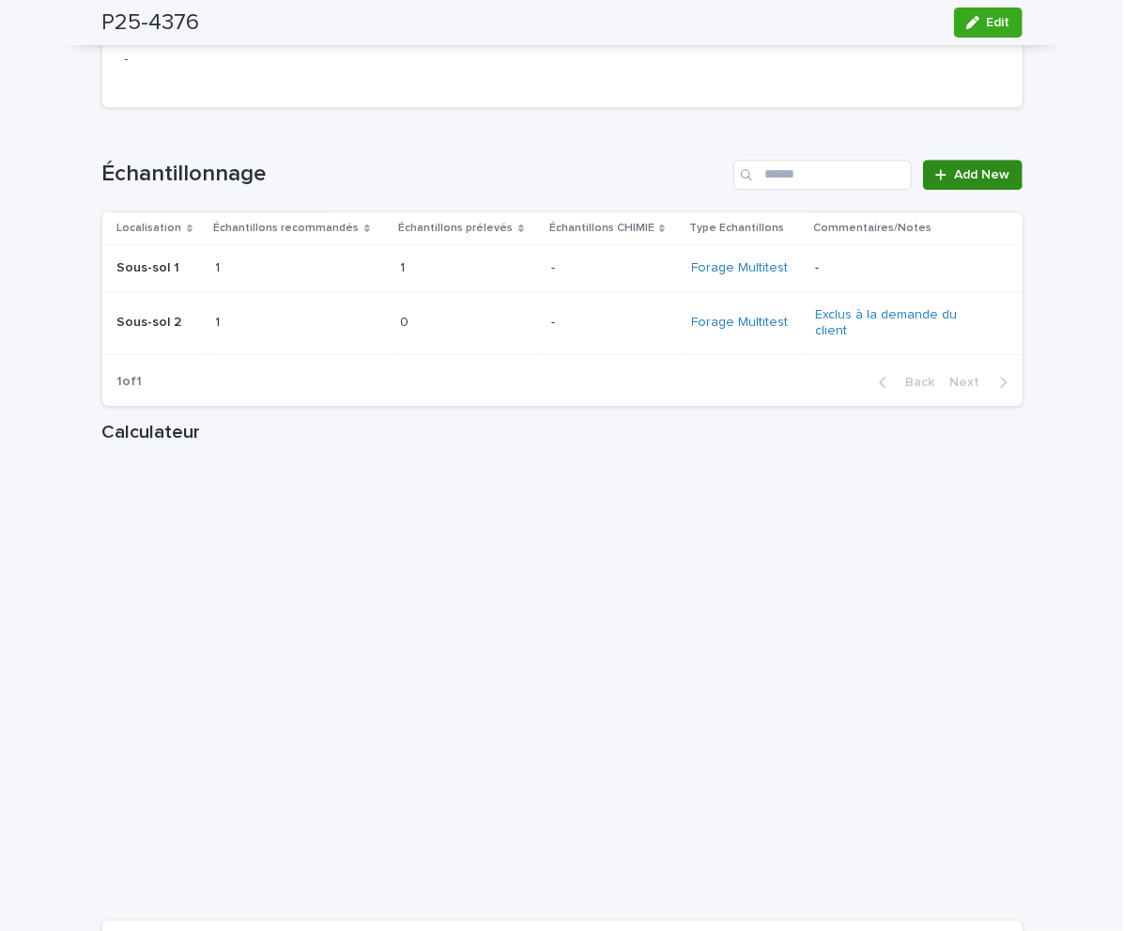
click at [951, 160] on link "Add New" at bounding box center [972, 175] width 99 height 30
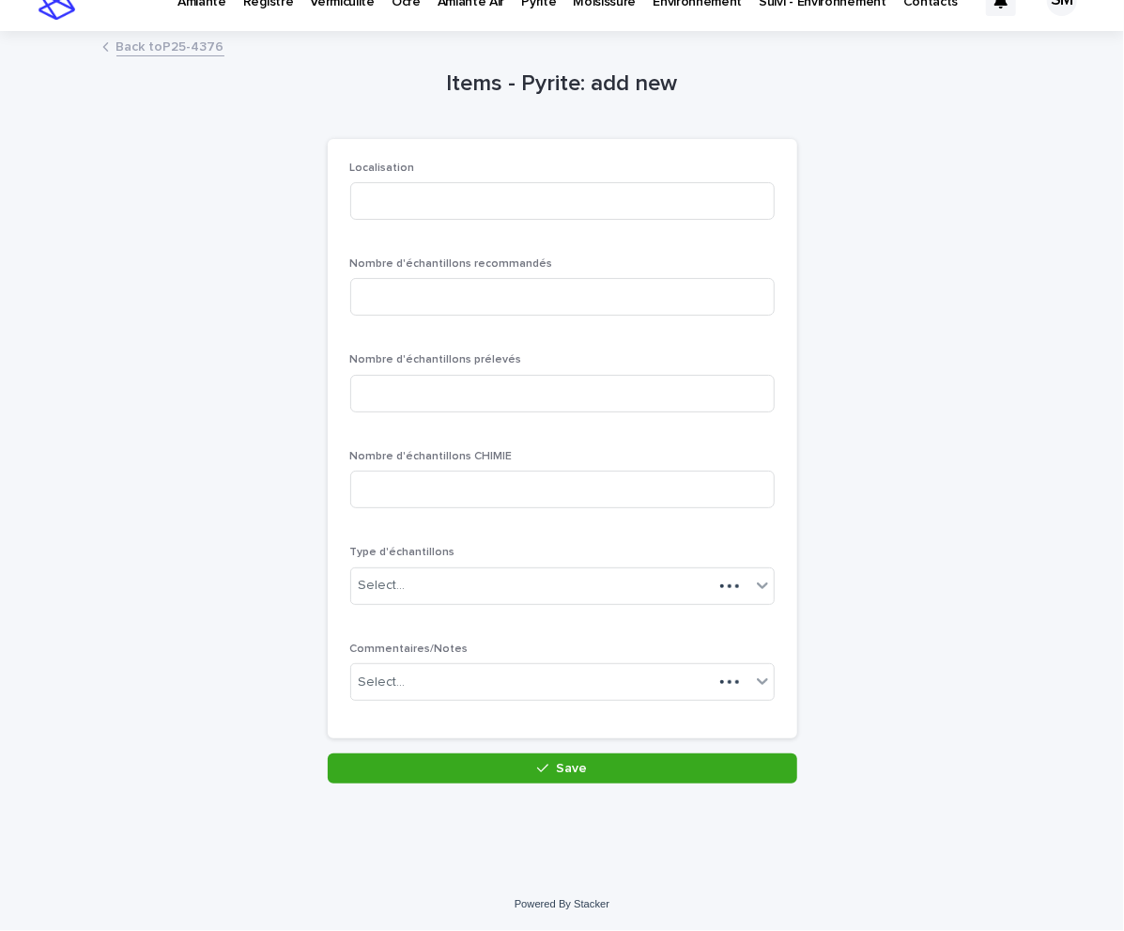
scroll to position [27, 0]
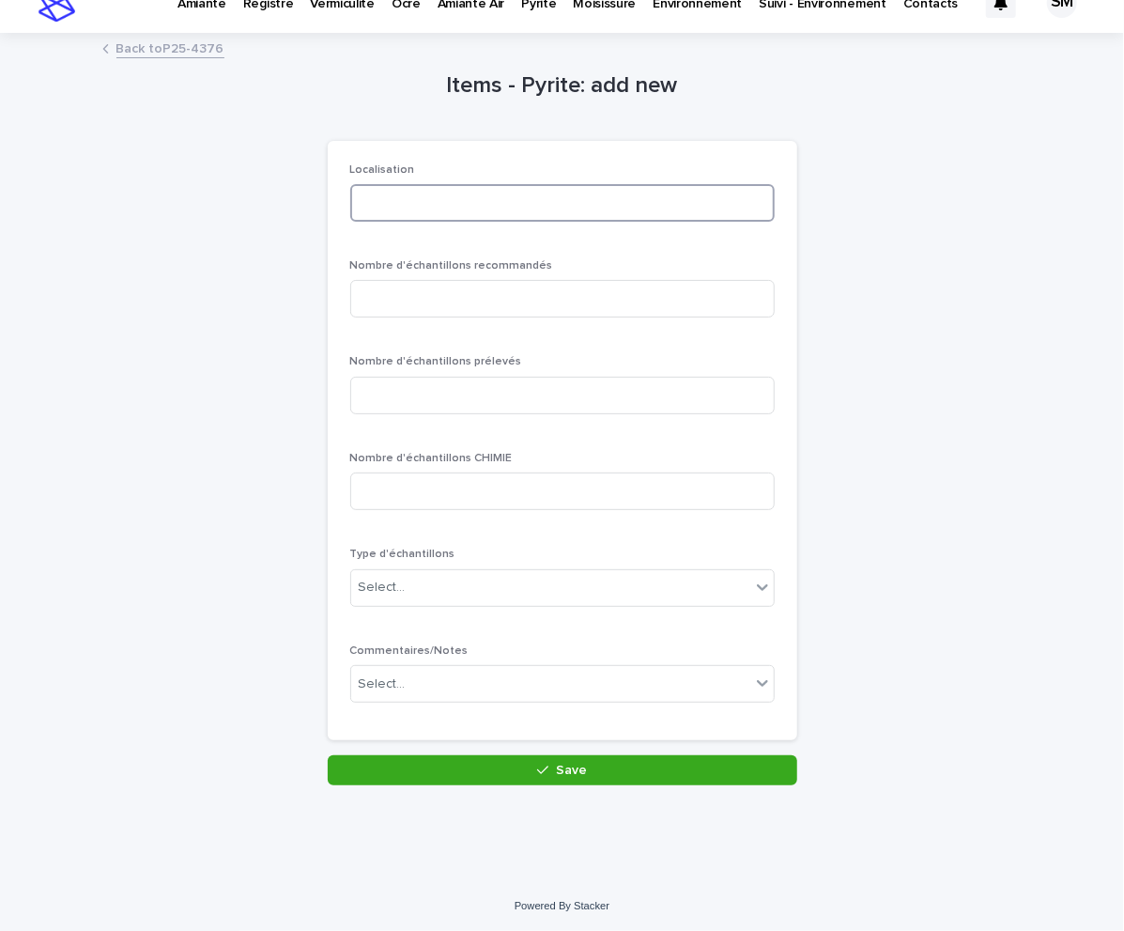
click at [410, 201] on input at bounding box center [562, 203] width 425 height 38
type input "******"
click at [411, 288] on input at bounding box center [562, 299] width 425 height 38
type input "*"
click at [410, 381] on input at bounding box center [562, 396] width 425 height 38
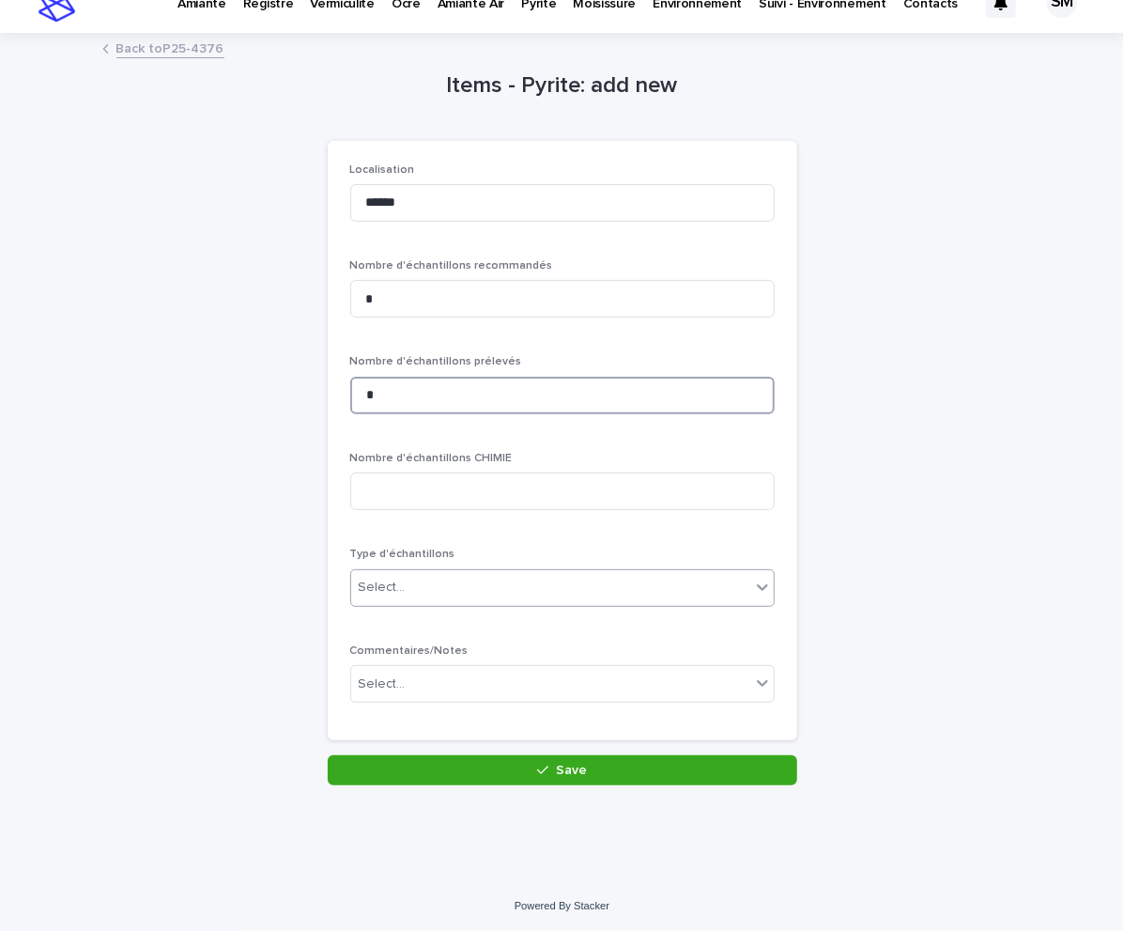
type input "*"
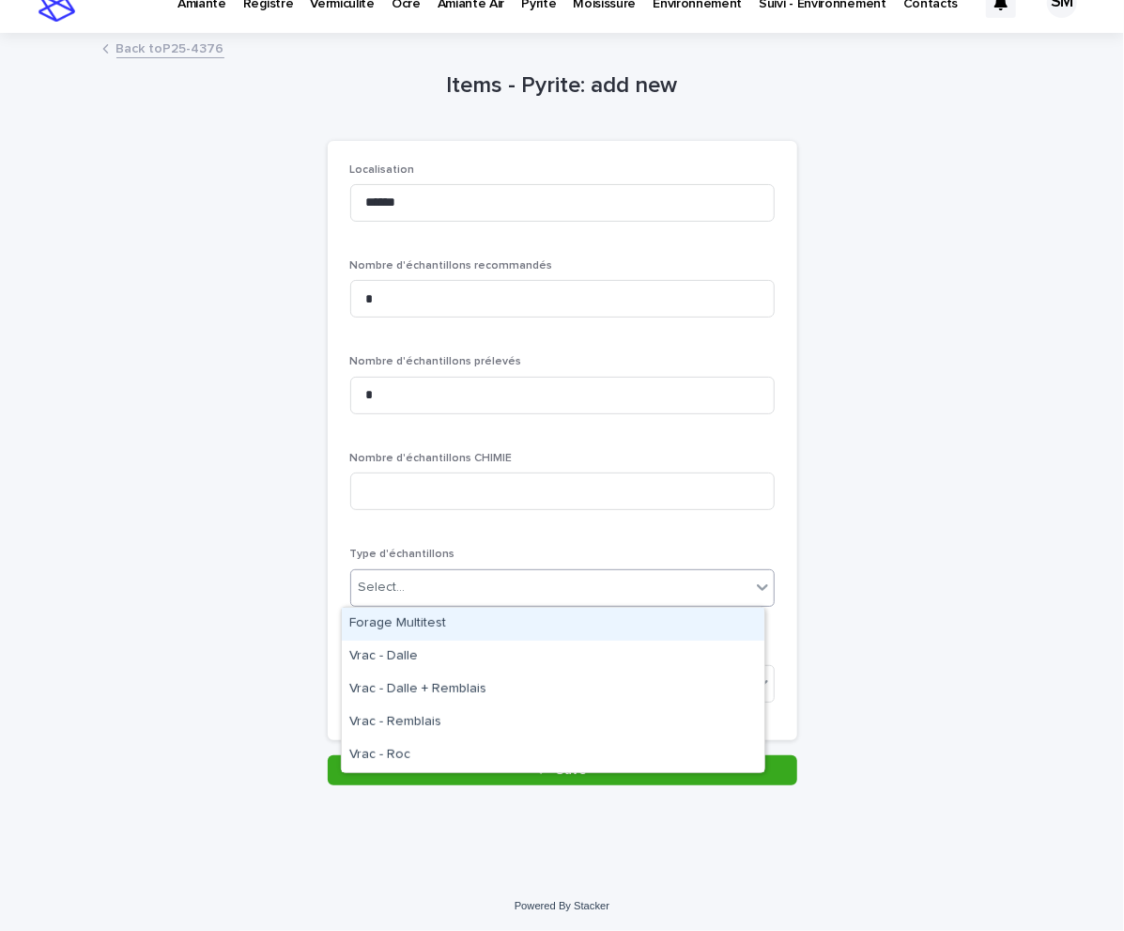
click at [463, 588] on div "Select..." at bounding box center [550, 587] width 399 height 31
click at [431, 623] on div "Forage Multitest" at bounding box center [553, 624] width 423 height 33
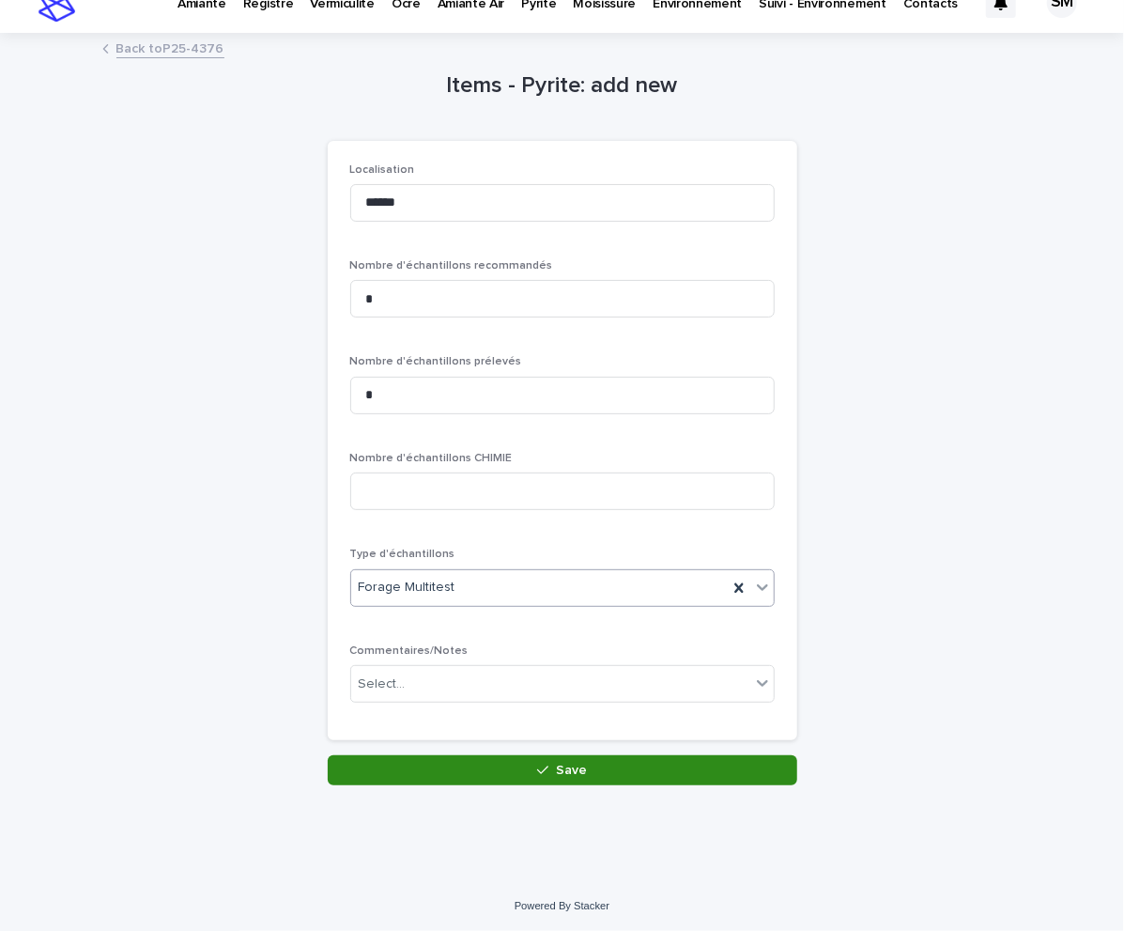
click at [442, 761] on button "Save" at bounding box center [563, 770] width 470 height 30
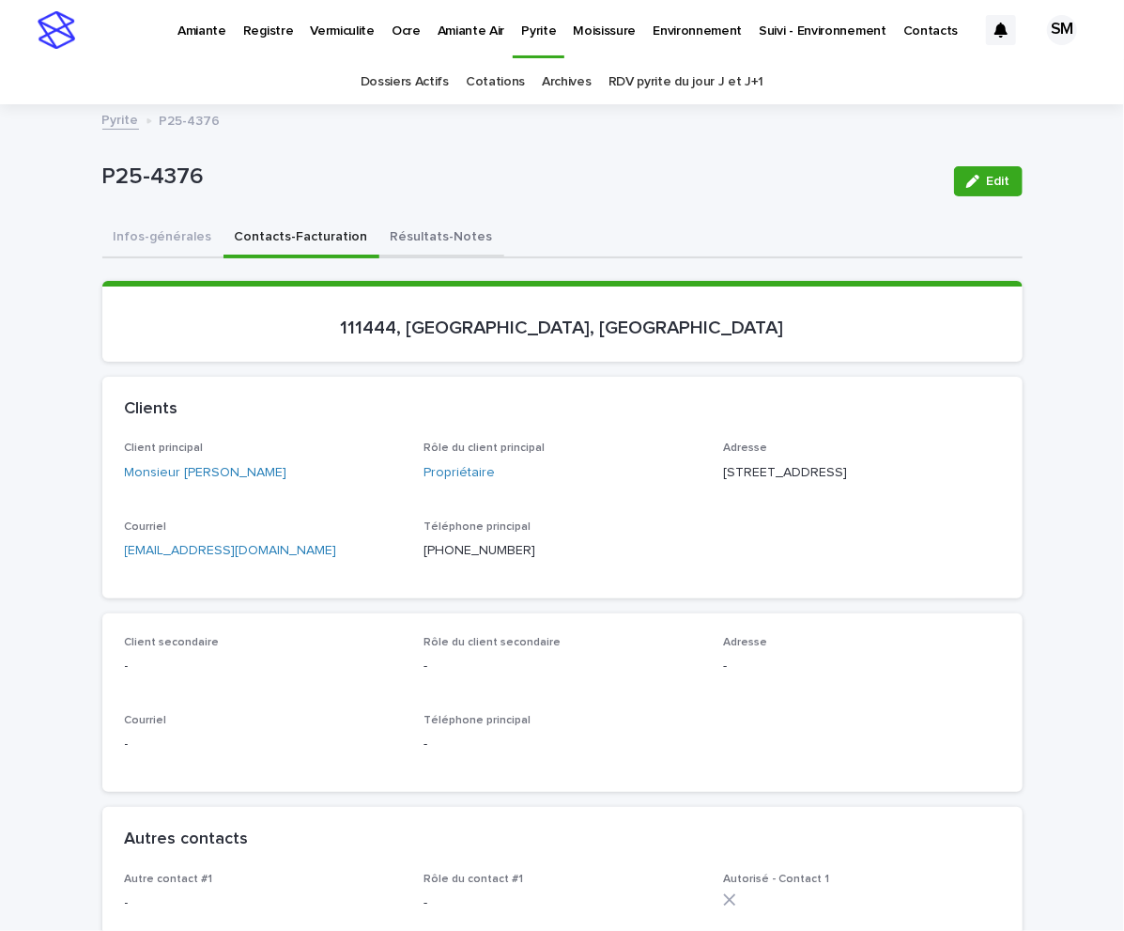
click at [410, 239] on button "Résultats-Notes" at bounding box center [442, 238] width 125 height 39
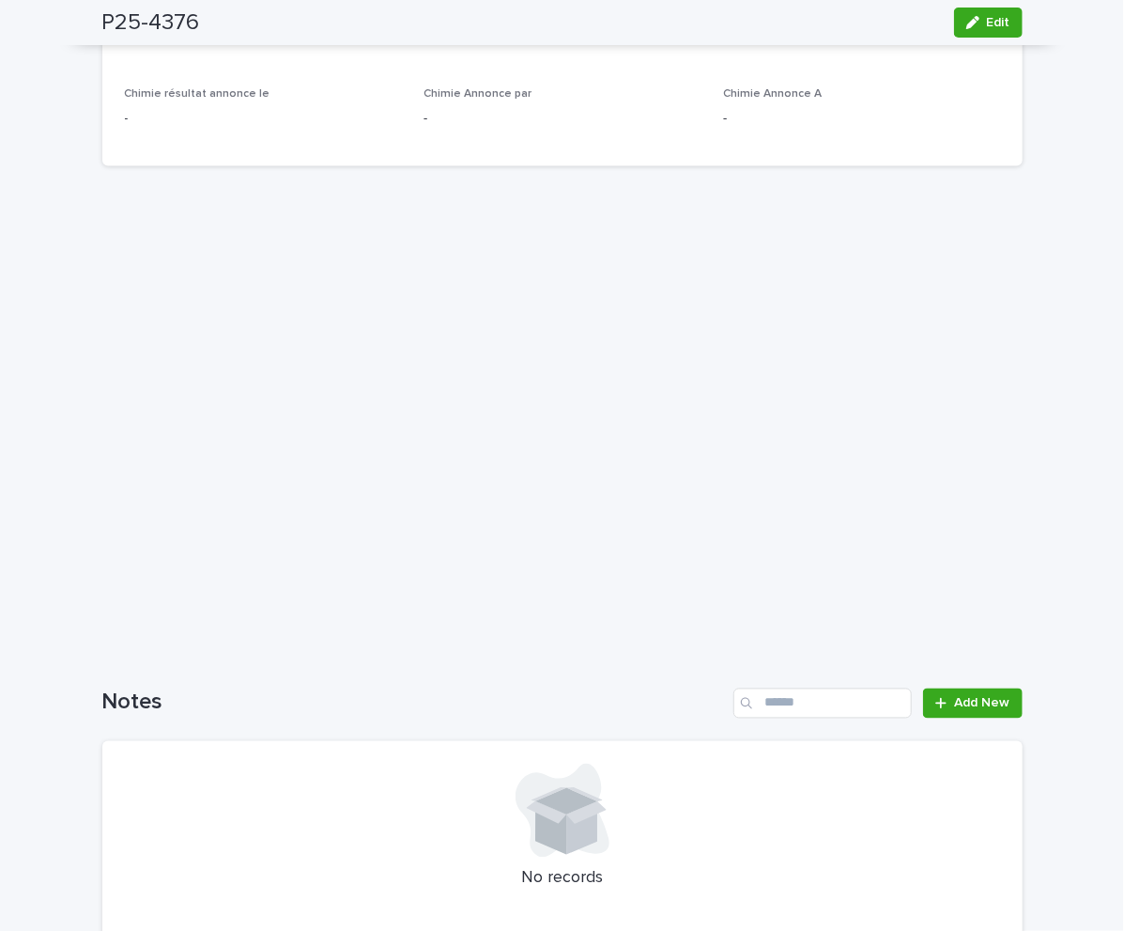
scroll to position [1199, 0]
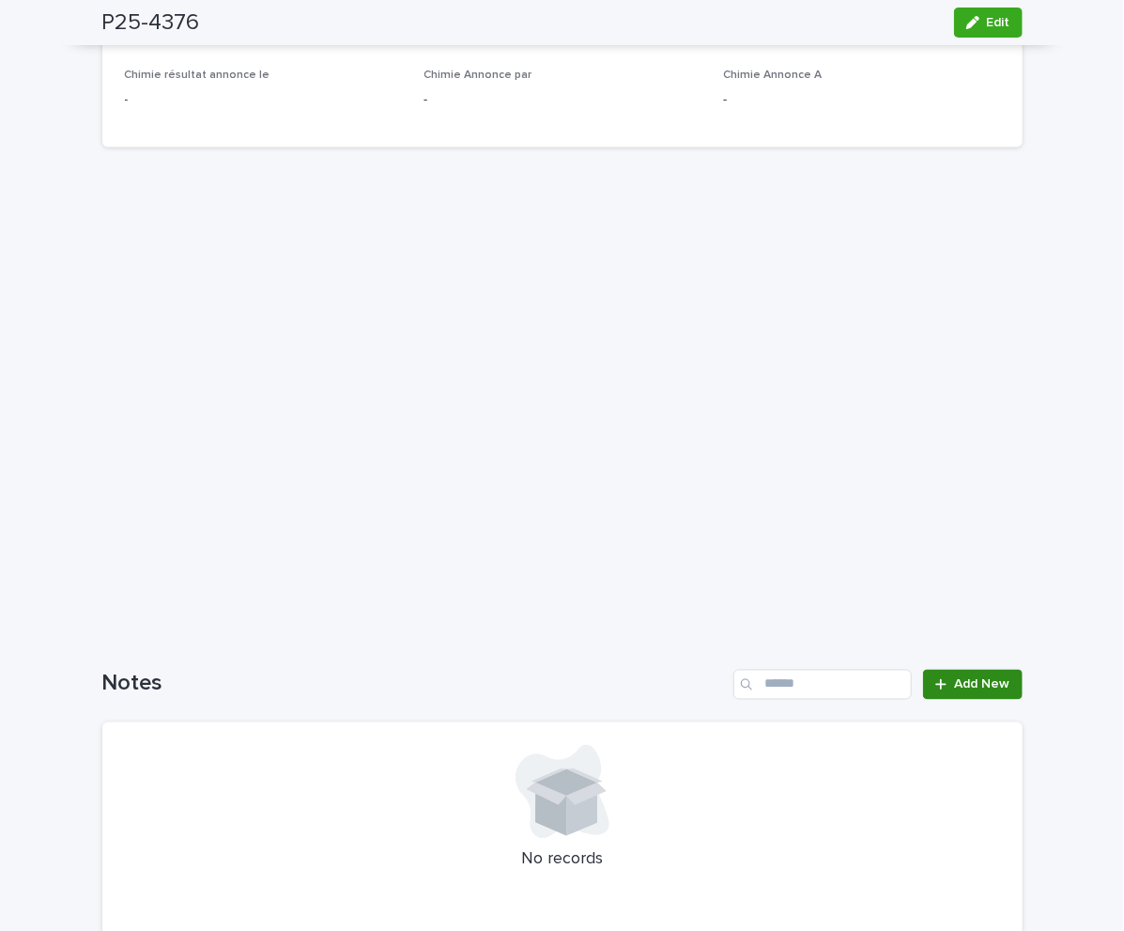
click at [979, 683] on span "Add New" at bounding box center [982, 684] width 55 height 13
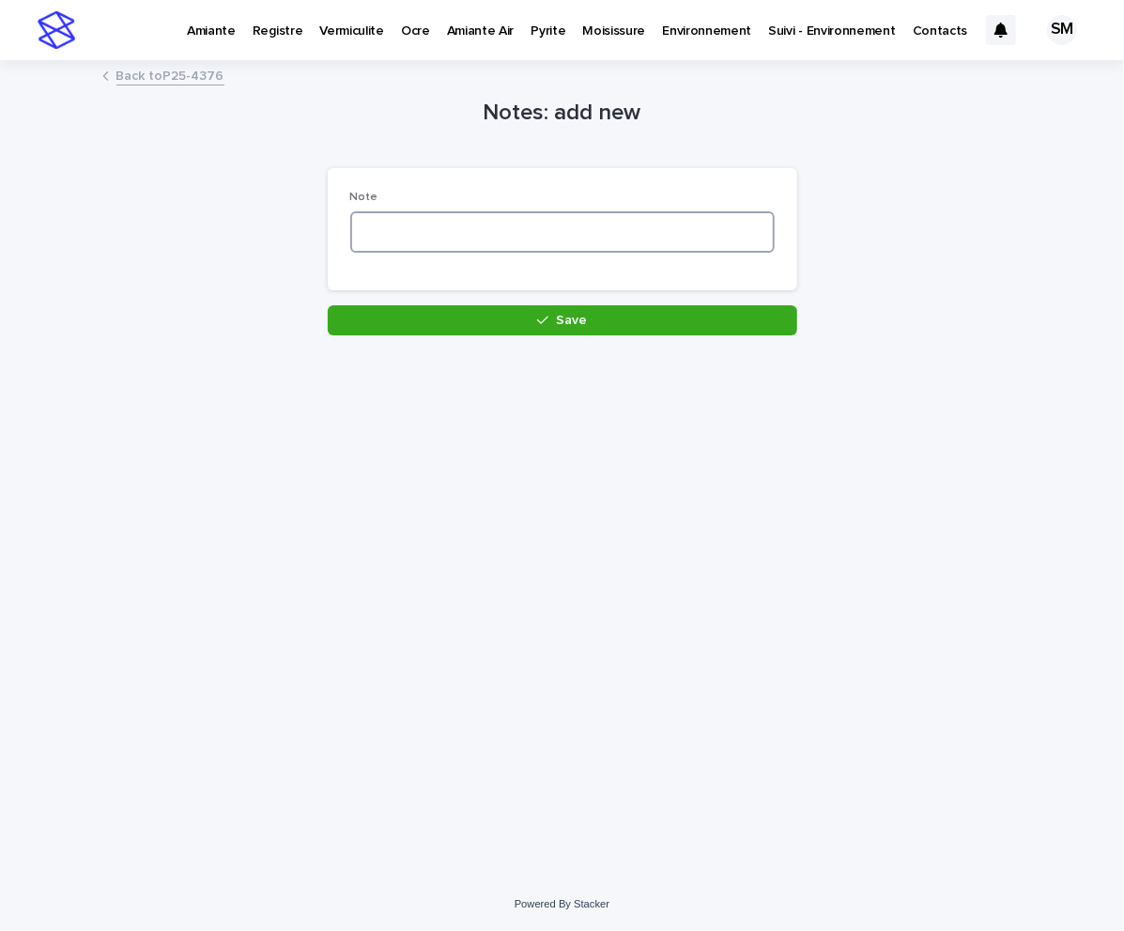
click at [404, 236] on textarea at bounding box center [562, 231] width 425 height 41
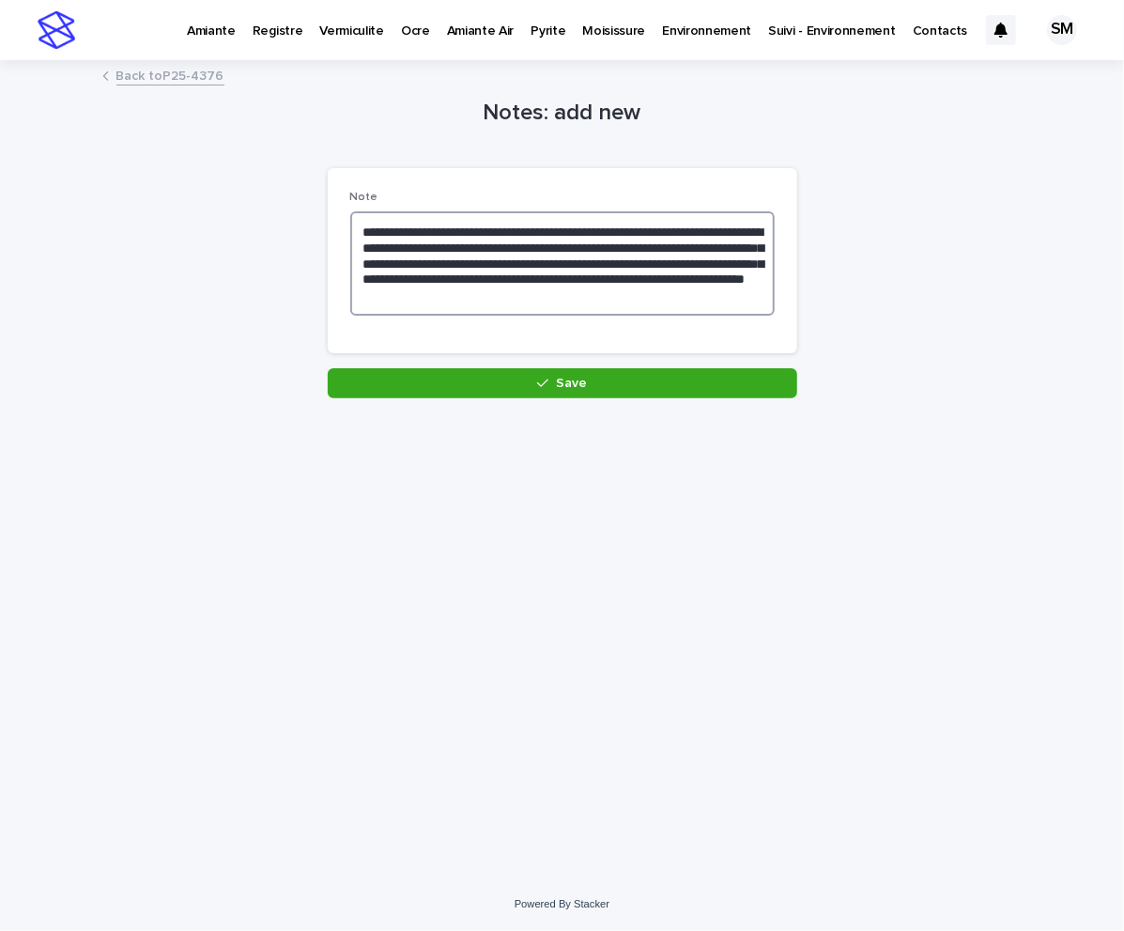
click at [494, 280] on textarea "**********" at bounding box center [562, 263] width 425 height 104
click at [711, 263] on textarea "**********" at bounding box center [562, 263] width 425 height 104
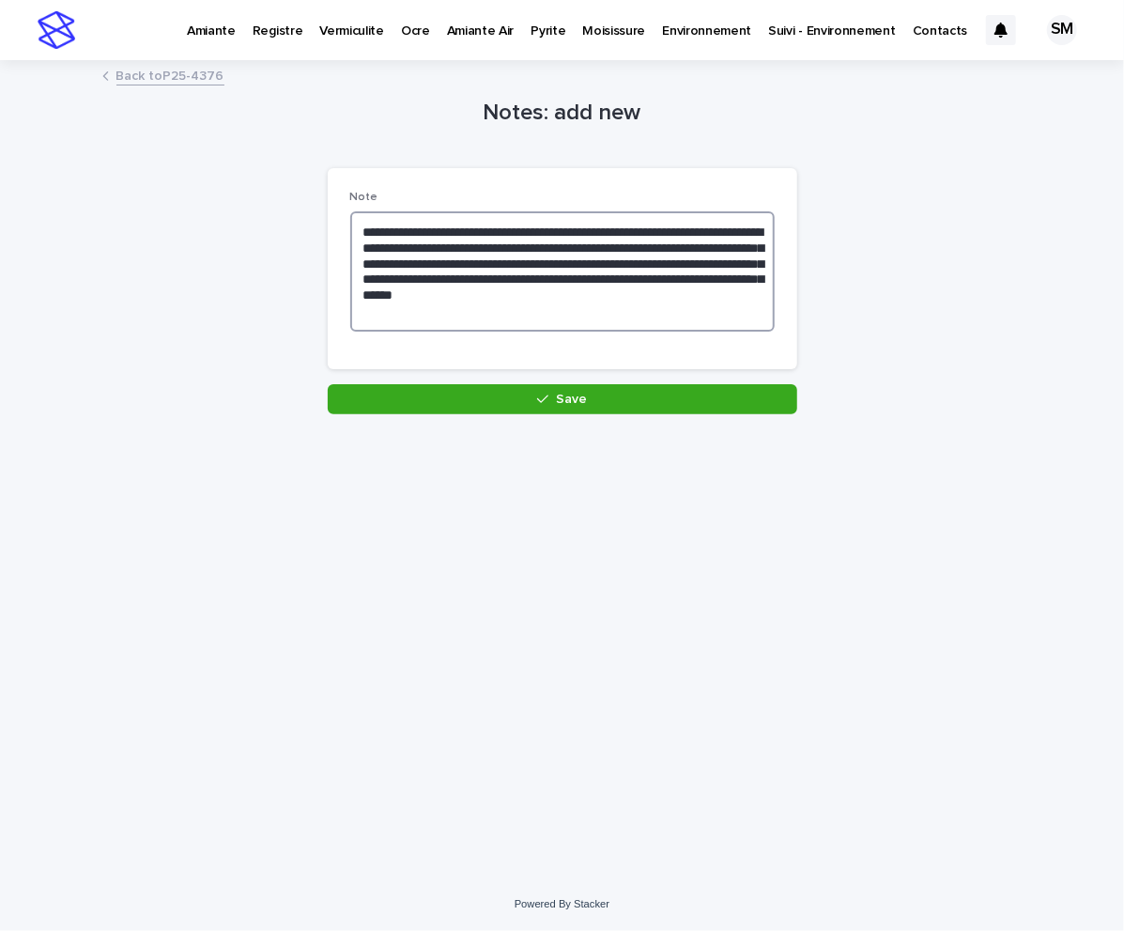
click at [416, 313] on textarea "**********" at bounding box center [562, 271] width 425 height 120
click at [564, 309] on textarea "**********" at bounding box center [562, 271] width 425 height 120
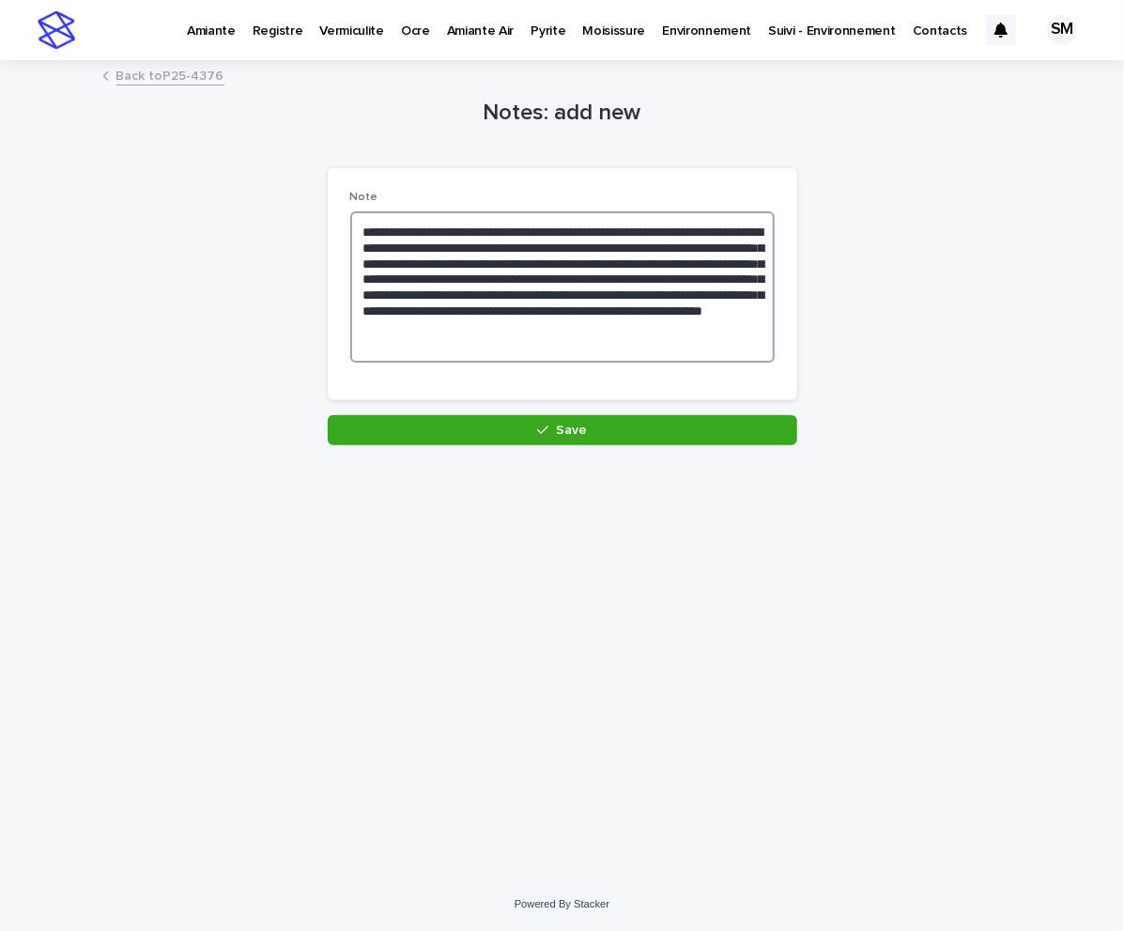
type textarea "**********"
click at [576, 456] on div "**********" at bounding box center [562, 446] width 939 height 768
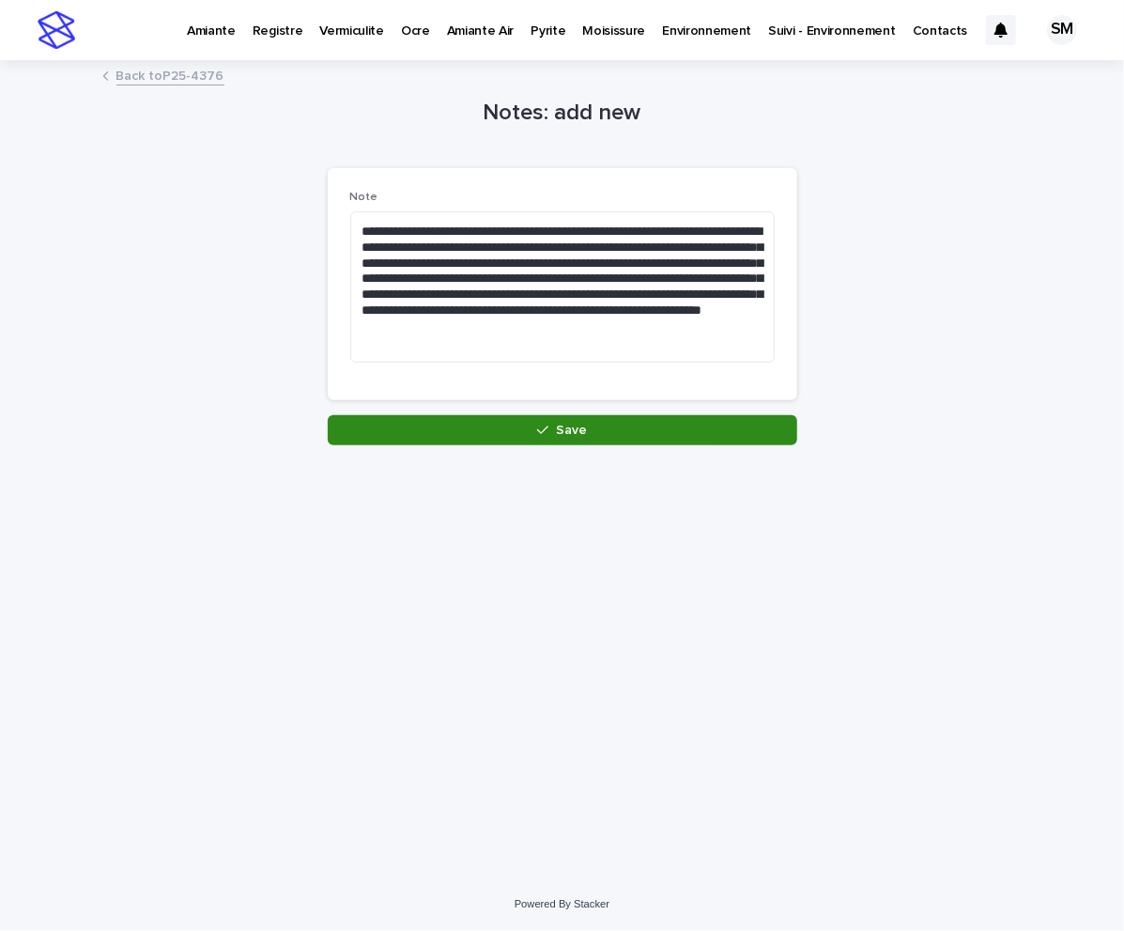
click at [576, 441] on button "Save" at bounding box center [563, 430] width 470 height 30
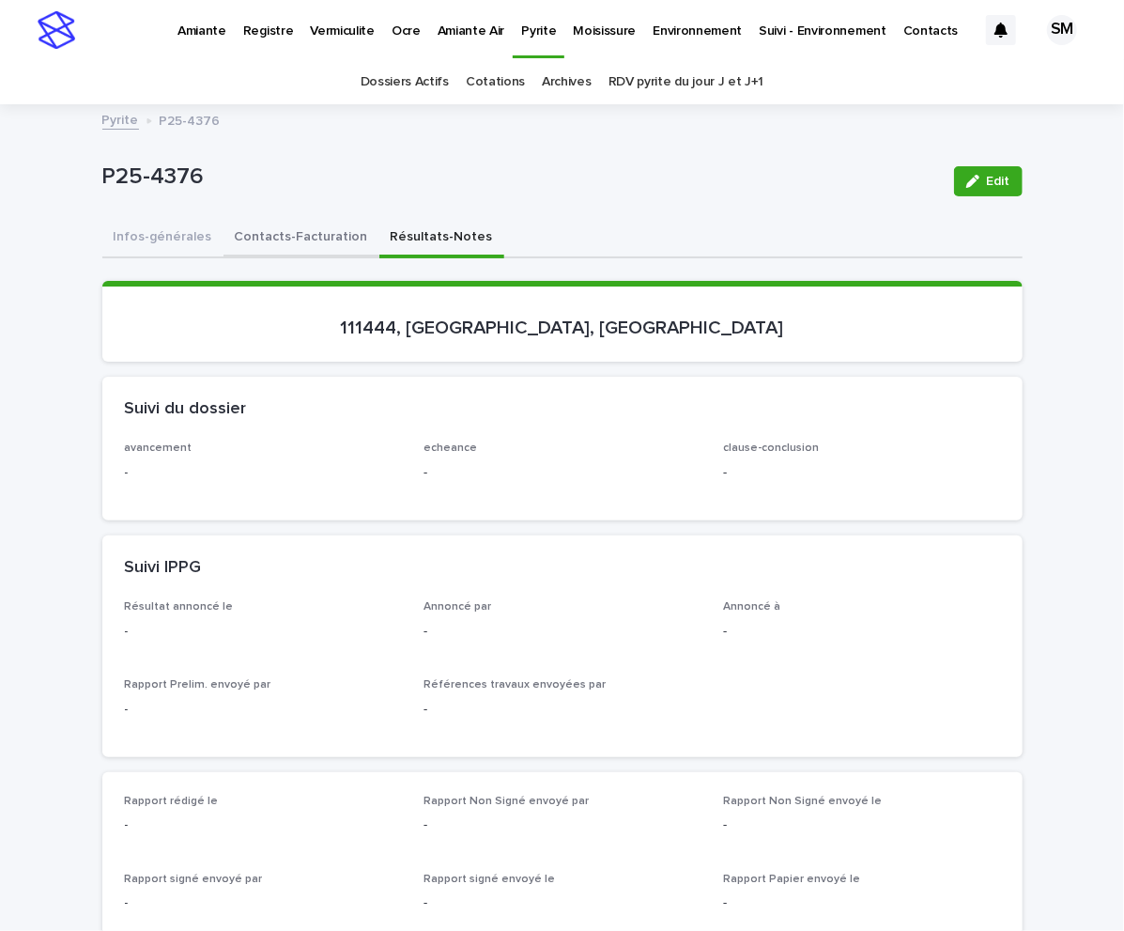
click at [291, 239] on button "Contacts-Facturation" at bounding box center [302, 238] width 156 height 39
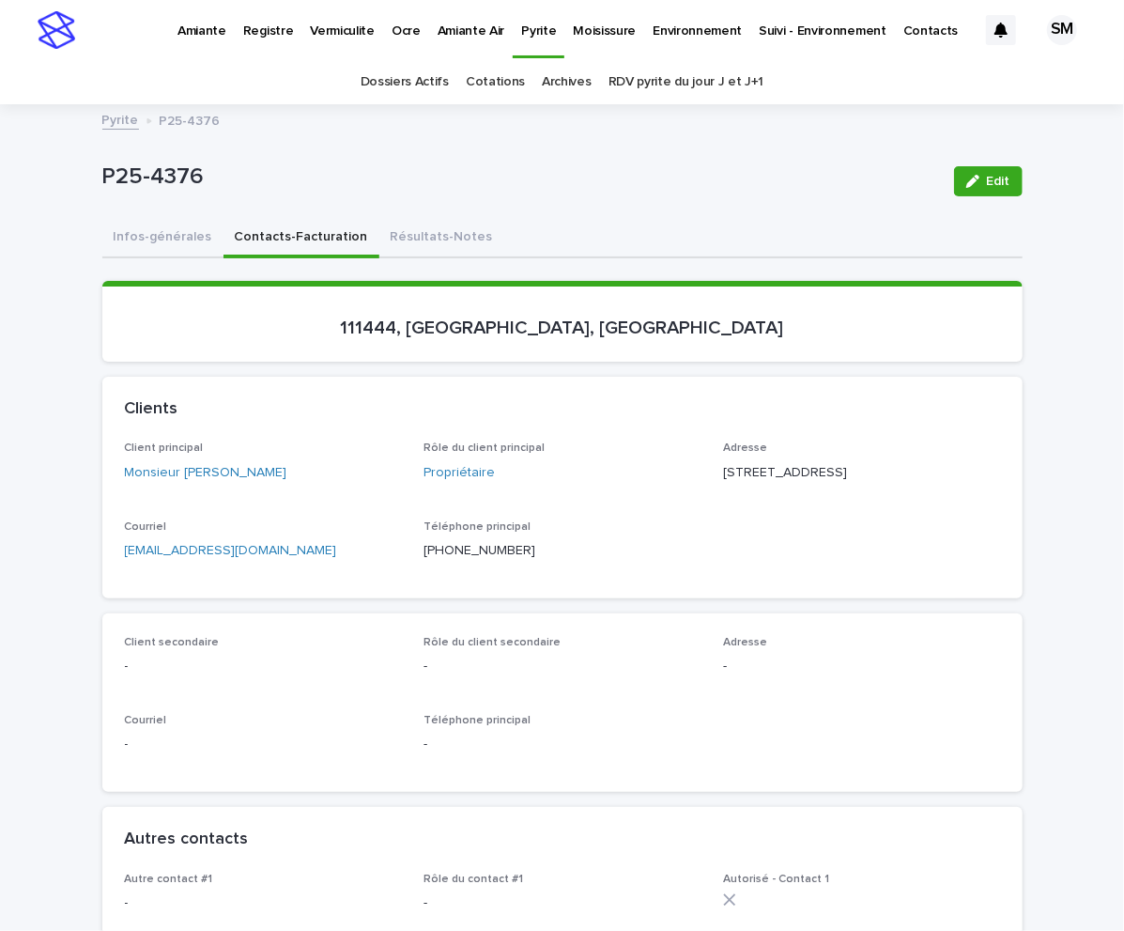
click at [992, 519] on div "Client principal Monsieur [PERSON_NAME] Rôle du client principal Propriétaire A…" at bounding box center [562, 520] width 921 height 156
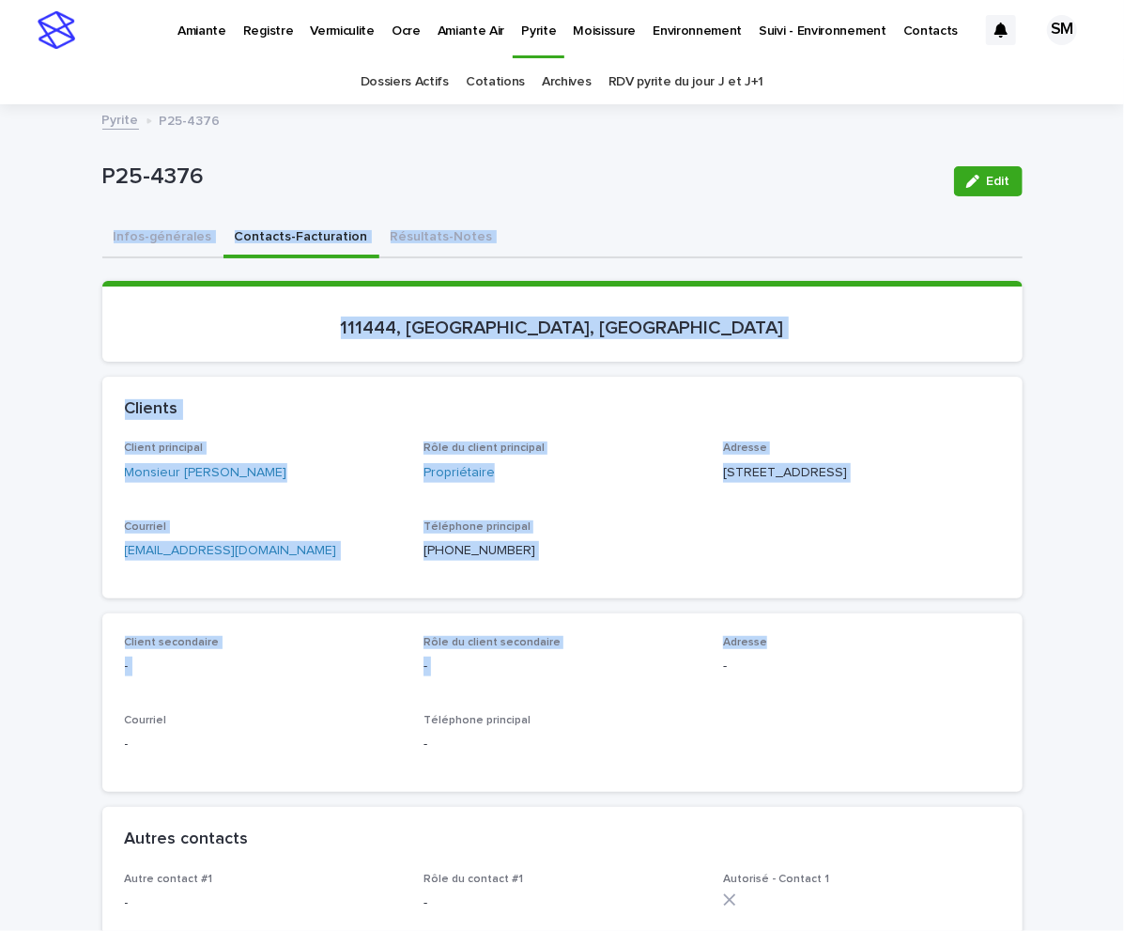
drag, startPoint x: 1101, startPoint y: 189, endPoint x: 1063, endPoint y: 642, distance: 454.3
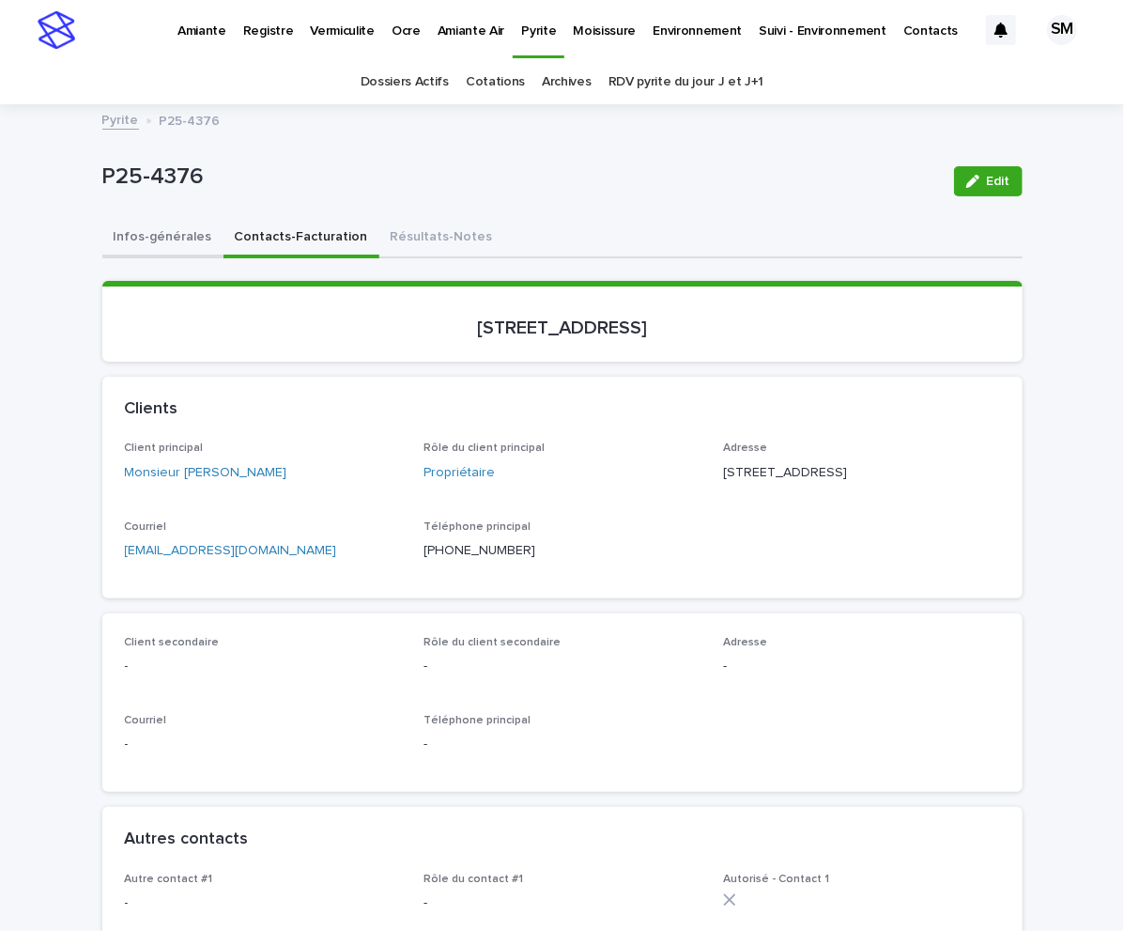
click at [136, 232] on button "Infos-générales" at bounding box center [162, 238] width 121 height 39
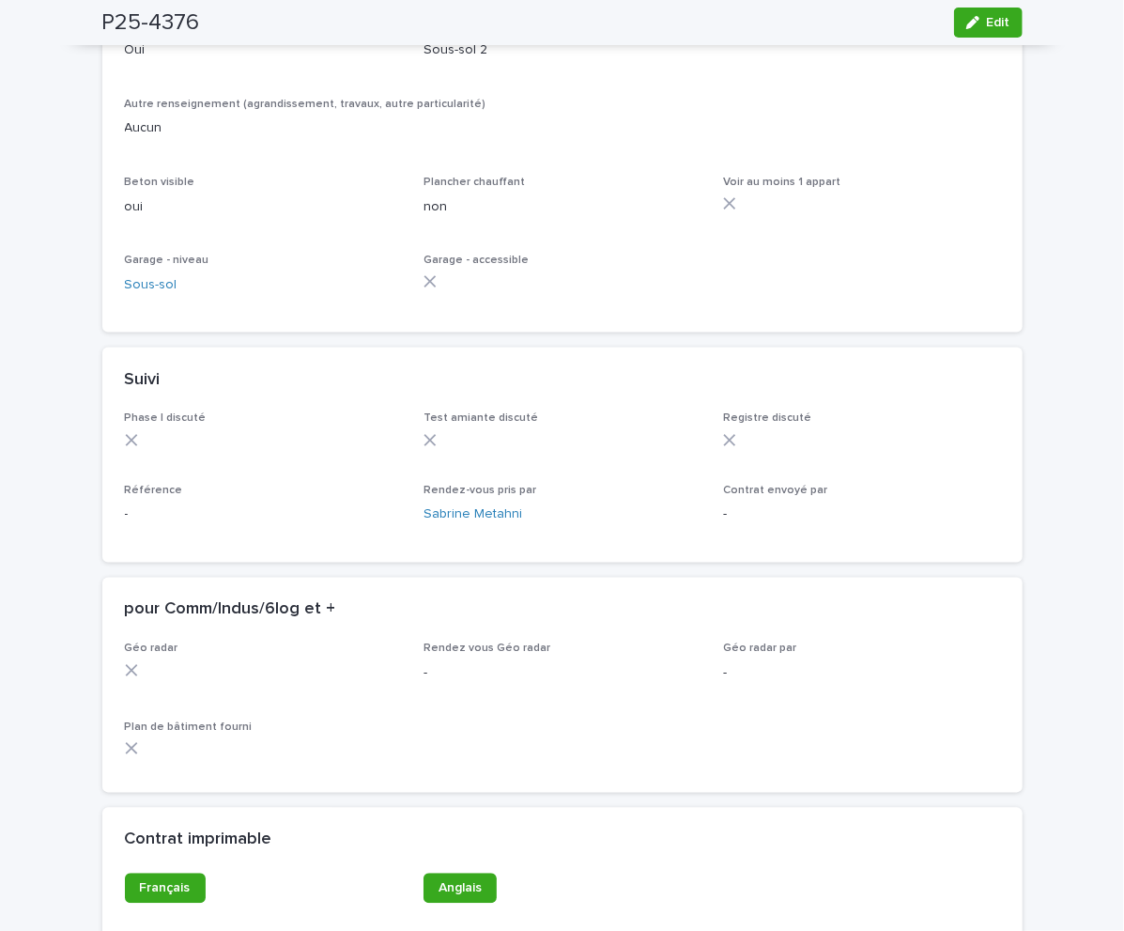
scroll to position [1369, 0]
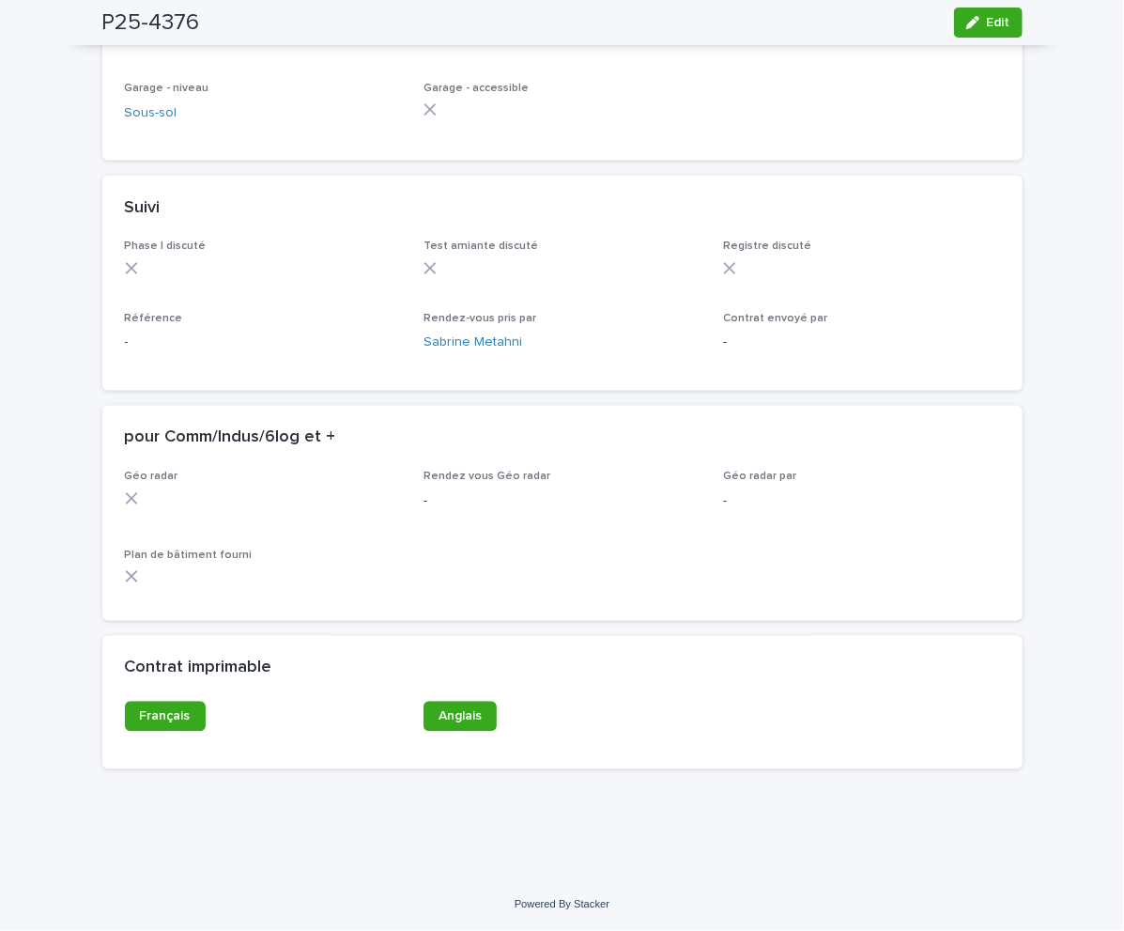
click at [140, 734] on div "Français" at bounding box center [263, 724] width 277 height 45
click at [144, 707] on link "Français" at bounding box center [165, 717] width 81 height 30
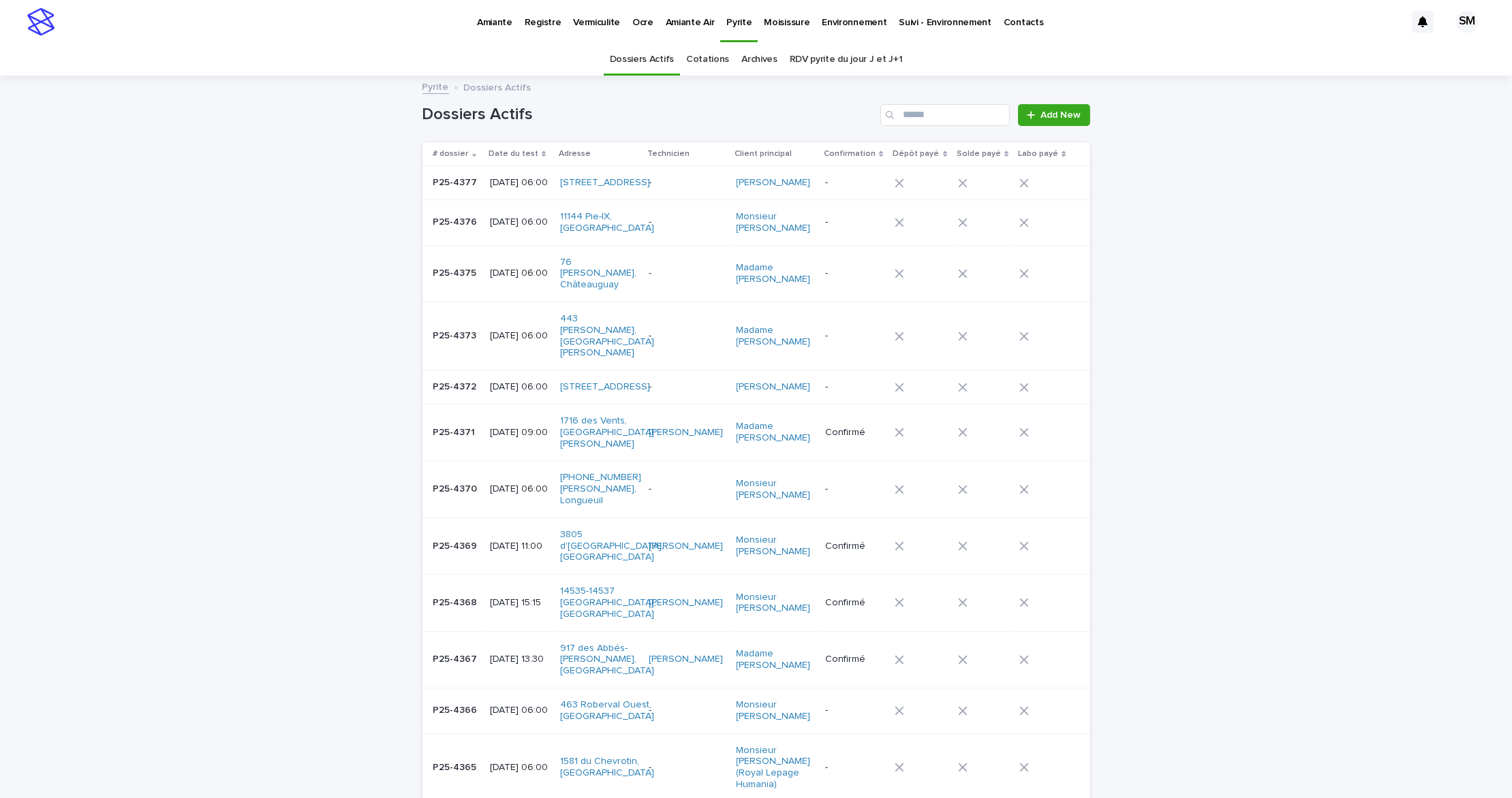
click at [433, 245] on td "P25-4376 P25-4376" at bounding box center [453, 222] width 62 height 46
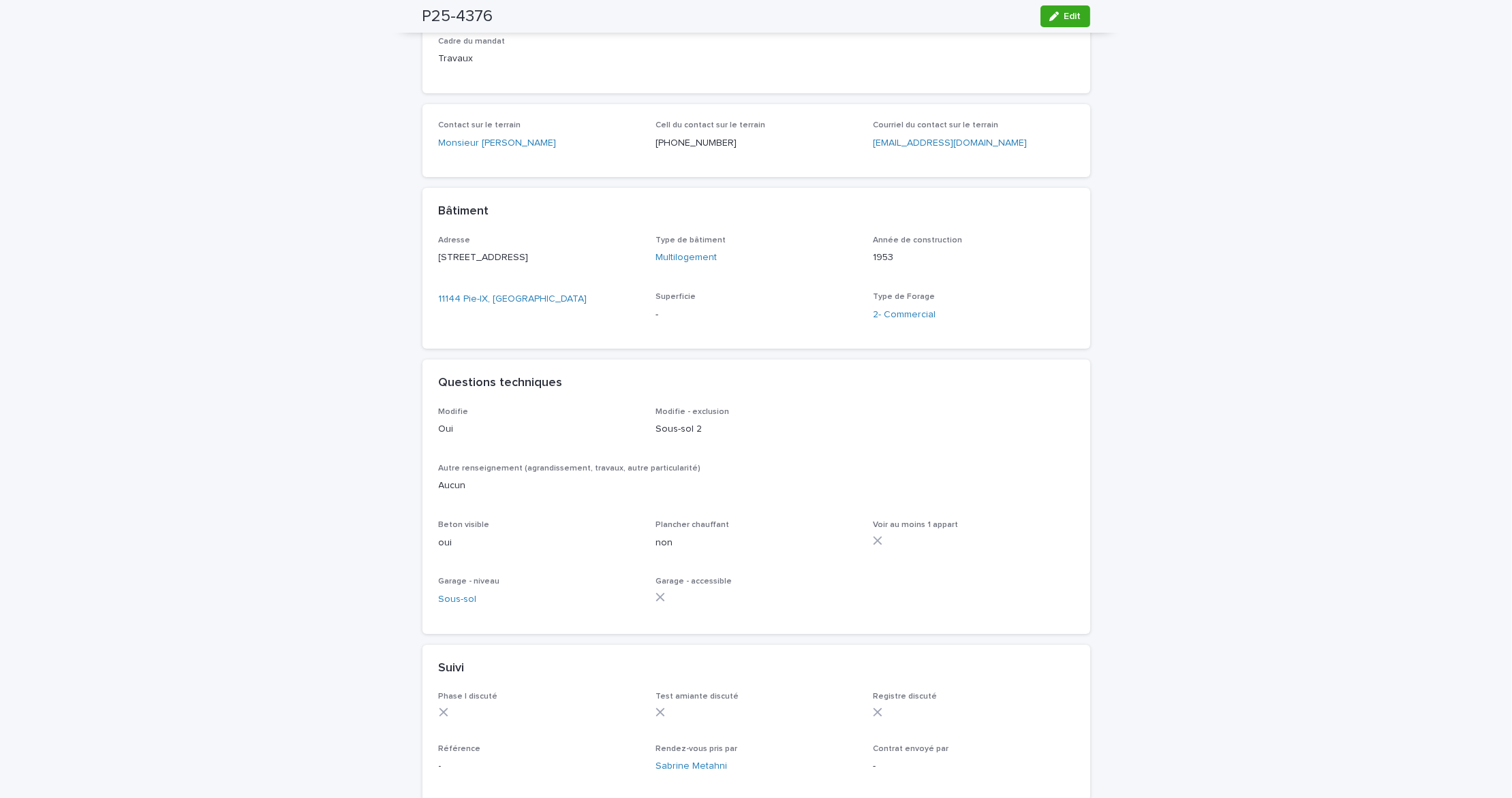
scroll to position [439, 0]
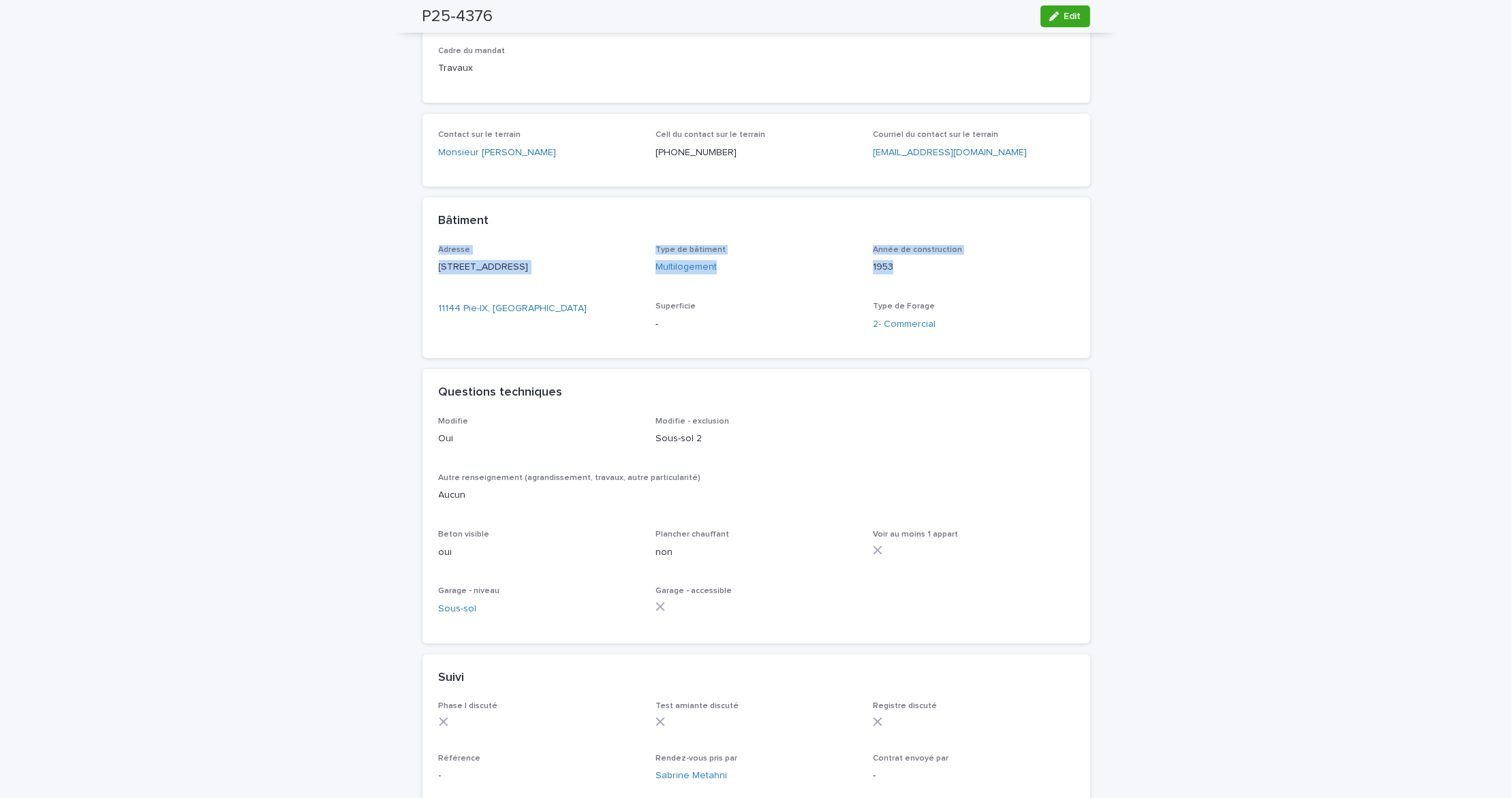
drag, startPoint x: 1495, startPoint y: 243, endPoint x: 1495, endPoint y: 300, distance: 57.0
click at [1495, 300] on div "Loading... Saving… Loading... Saving… P25-4376 Edit P25-4376 Edit Sorry, there …" at bounding box center [756, 401] width 1512 height 1525
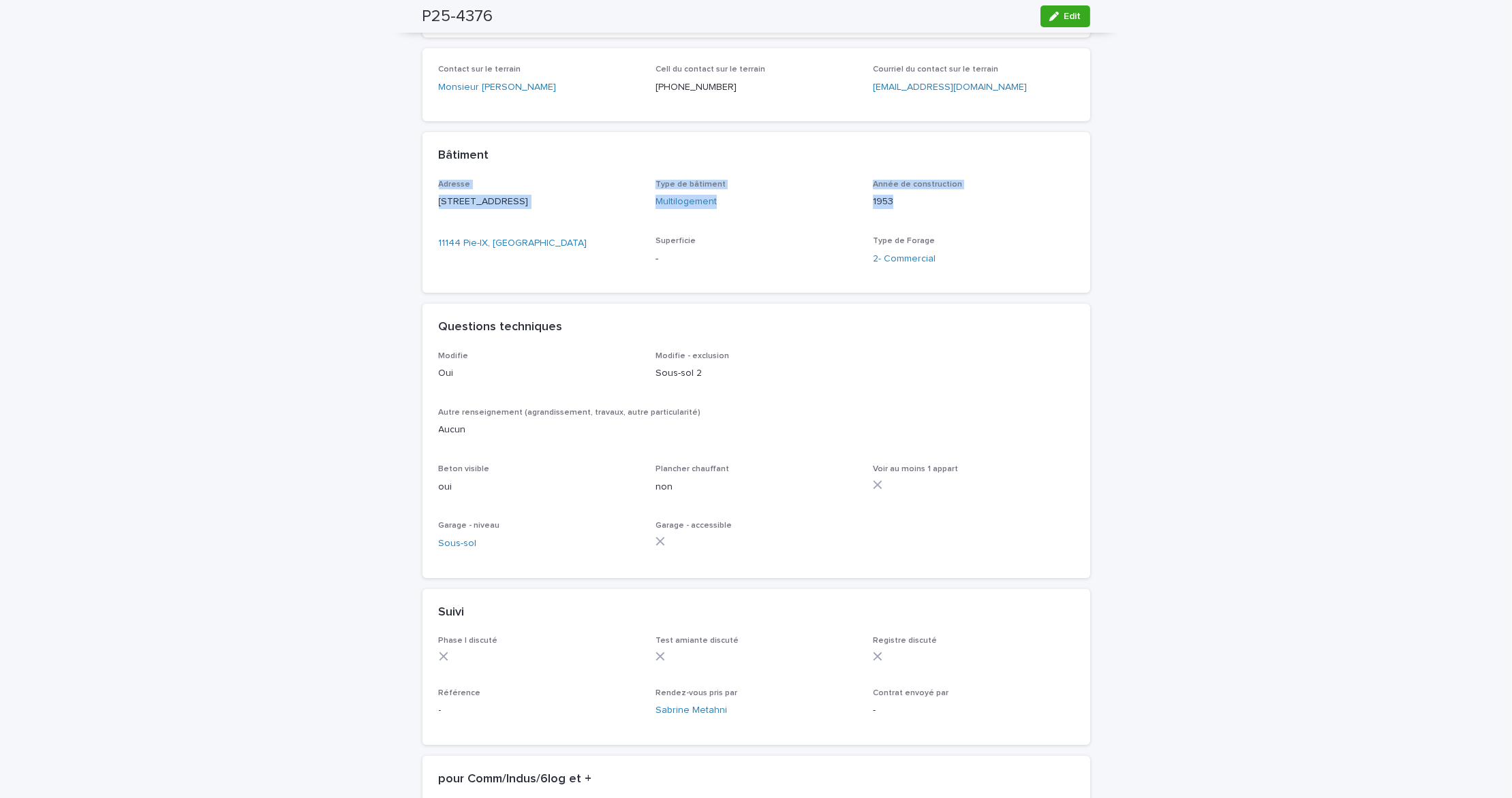
scroll to position [507, 0]
click at [1065, 17] on span "Edit" at bounding box center [1072, 16] width 17 height 9
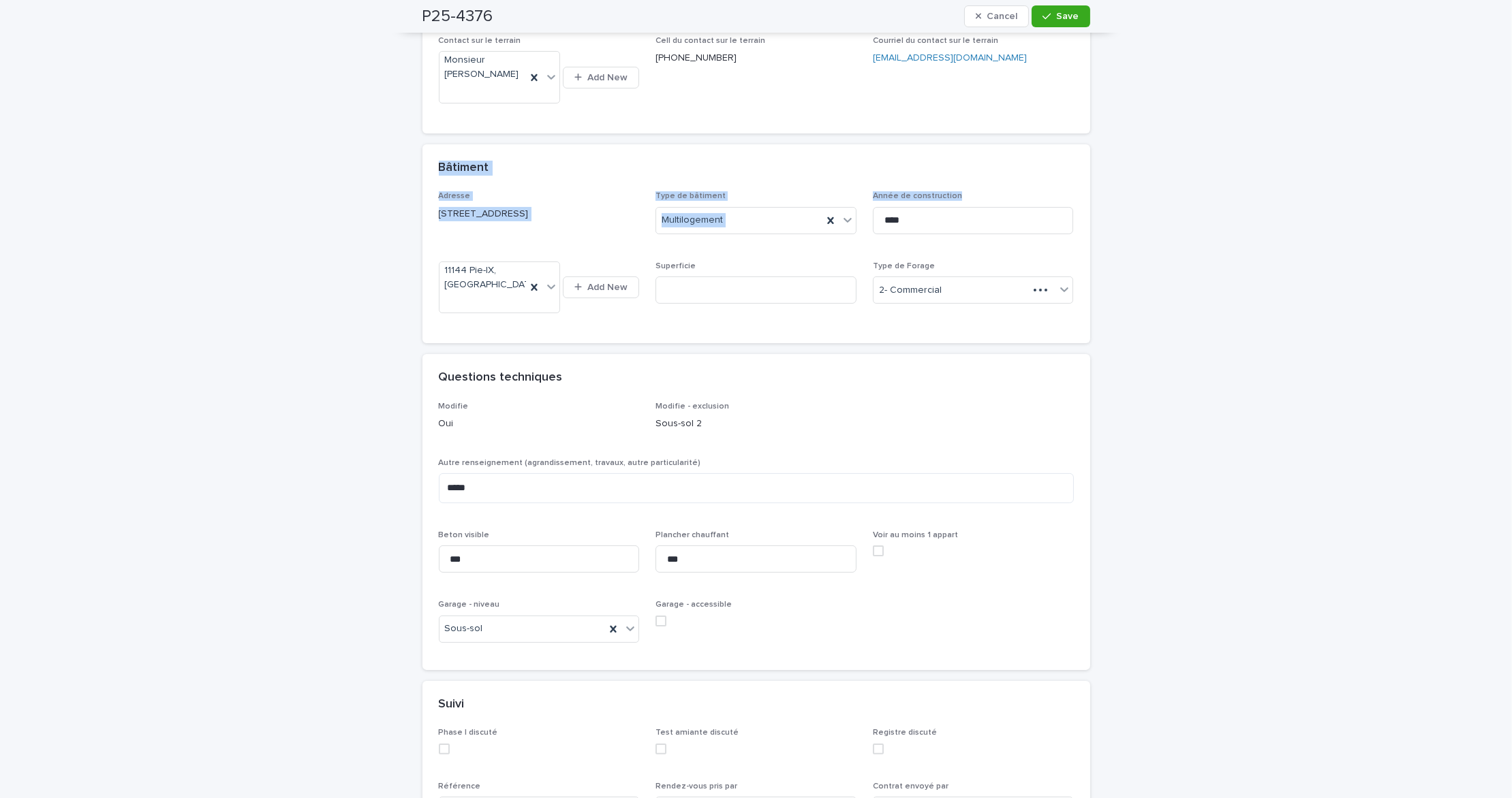
scroll to position [602, 0]
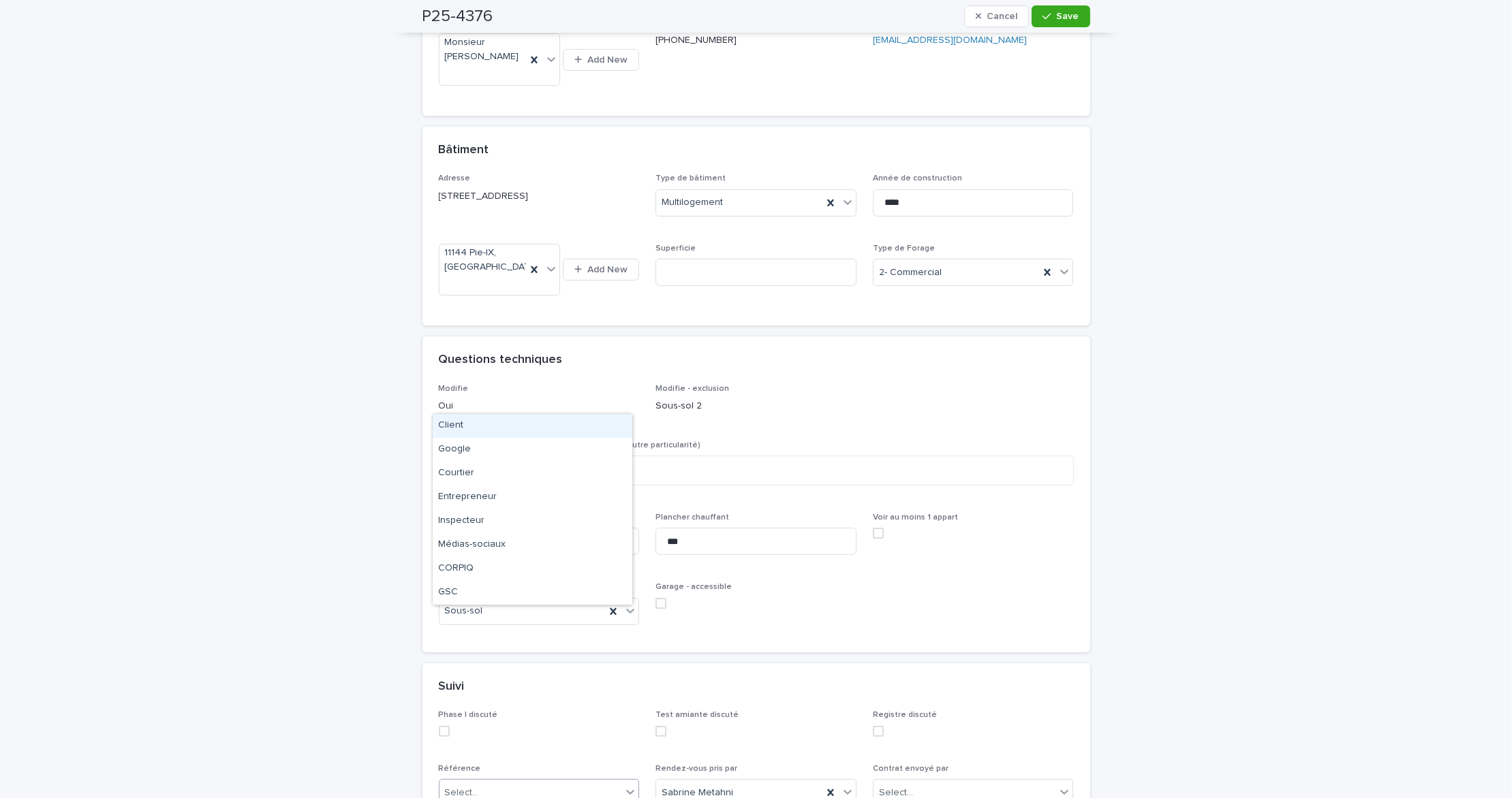
click at [455, 794] on div "**********" at bounding box center [756, 338] width 1512 height 1726
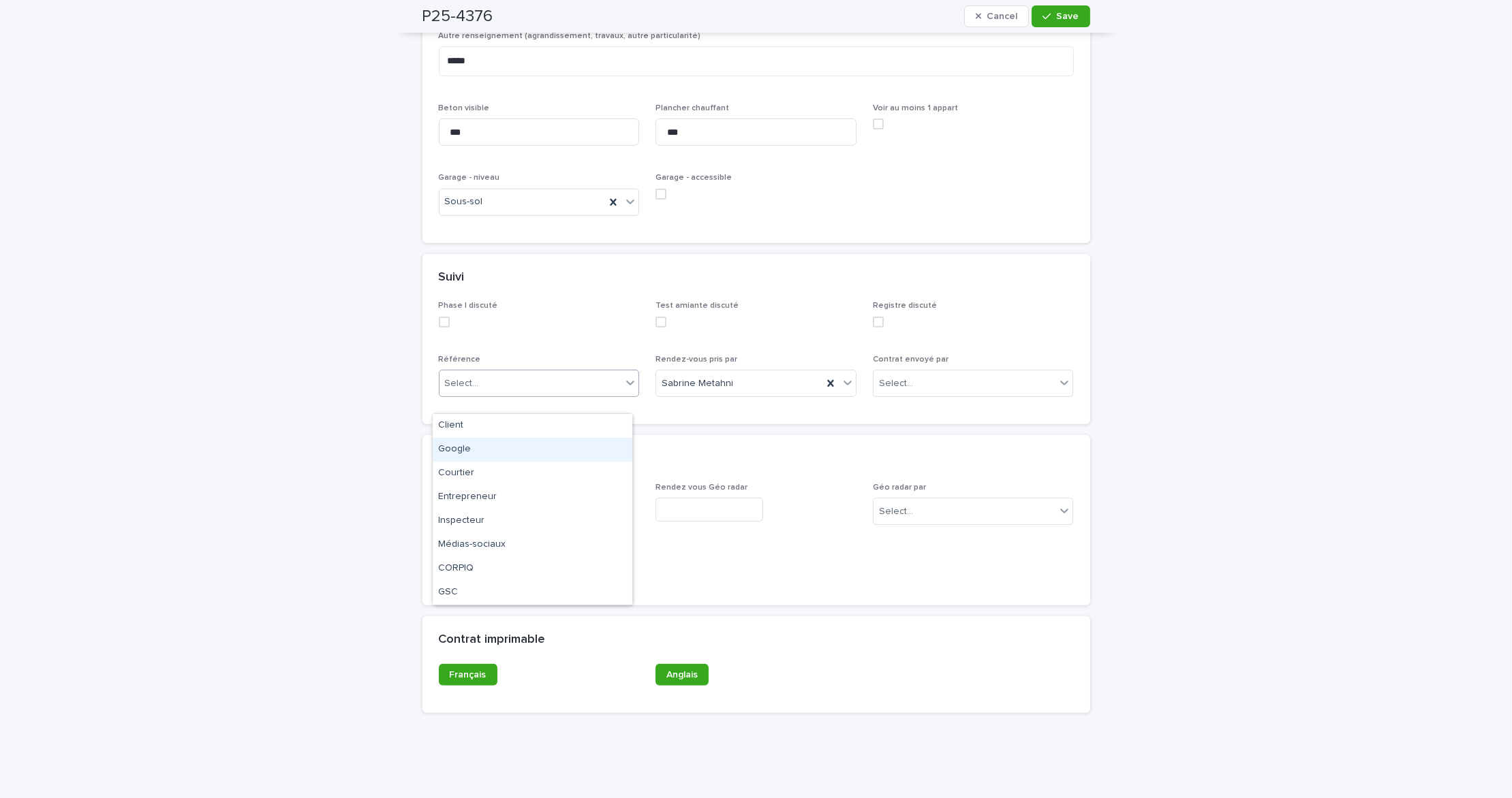
click at [485, 449] on div "Google" at bounding box center [532, 449] width 199 height 24
click at [1046, 13] on div "button" at bounding box center [1049, 16] width 14 height 9
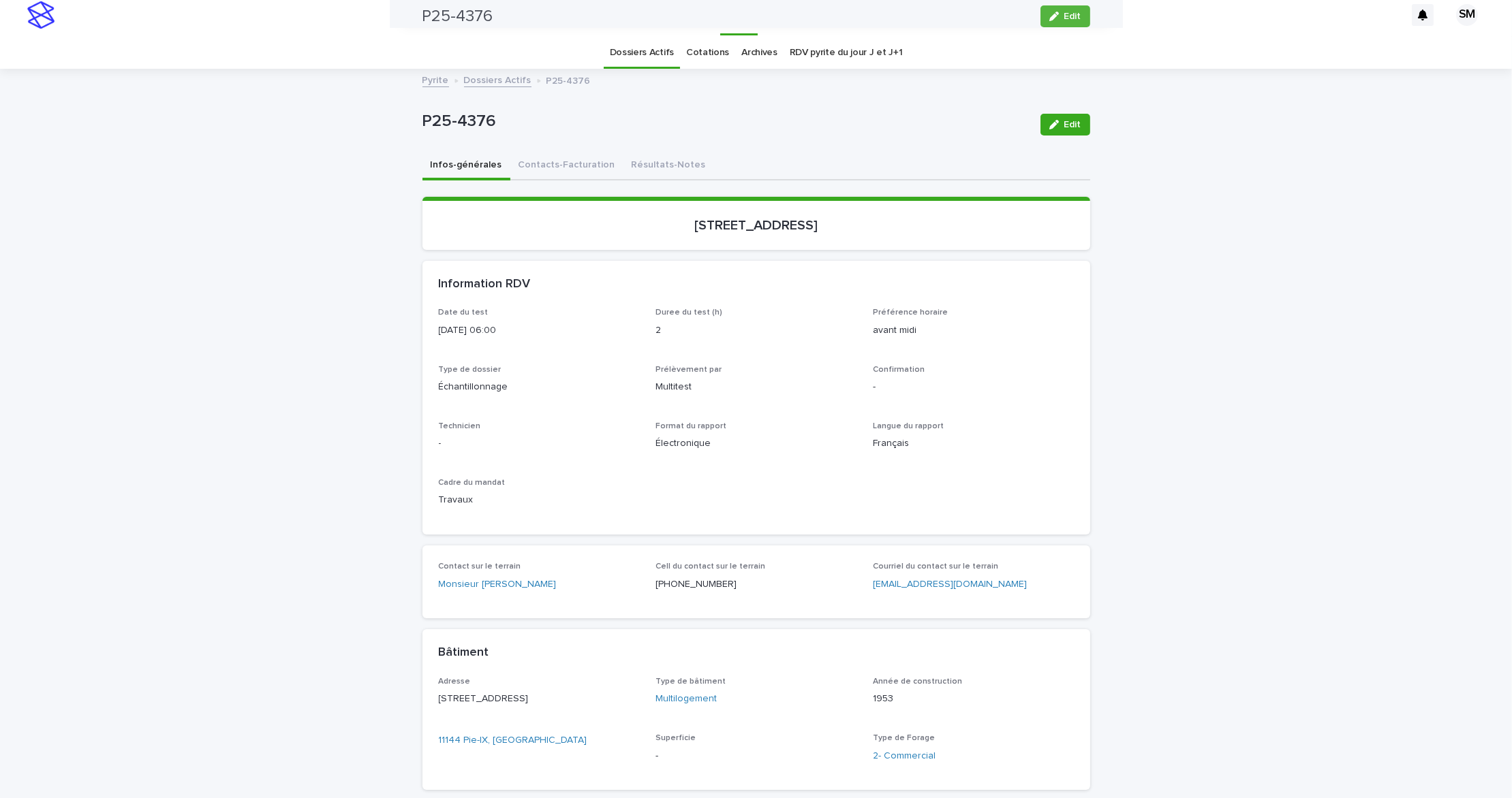
scroll to position [0, 0]
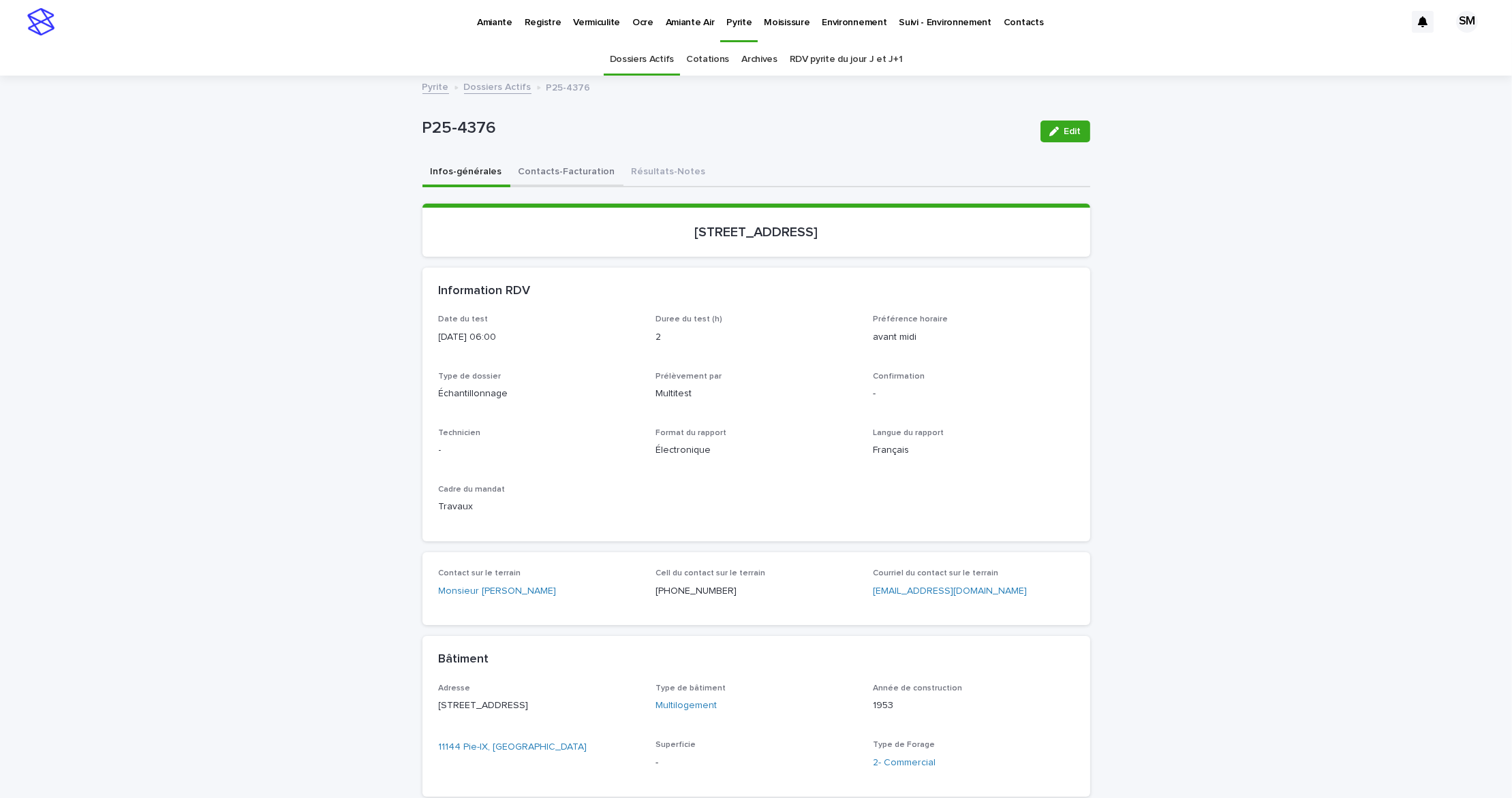
click at [578, 162] on button "Contacts-Facturation" at bounding box center [567, 173] width 113 height 28
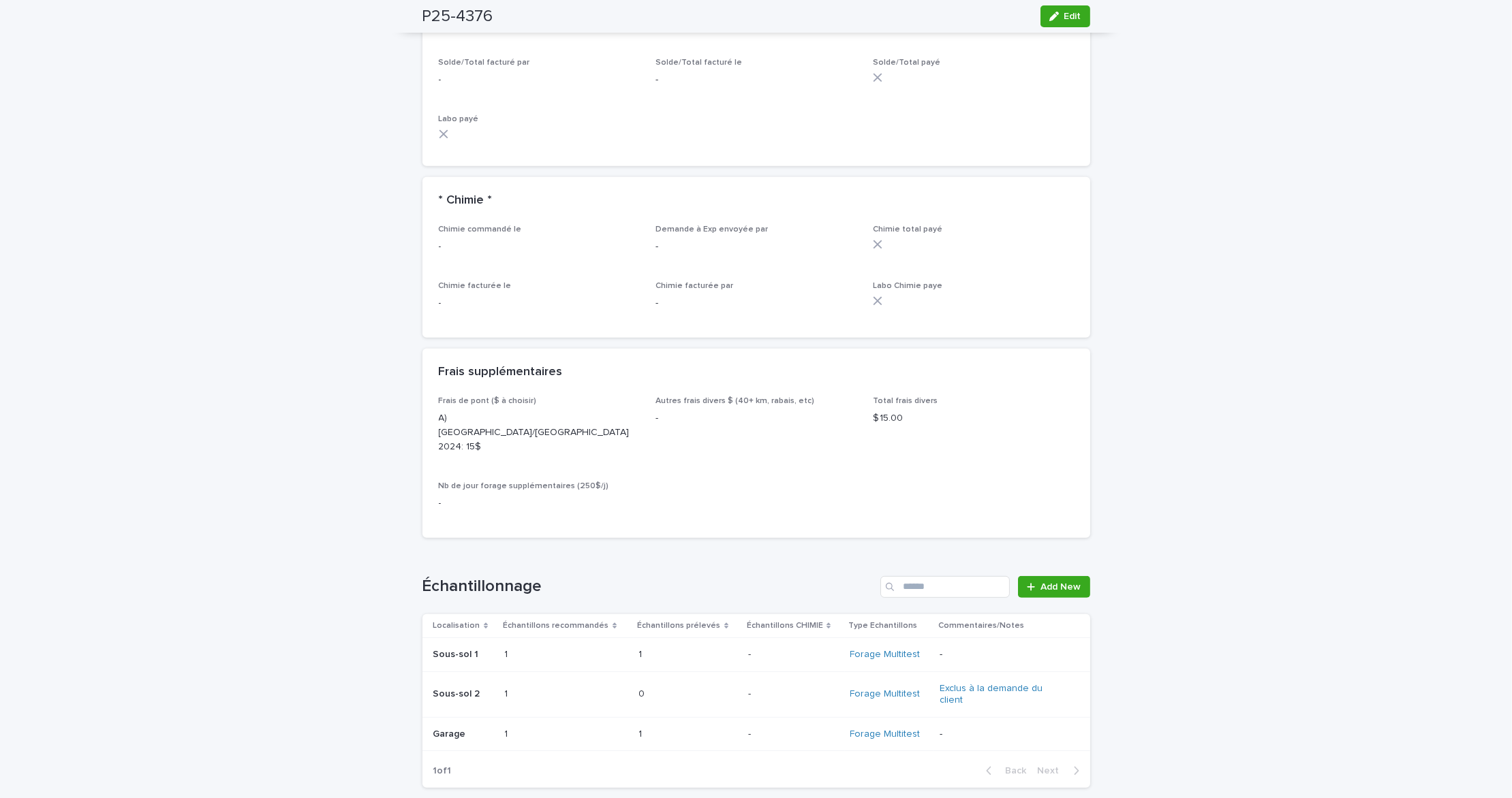
scroll to position [1339, 0]
